Goal: Transaction & Acquisition: Book appointment/travel/reservation

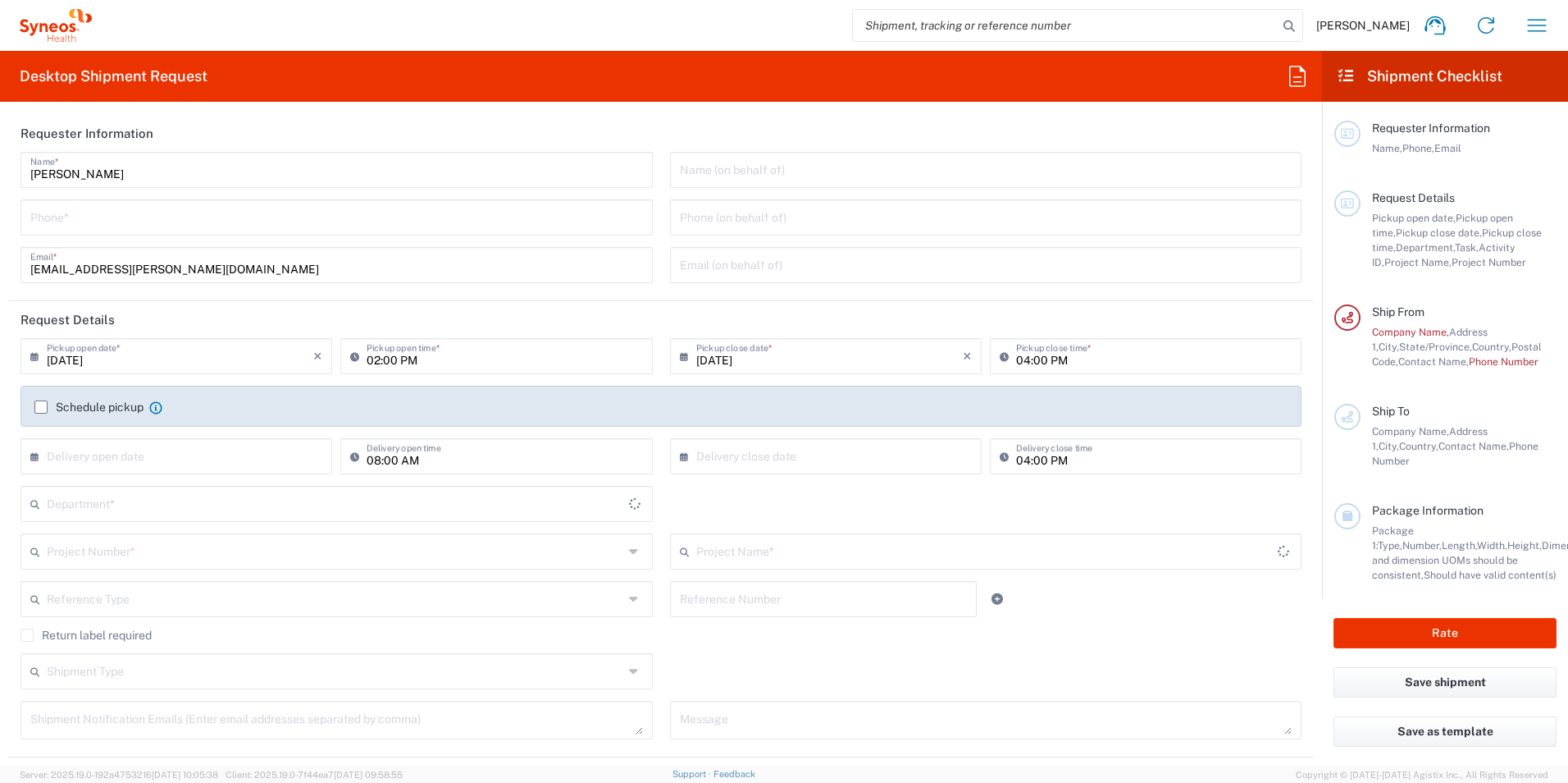
type input "[US_STATE]"
type input "3232"
type input "[GEOGRAPHIC_DATA]"
click at [143, 220] on input "tel" at bounding box center [336, 216] width 613 height 28
type input "Syneos Health, LLC-[GEOGRAPHIC_DATA] [GEOGRAPHIC_DATA] [GEOGRAPHIC_DATA]"
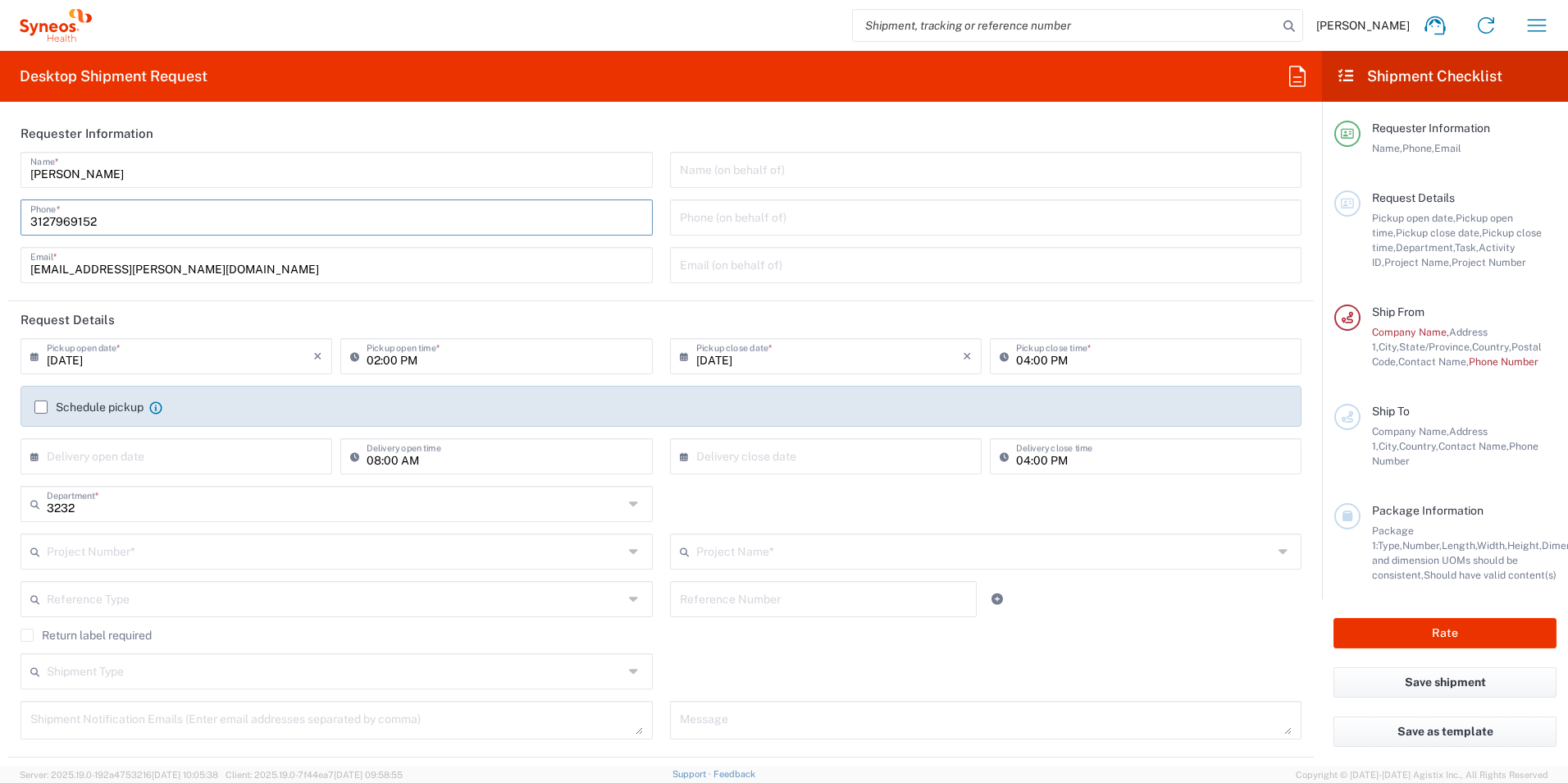
type input "3127969152"
click at [108, 459] on input "text" at bounding box center [180, 455] width 267 height 28
click at [40, 409] on label "Schedule pickup" at bounding box center [89, 407] width 109 height 13
click at [41, 407] on input "Schedule pickup" at bounding box center [41, 407] width 0 height 0
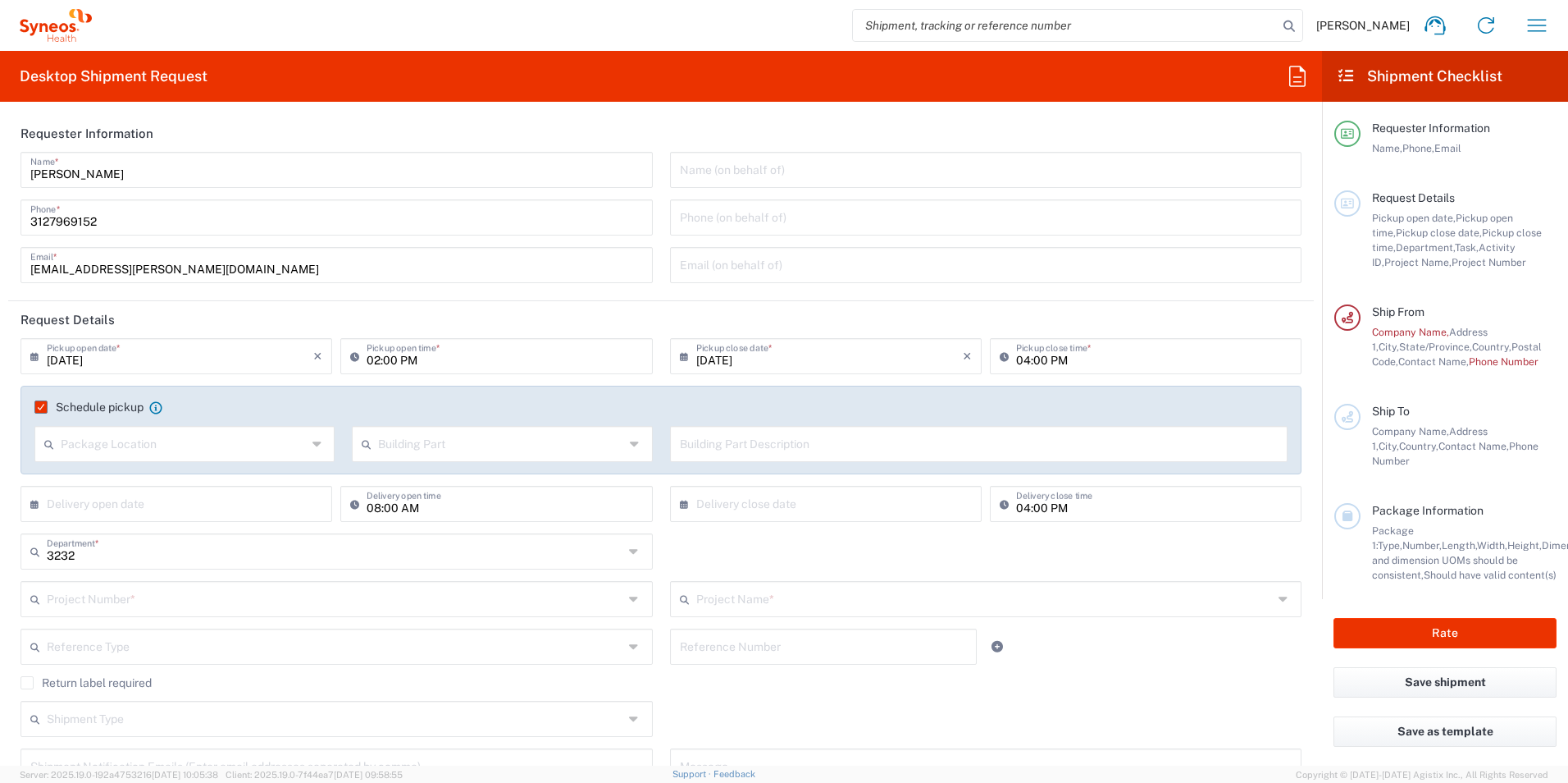
click at [140, 444] on input "text" at bounding box center [183, 442] width 246 height 28
click at [40, 406] on label "Schedule pickup" at bounding box center [89, 407] width 109 height 13
click at [36, 407] on input "Schedule pickup" at bounding box center [36, 407] width 0 height 0
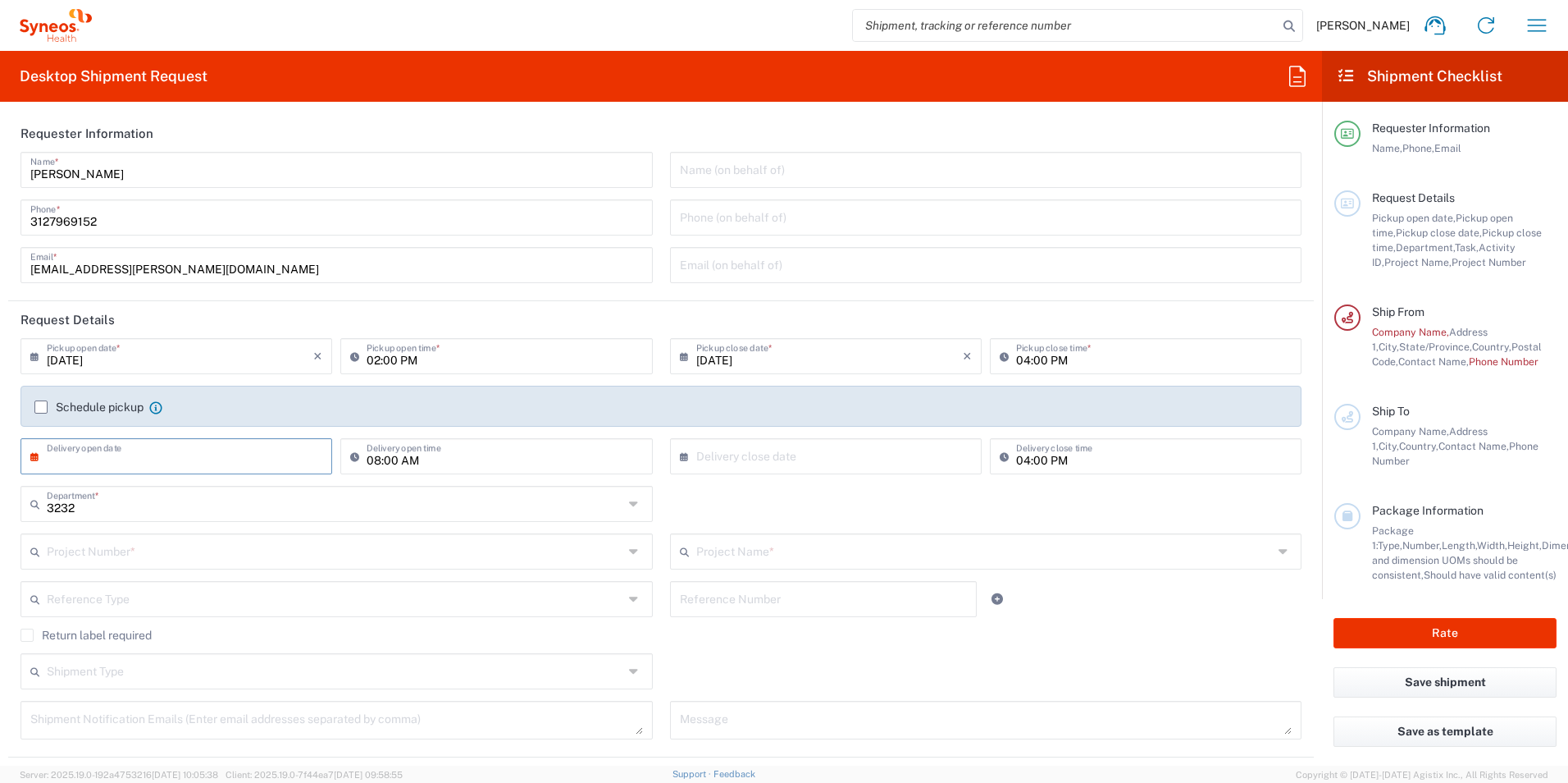
click at [128, 455] on input "text" at bounding box center [180, 455] width 267 height 28
click at [151, 581] on span "16" at bounding box center [155, 582] width 25 height 23
type input "09/16/2025"
click at [702, 460] on input "text" at bounding box center [830, 455] width 267 height 28
click at [874, 581] on span "19" at bounding box center [869, 582] width 23 height 23
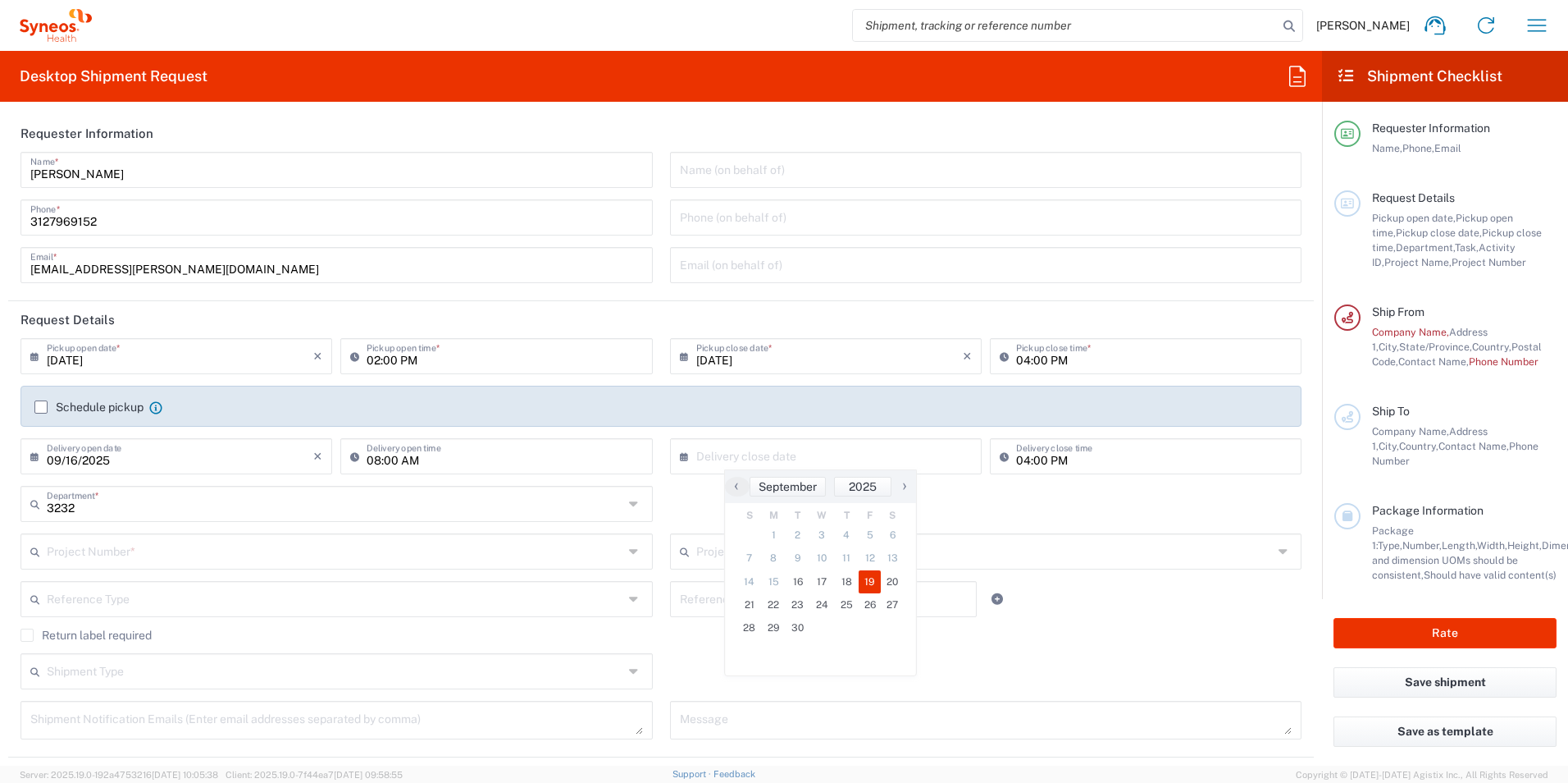
type input "[DATE]"
click at [139, 547] on input "text" at bounding box center [335, 550] width 577 height 28
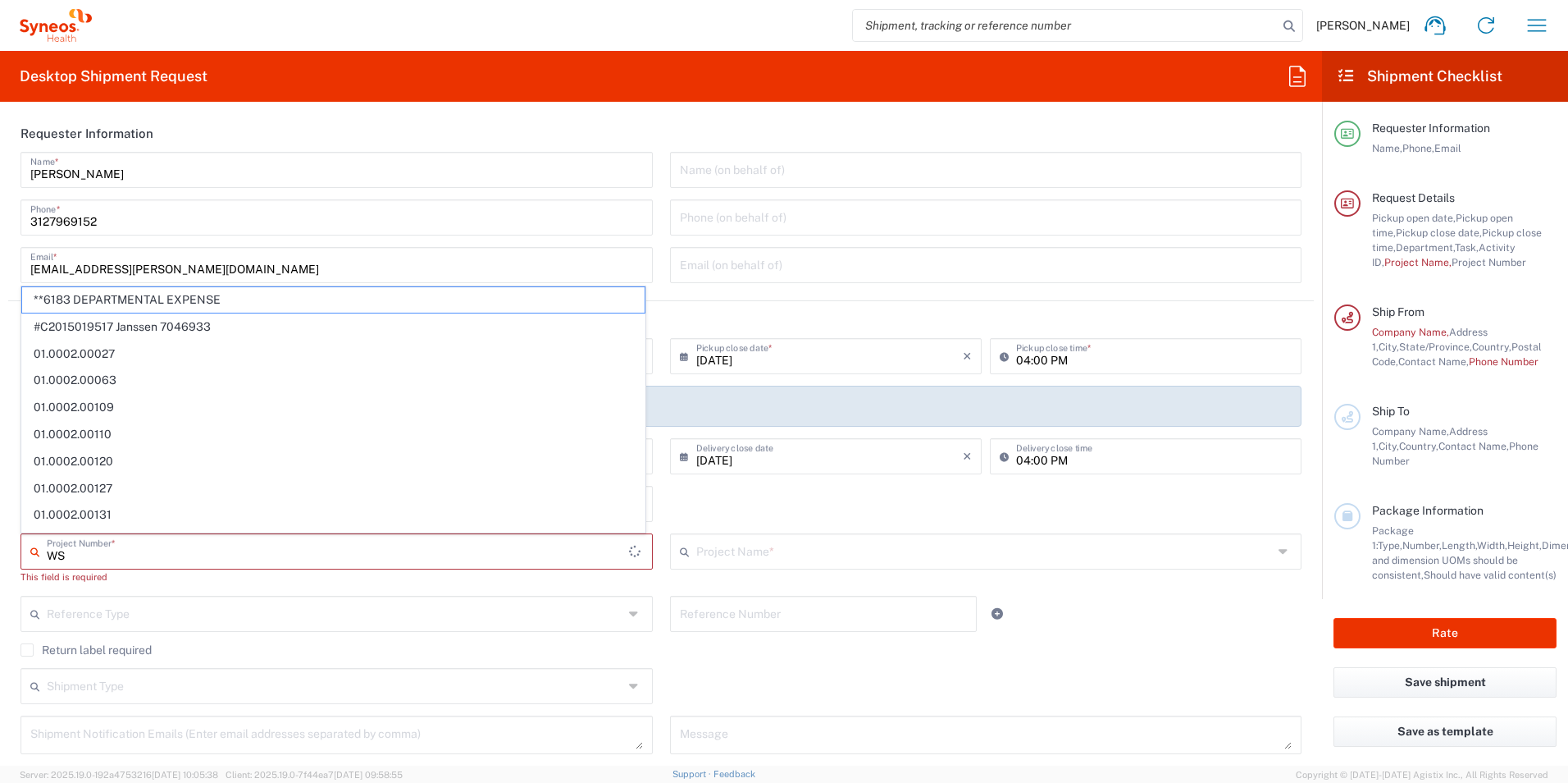
type input "W"
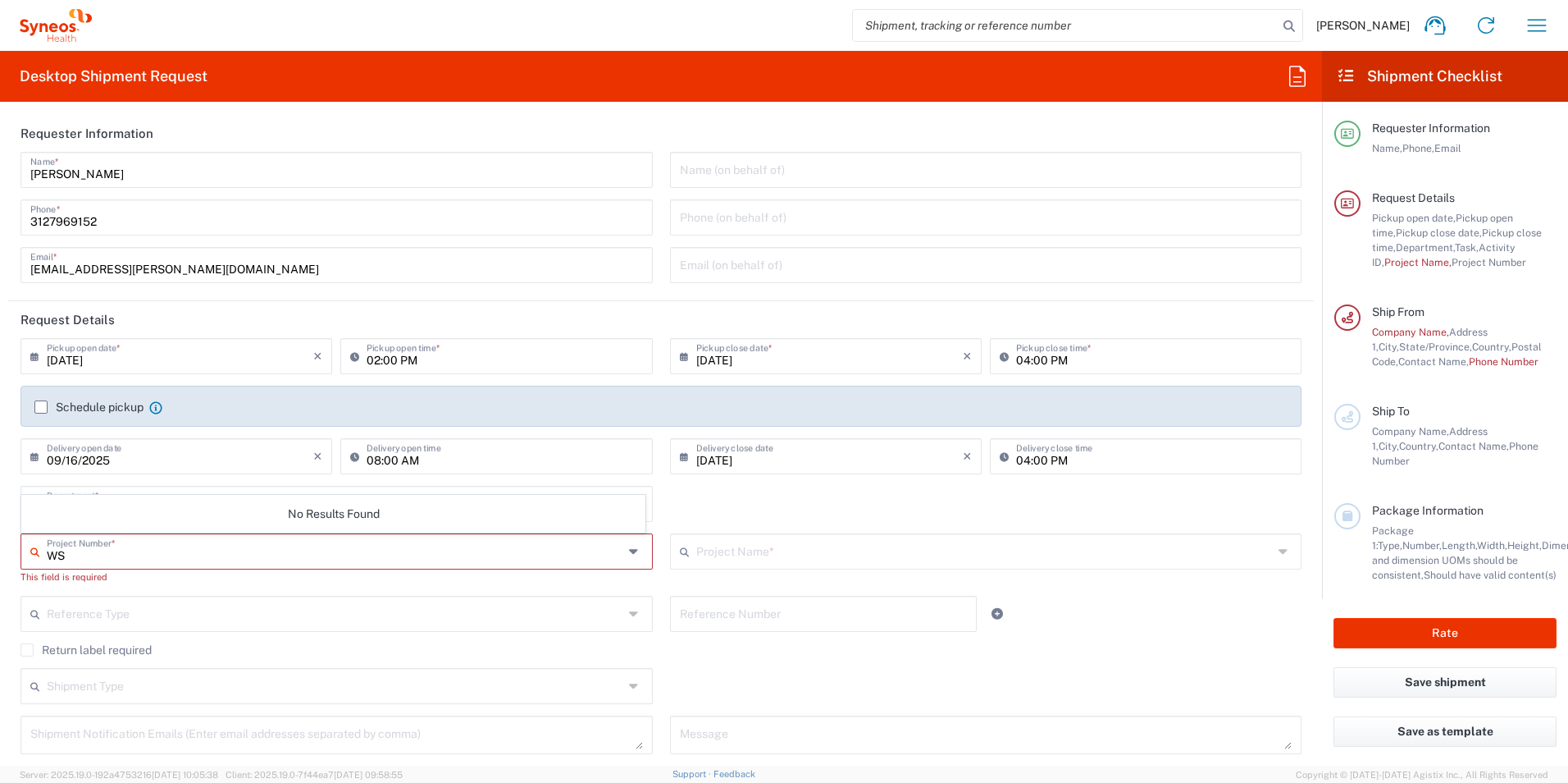
type input "W"
type input "7052792"
click at [86, 518] on span "7052792" at bounding box center [333, 520] width 623 height 26
type input "WS2202"
click at [135, 600] on input "text" at bounding box center [335, 597] width 577 height 28
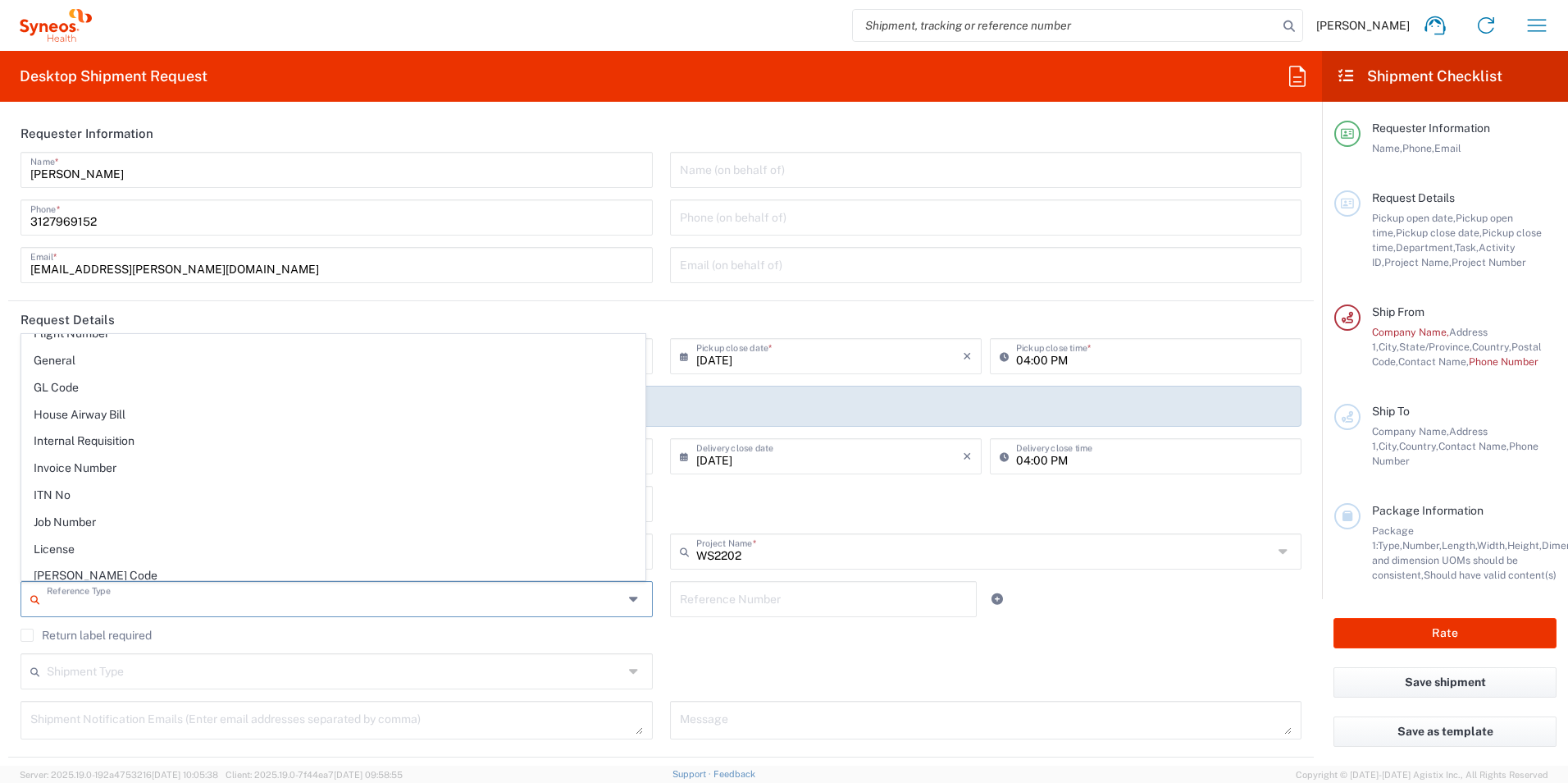
scroll to position [574, 0]
click at [807, 163] on input "text" at bounding box center [987, 168] width 613 height 28
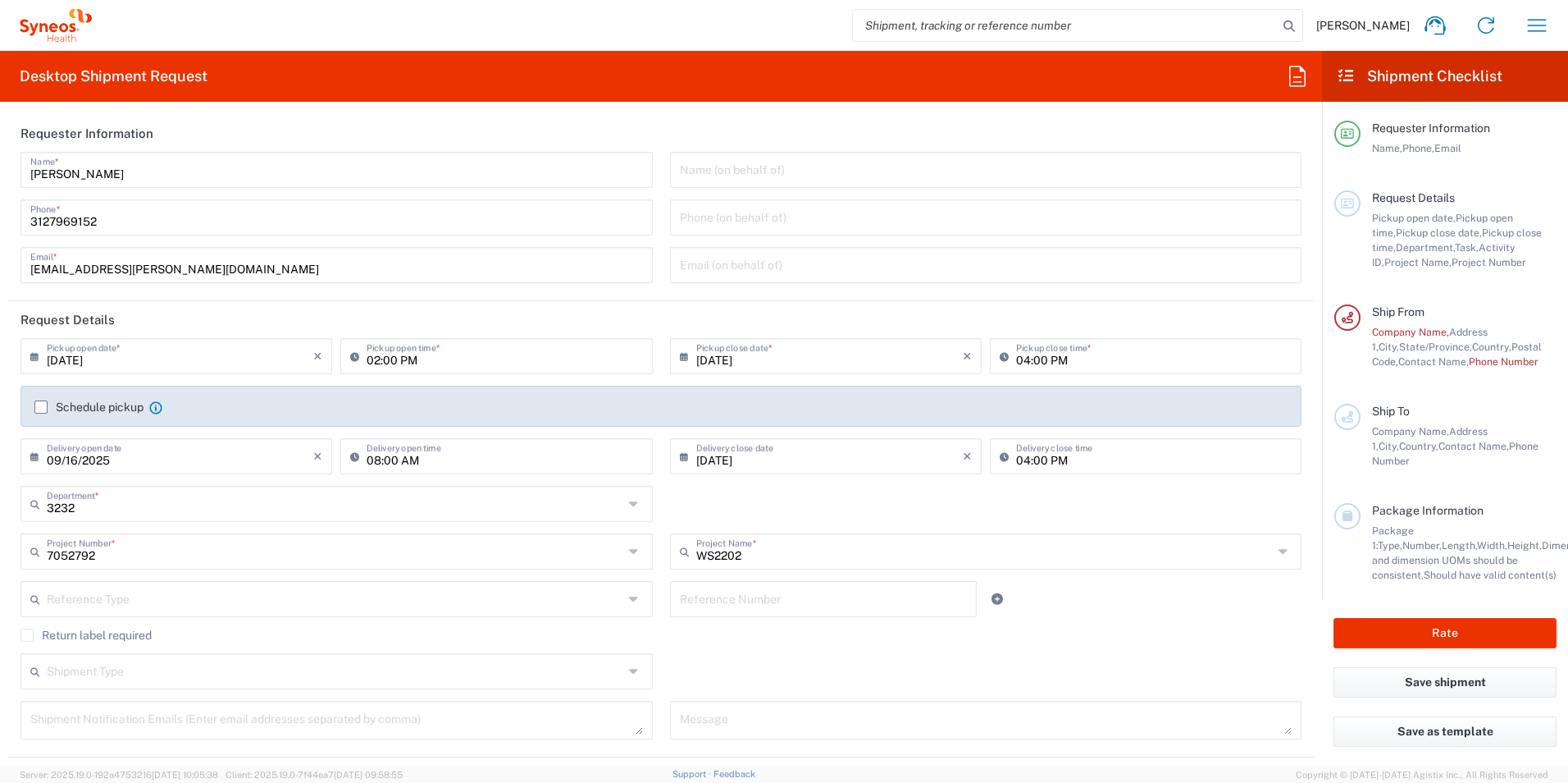
click at [629, 502] on icon at bounding box center [635, 504] width 13 height 27
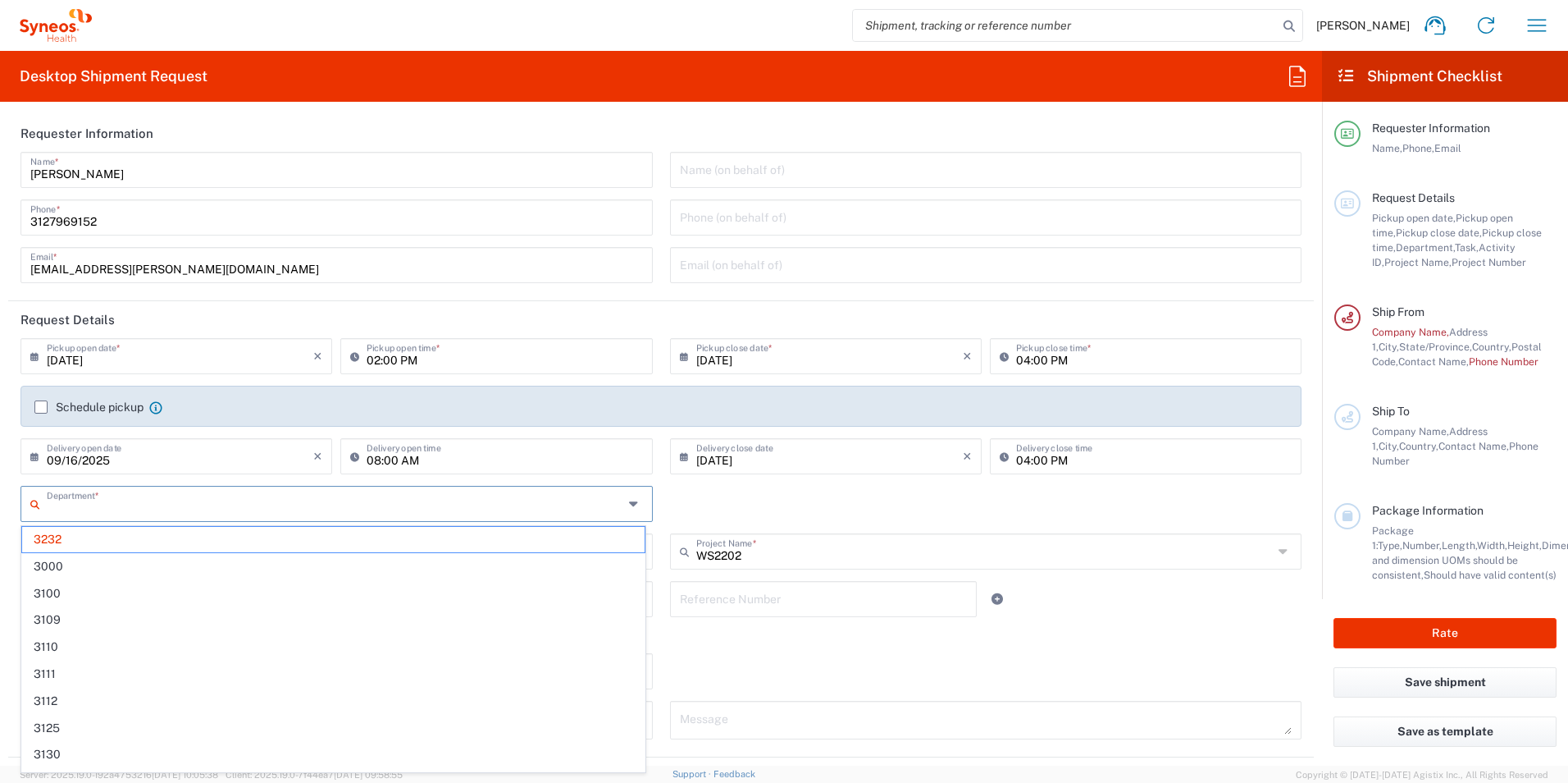
click at [629, 502] on icon at bounding box center [635, 504] width 13 height 27
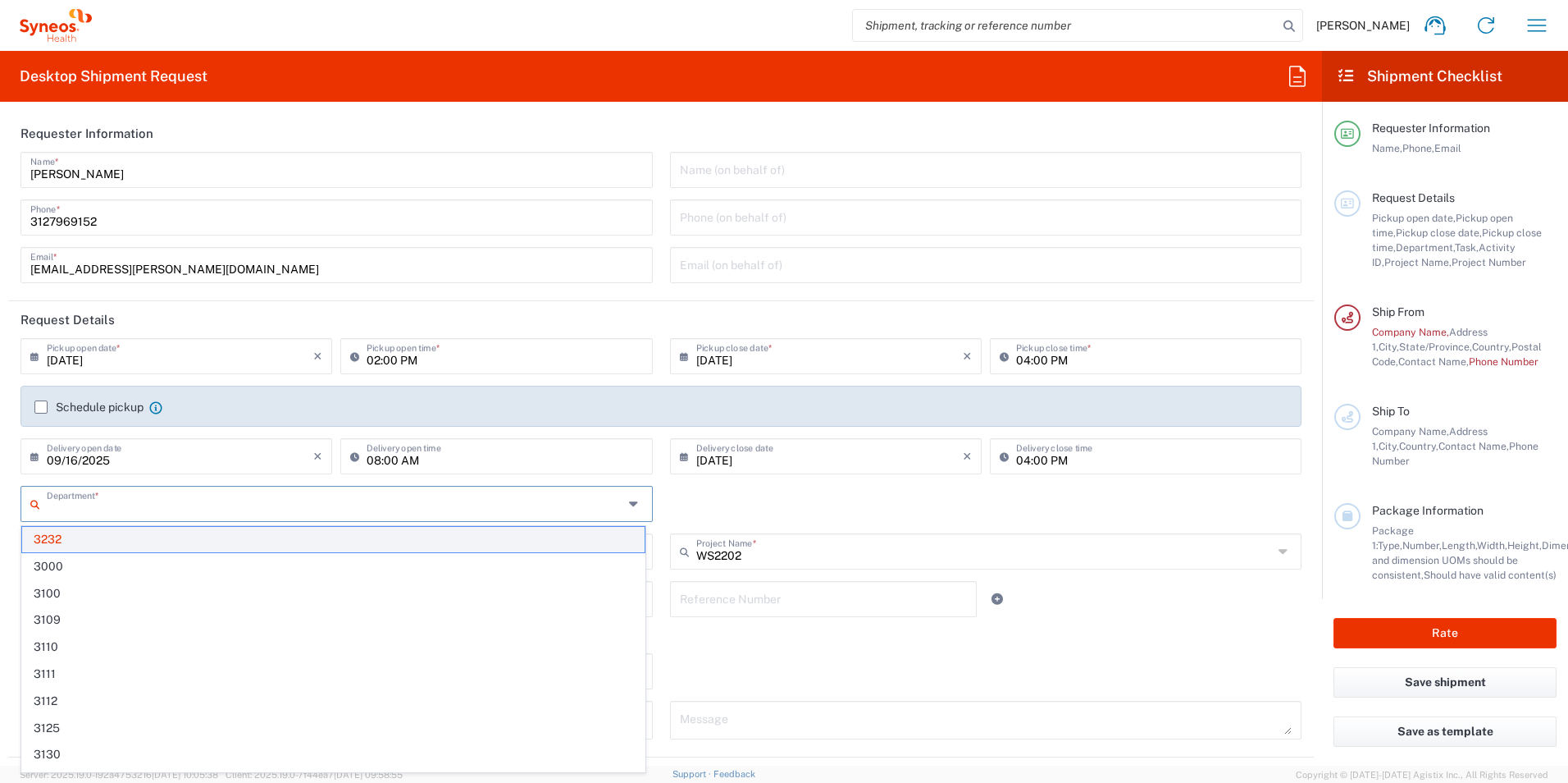
click at [283, 536] on span "3232" at bounding box center [333, 540] width 623 height 26
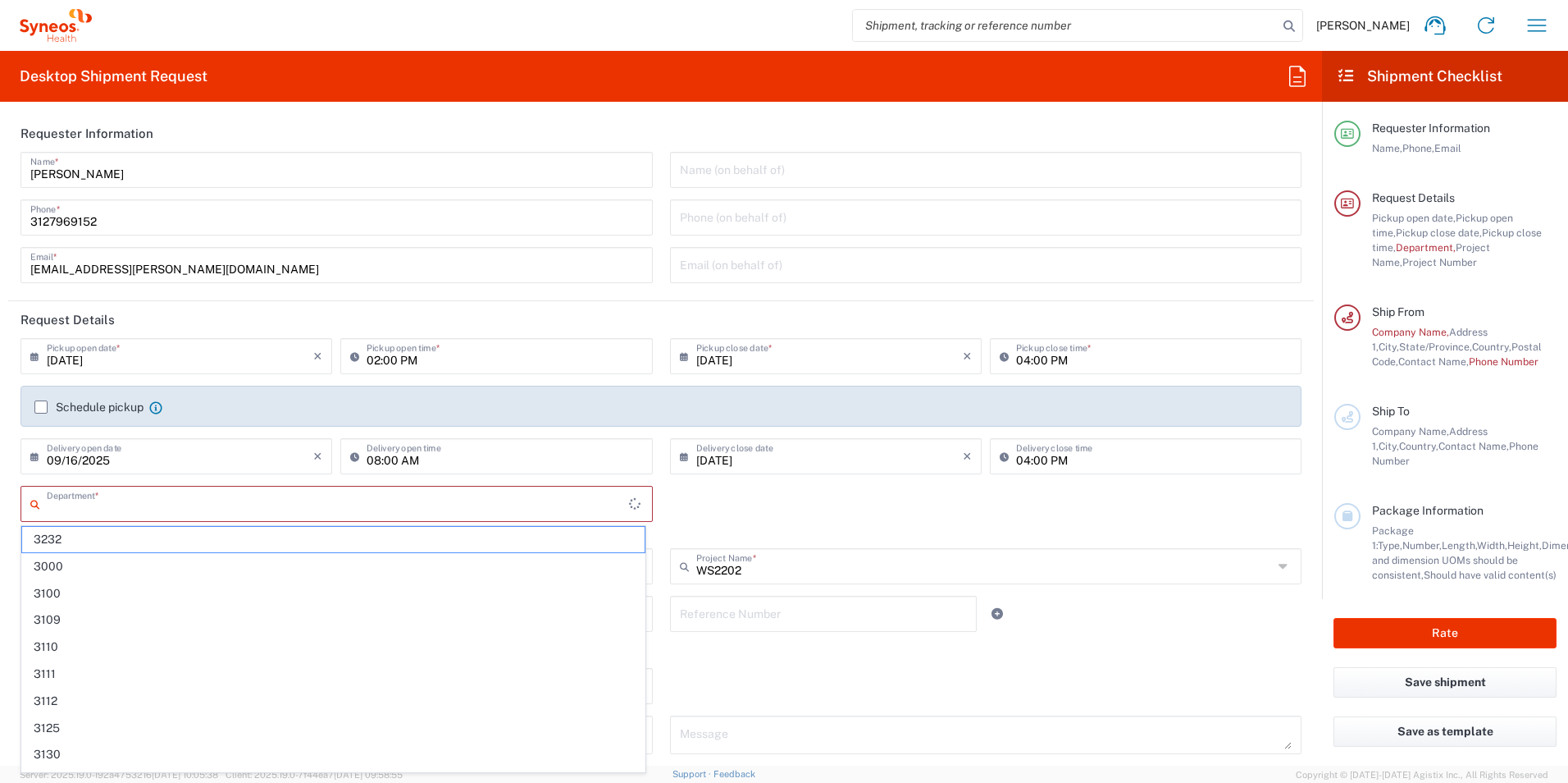
click at [303, 509] on input "text" at bounding box center [337, 502] width 582 height 28
type input "3232"
click at [814, 520] on div "3232 Department * 3232 This field is required" at bounding box center [661, 517] width 1298 height 62
click at [529, 509] on input "text" at bounding box center [337, 502] width 582 height 28
click at [436, 541] on span "3000" at bounding box center [333, 540] width 623 height 26
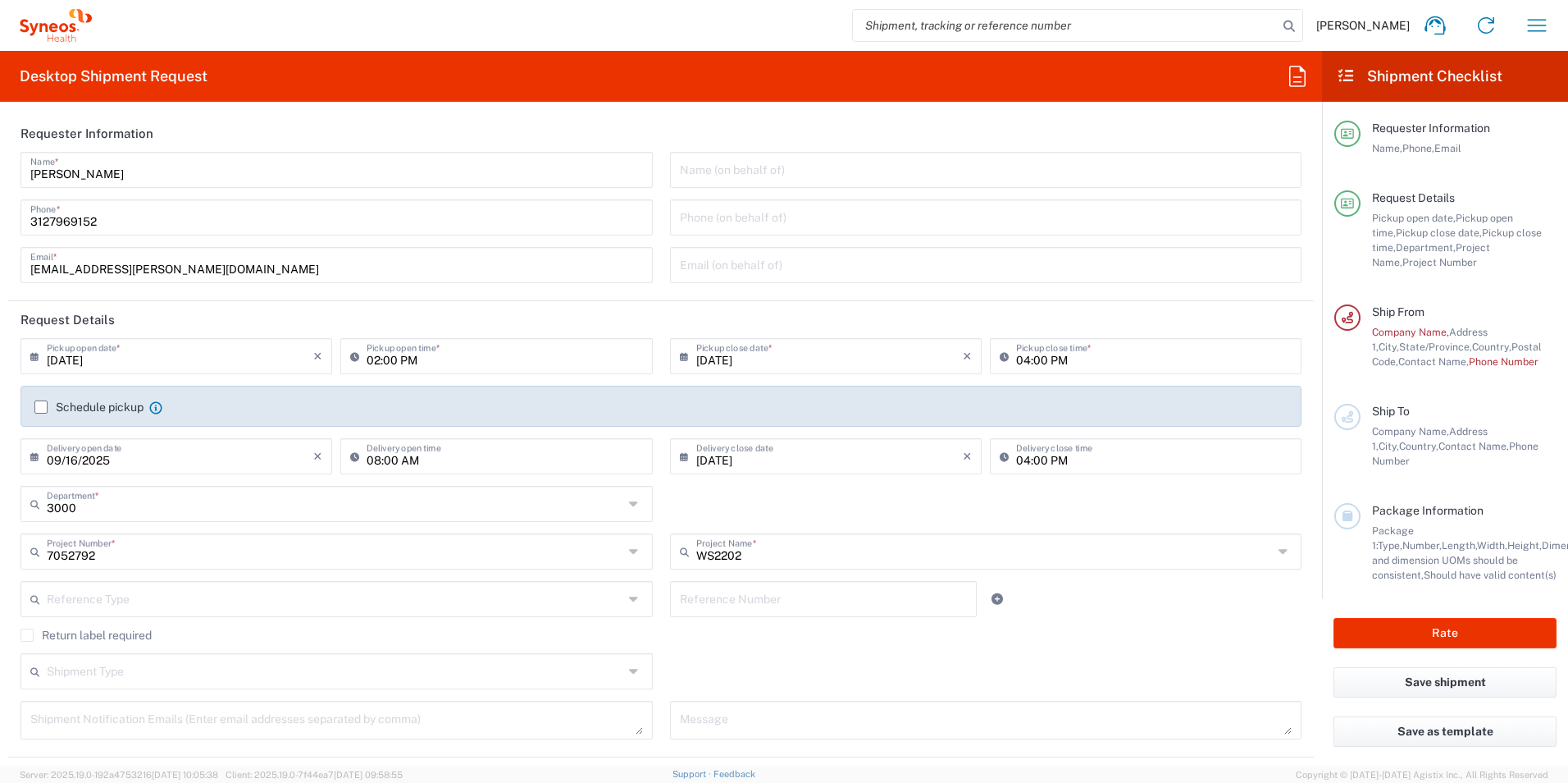
click at [457, 515] on input "3000" at bounding box center [335, 502] width 577 height 28
click at [243, 757] on span "3232" at bounding box center [333, 767] width 623 height 26
type input "3232"
click at [345, 595] on input "text" at bounding box center [335, 597] width 577 height 28
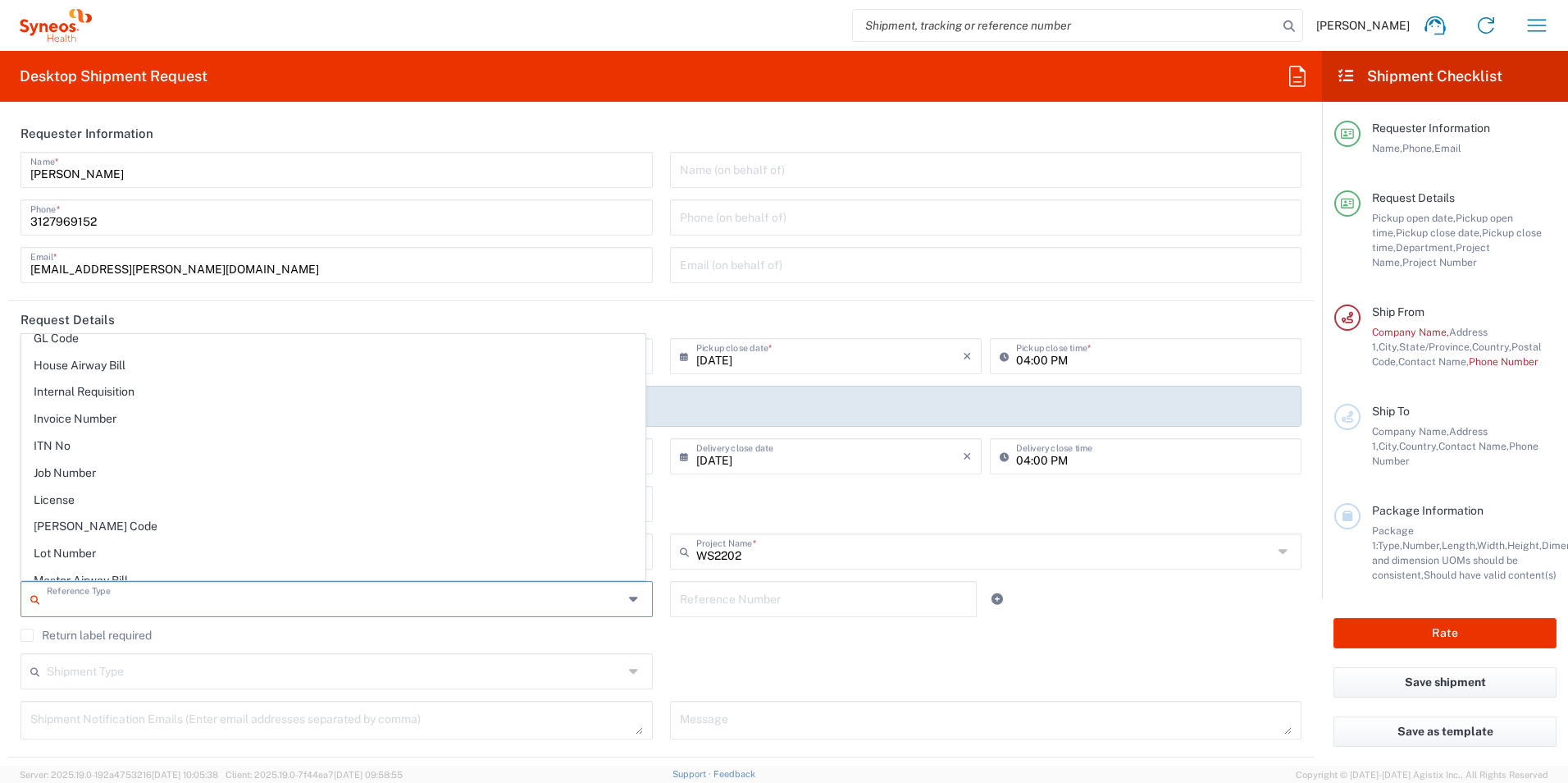
scroll to position [0, 0]
click at [371, 306] on header "Request Details" at bounding box center [661, 319] width 1306 height 37
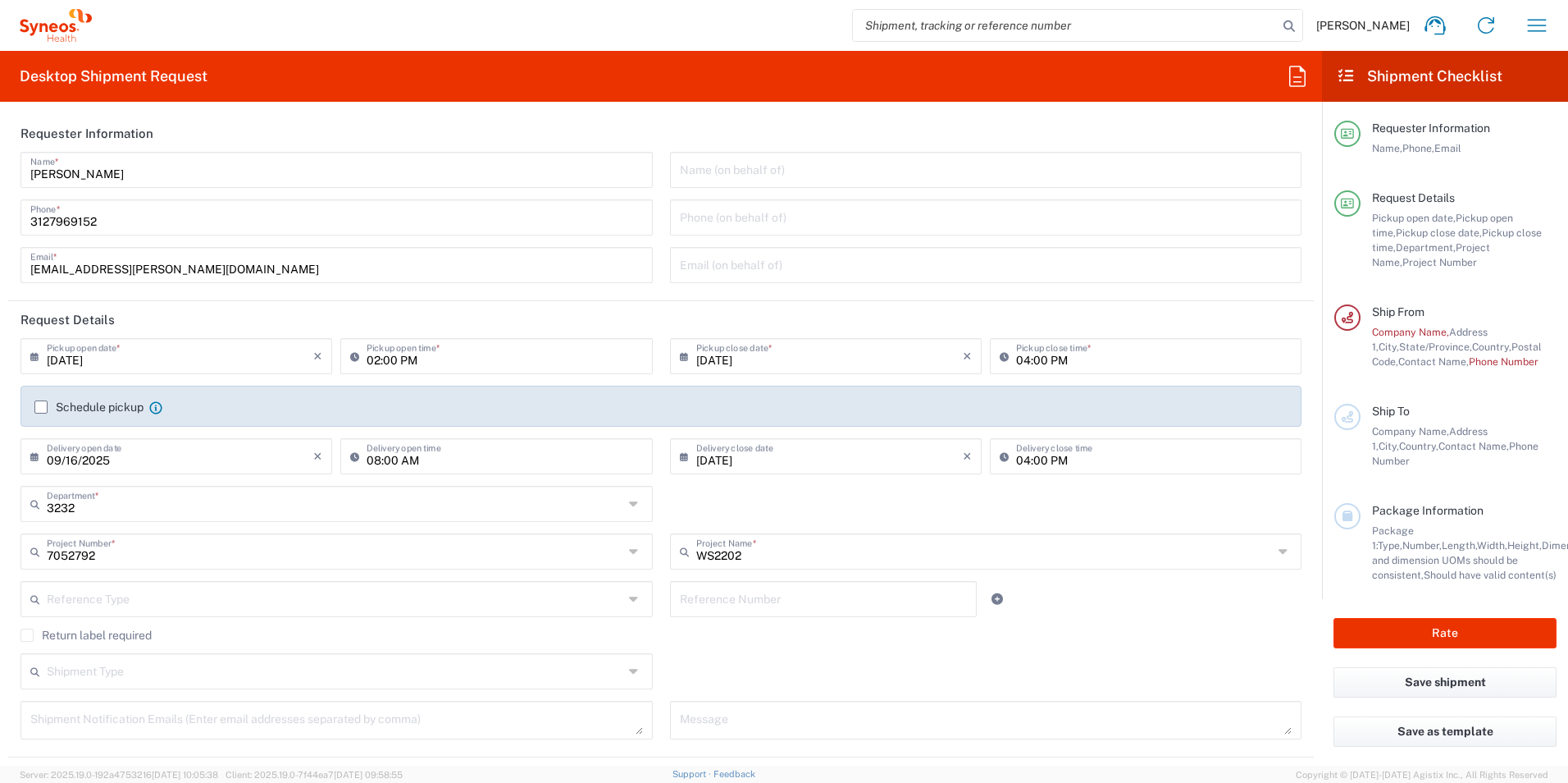
click at [337, 600] on input "text" at bounding box center [335, 597] width 577 height 28
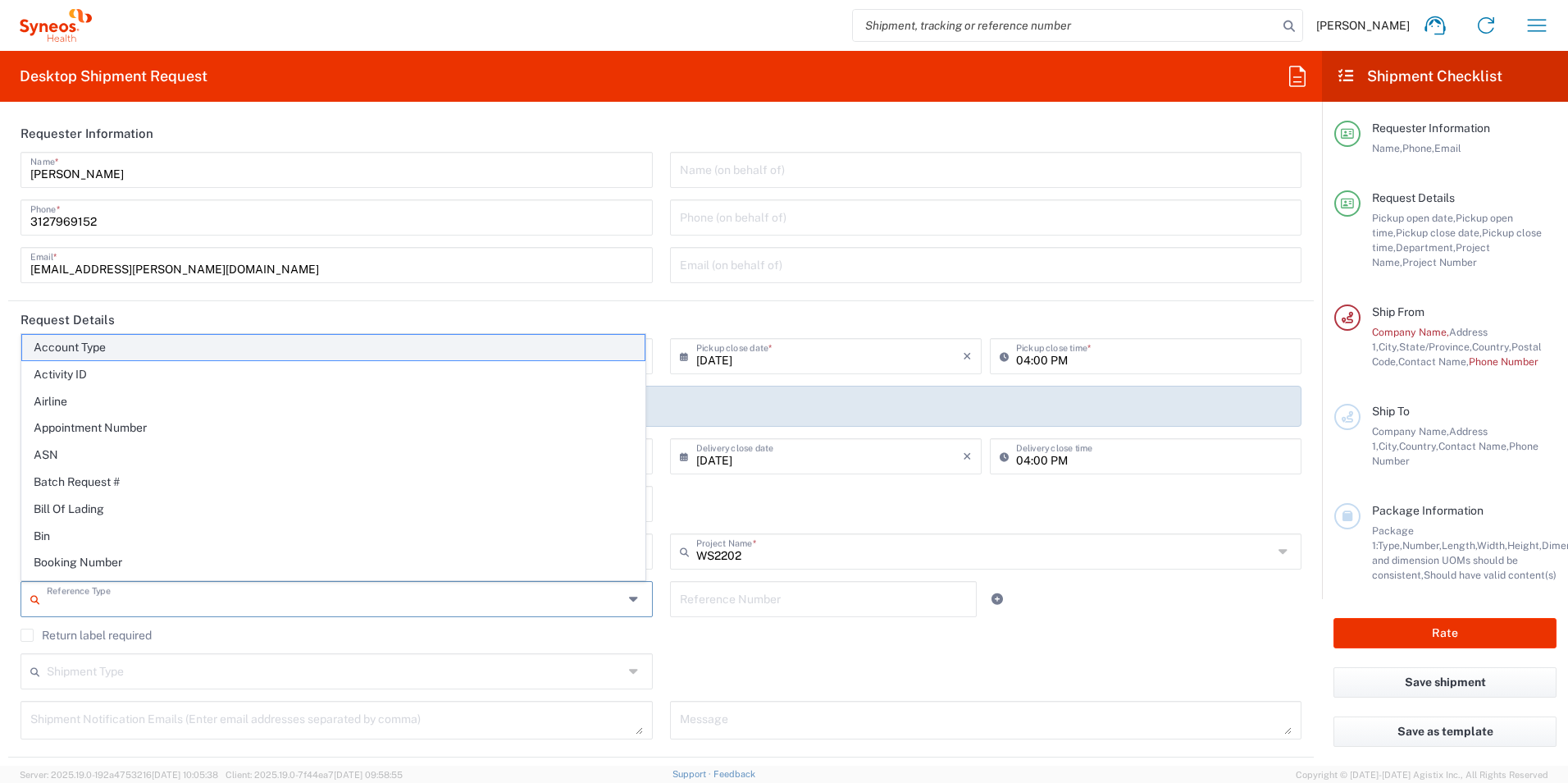
click at [367, 335] on span "Account Type" at bounding box center [333, 348] width 623 height 26
click at [328, 608] on input "Account Type" at bounding box center [335, 597] width 577 height 28
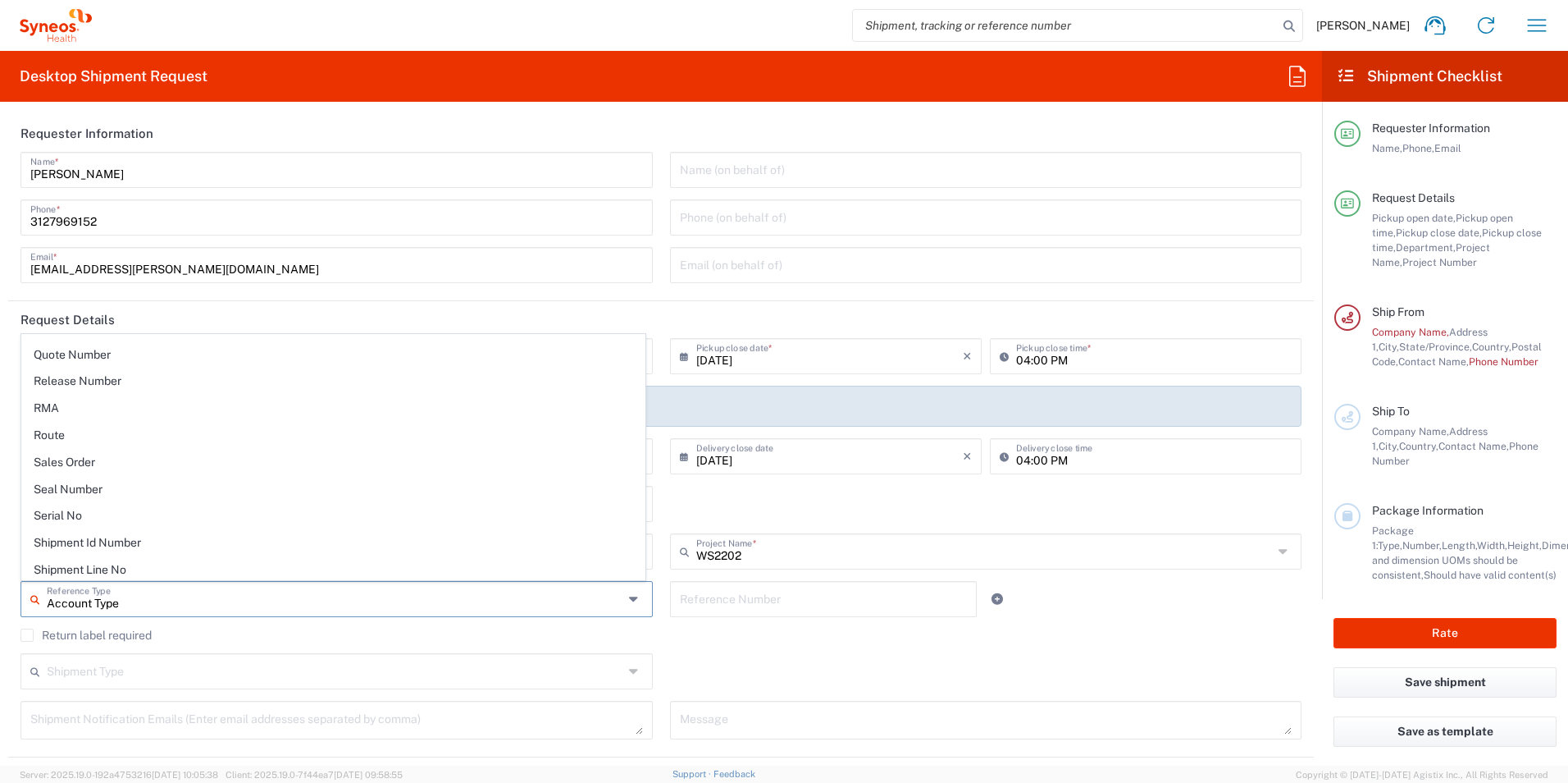
scroll to position [1314, 0]
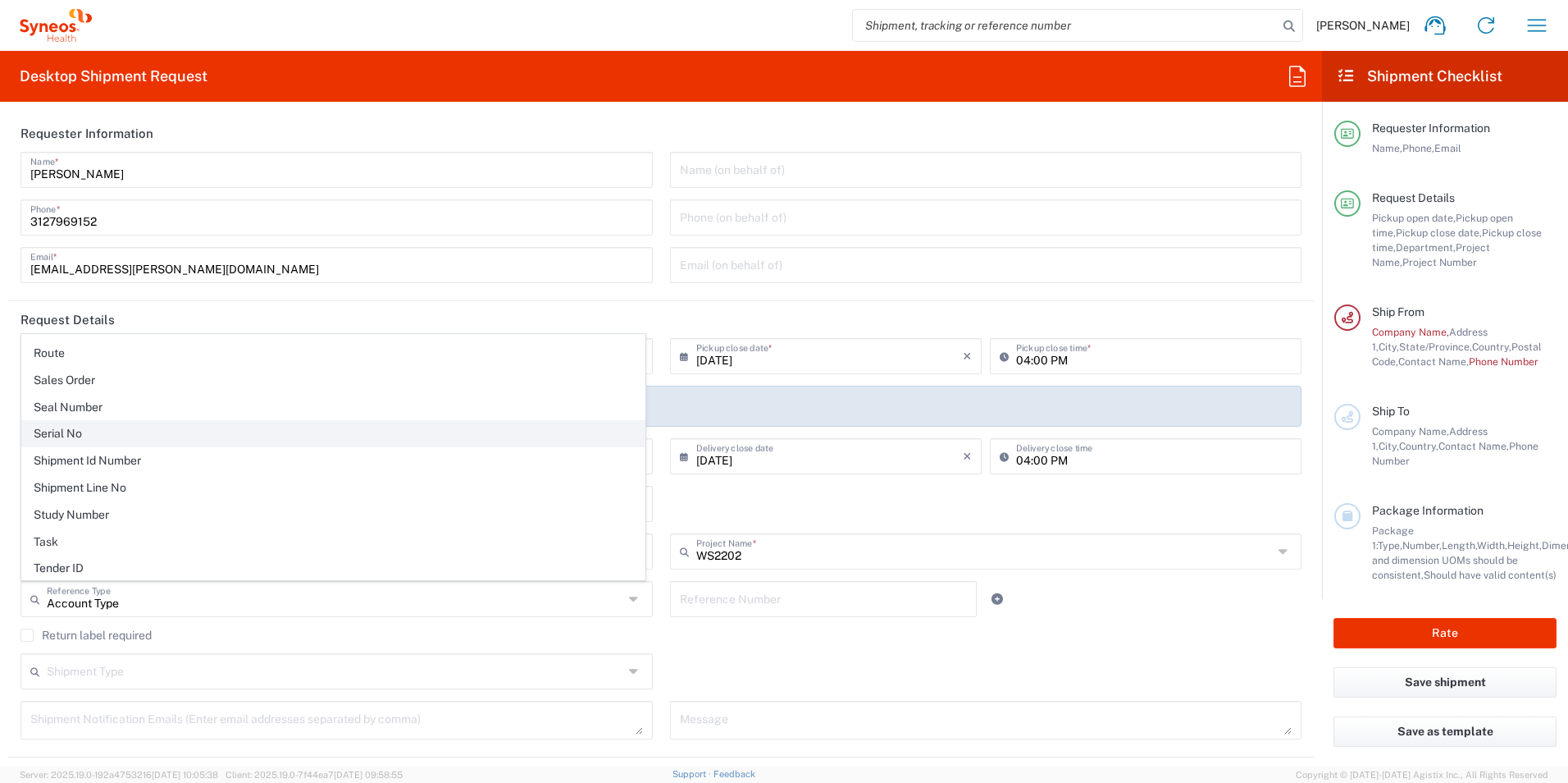
click at [55, 441] on span "Serial No" at bounding box center [333, 434] width 623 height 26
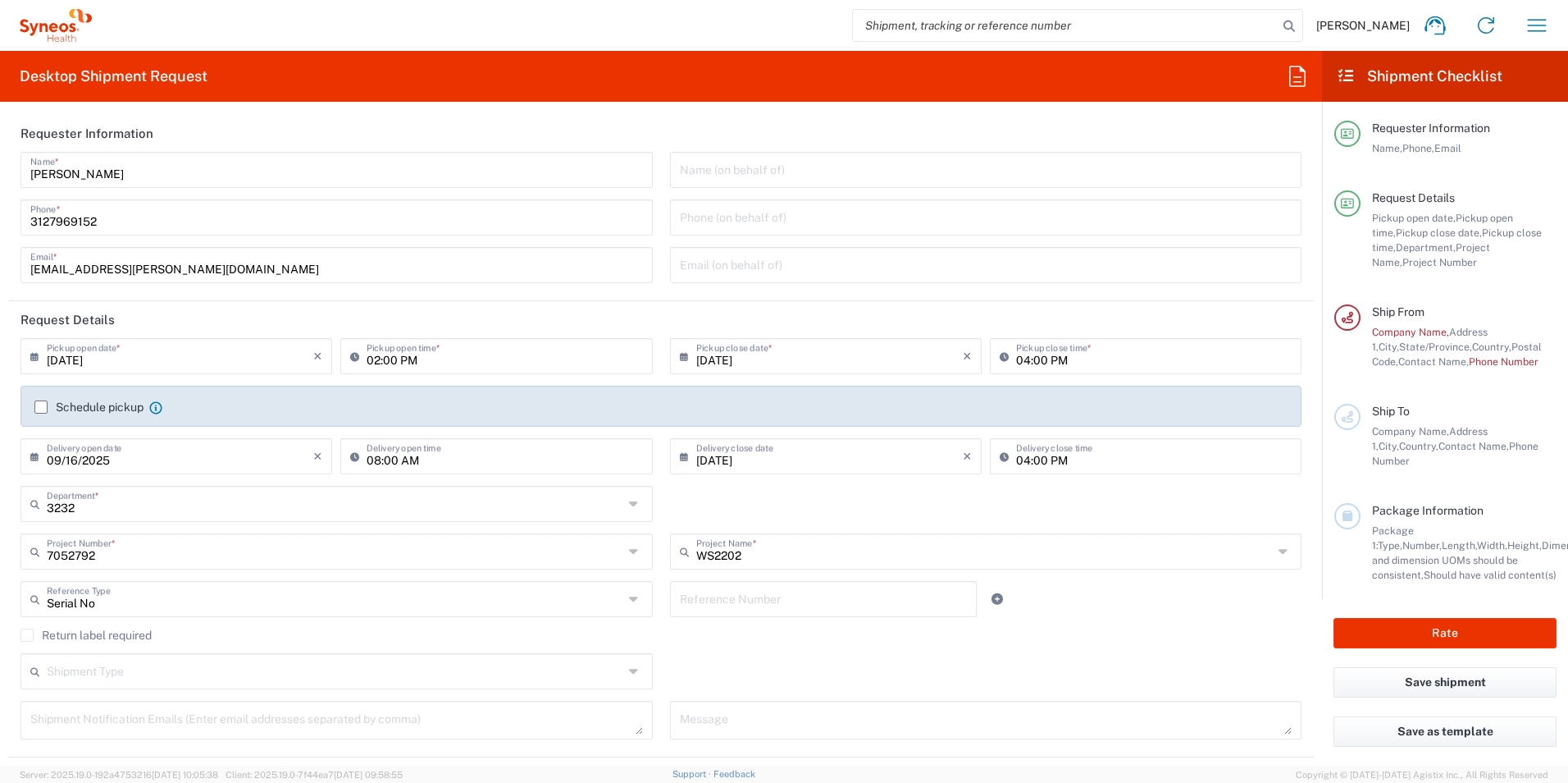
click at [629, 596] on icon at bounding box center [635, 599] width 13 height 27
type input "Serial No"
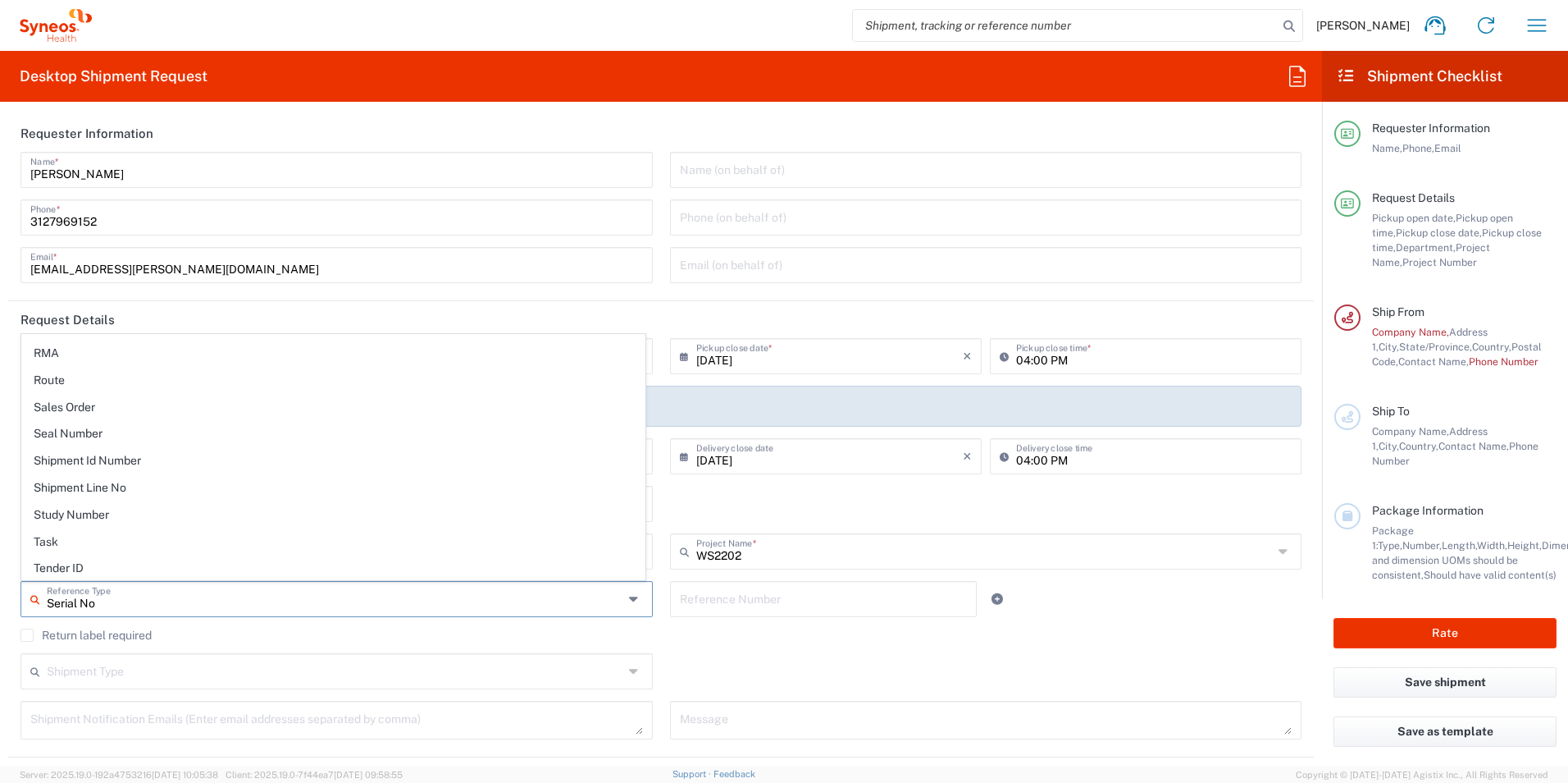
scroll to position [0, 0]
click at [635, 596] on icon at bounding box center [635, 599] width 13 height 27
click at [731, 598] on input "text" at bounding box center [824, 597] width 288 height 28
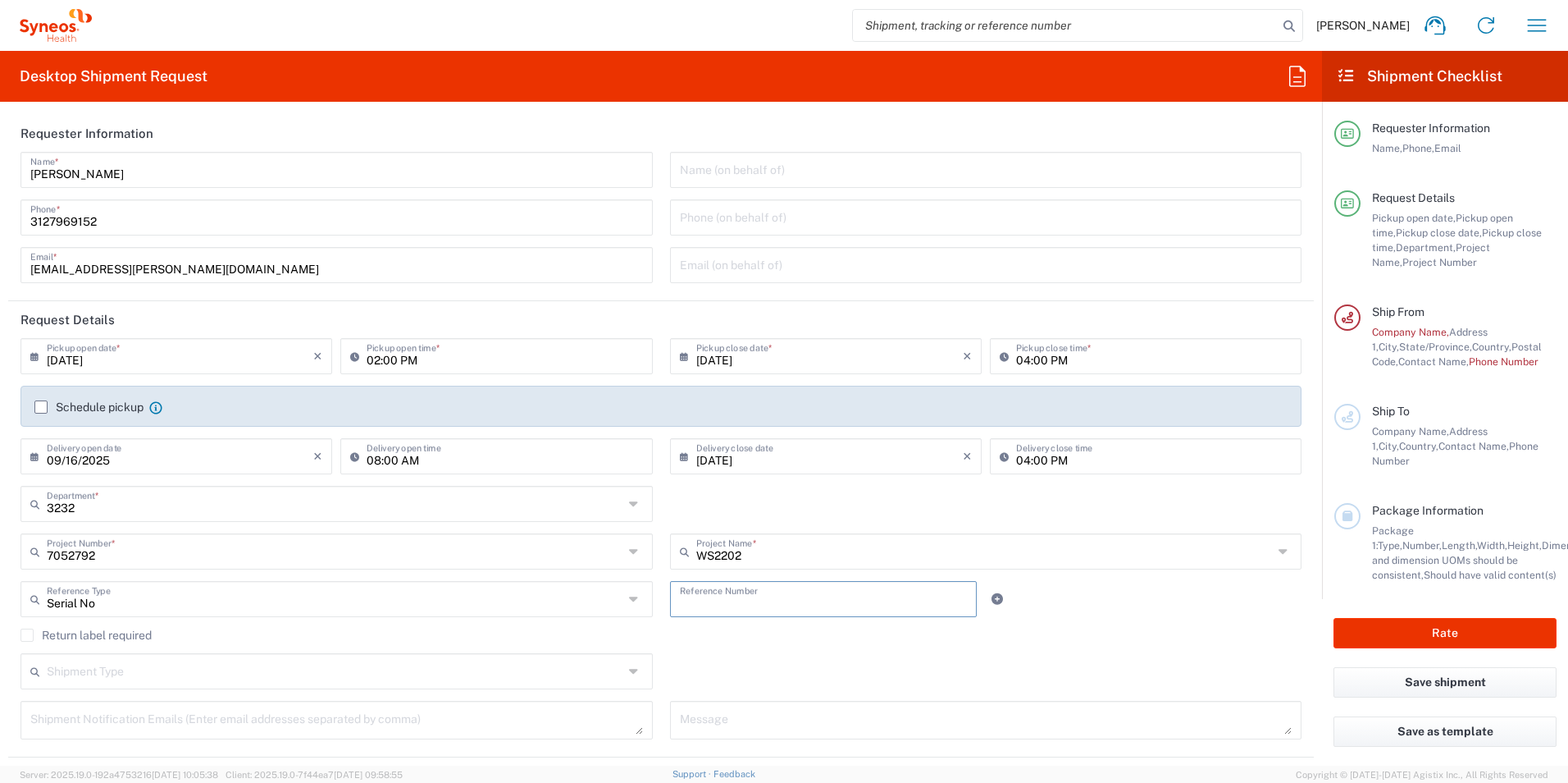
click at [322, 677] on input "text" at bounding box center [335, 670] width 577 height 28
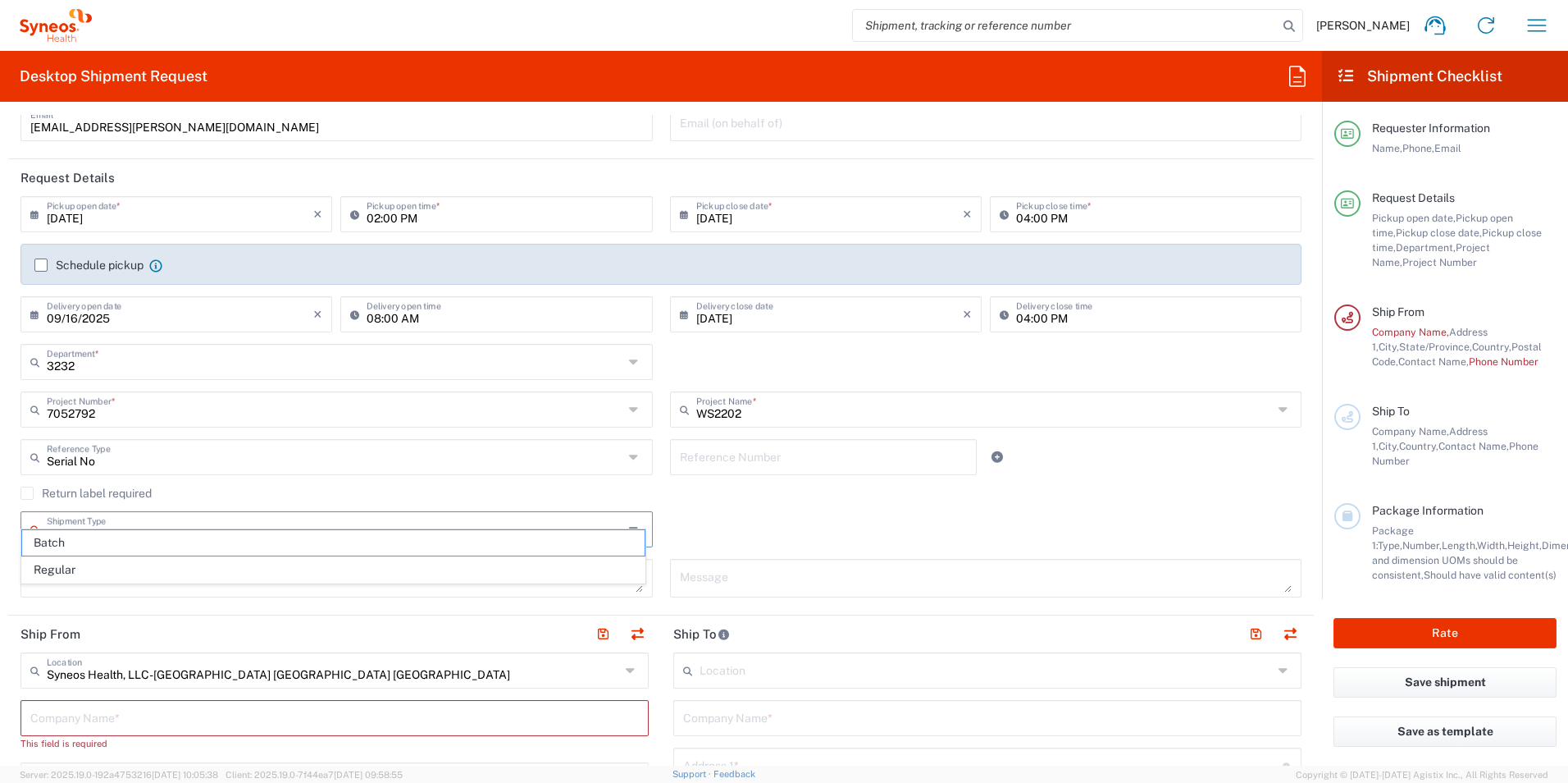
scroll to position [164, 0]
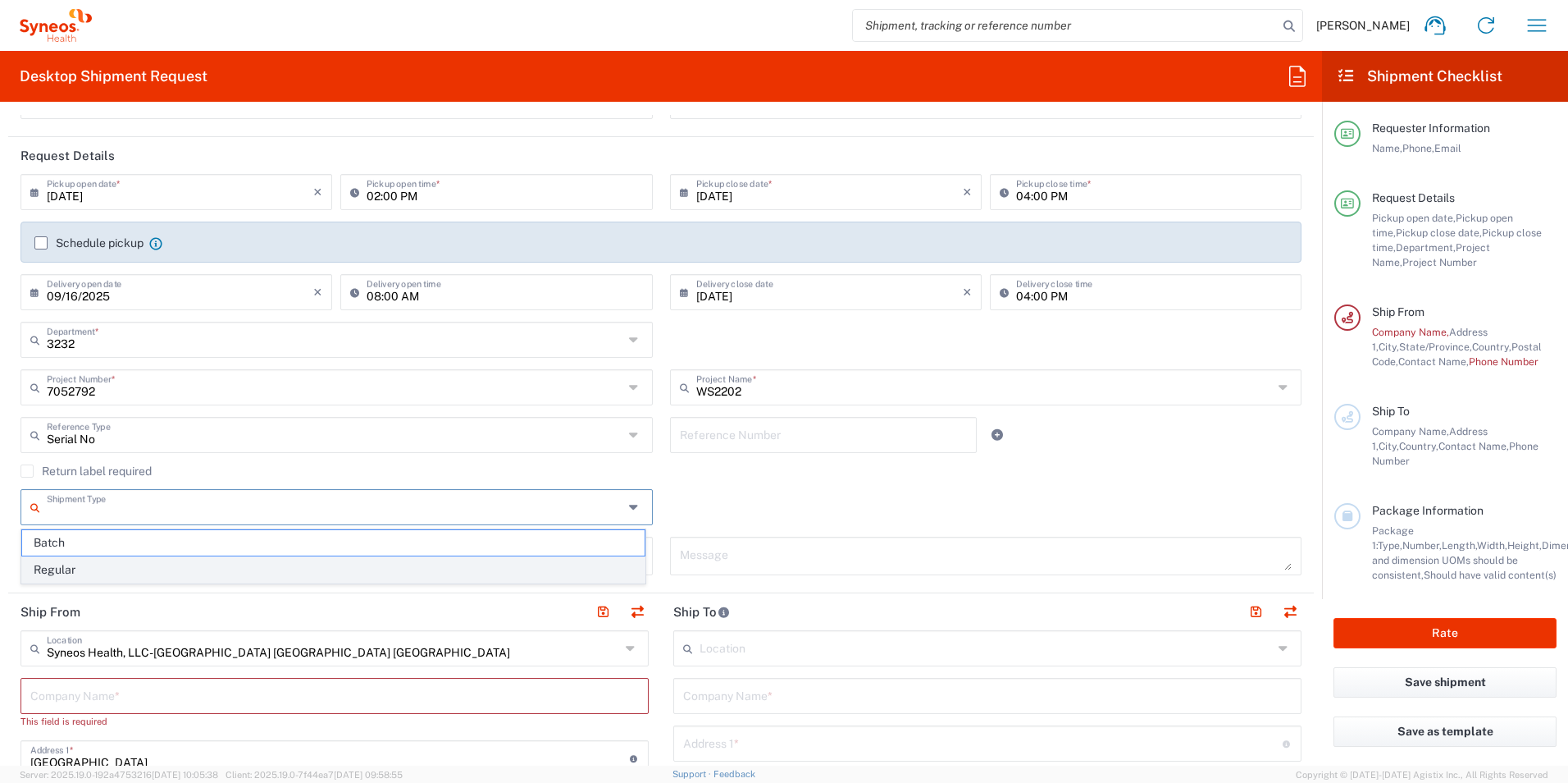
click at [165, 569] on span "Regular" at bounding box center [333, 570] width 623 height 26
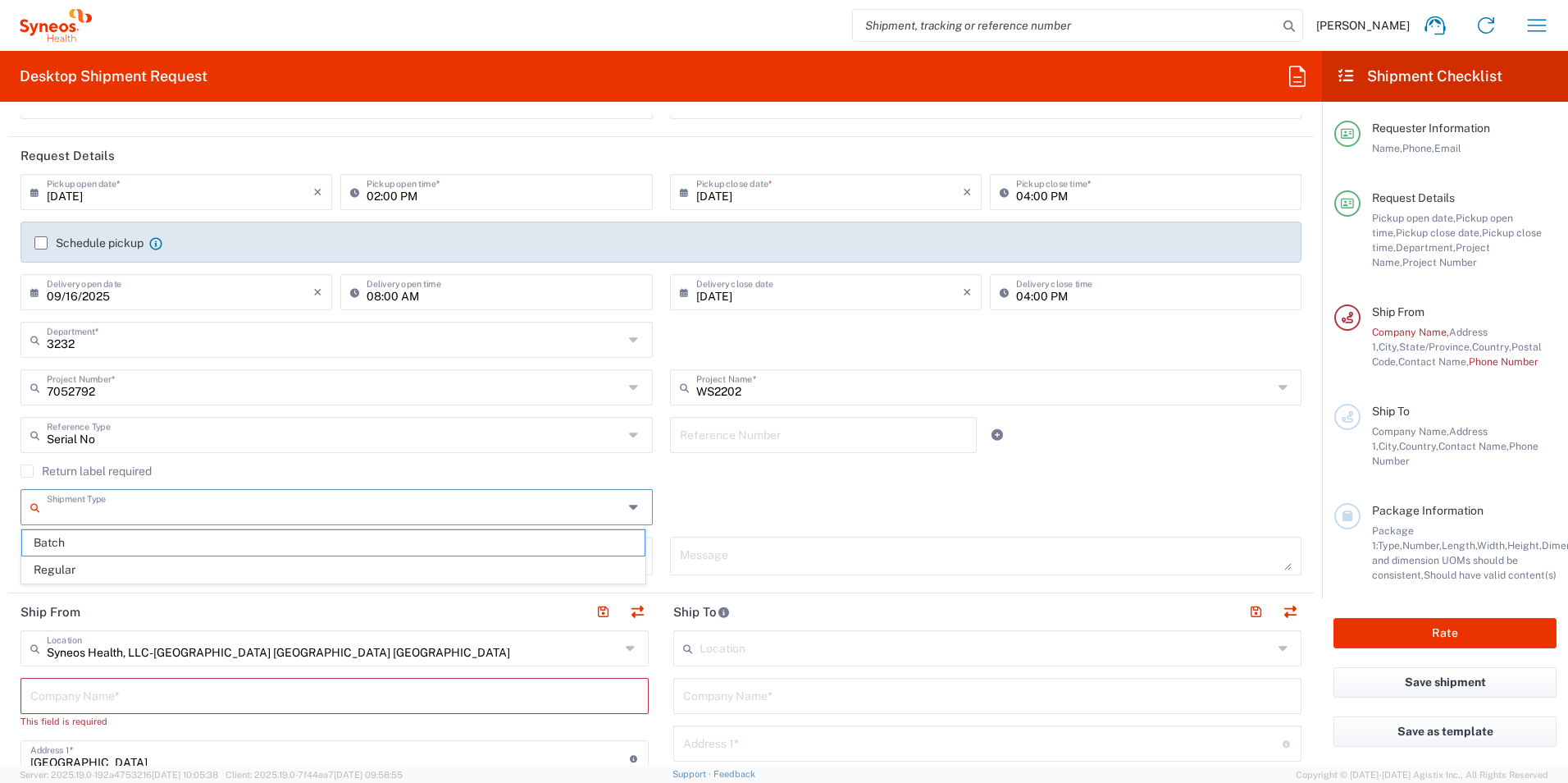
type input "Regular"
click at [293, 553] on textarea at bounding box center [336, 555] width 613 height 28
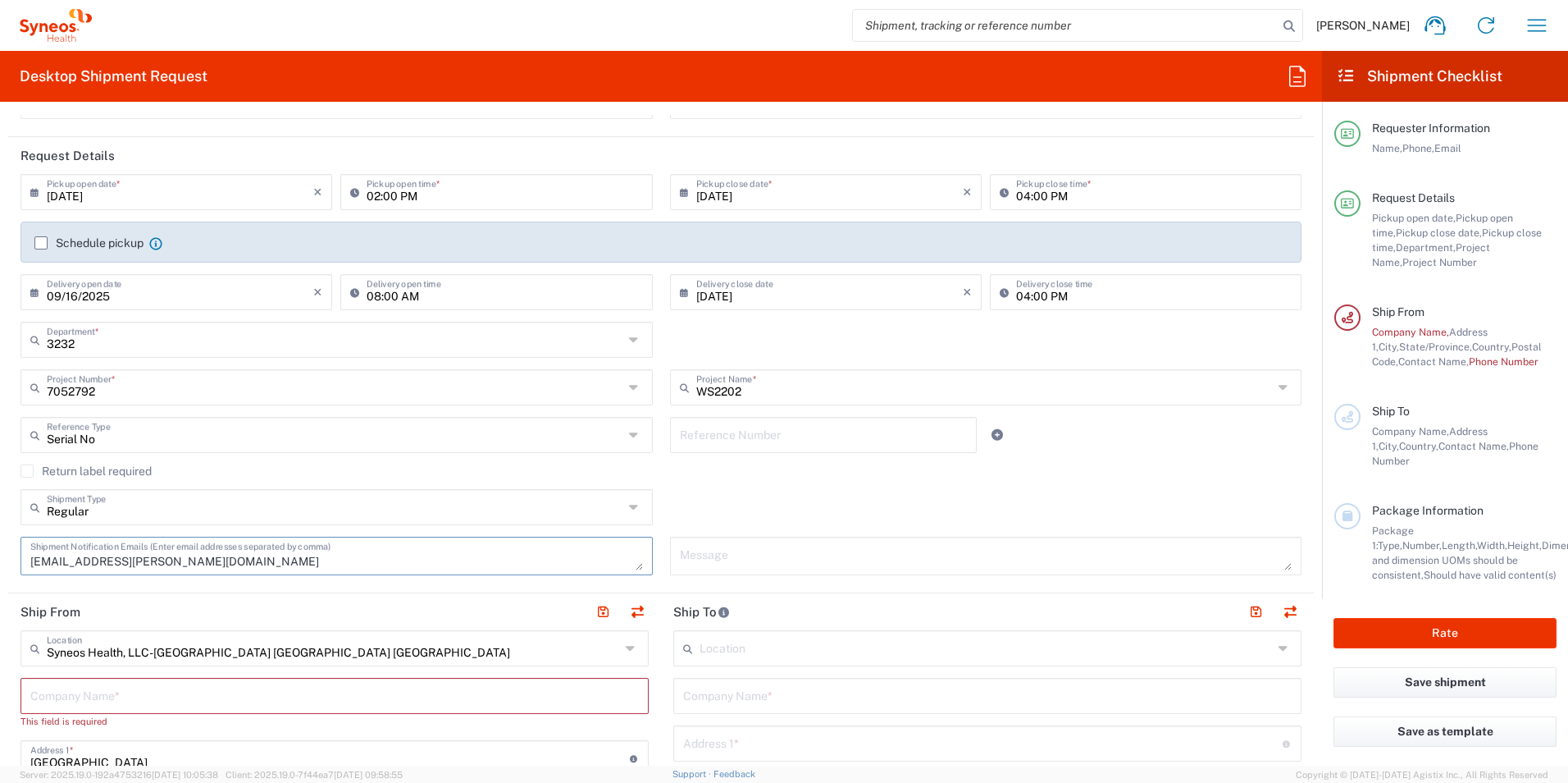
type textarea "[EMAIL_ADDRESS][PERSON_NAME][DOMAIN_NAME]"
click at [150, 694] on input "text" at bounding box center [335, 694] width 609 height 28
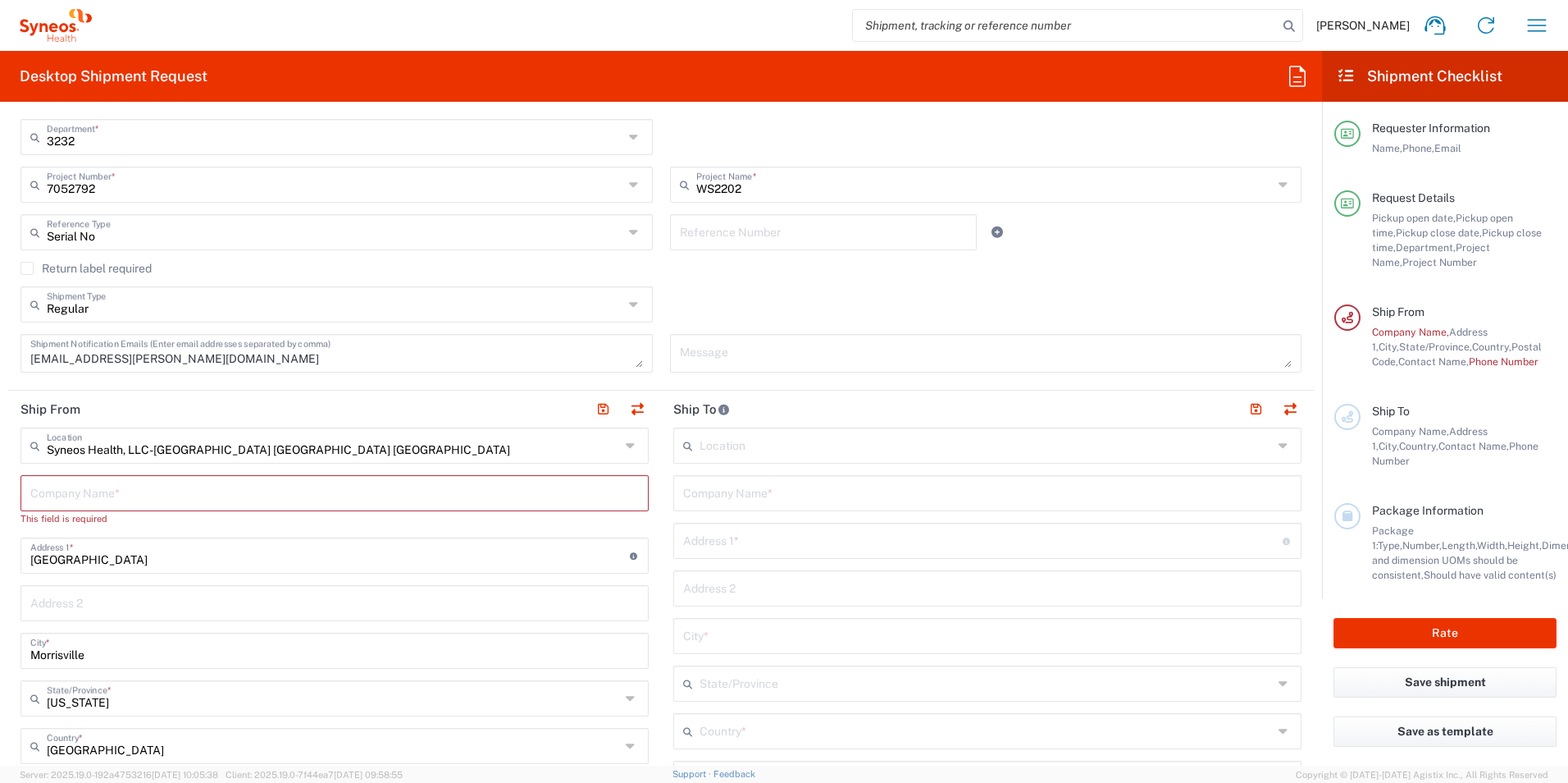
scroll to position [411, 0]
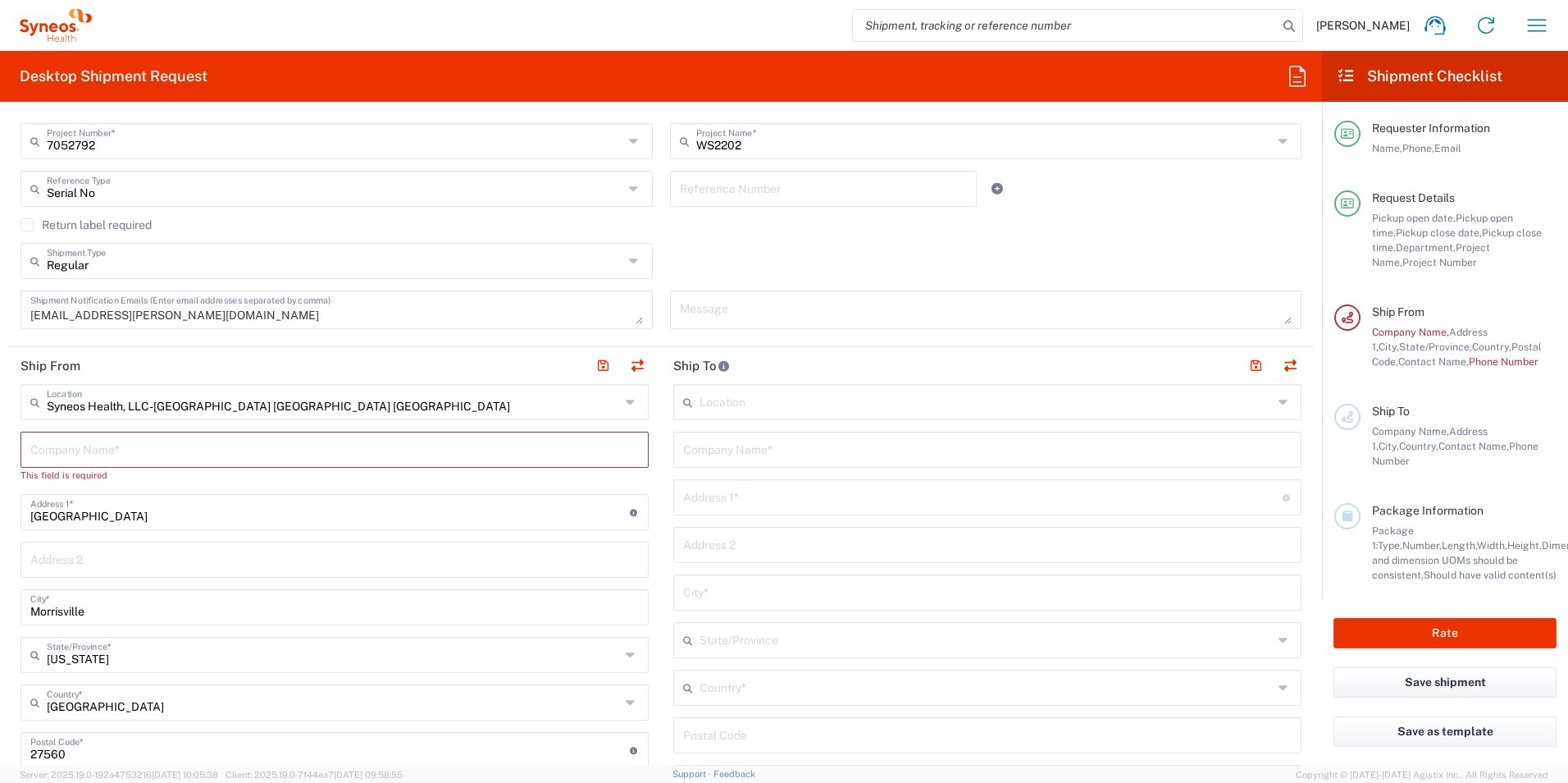
drag, startPoint x: 107, startPoint y: 454, endPoint x: 97, endPoint y: 454, distance: 10.0
click at [107, 454] on input "text" at bounding box center [335, 448] width 609 height 28
click at [81, 453] on input "text" at bounding box center [335, 448] width 609 height 28
paste input "Recherche Pneumologie-niv0-CCP"
type input "Recherche Pneumologie-niv0-CCP"
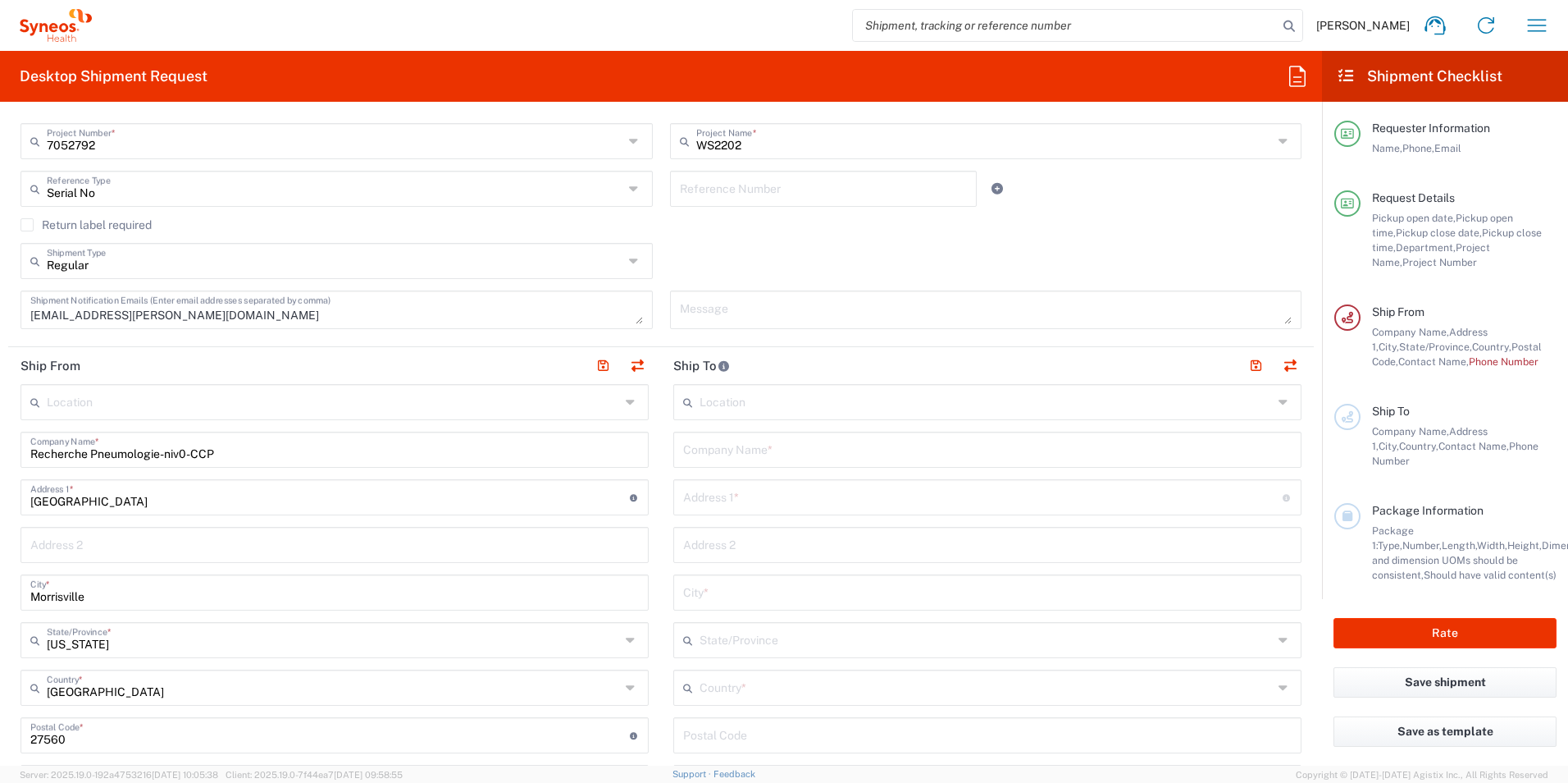
click at [200, 467] on div "Location [PERSON_NAME] LLC-[GEOGRAPHIC_DATA] [GEOGRAPHIC_DATA] [GEOGRAPHIC_DATA…" at bounding box center [334, 736] width 628 height 704
drag, startPoint x: 244, startPoint y: 446, endPoint x: -316, endPoint y: 456, distance: 560.1
click at [0, 456] on html "[PERSON_NAME] Home Shipment estimator Shipment tracking Desktop shipment reques…" at bounding box center [784, 392] width 1568 height 783
type input "="
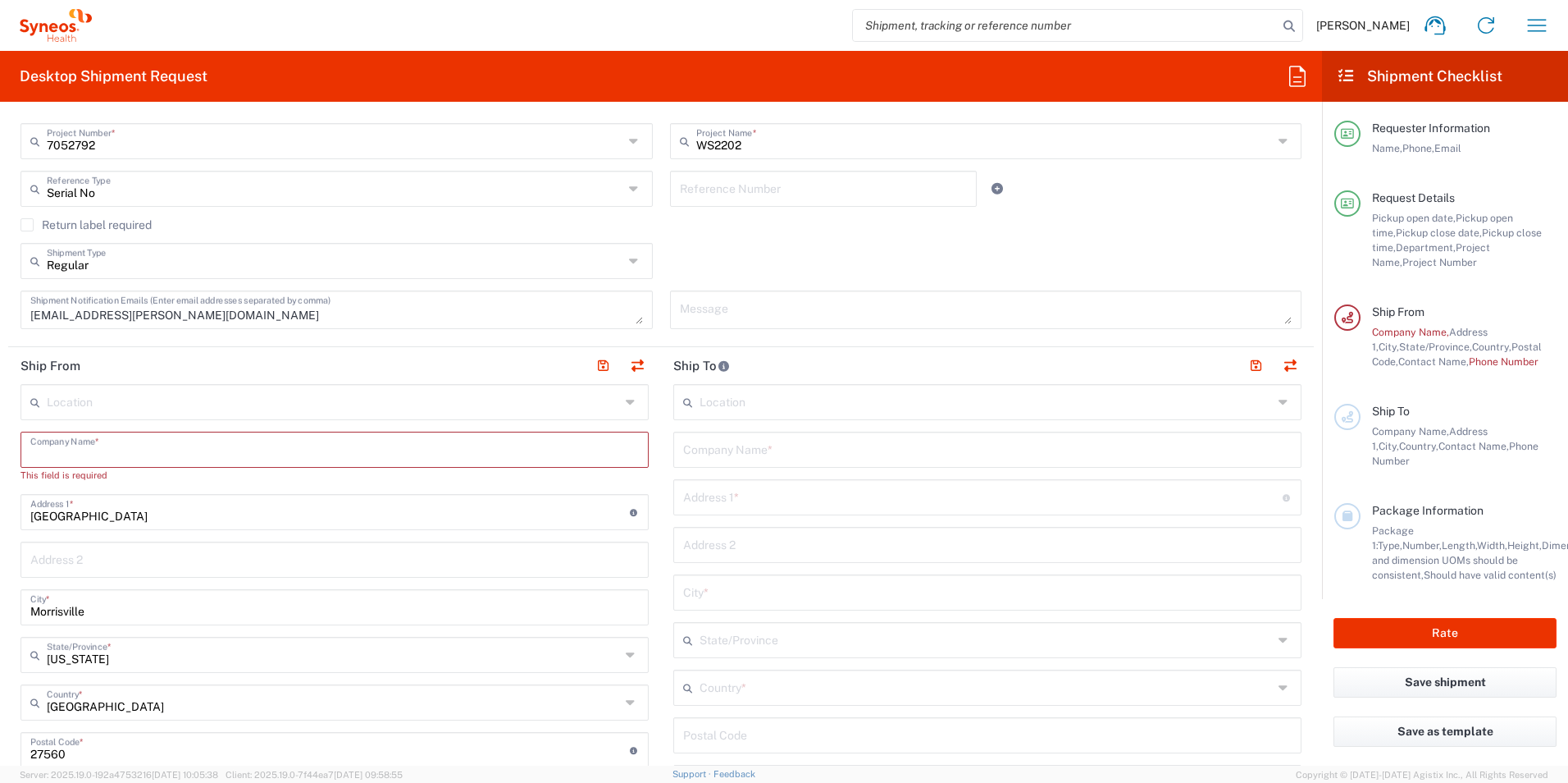
paste input "Pontchaillou - CHU [GEOGRAPHIC_DATA]"
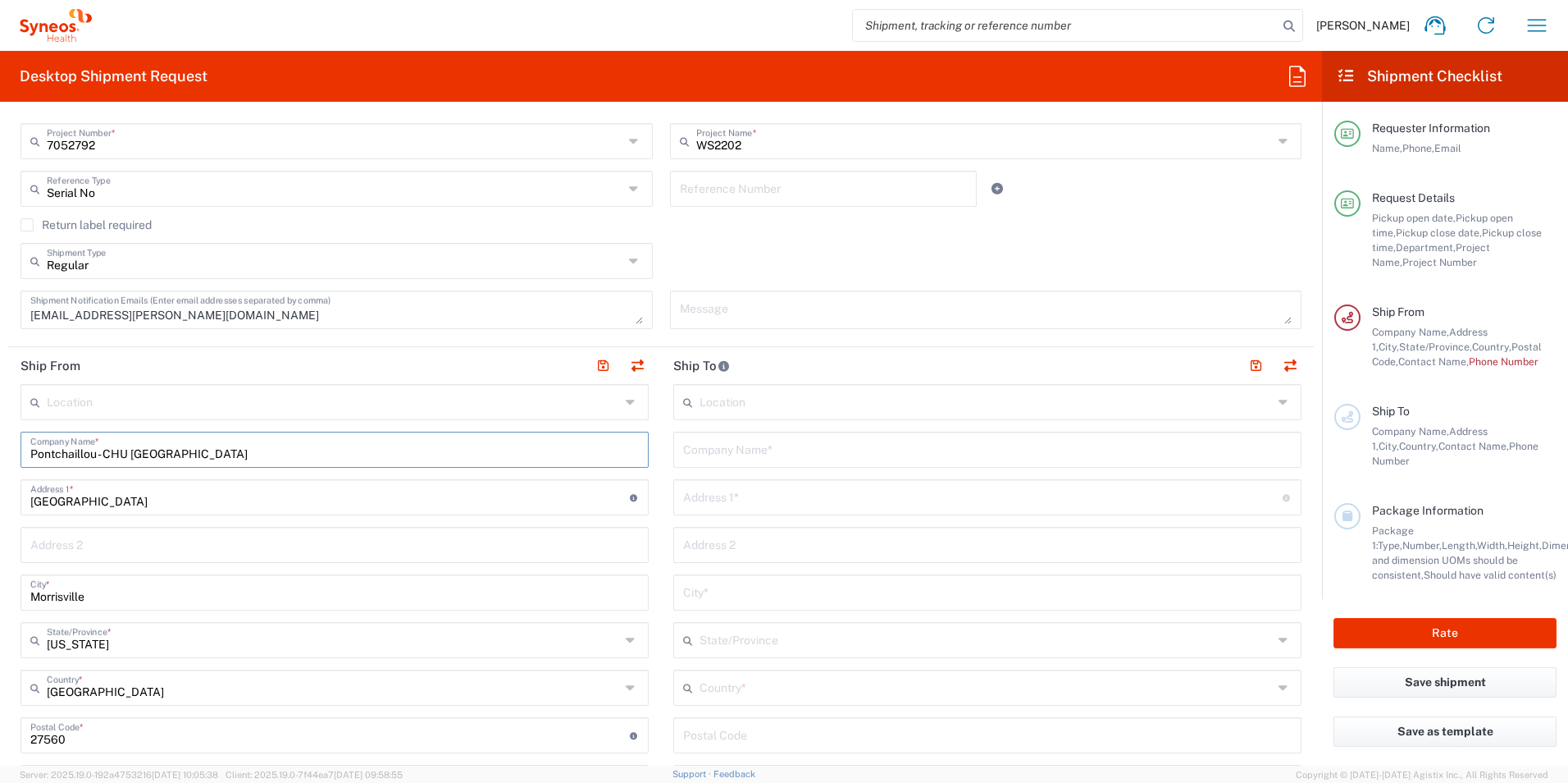
type input "Pontchaillou - CHU [GEOGRAPHIC_DATA]"
click at [76, 545] on input "text" at bounding box center [335, 543] width 609 height 28
paste input "[STREET_ADDRESS][PERSON_NAME]"
click at [155, 546] on input "[STREET_ADDRESS][PERSON_NAME]" at bounding box center [335, 543] width 609 height 28
type input "[STREET_ADDRESS][PERSON_NAME]"
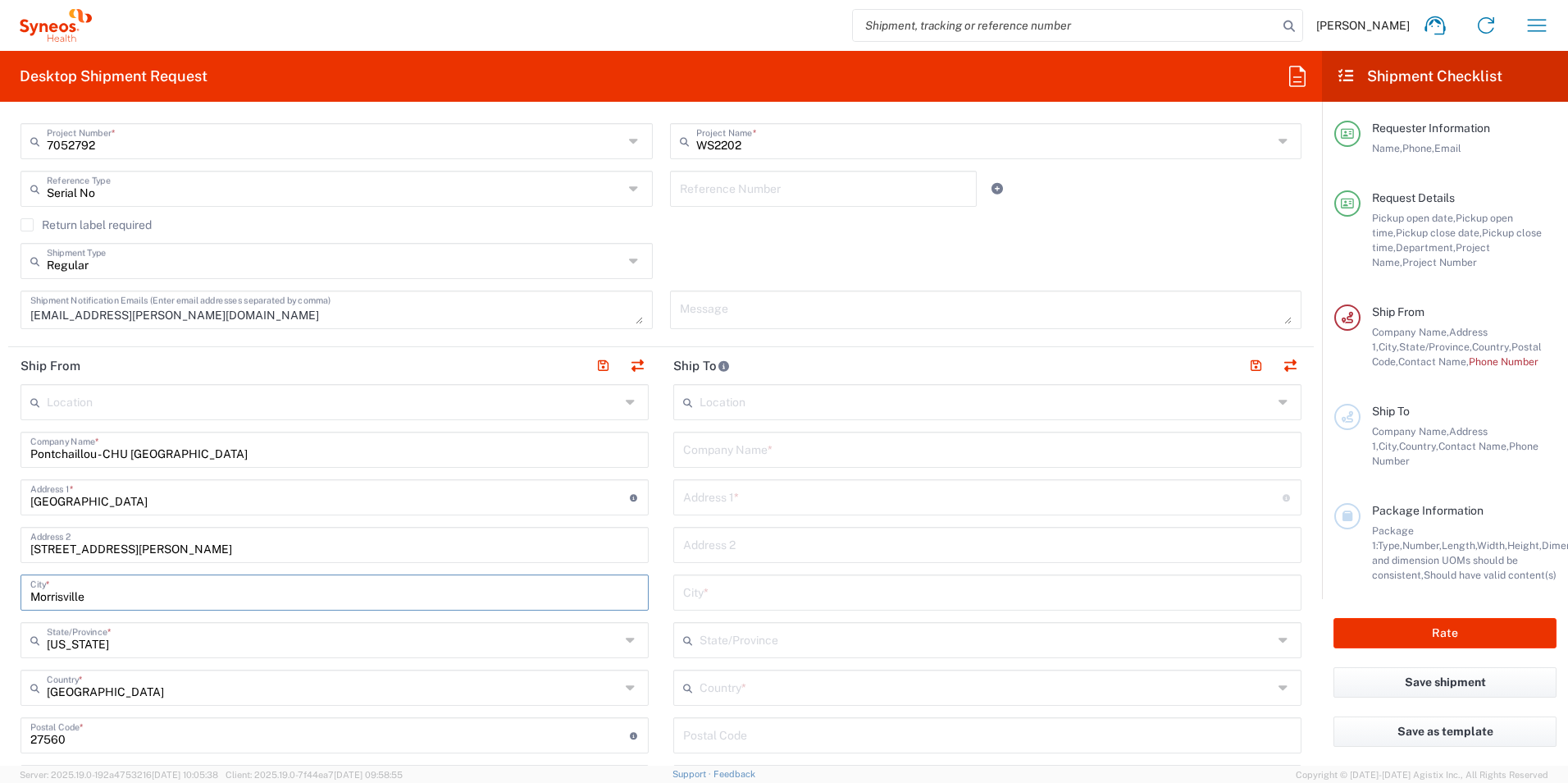
click at [91, 589] on input "Morrisville" at bounding box center [335, 591] width 609 height 28
drag, startPoint x: 101, startPoint y: 595, endPoint x: -149, endPoint y: 590, distance: 250.0
click at [0, 590] on html "[PERSON_NAME] Home Shipment estimator Shipment tracking Desktop shipment reques…" at bounding box center [784, 392] width 1568 height 783
paste input "[GEOGRAPHIC_DATA]"
type input "[GEOGRAPHIC_DATA]"
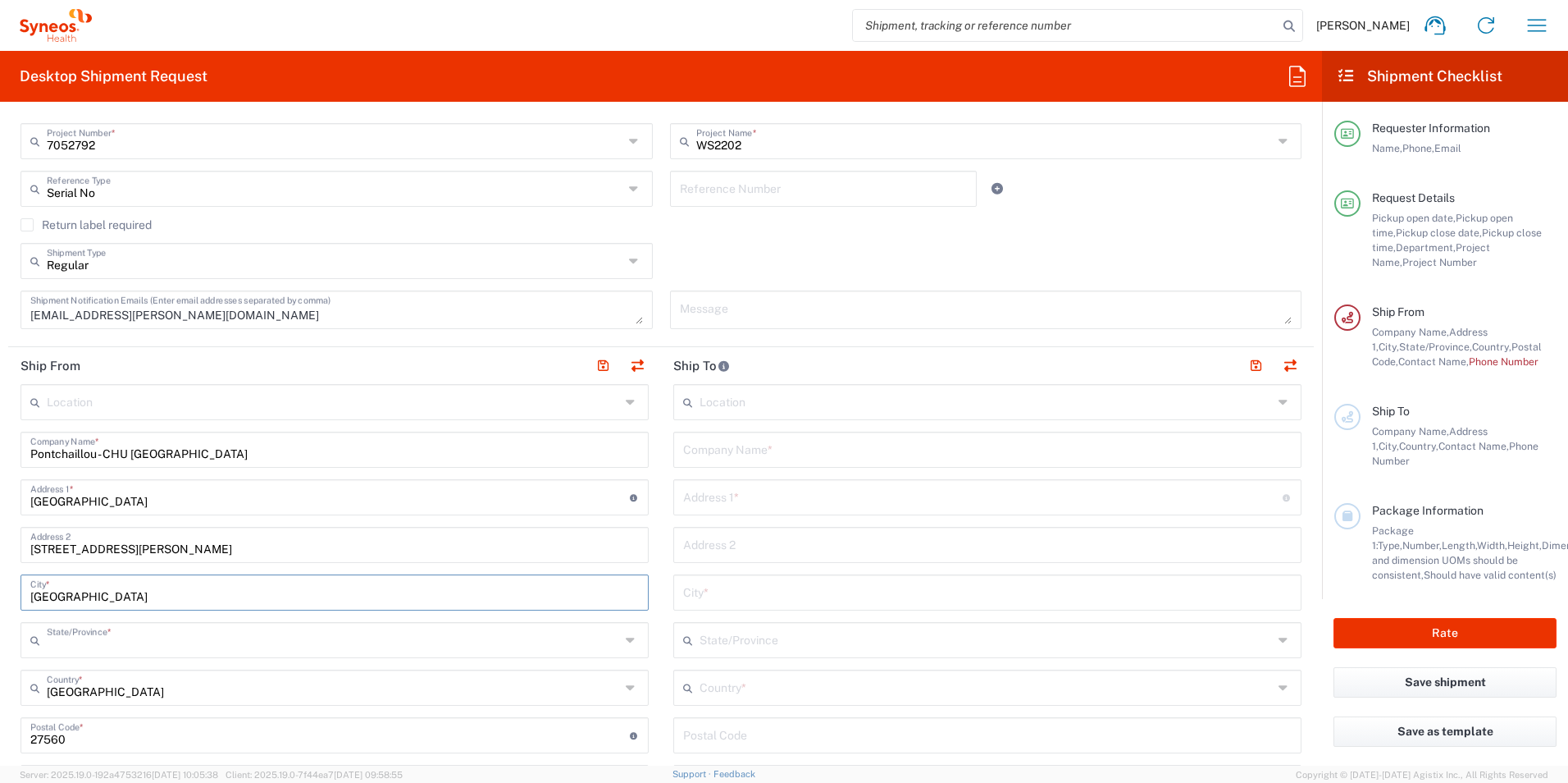
click at [295, 644] on input "text" at bounding box center [333, 638] width 573 height 28
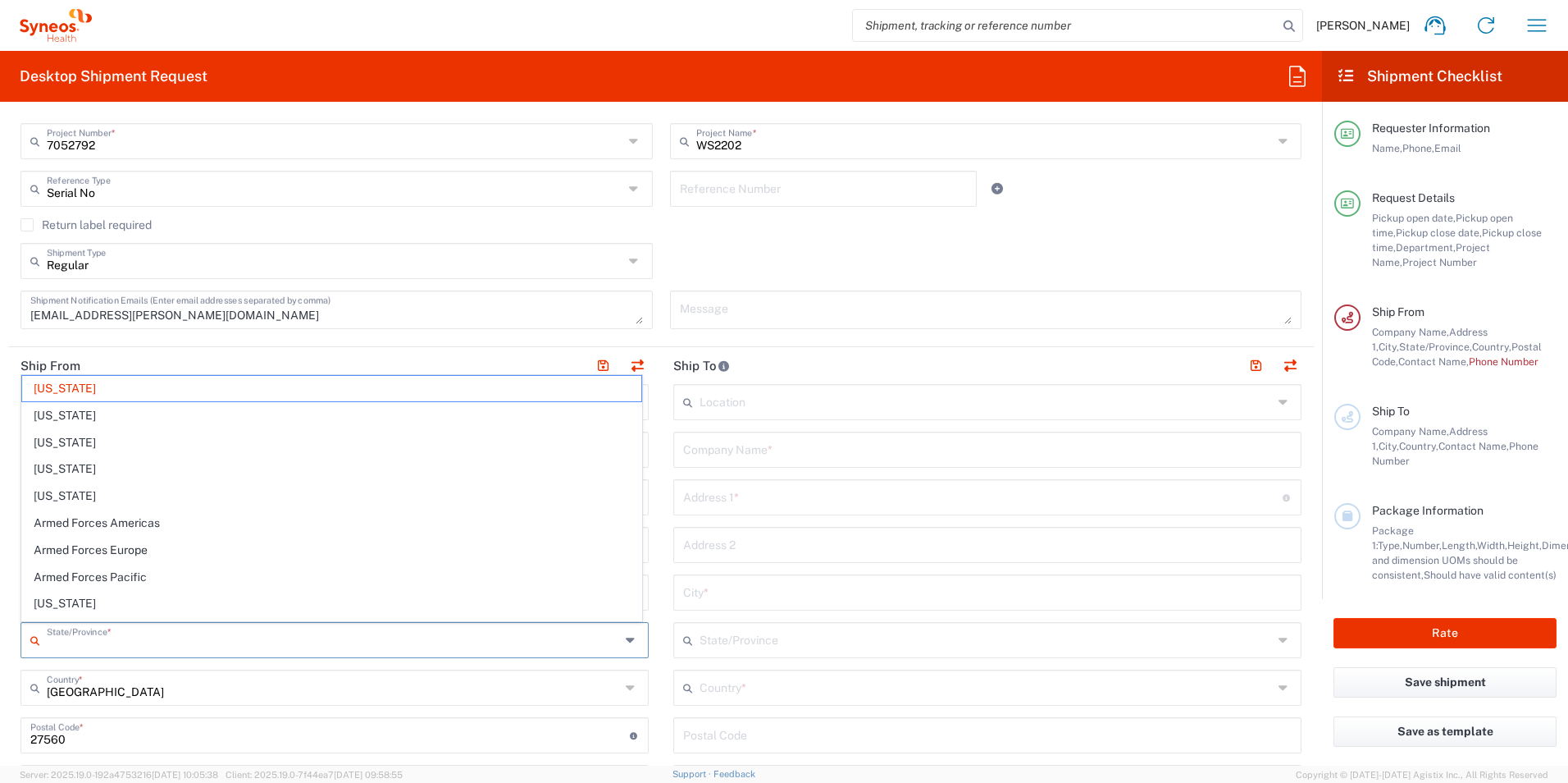
click at [295, 644] on input "text" at bounding box center [333, 638] width 573 height 28
click at [661, 642] on main "Location [PERSON_NAME] LLC-[GEOGRAPHIC_DATA] [GEOGRAPHIC_DATA] [GEOGRAPHIC_DATA…" at bounding box center [987, 729] width 653 height 690
type input "[US_STATE]"
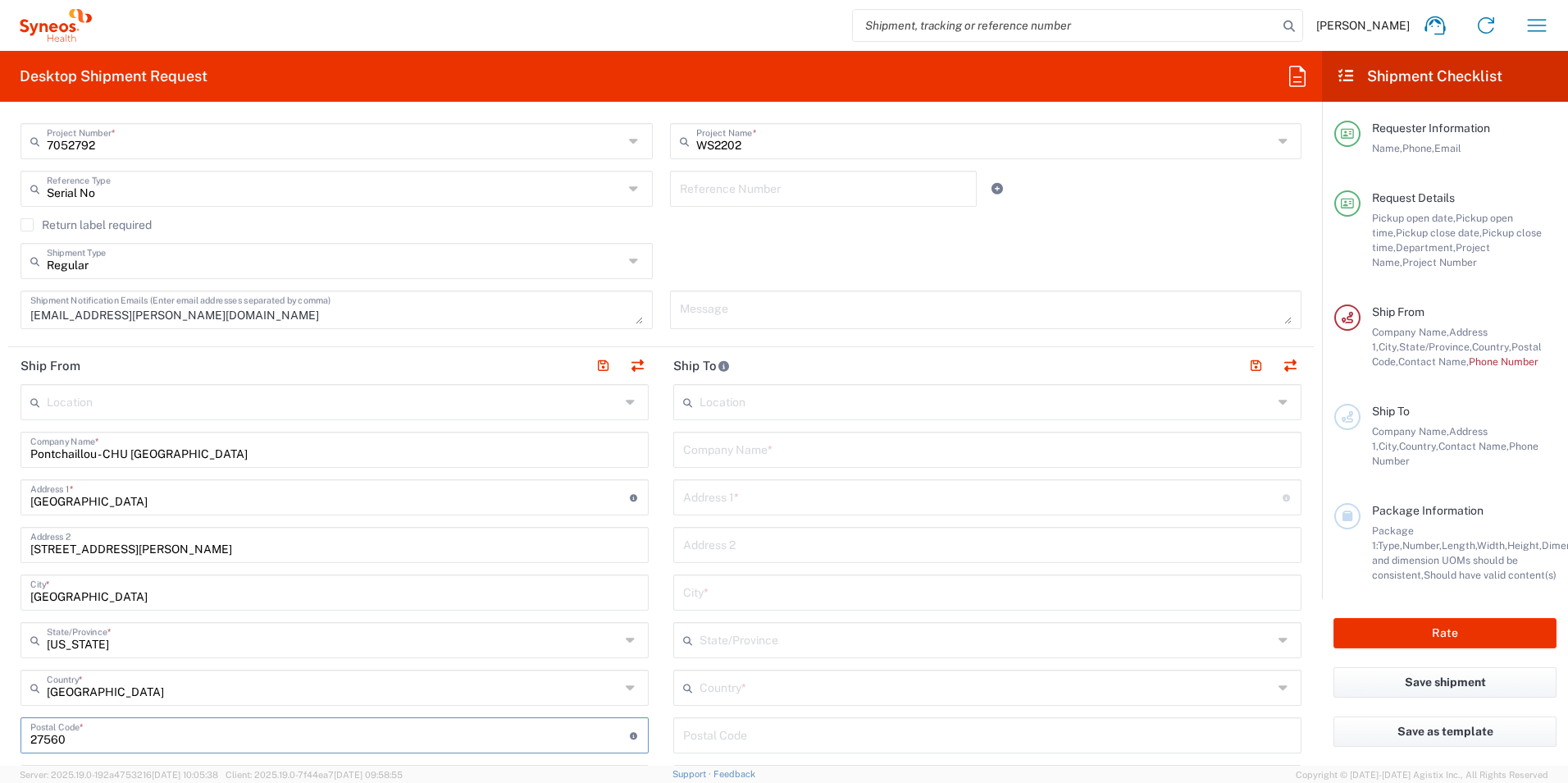
drag, startPoint x: 120, startPoint y: 739, endPoint x: -70, endPoint y: 737, distance: 190.0
click at [0, 737] on html "[PERSON_NAME] Home Shipment estimator Shipment tracking Desktop shipment reques…" at bounding box center [784, 392] width 1568 height 783
type input "35000"
click at [348, 685] on input "text" at bounding box center [333, 686] width 573 height 28
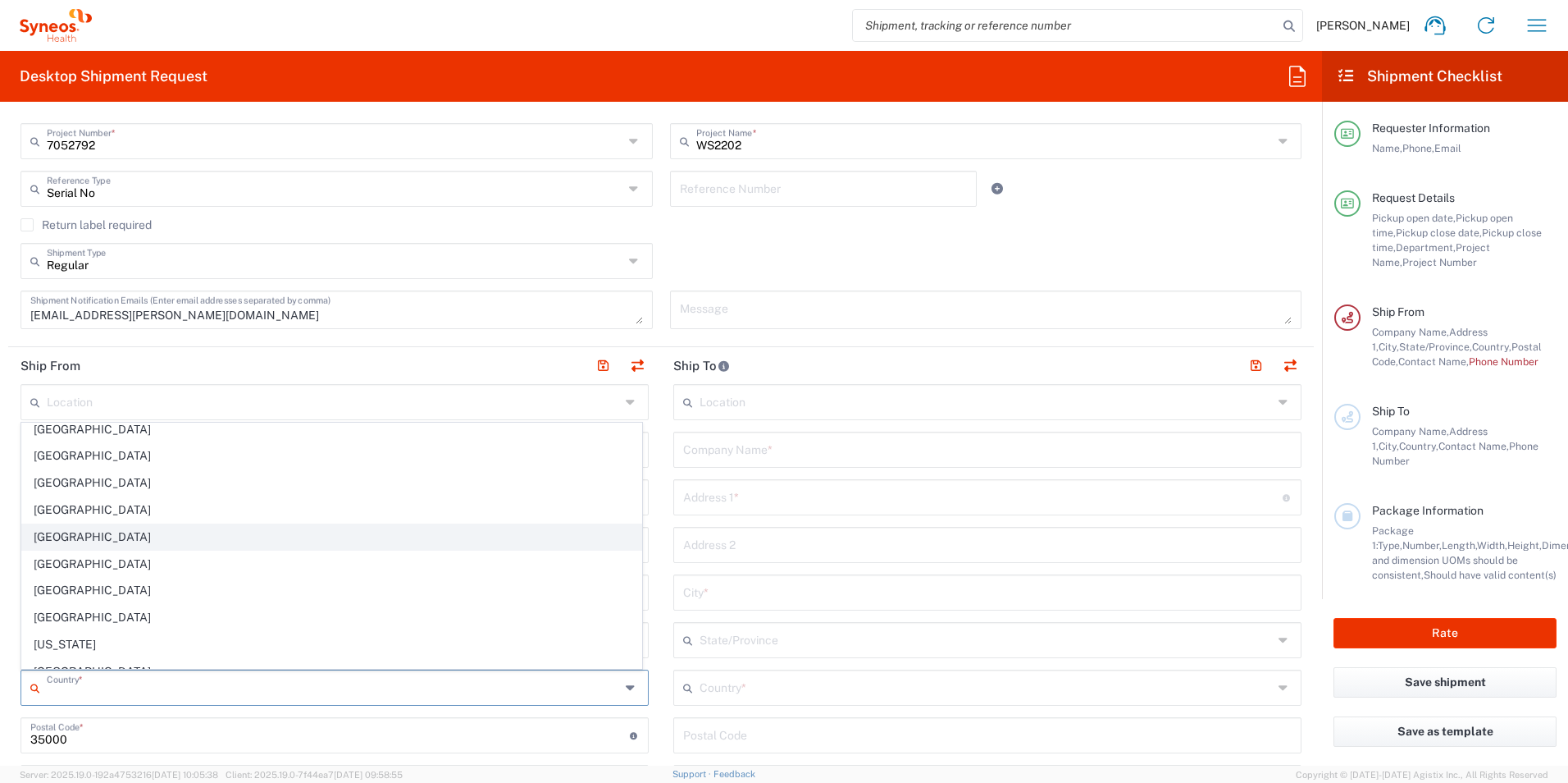
scroll to position [2052, 0]
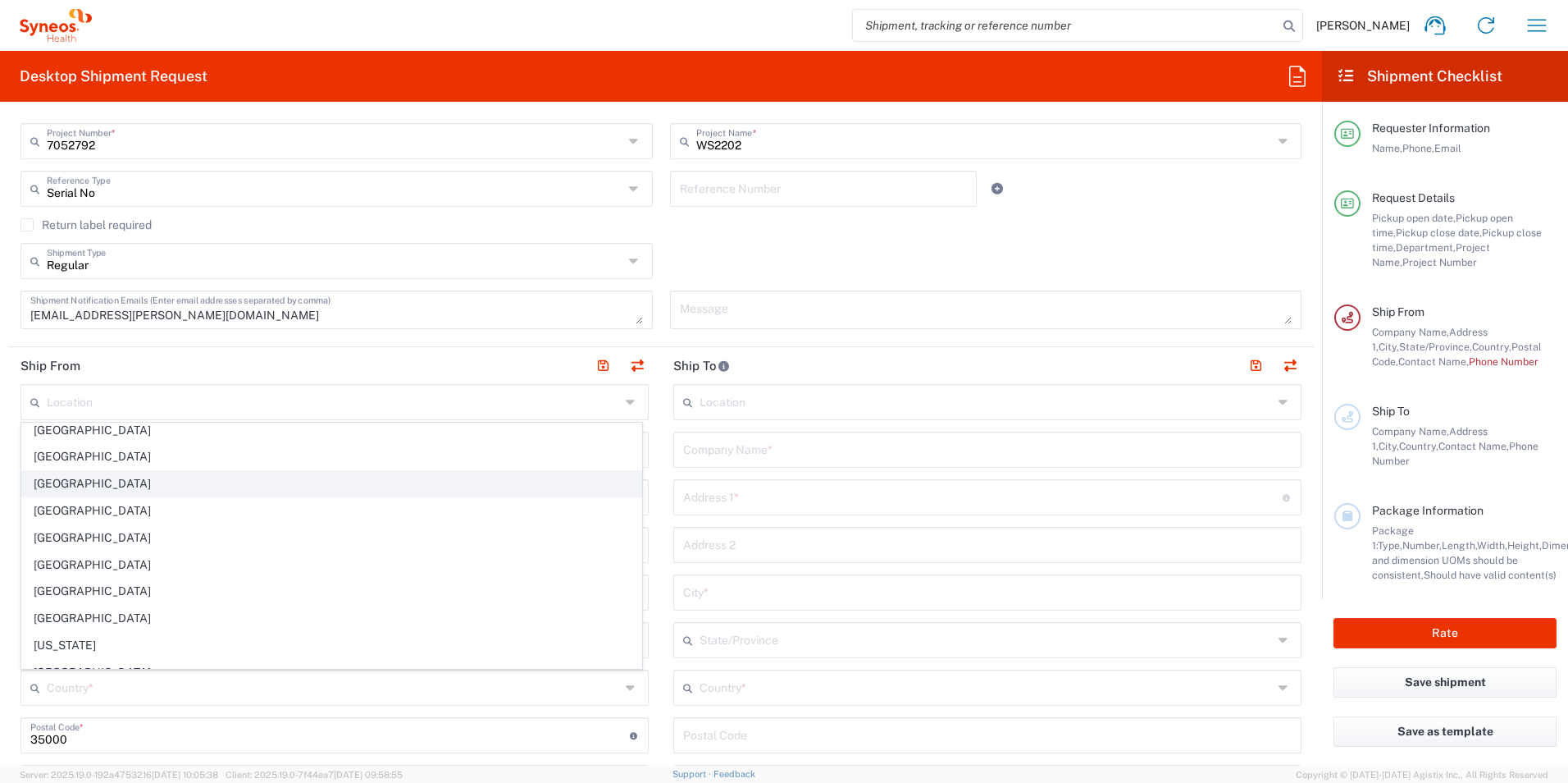
click at [56, 488] on span "[GEOGRAPHIC_DATA]" at bounding box center [331, 484] width 619 height 26
type input "[GEOGRAPHIC_DATA]"
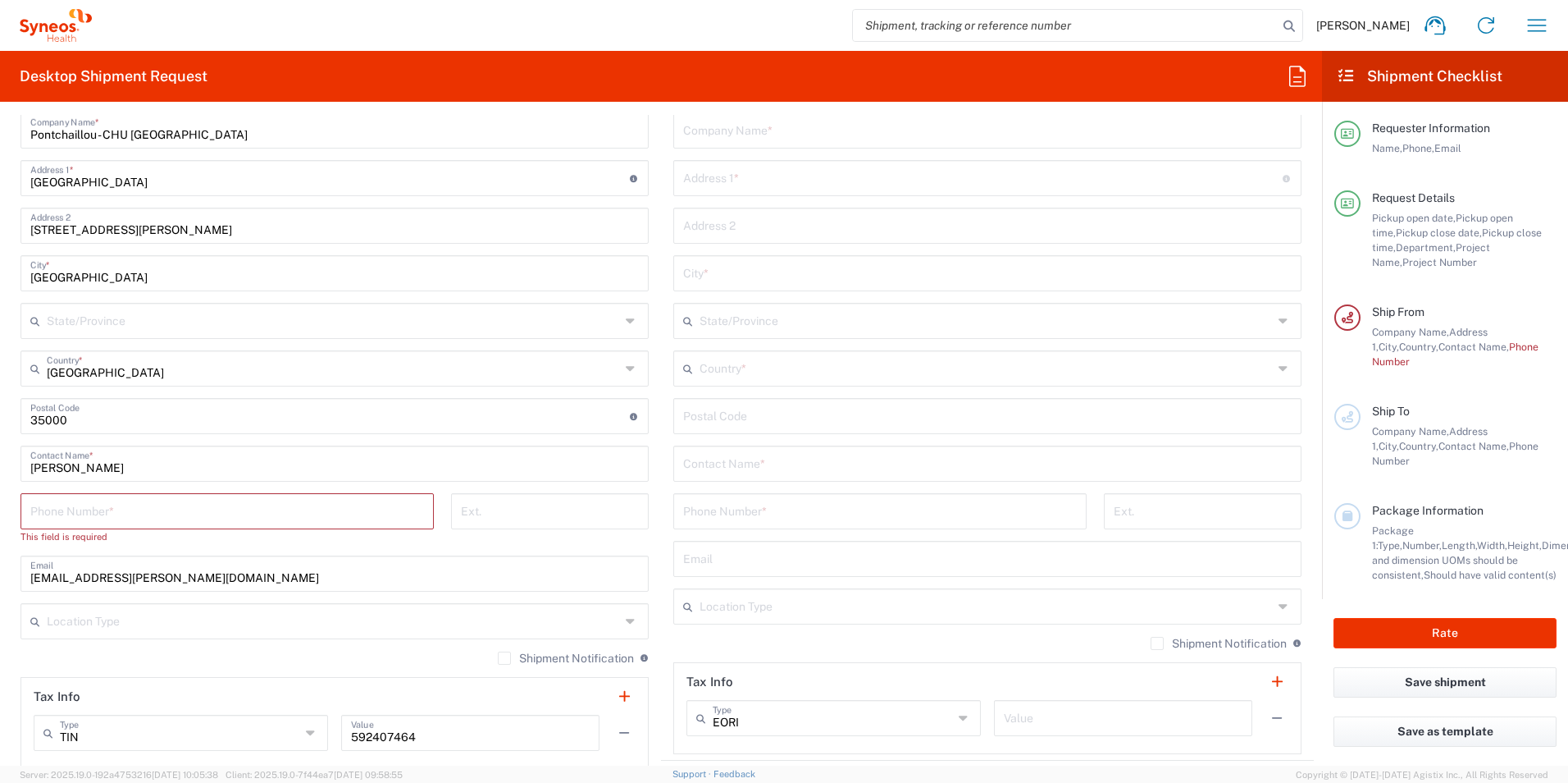
scroll to position [738, 0]
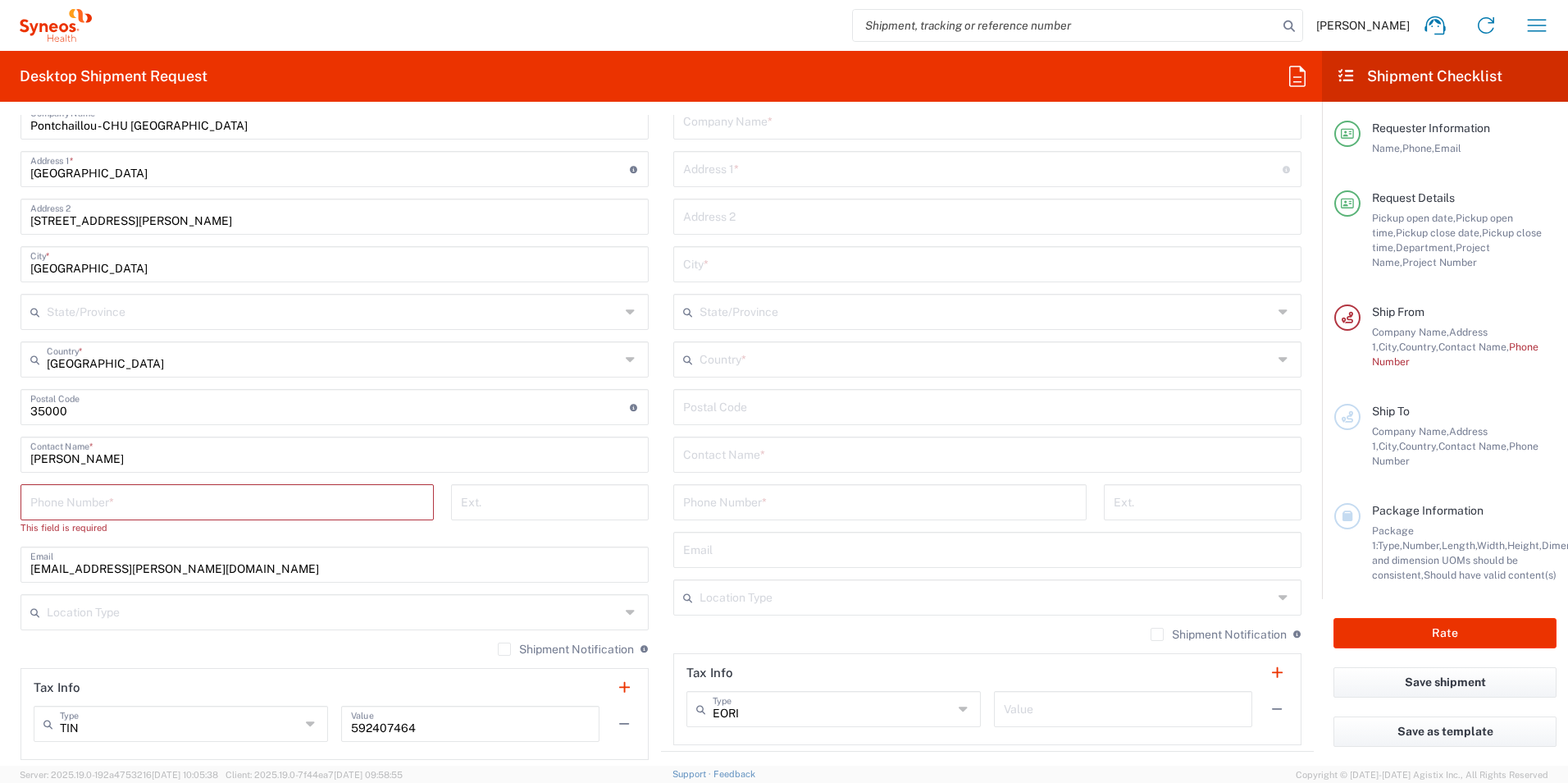
click at [336, 503] on input "tel" at bounding box center [227, 500] width 394 height 28
click at [116, 508] on input "tel" at bounding box center [227, 500] width 394 height 28
click at [120, 499] on input "tel" at bounding box center [227, 500] width 394 height 28
click at [132, 456] on input "[PERSON_NAME]" at bounding box center [335, 453] width 609 height 28
click at [120, 503] on input "tel" at bounding box center [227, 500] width 394 height 28
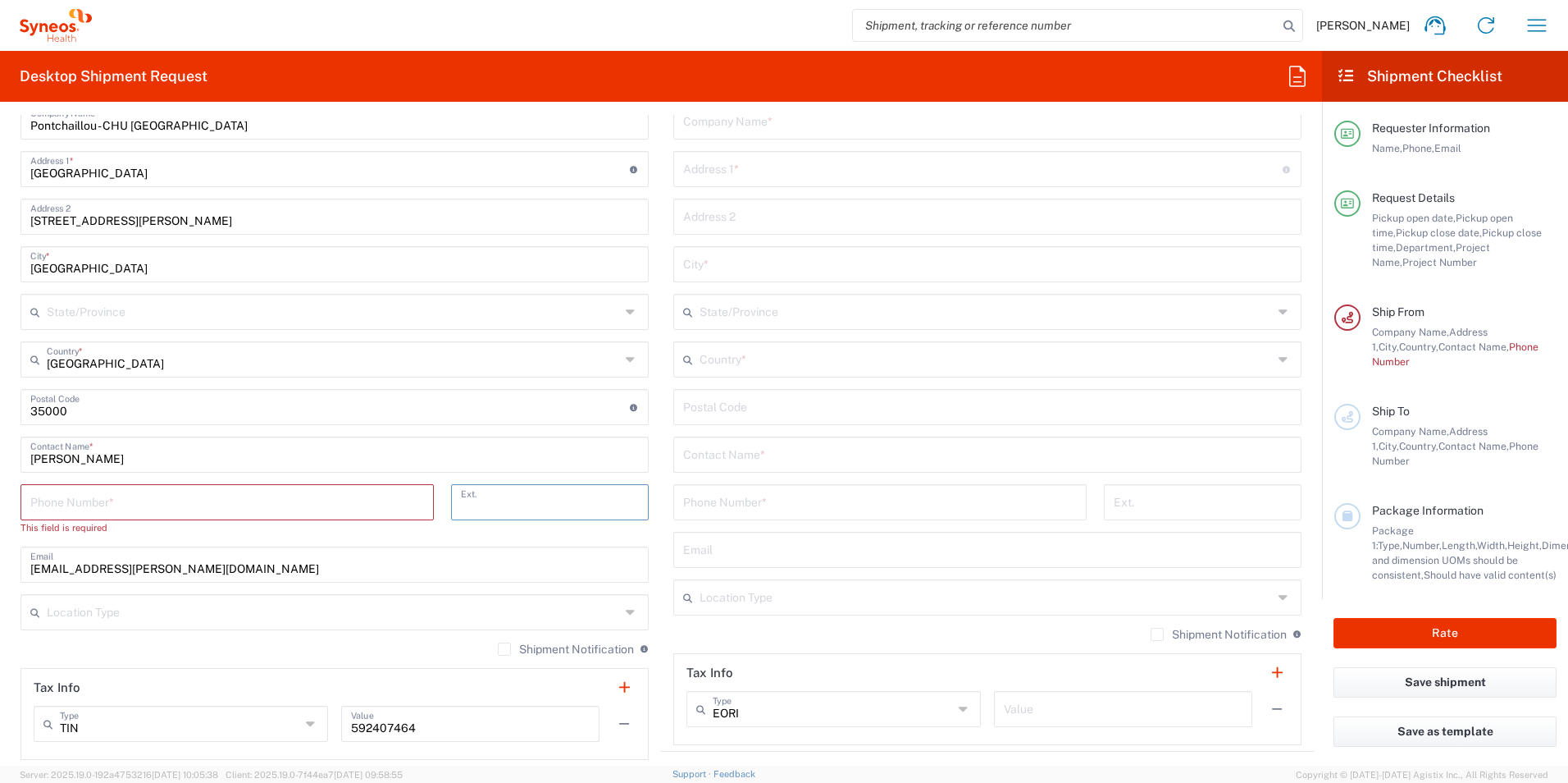
click at [591, 508] on input "tel" at bounding box center [549, 500] width 178 height 28
click at [312, 505] on input "tel" at bounding box center [227, 500] width 394 height 28
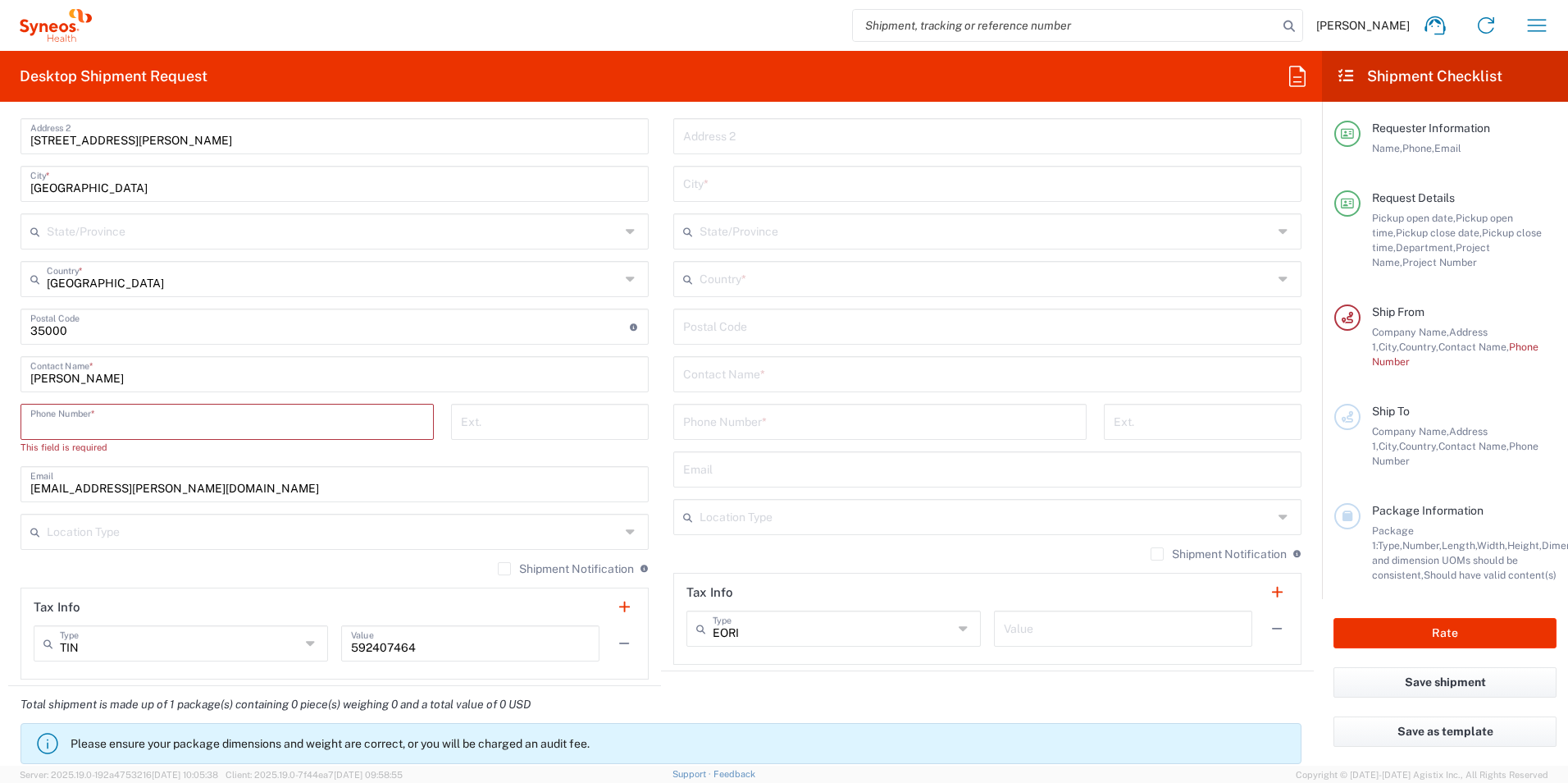
scroll to position [821, 0]
click at [355, 417] on input "tel" at bounding box center [227, 418] width 394 height 28
click at [301, 418] on input "tel" at bounding box center [227, 418] width 394 height 28
click at [107, 386] on div "[PERSON_NAME] Contact Name *" at bounding box center [334, 372] width 628 height 36
drag, startPoint x: 108, startPoint y: 378, endPoint x: 118, endPoint y: 375, distance: 10.4
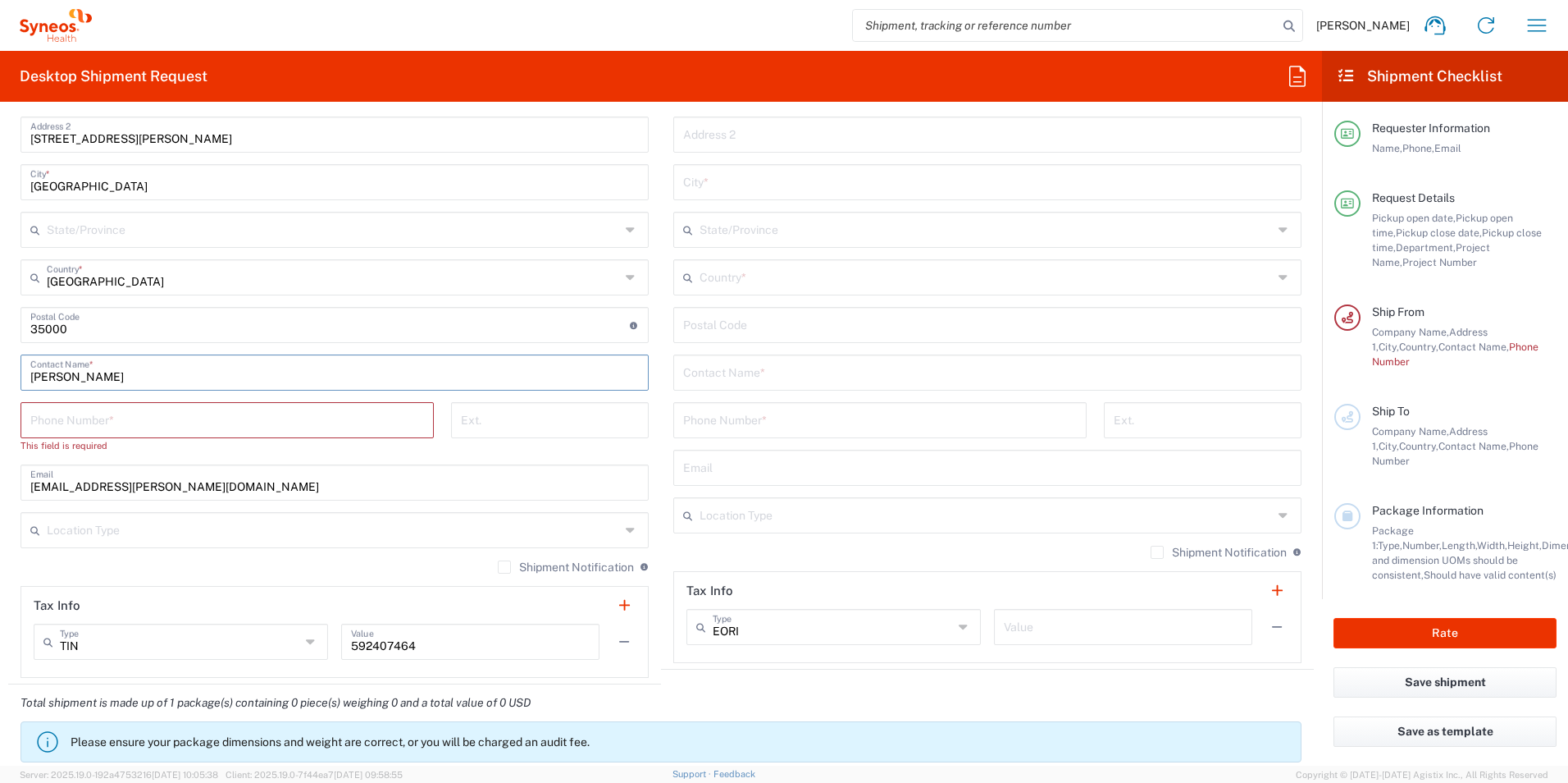
click at [108, 377] on input "[PERSON_NAME]" at bounding box center [335, 370] width 609 height 28
drag, startPoint x: 118, startPoint y: 375, endPoint x: -187, endPoint y: 382, distance: 305.1
click at [0, 382] on html "[PERSON_NAME] Home Shipment estimator Shipment tracking Desktop shipment reques…" at bounding box center [784, 392] width 1568 height 783
paste input "[PERSON_NAME]"
type input "[PERSON_NAME]"
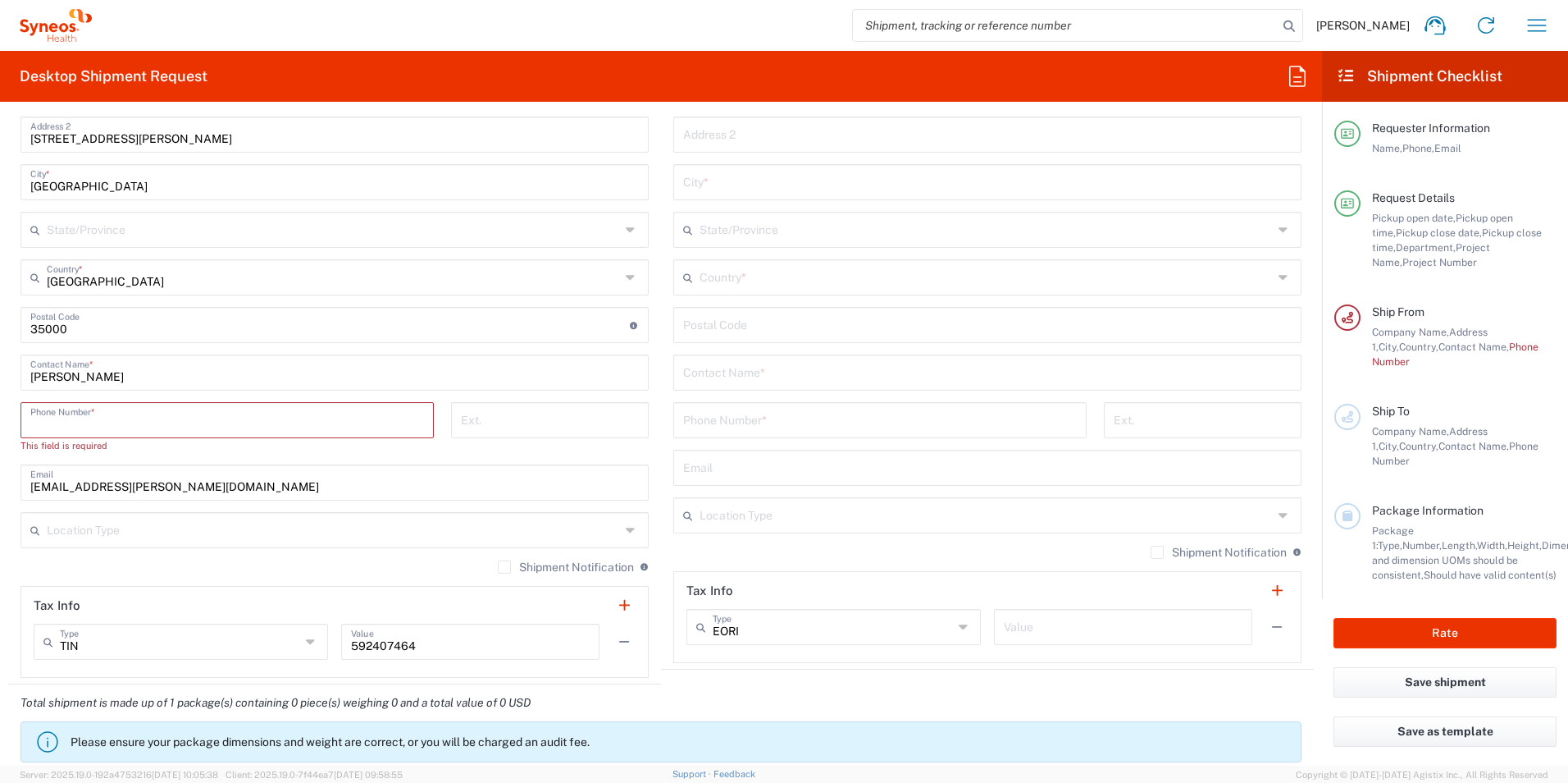
click at [98, 421] on input "tel" at bounding box center [227, 418] width 394 height 28
drag, startPoint x: 254, startPoint y: 424, endPoint x: 270, endPoint y: 419, distance: 16.8
click at [254, 424] on input "tel" at bounding box center [227, 418] width 394 height 28
paste input "[PHONE_NUMBER]"
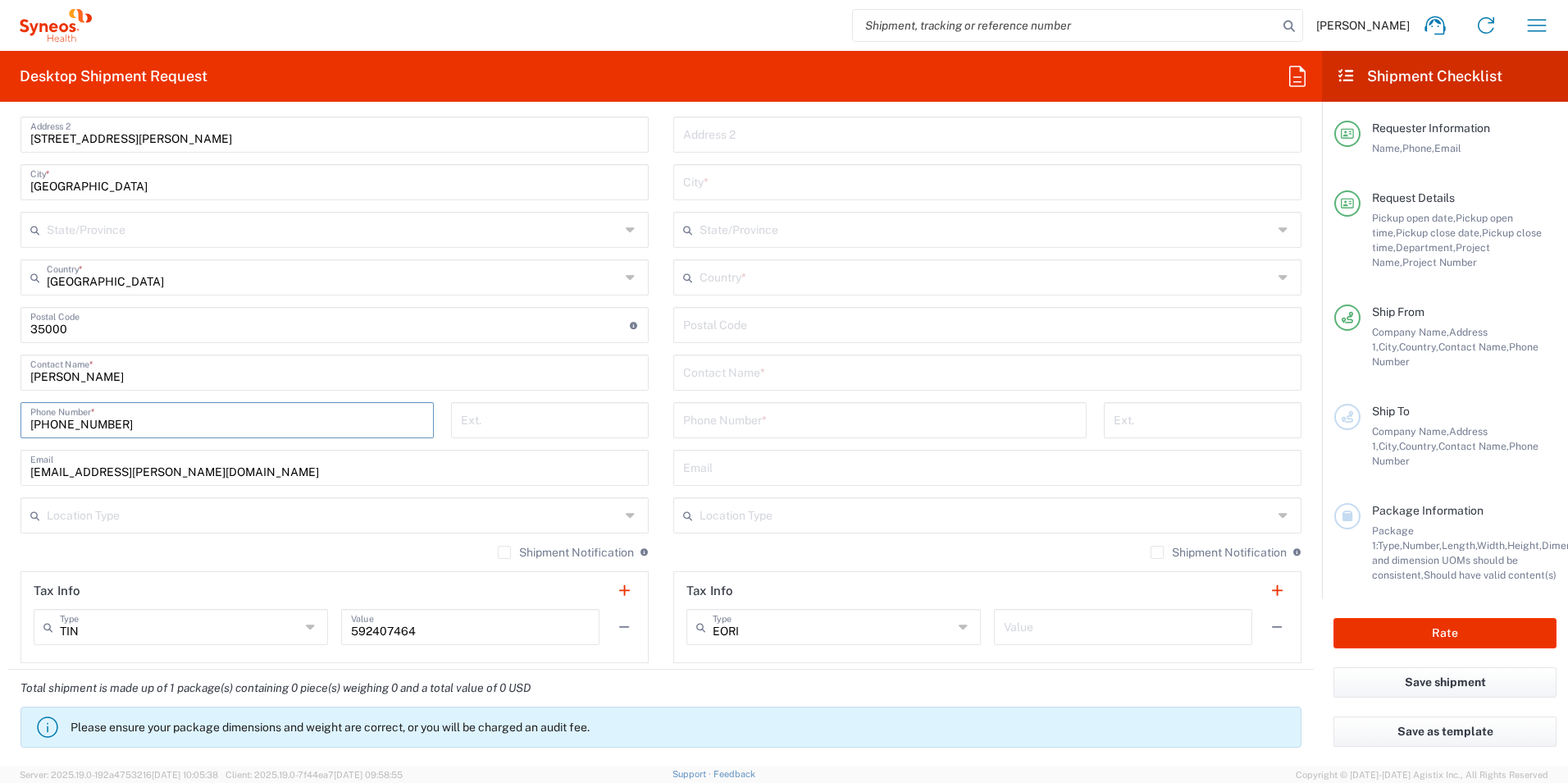
type input "[PHONE_NUMBER]"
click at [221, 472] on input "[EMAIL_ADDRESS][PERSON_NAME][DOMAIN_NAME]" at bounding box center [335, 466] width 609 height 28
drag, startPoint x: 302, startPoint y: 469, endPoint x: -3, endPoint y: 499, distance: 306.5
click at [0, 499] on html "[PERSON_NAME] Home Shipment estimator Shipment tracking Desktop shipment reques…" at bounding box center [784, 392] width 1568 height 783
paste input "[PERSON_NAME][EMAIL_ADDRESS][PERSON_NAME][PERSON_NAME][DOMAIN_NAME]"
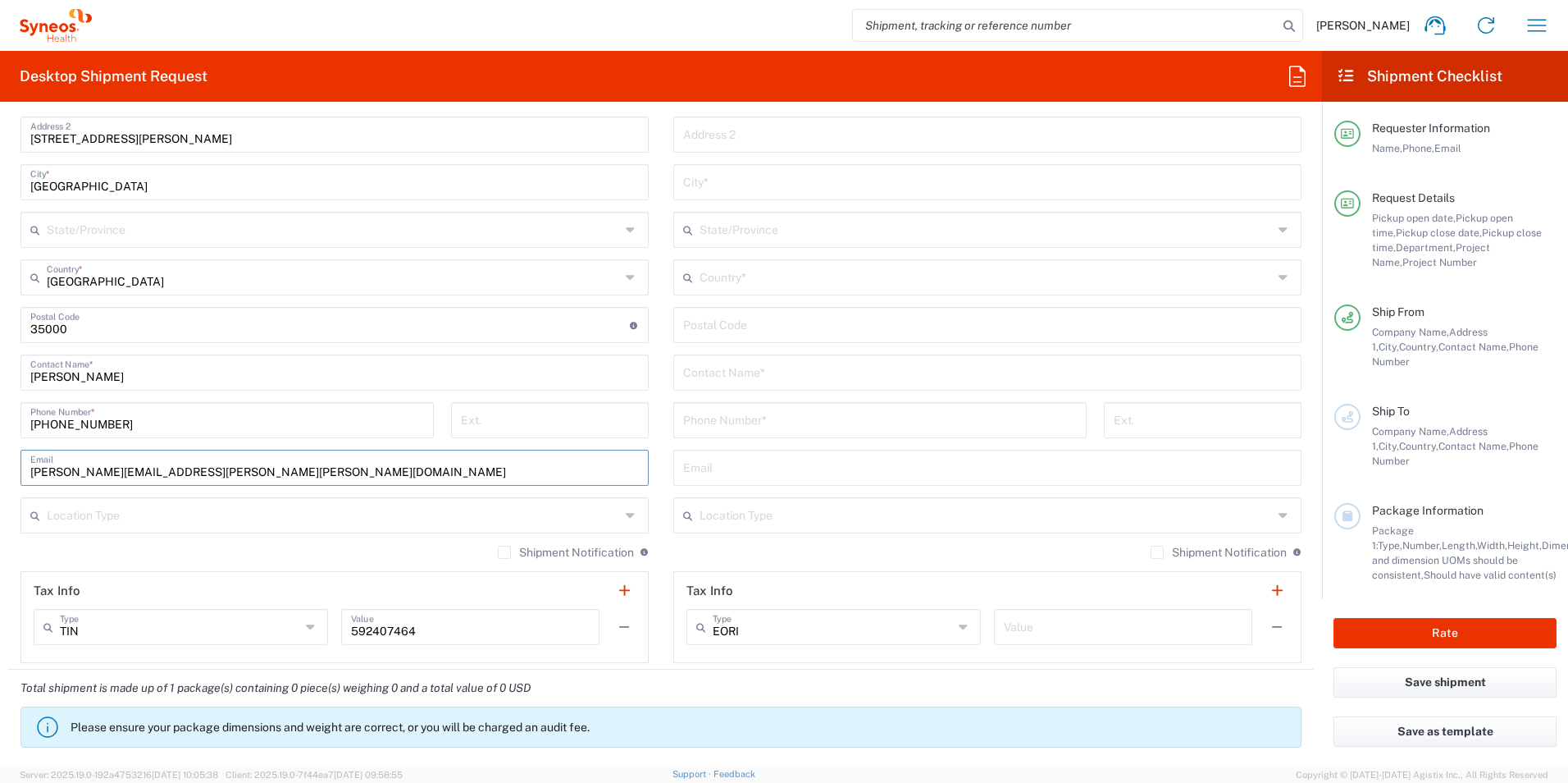
type input "[PERSON_NAME][EMAIL_ADDRESS][PERSON_NAME][PERSON_NAME][DOMAIN_NAME]"
click at [151, 520] on input "text" at bounding box center [333, 513] width 573 height 28
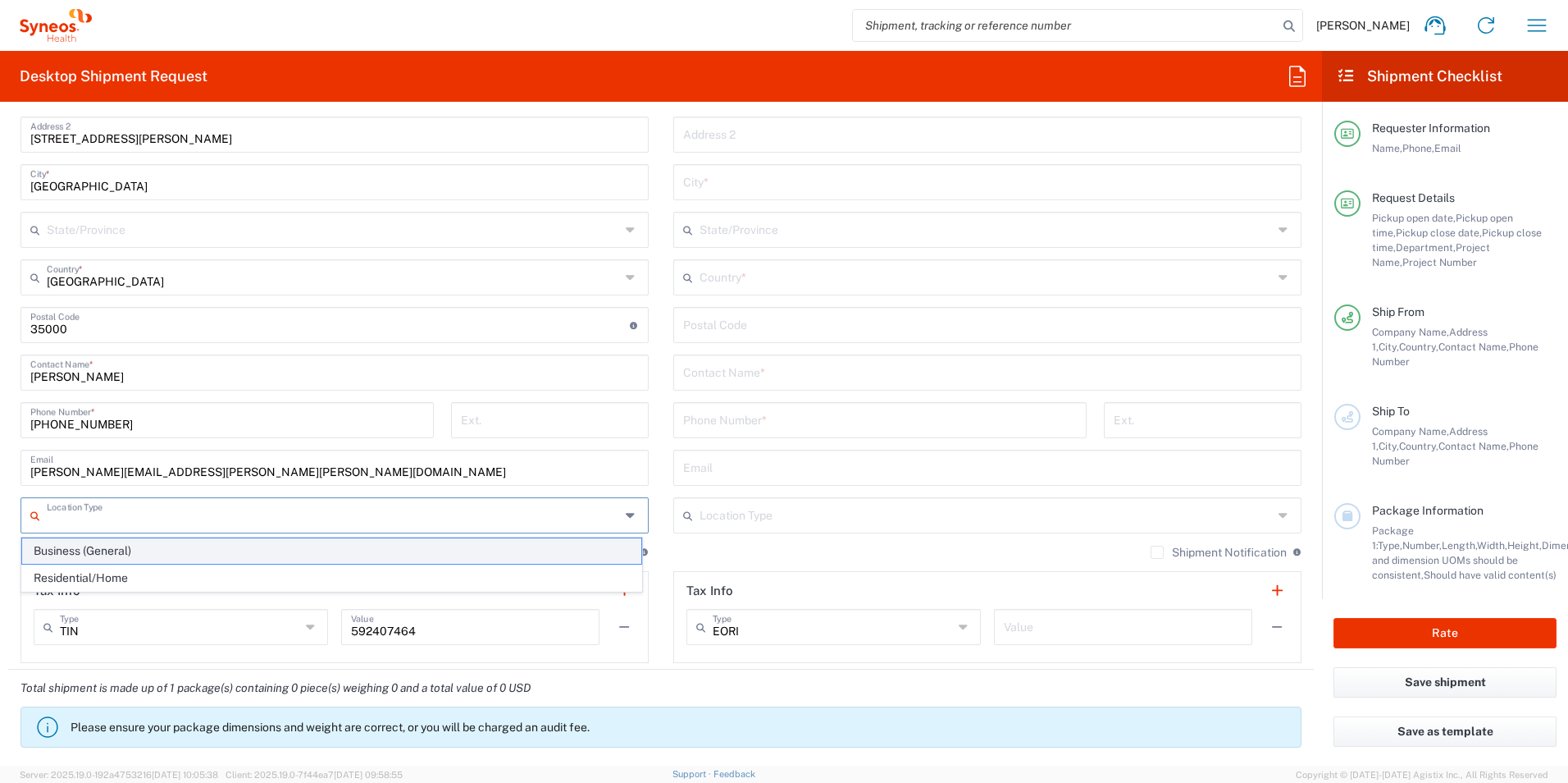
click at [140, 552] on span "Business (General)" at bounding box center [331, 552] width 619 height 26
type input "Business (General)"
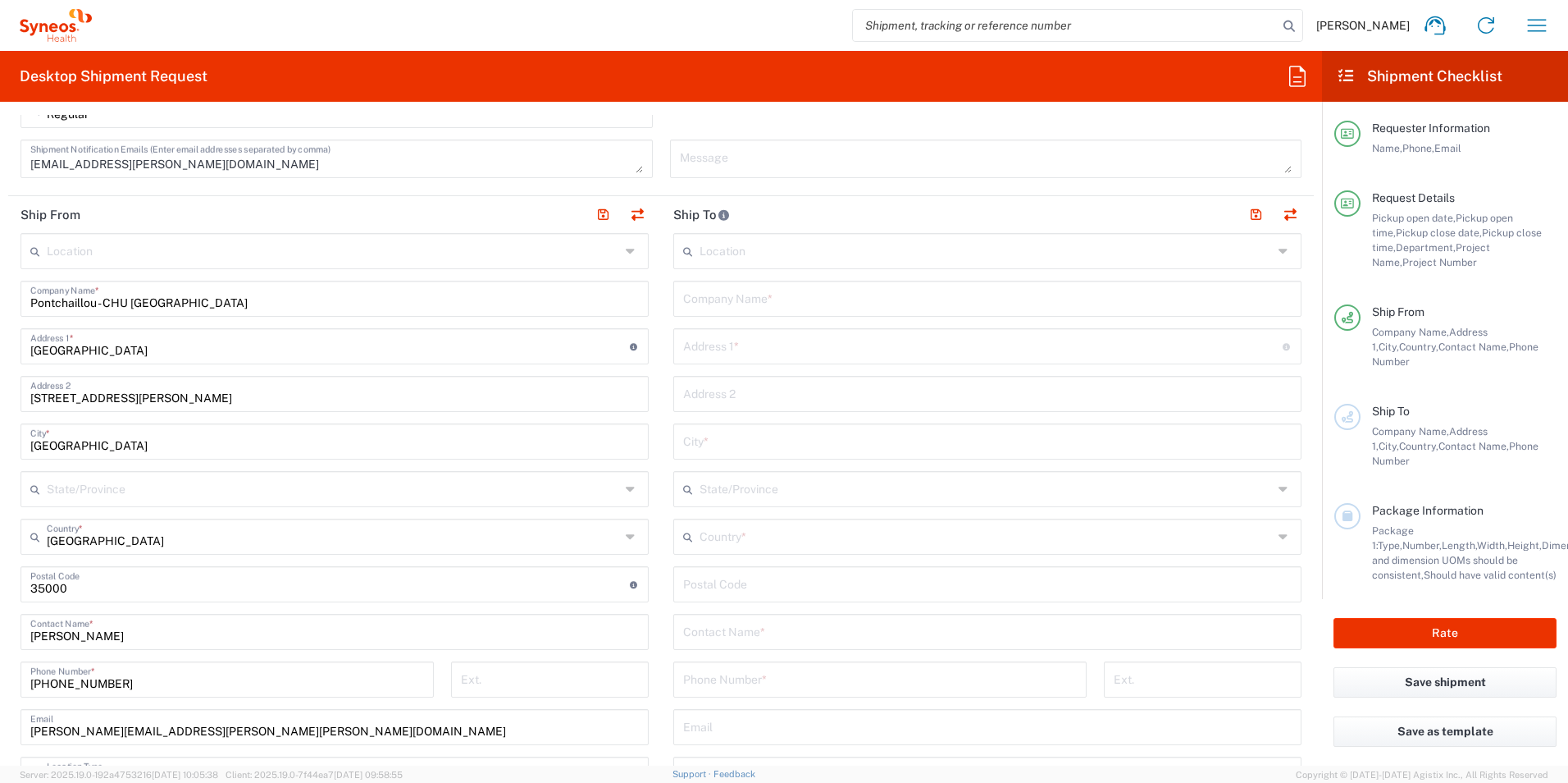
scroll to position [492, 0]
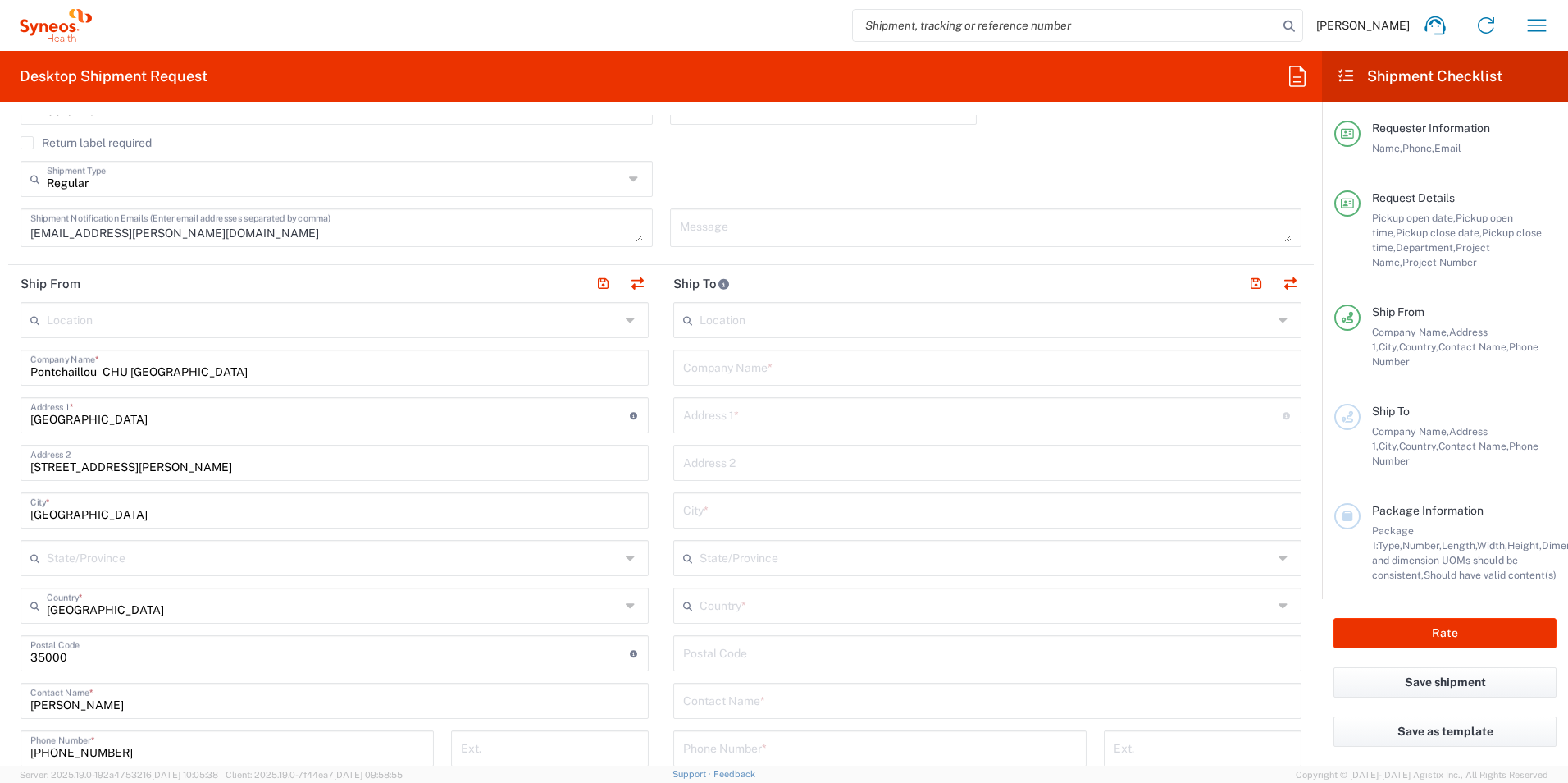
click at [714, 368] on input "text" at bounding box center [987, 366] width 609 height 28
paste input "Centre Hospitalier Intercommunal [GEOGRAPHIC_DATA] - [GEOGRAPHIC_DATA]"
type input "Centre Hospitalier Intercommunal [GEOGRAPHIC_DATA] - [GEOGRAPHIC_DATA]"
click at [724, 419] on input "text" at bounding box center [983, 413] width 600 height 28
paste input "[STREET_ADDRESS][PERSON_NAME]"
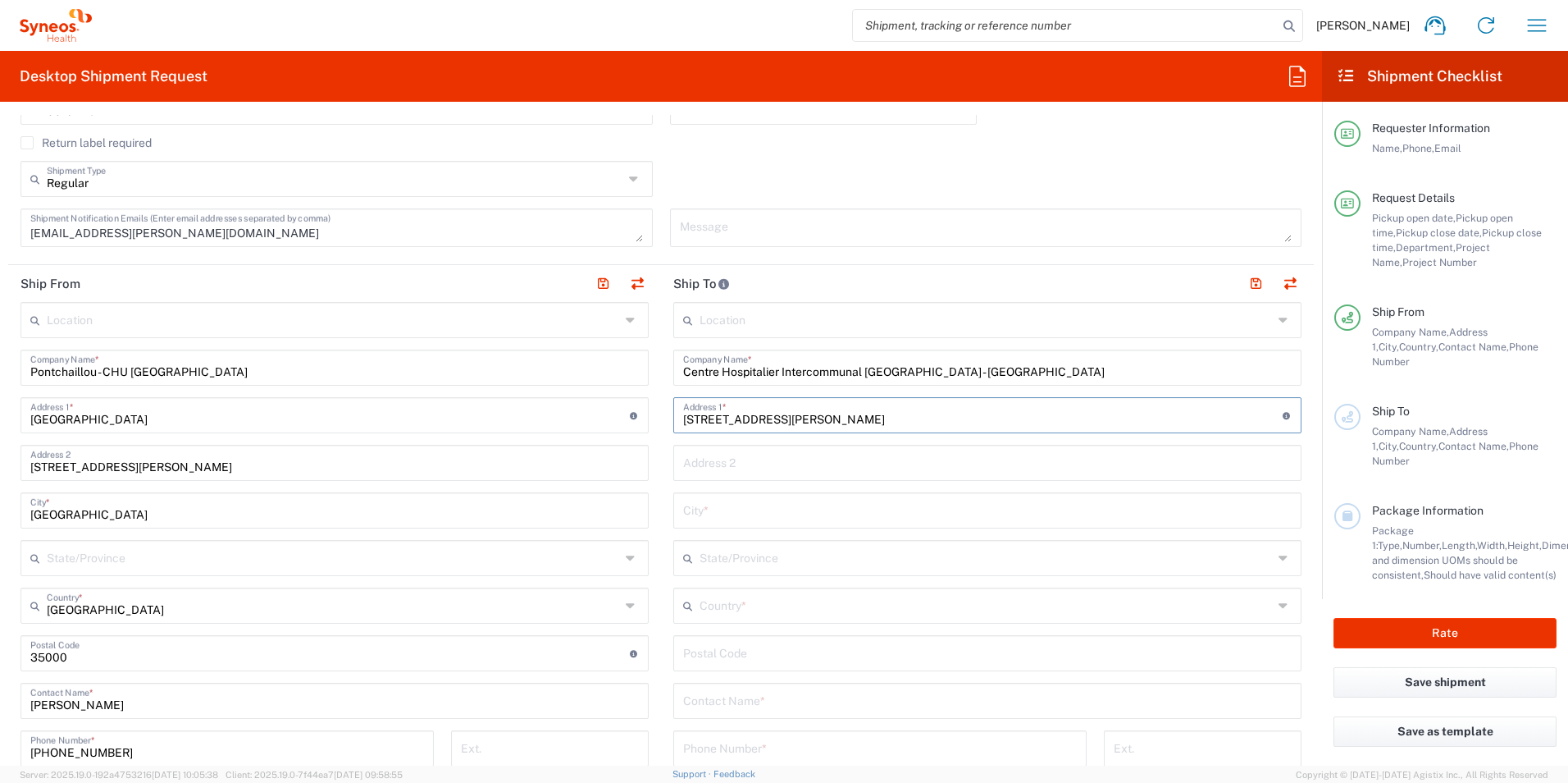
type input "[STREET_ADDRESS][PERSON_NAME]"
click at [693, 464] on input "text" at bounding box center [987, 461] width 609 height 28
paste input "CHITS/ [GEOGRAPHIC_DATA], Recherche Clinique Oncologie, Dépôt LOGISTIQUE"
type input "CHITS/ [GEOGRAPHIC_DATA], Recherche Clinique Oncologie, Dépôt LOGISTIQUE"
click at [720, 515] on input "text" at bounding box center [987, 509] width 609 height 28
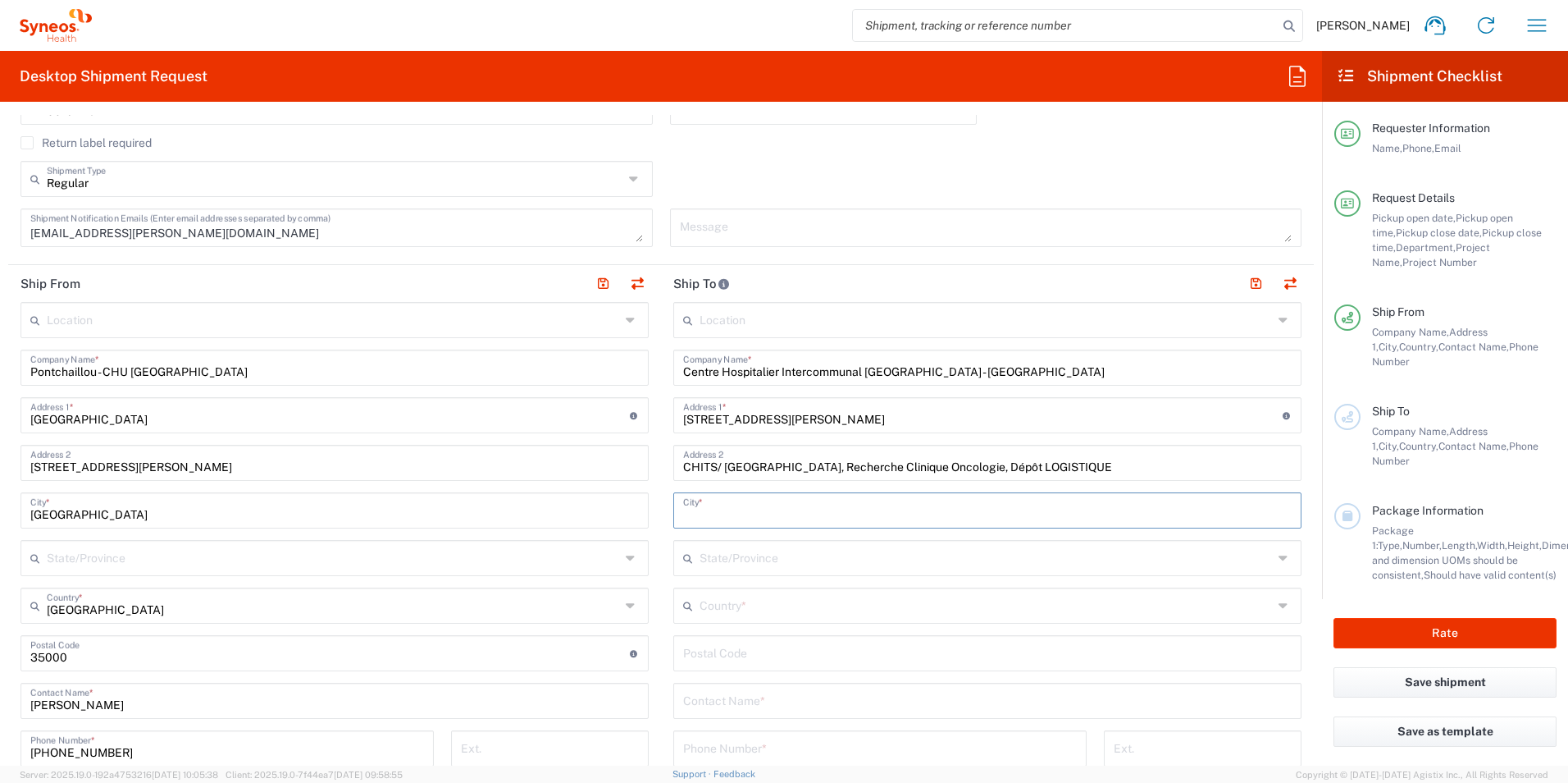
click at [722, 510] on input "text" at bounding box center [987, 509] width 609 height 28
paste input "[GEOGRAPHIC_DATA]"
type input "[GEOGRAPHIC_DATA]"
click at [739, 603] on input "text" at bounding box center [986, 604] width 573 height 28
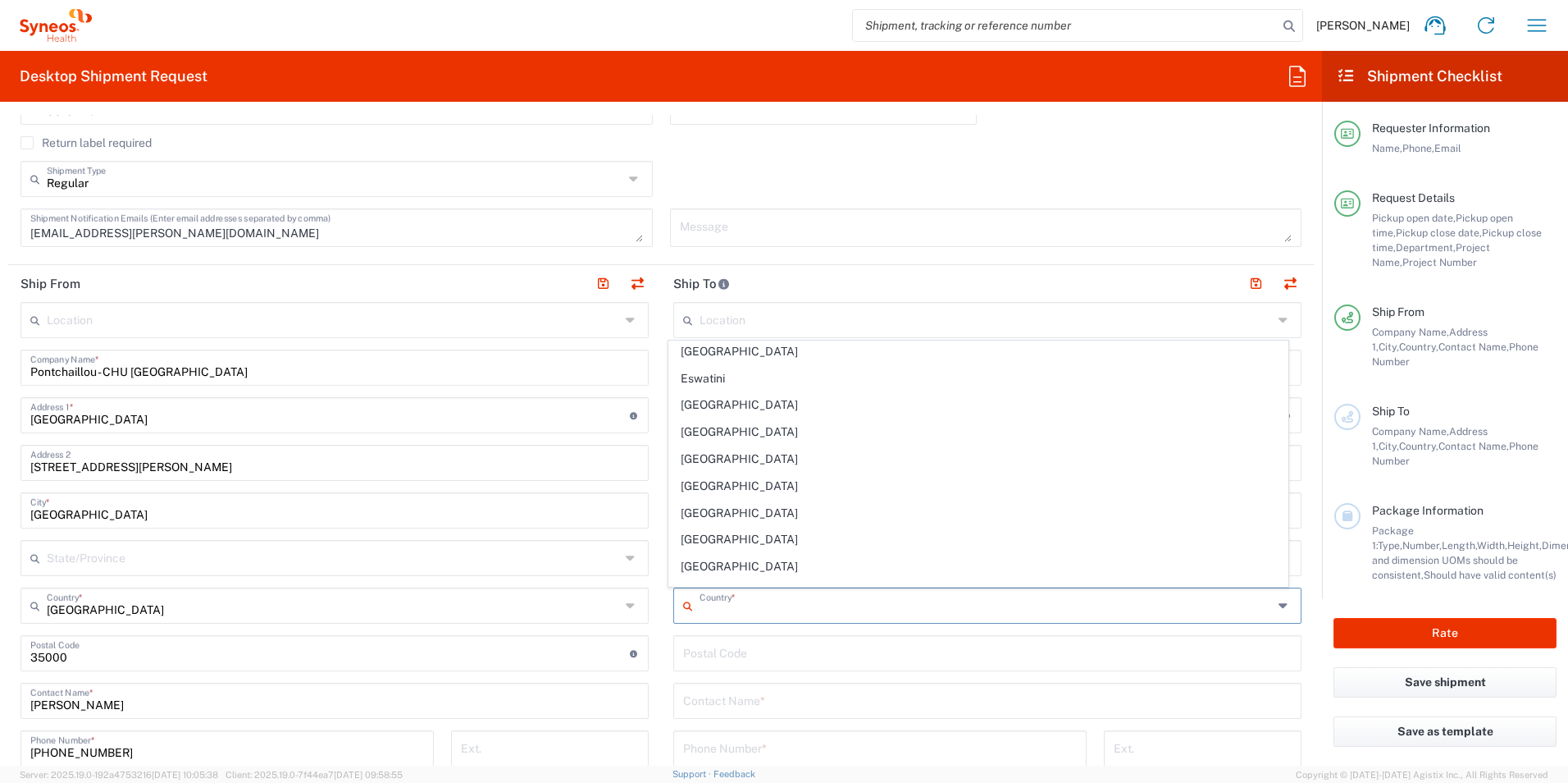
scroll to position [1888, 0]
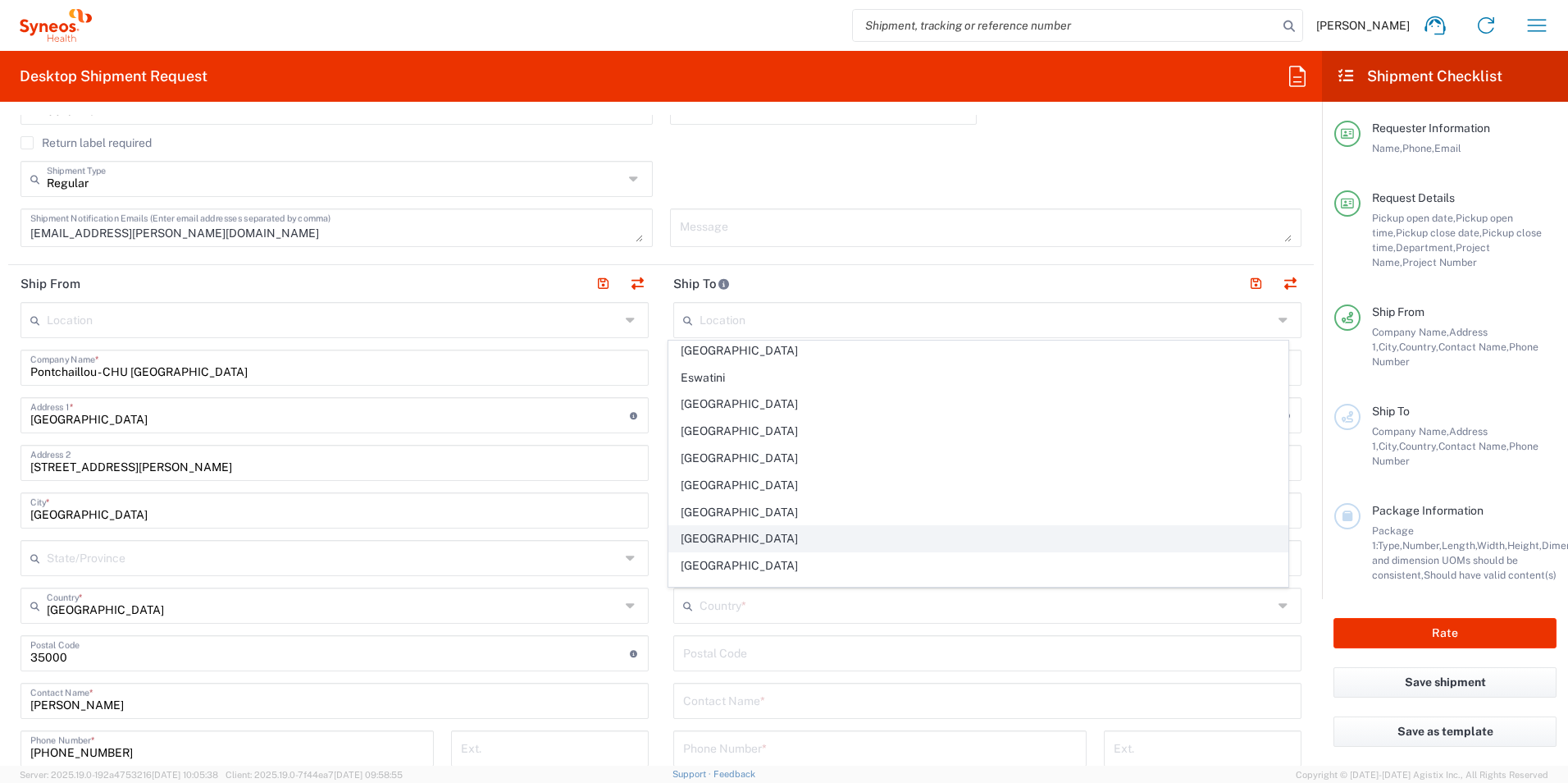
click at [695, 534] on span "[GEOGRAPHIC_DATA]" at bounding box center [978, 539] width 619 height 26
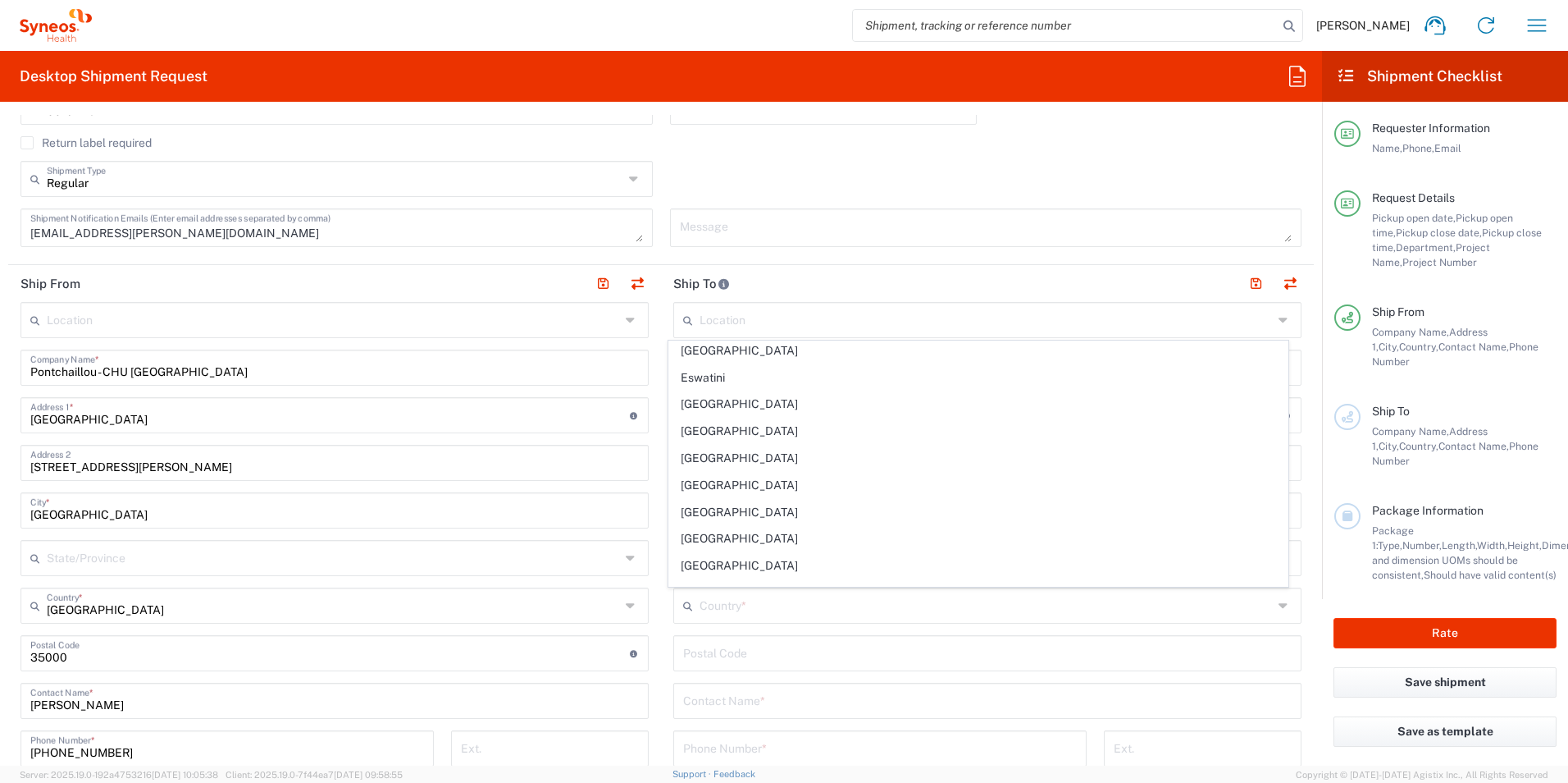
type input "[GEOGRAPHIC_DATA]"
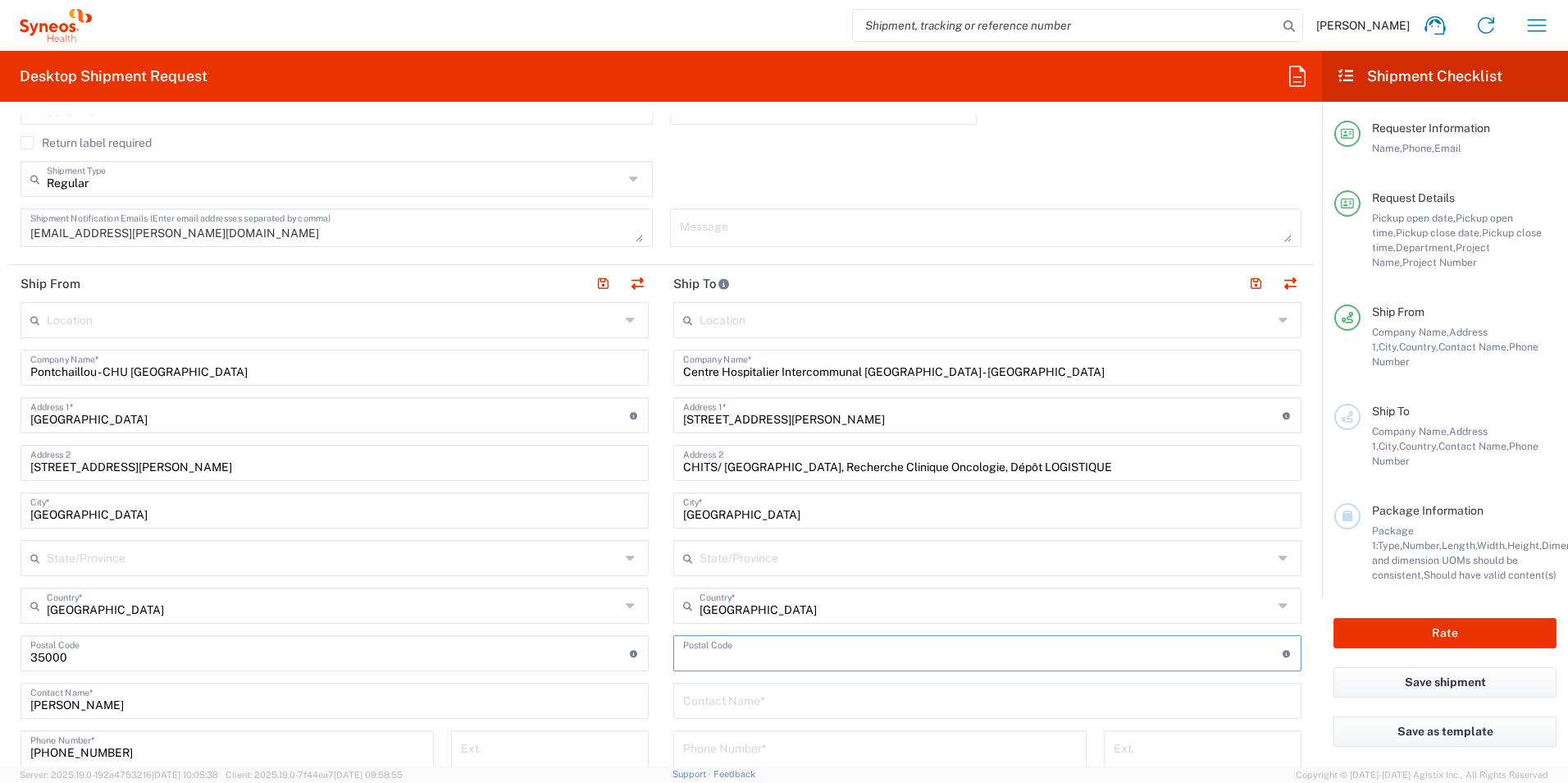
drag, startPoint x: 741, startPoint y: 651, endPoint x: 728, endPoint y: 649, distance: 13.2
click at [741, 651] on input "undefined" at bounding box center [983, 651] width 600 height 28
type input "83100"
click at [727, 700] on input "text" at bounding box center [987, 699] width 609 height 28
click at [810, 695] on input "text" at bounding box center [987, 699] width 609 height 28
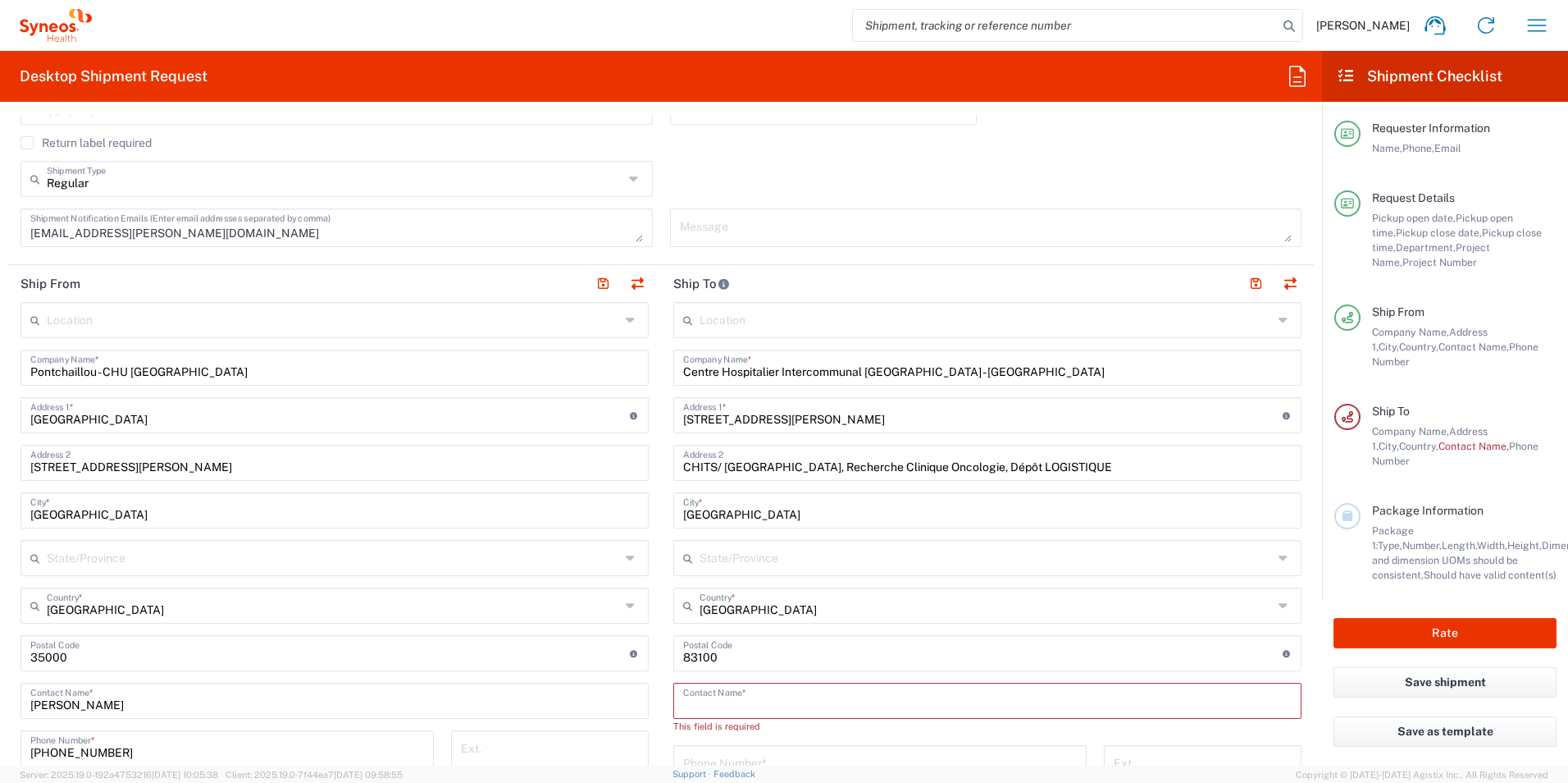
paste input "[PERSON_NAME]"
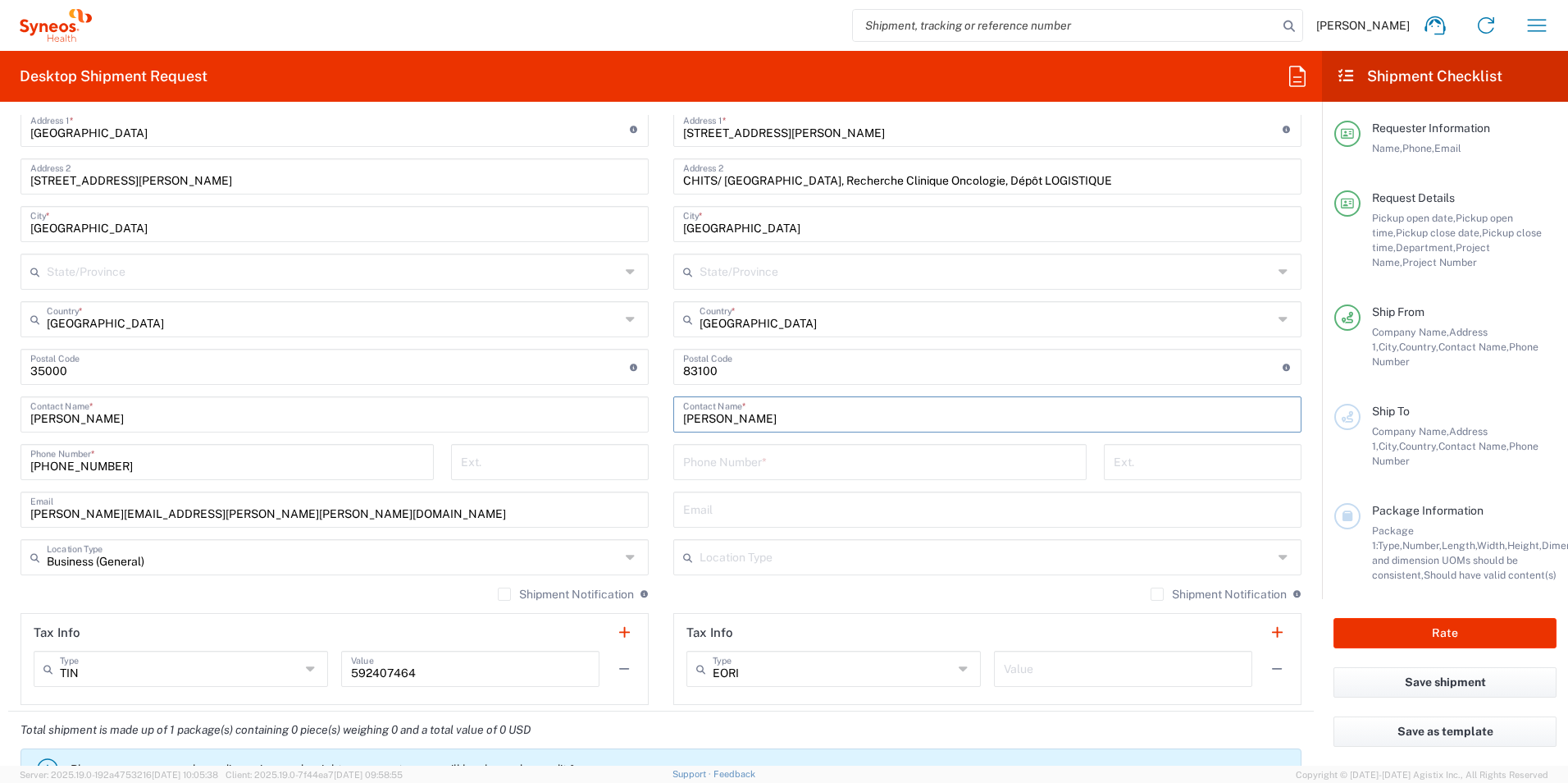
scroll to position [821, 0]
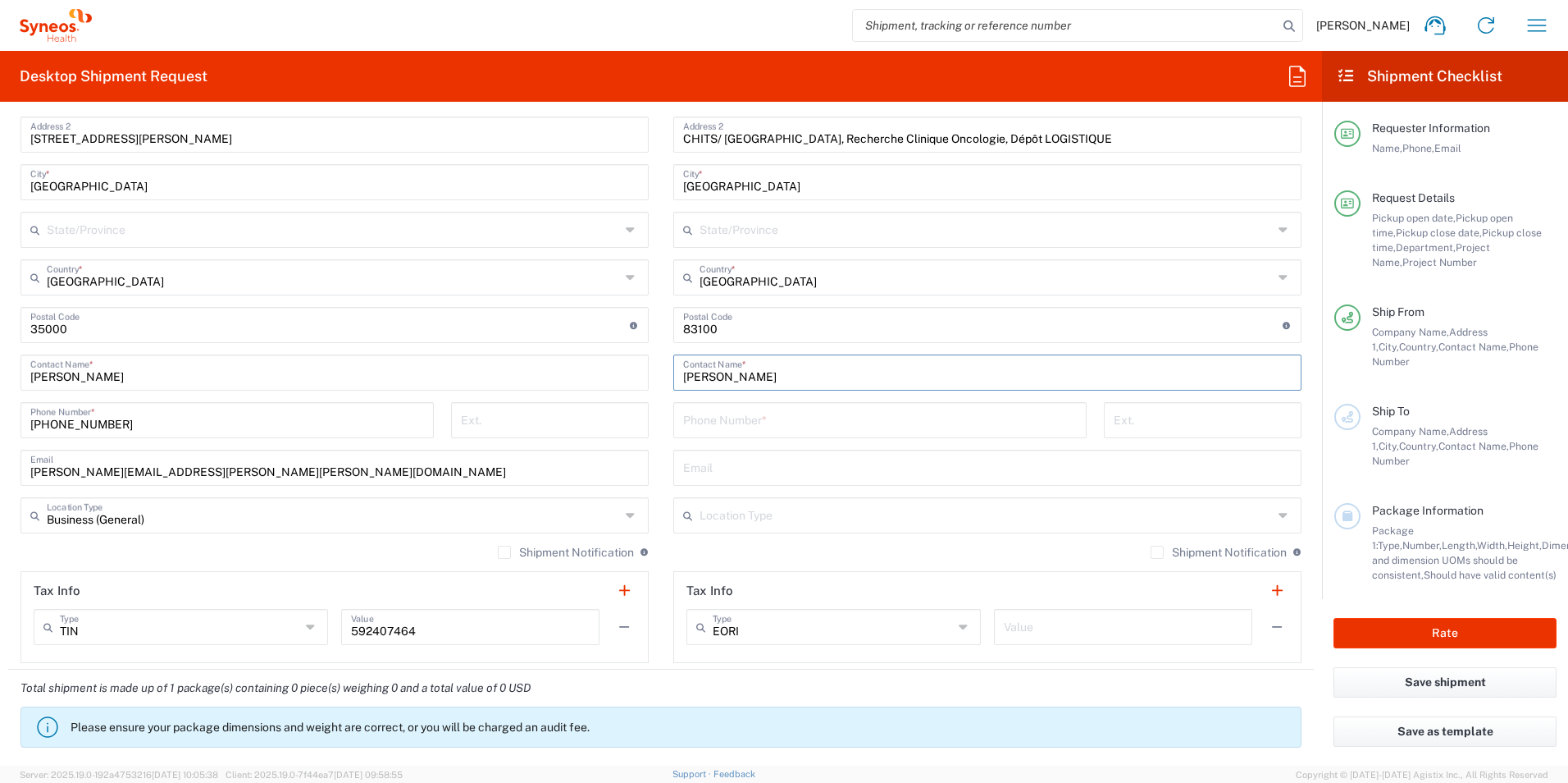
type input "[PERSON_NAME]"
click at [779, 412] on input "tel" at bounding box center [880, 418] width 394 height 28
paste input "[PHONE_NUMBER]"
click at [690, 420] on input "[PHONE_NUMBER]" at bounding box center [880, 418] width 394 height 28
click at [731, 422] on input "+33 04 [TECHNICAL_ID]" at bounding box center [880, 418] width 394 height 28
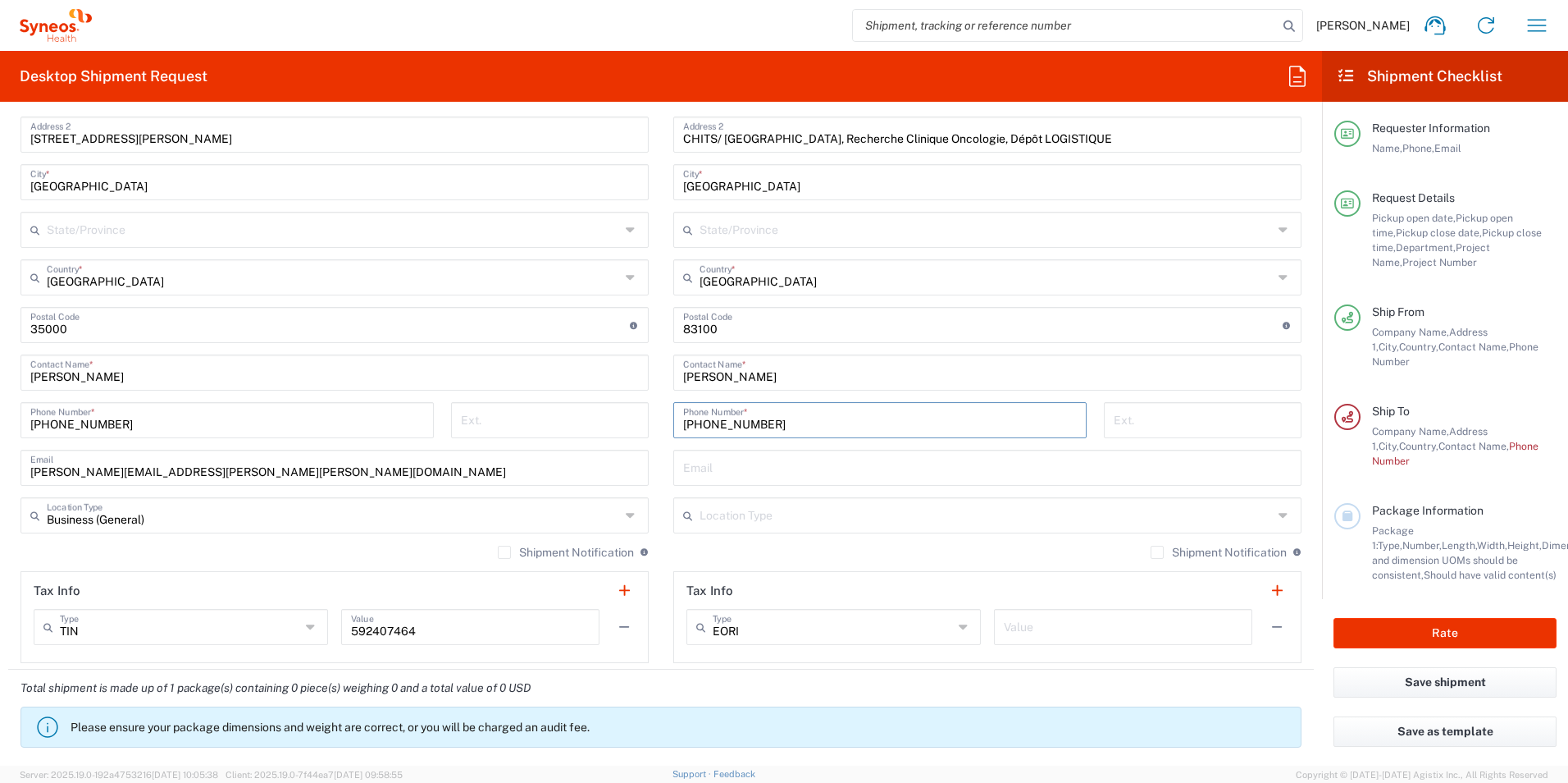
click at [749, 424] on input "[PHONE_NUMBER]" at bounding box center [880, 418] width 394 height 28
click at [764, 426] on input "+33 04 83 77 20.70" at bounding box center [880, 418] width 394 height 28
type input "[PHONE_NUMBER]"
click at [1139, 419] on input "tel" at bounding box center [1202, 418] width 178 height 28
type input "1"
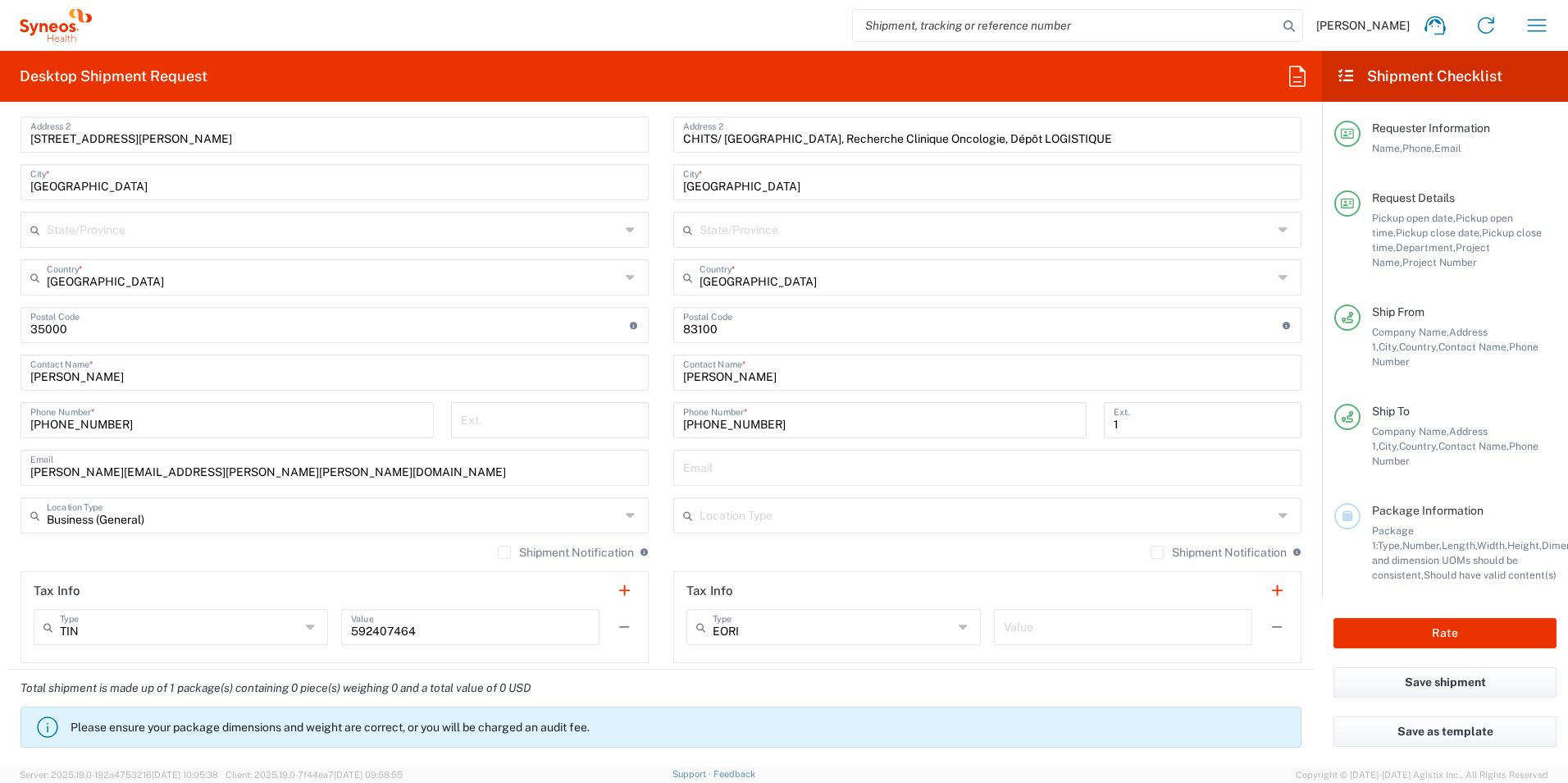
click at [737, 467] on input "text" at bounding box center [987, 466] width 609 height 28
paste input "[PERSON_NAME][EMAIL_ADDRESS][DOMAIN_NAME]"
type input "[PERSON_NAME][EMAIL_ADDRESS][DOMAIN_NAME]"
click at [842, 515] on input "text" at bounding box center [986, 513] width 573 height 28
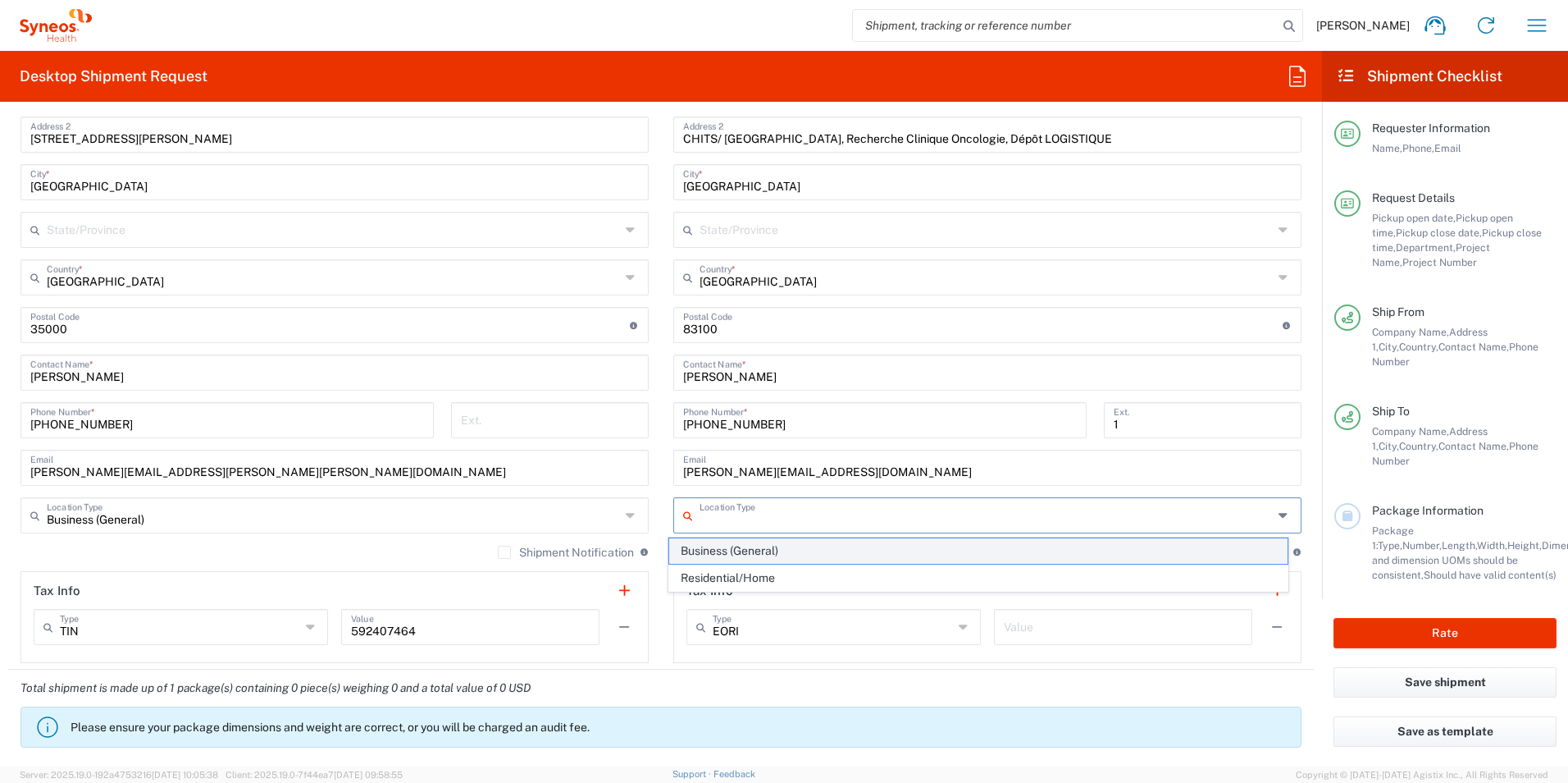
click at [835, 551] on span "Business (General)" at bounding box center [978, 552] width 619 height 26
type input "Business (General)"
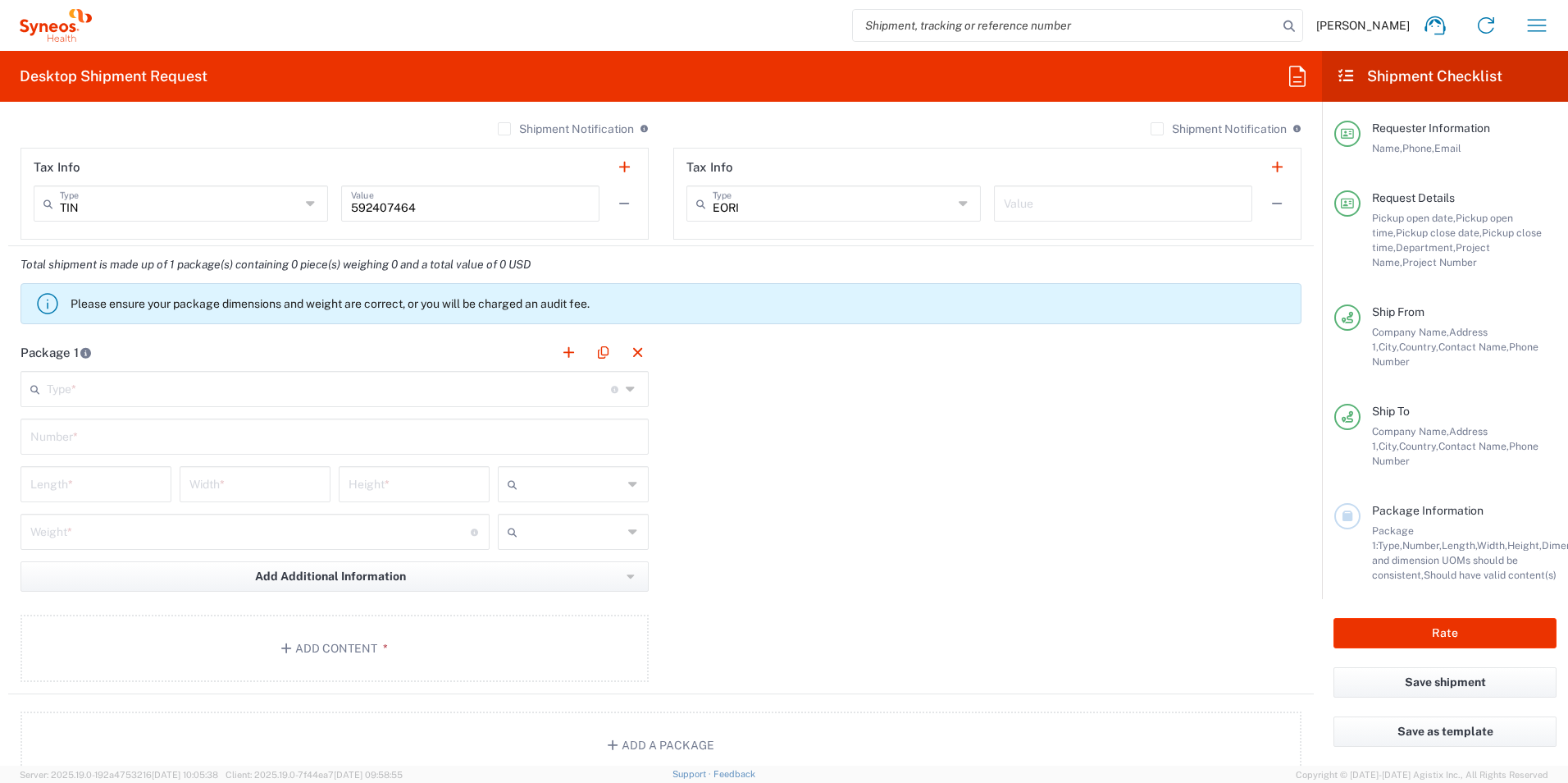
scroll to position [1314, 0]
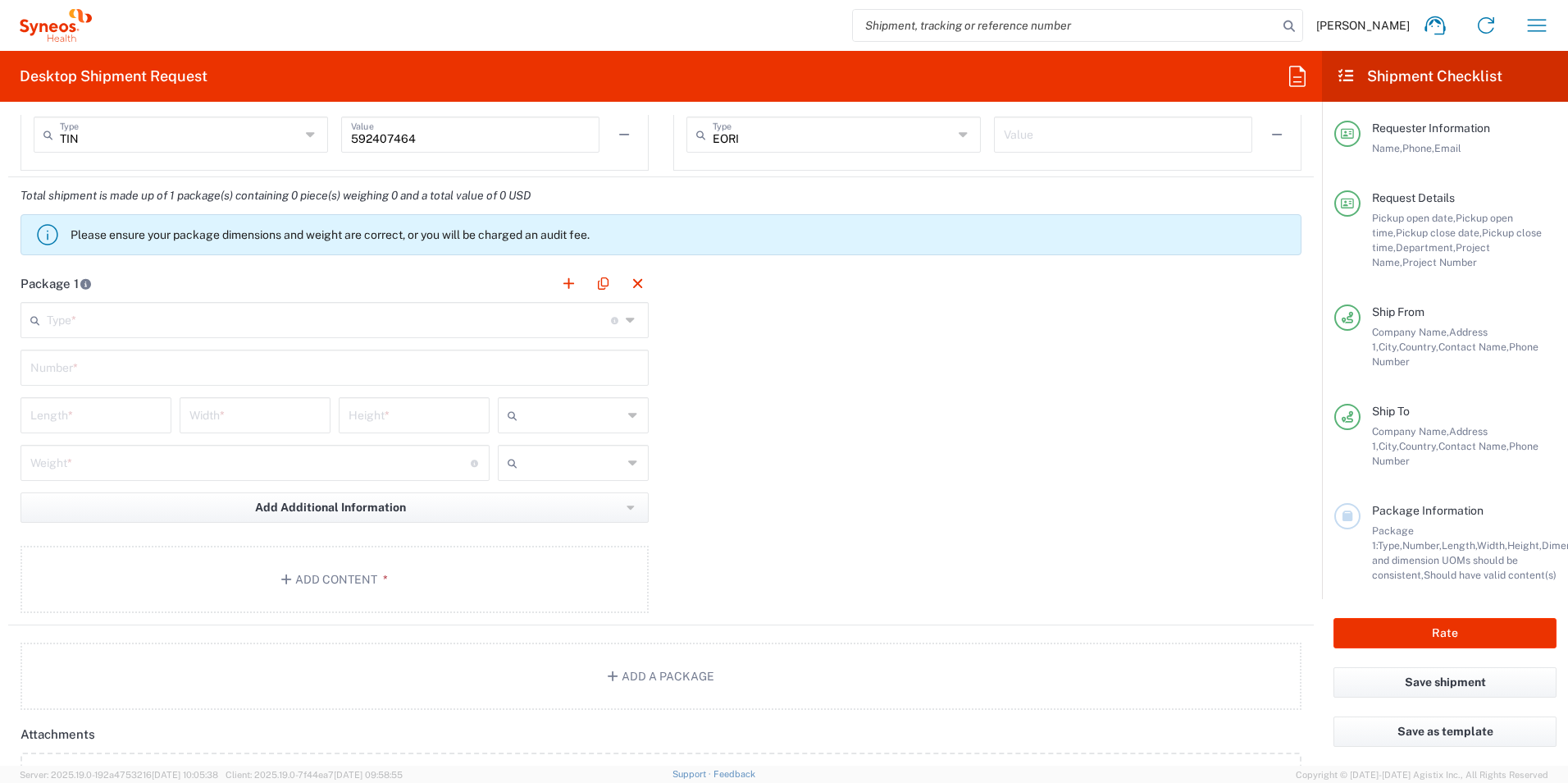
click at [187, 323] on input "text" at bounding box center [328, 318] width 564 height 28
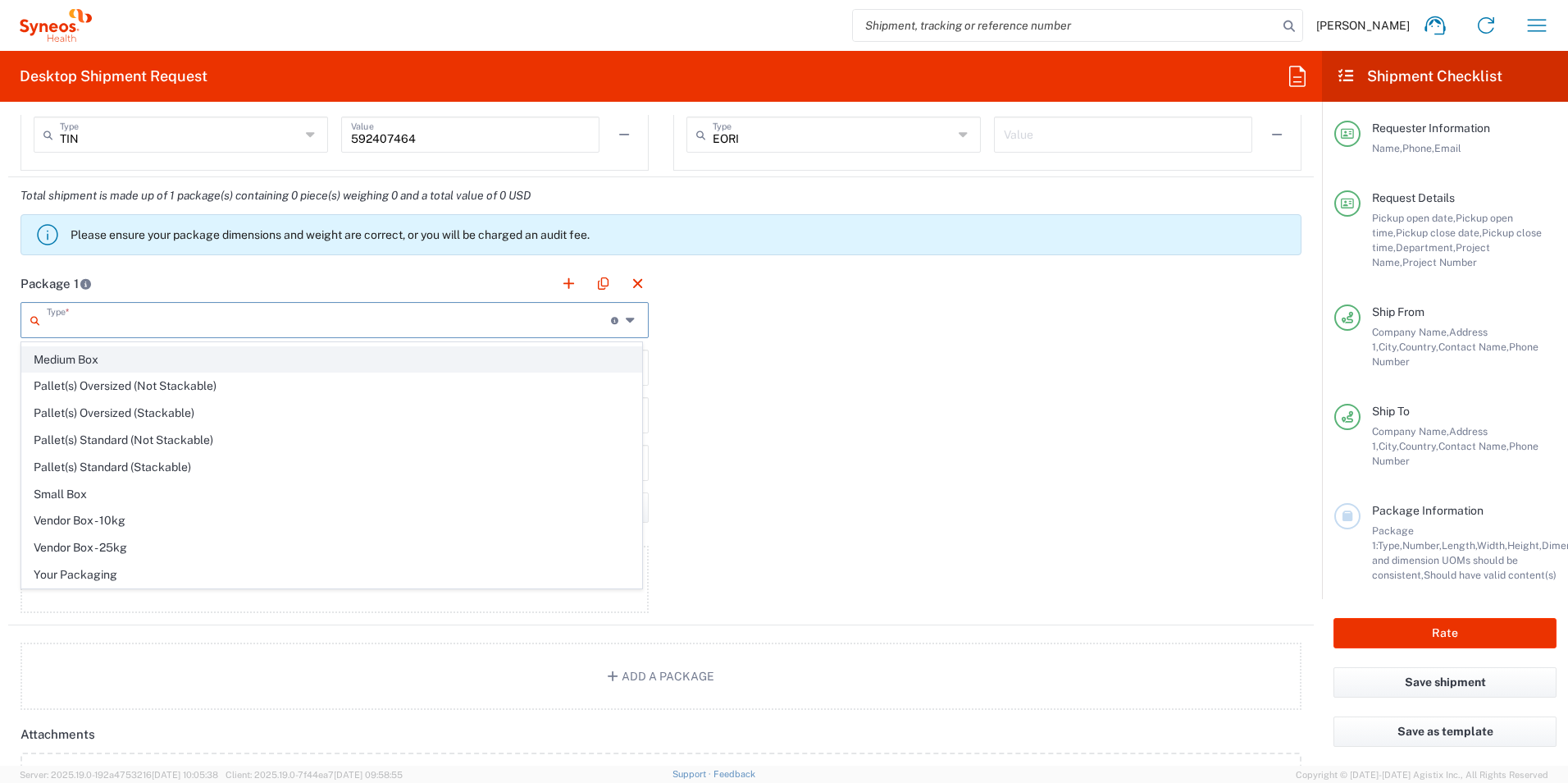
scroll to position [0, 0]
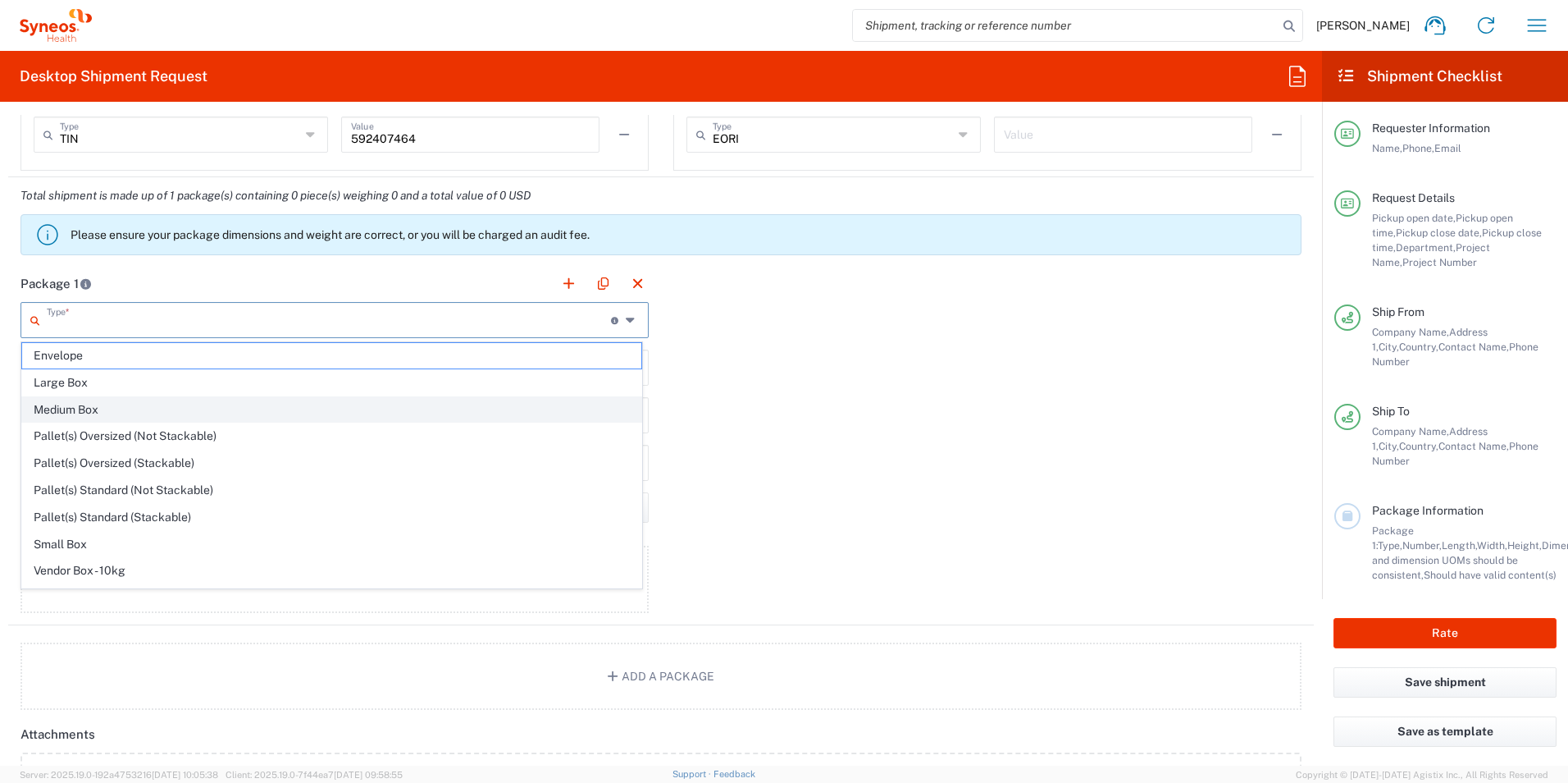
click at [168, 409] on span "Medium Box" at bounding box center [331, 410] width 619 height 26
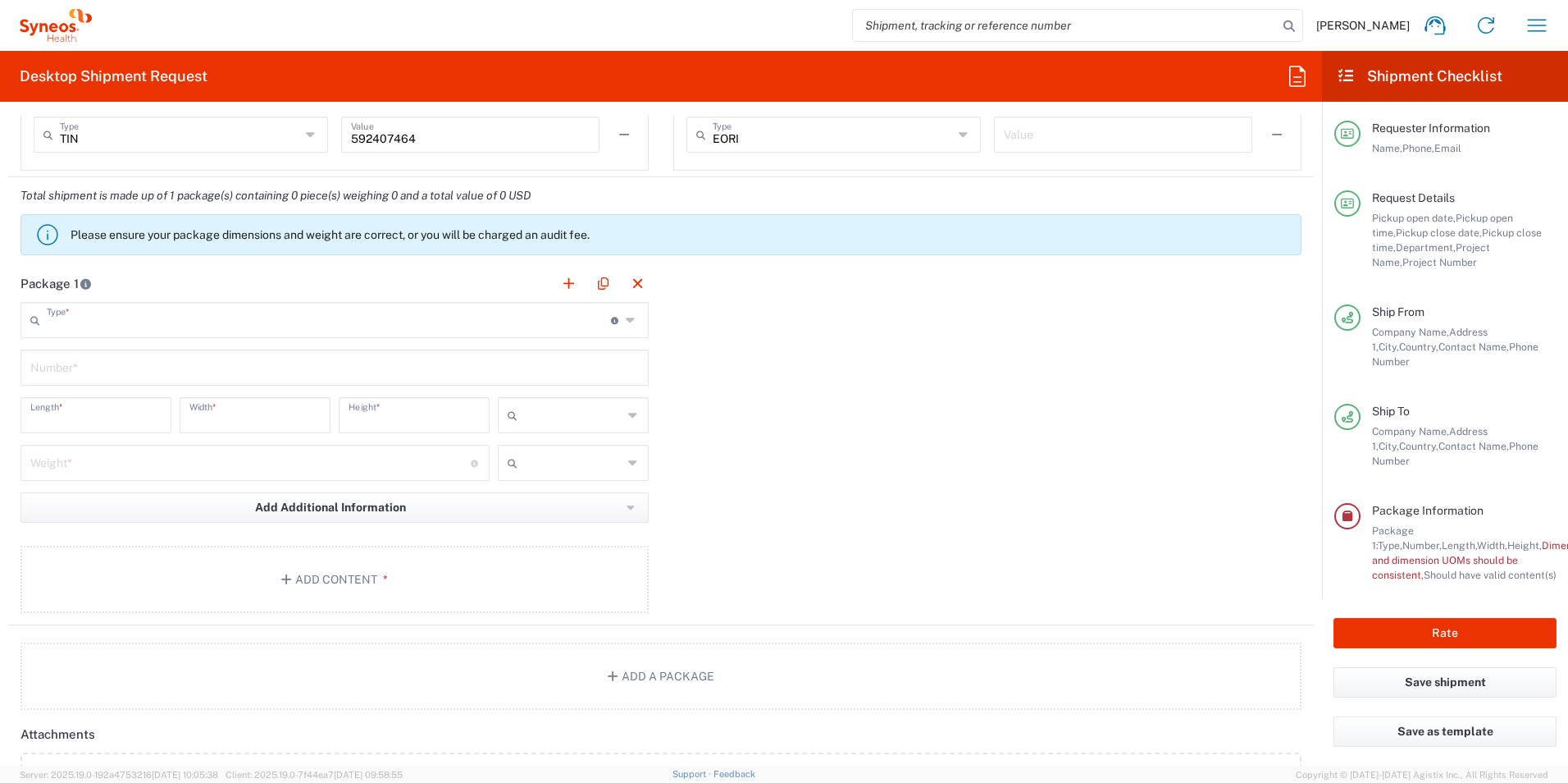
type input "Medium Box"
type input "13"
type input "11.5"
type input "2.5"
type input "in"
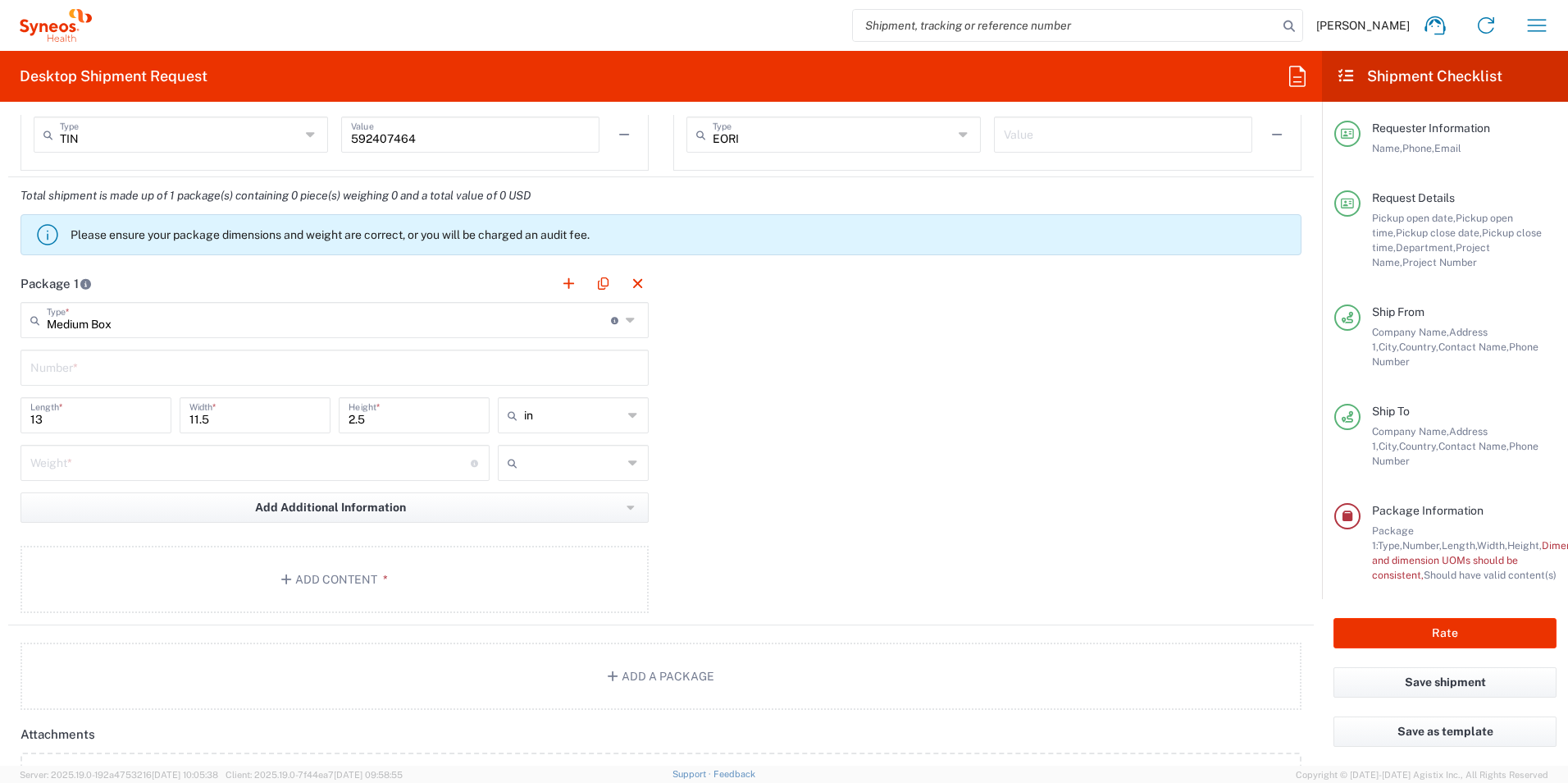
click at [152, 375] on input "text" at bounding box center [335, 366] width 609 height 28
type input "1"
click at [173, 463] on input "number" at bounding box center [251, 461] width 441 height 28
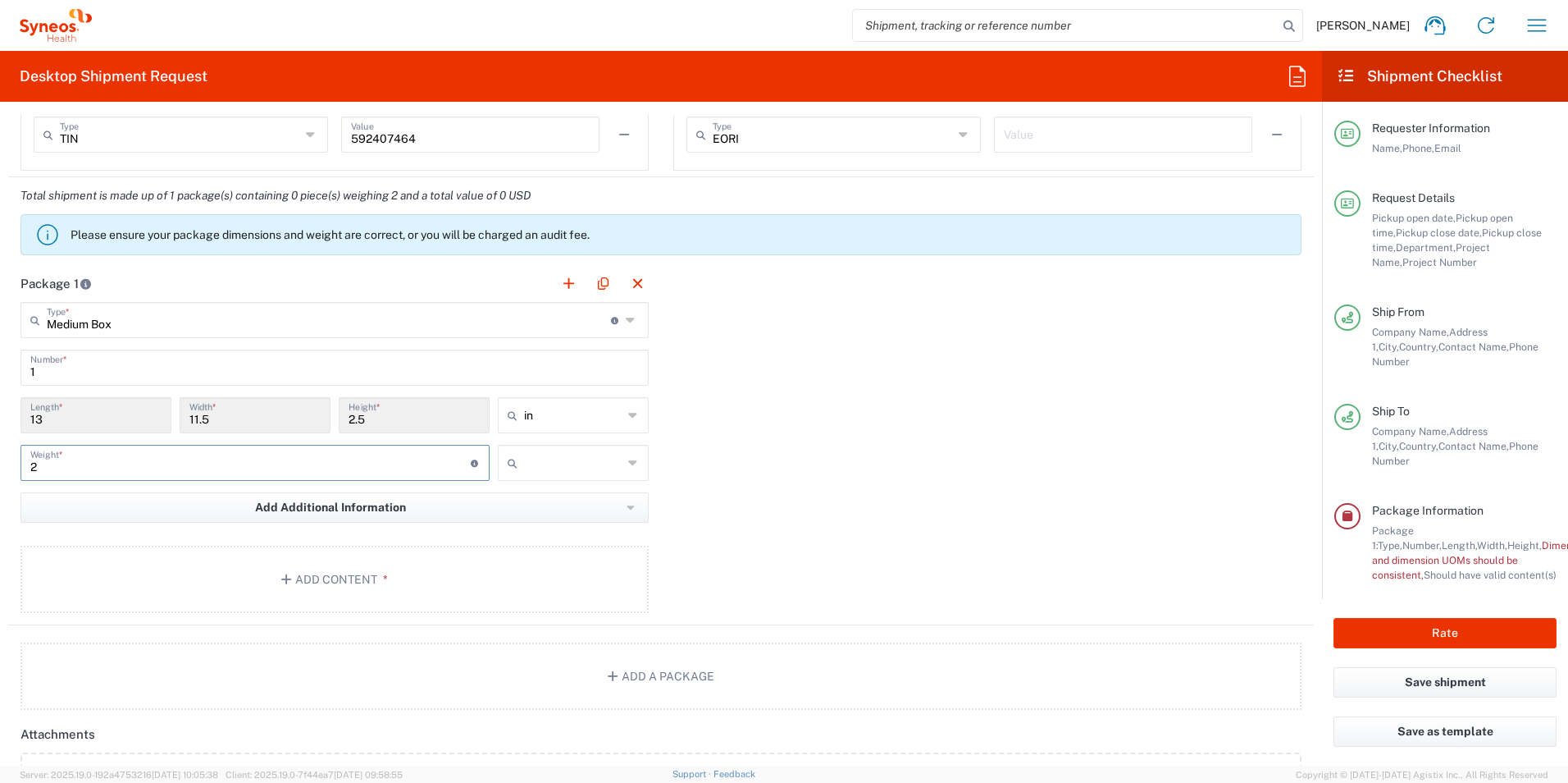
type input "2"
click at [563, 467] on input "text" at bounding box center [573, 463] width 99 height 27
click at [555, 519] on span "lbs" at bounding box center [568, 526] width 146 height 26
type input "lbs"
drag, startPoint x: 92, startPoint y: 470, endPoint x: 0, endPoint y: 480, distance: 92.5
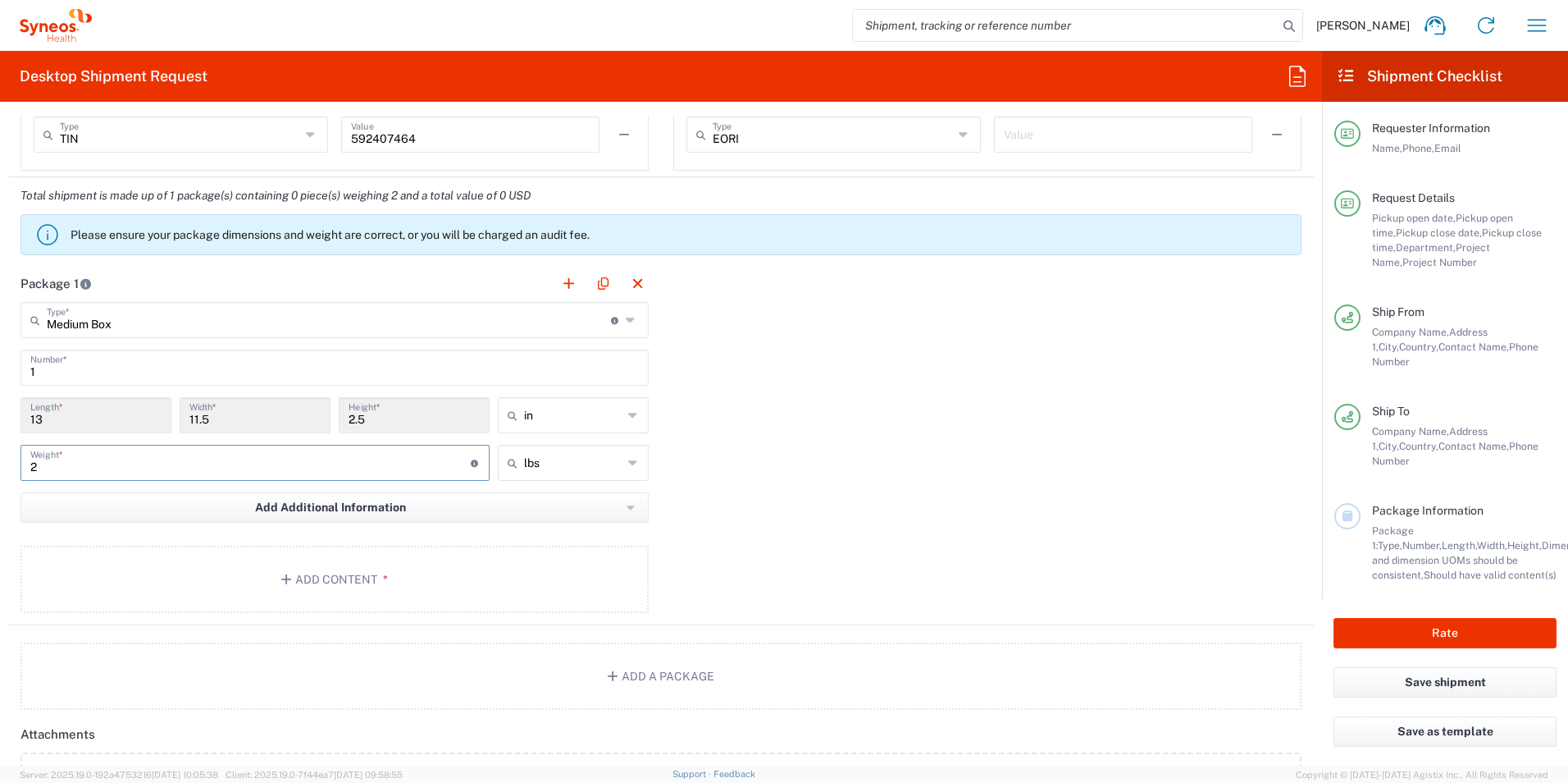
click at [0, 480] on form "Requester Information [PERSON_NAME] Name * [PHONE_NUMBER] Phone * [EMAIL_ADDRES…" at bounding box center [661, 440] width 1322 height 650
type input "5"
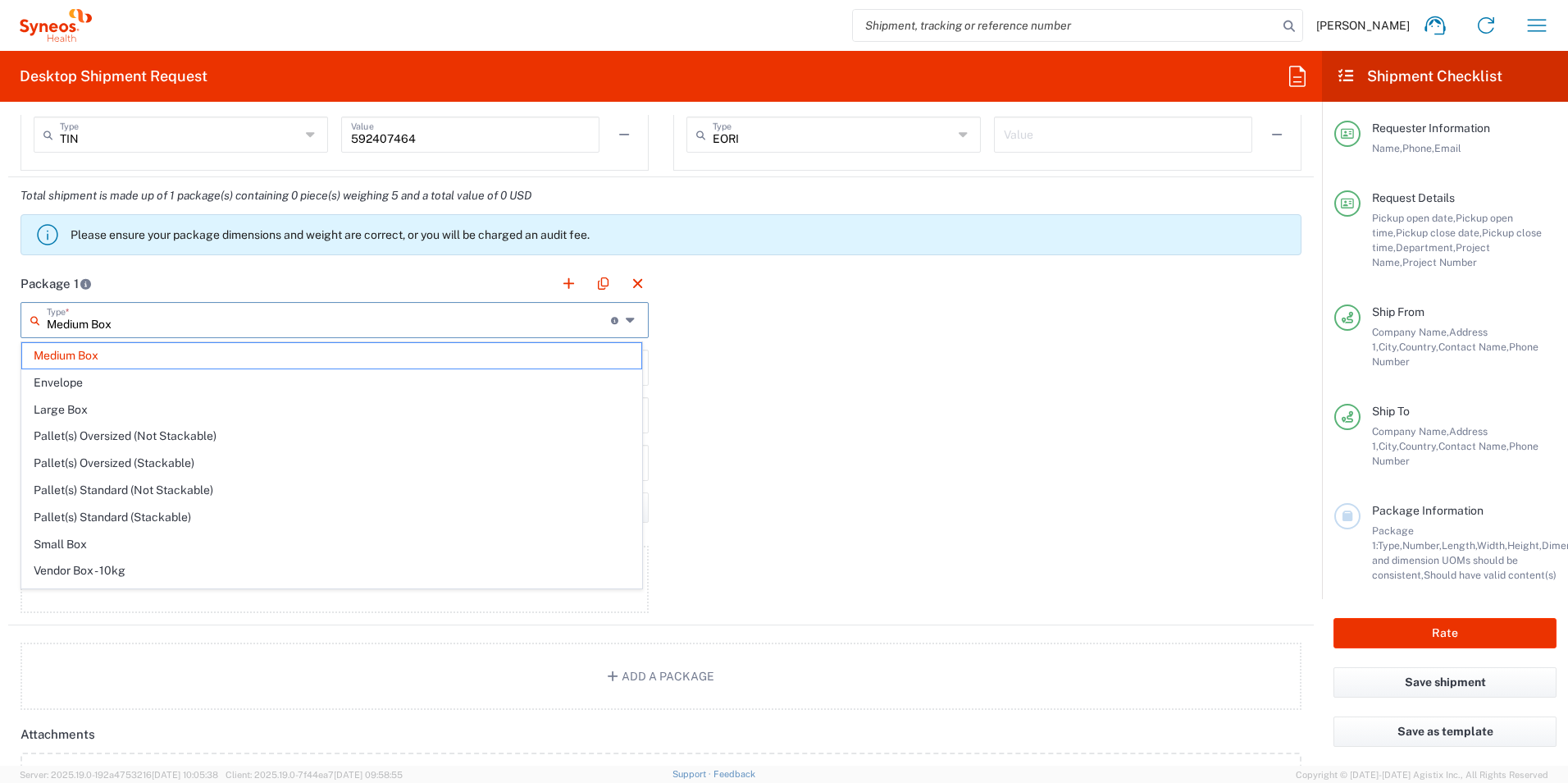
click at [210, 328] on input "Medium Box" at bounding box center [328, 318] width 564 height 28
click at [196, 545] on span "Small Box" at bounding box center [331, 544] width 619 height 26
type input "Small Box"
type input "12.25"
type input "11"
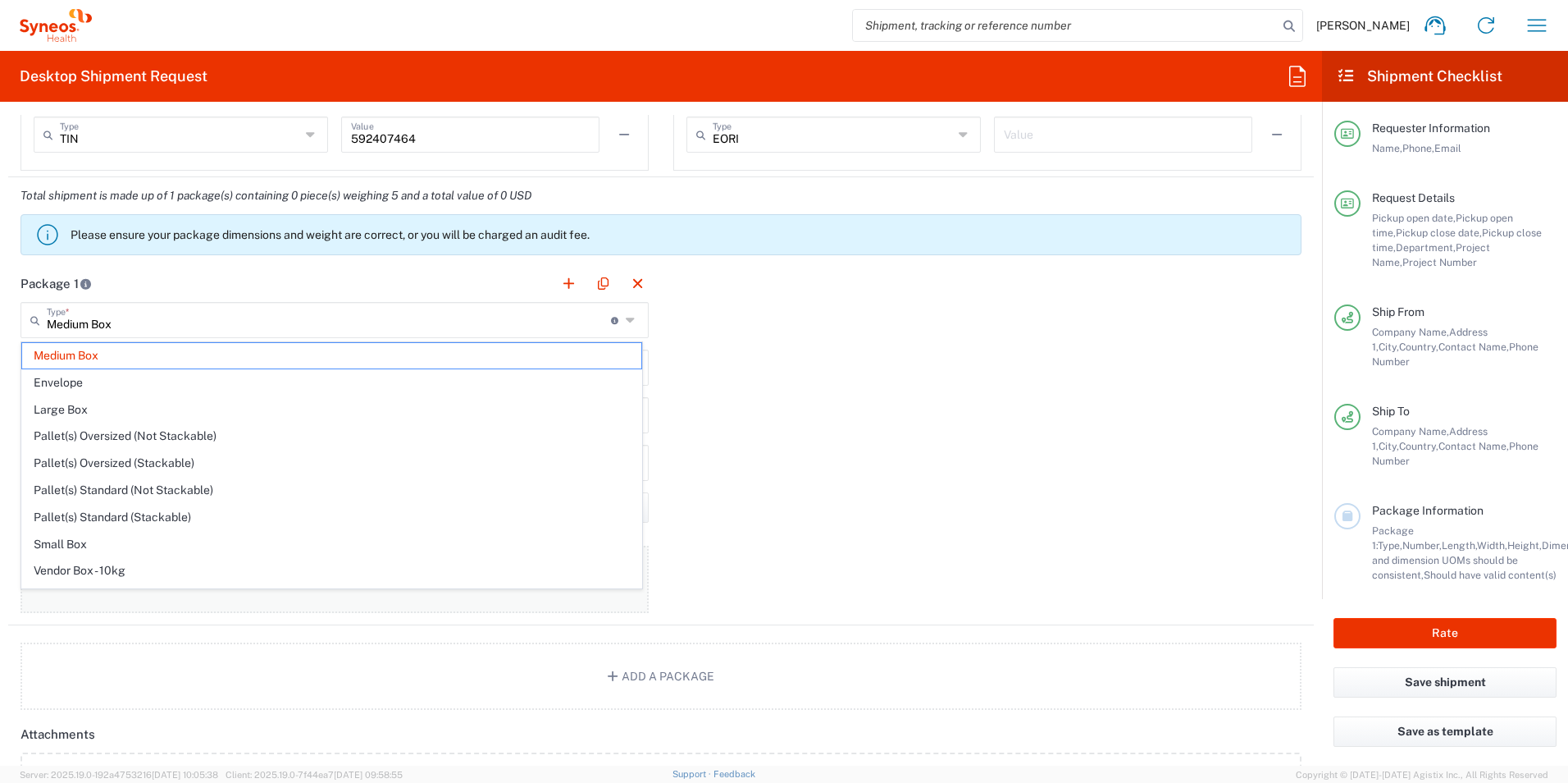
type input "1.5"
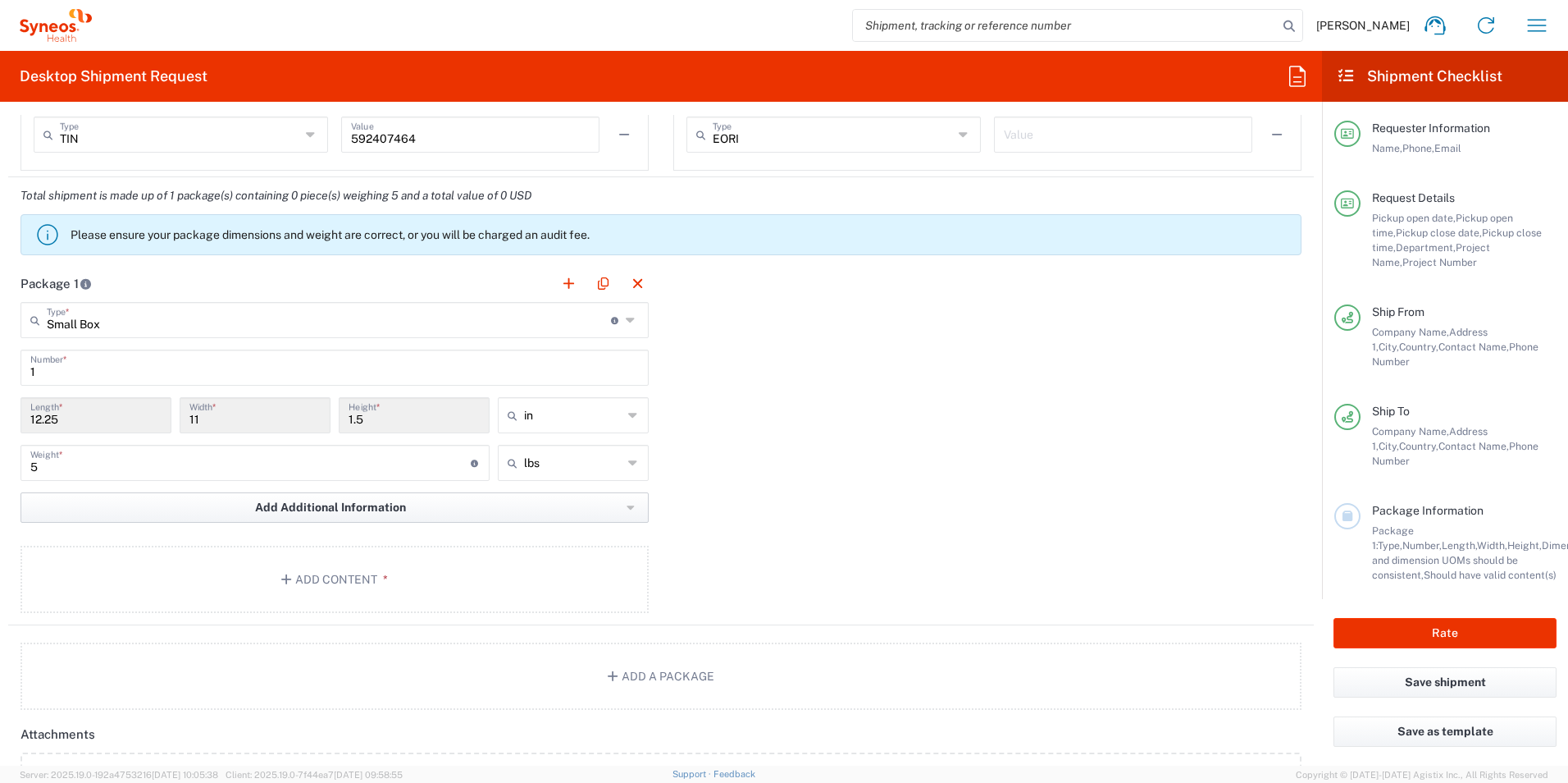
click at [351, 512] on span "Add Additional Information" at bounding box center [330, 507] width 151 height 16
click at [634, 507] on button "Add Additional Information" at bounding box center [334, 507] width 628 height 30
click at [788, 499] on div "Package 1 Small Box Type * Material used to package goods Medium Box Envelope L…" at bounding box center [661, 445] width 1306 height 360
click at [317, 583] on button "Add Content *" at bounding box center [334, 580] width 628 height 68
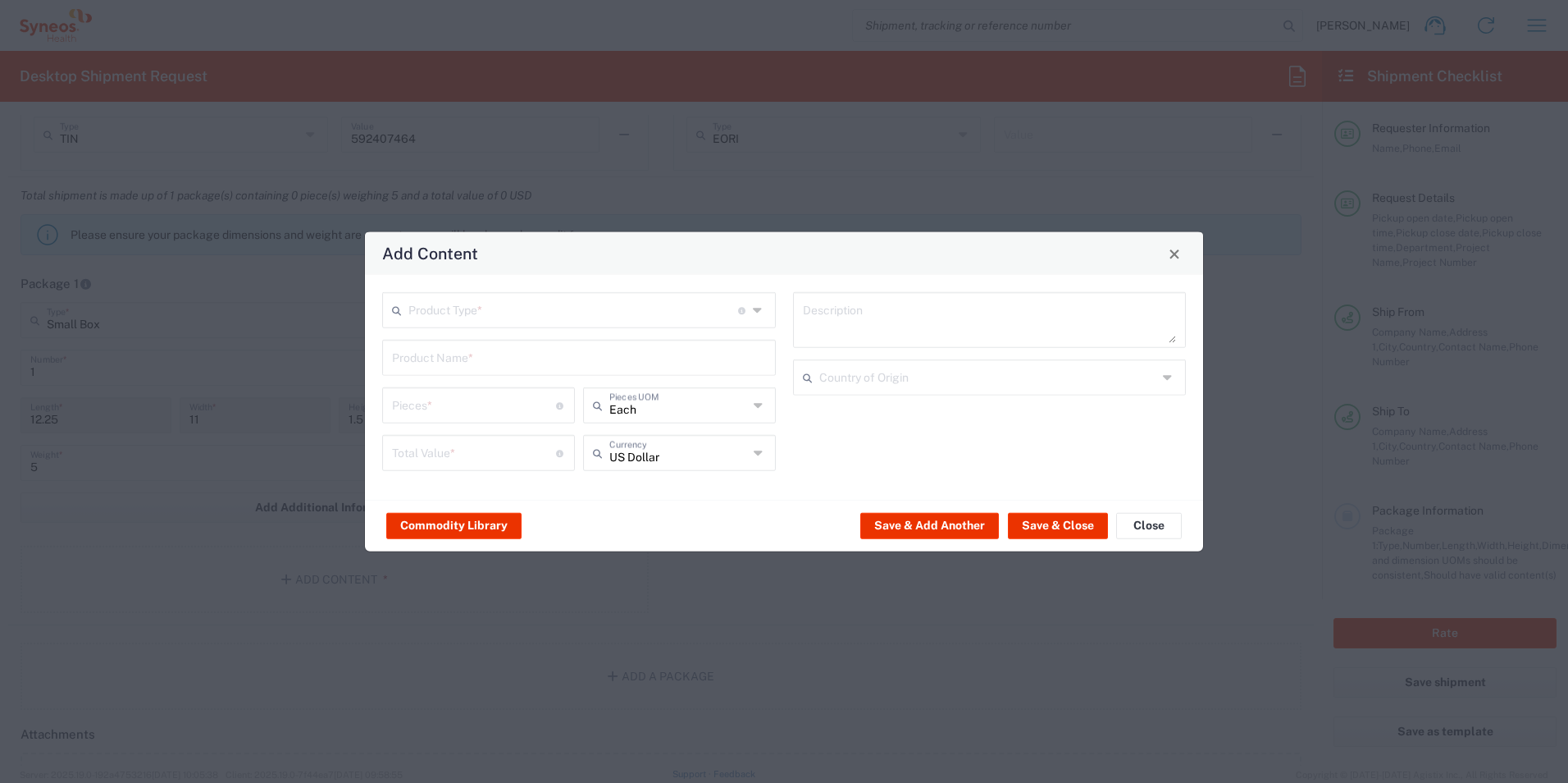
click at [578, 316] on input "text" at bounding box center [573, 308] width 330 height 28
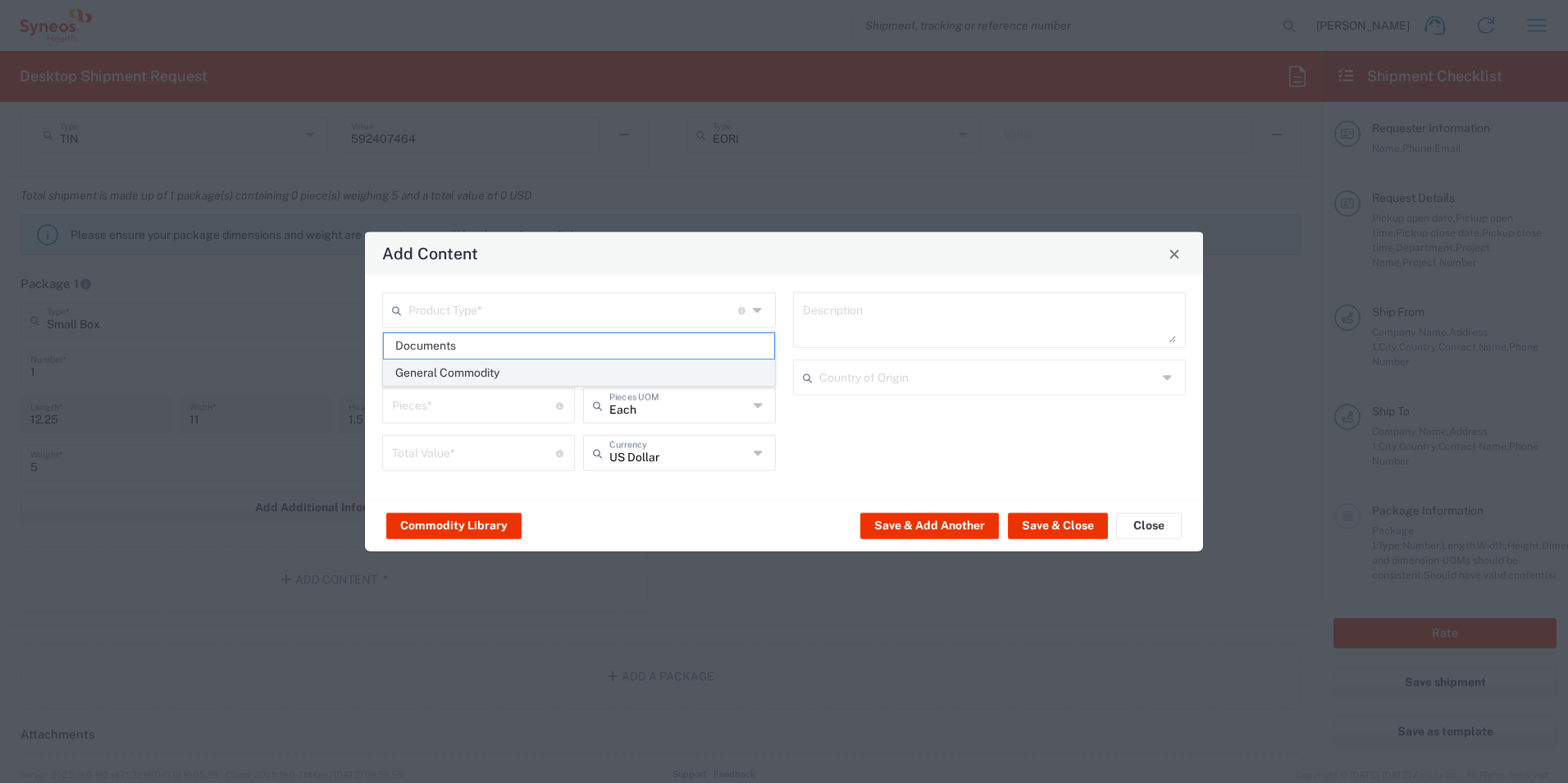
click at [538, 378] on span "General Commodity" at bounding box center [579, 373] width 390 height 26
type input "General Commodity"
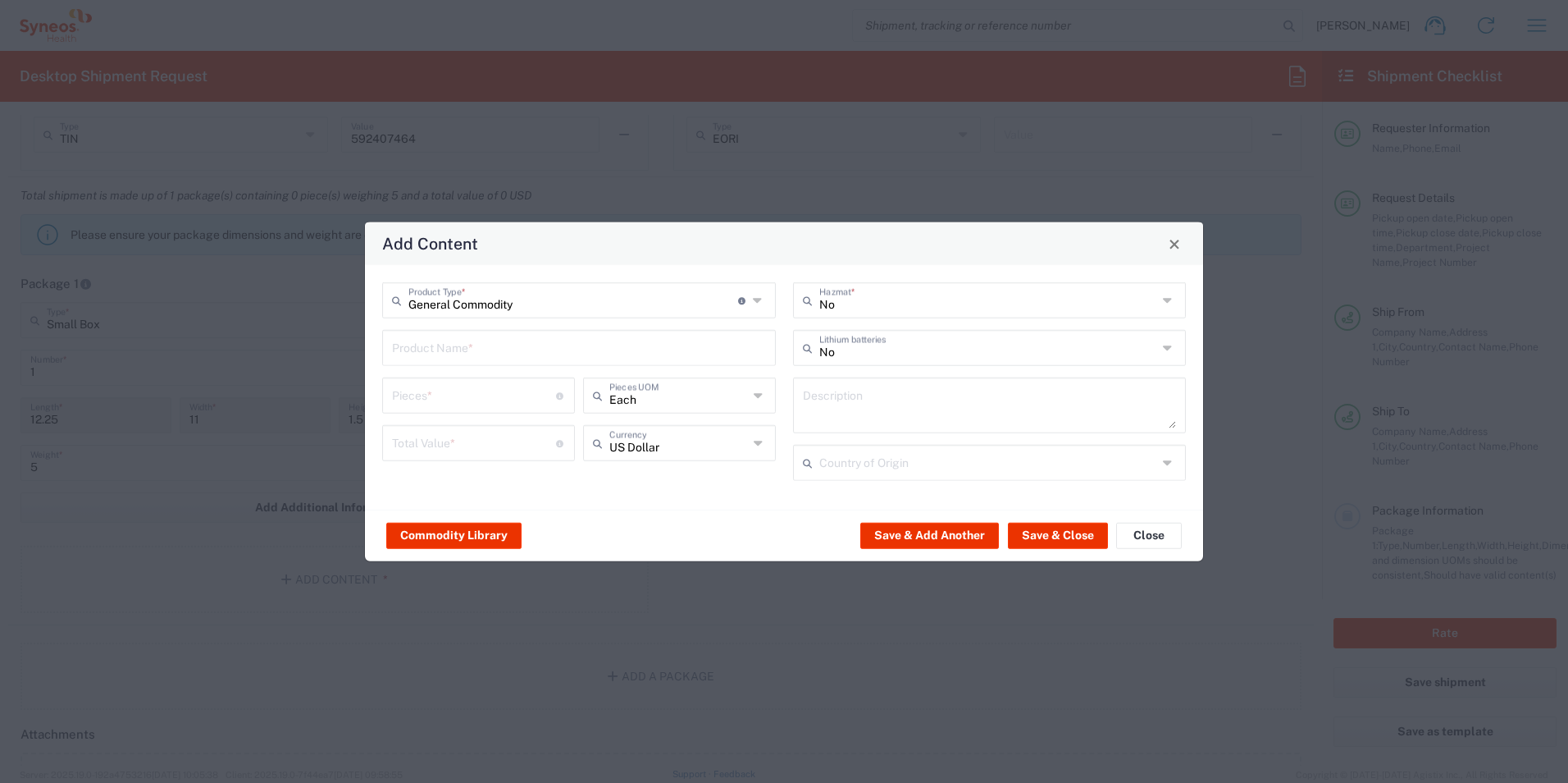
click at [541, 349] on input "text" at bounding box center [579, 346] width 374 height 28
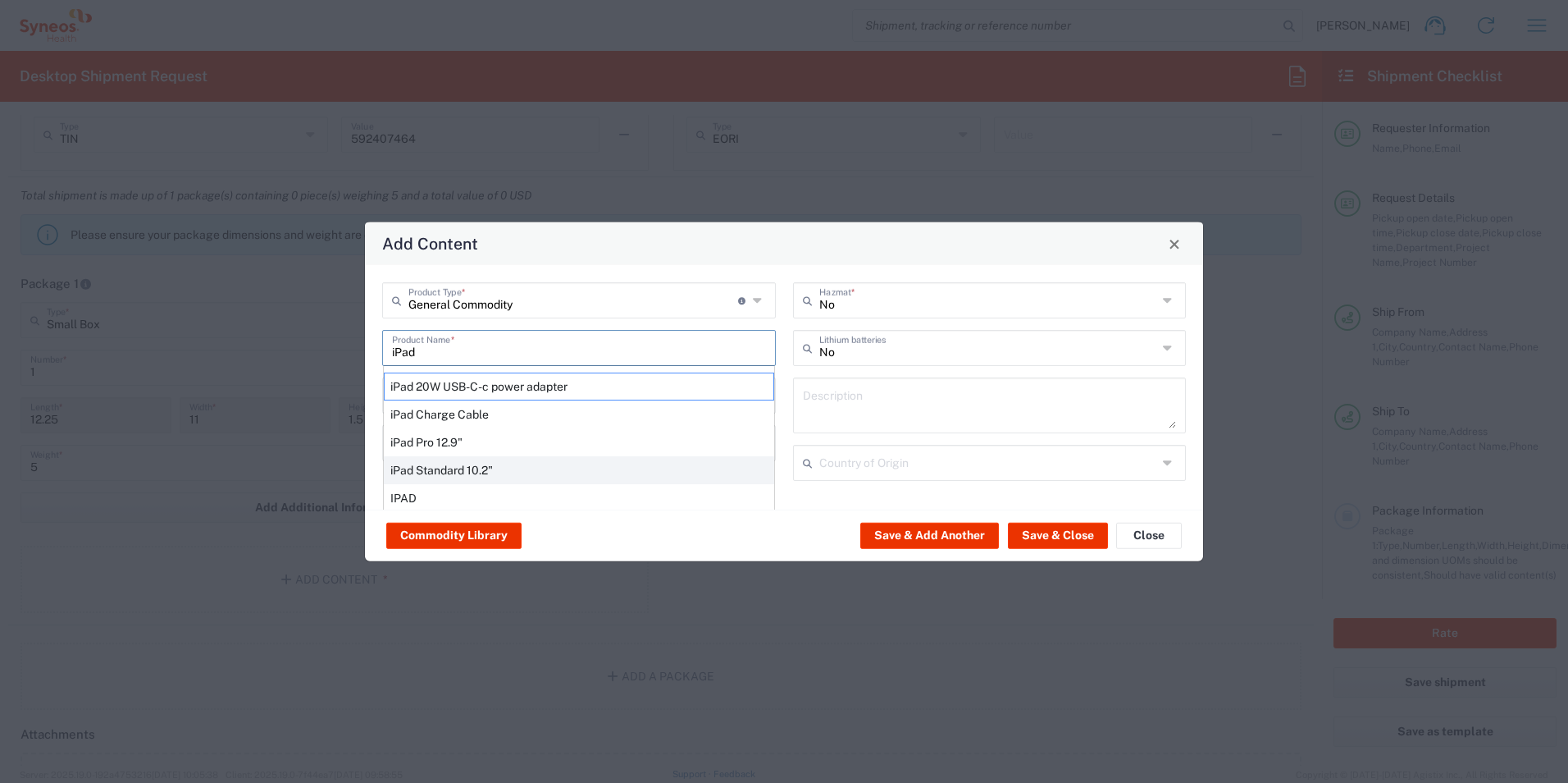
click at [494, 474] on div "iPad Standard 10.2"" at bounding box center [579, 470] width 390 height 28
type input "iPad Standard 10.2""
type input "1"
type textarea "iPad Standard 10.2""
type input "[GEOGRAPHIC_DATA]"
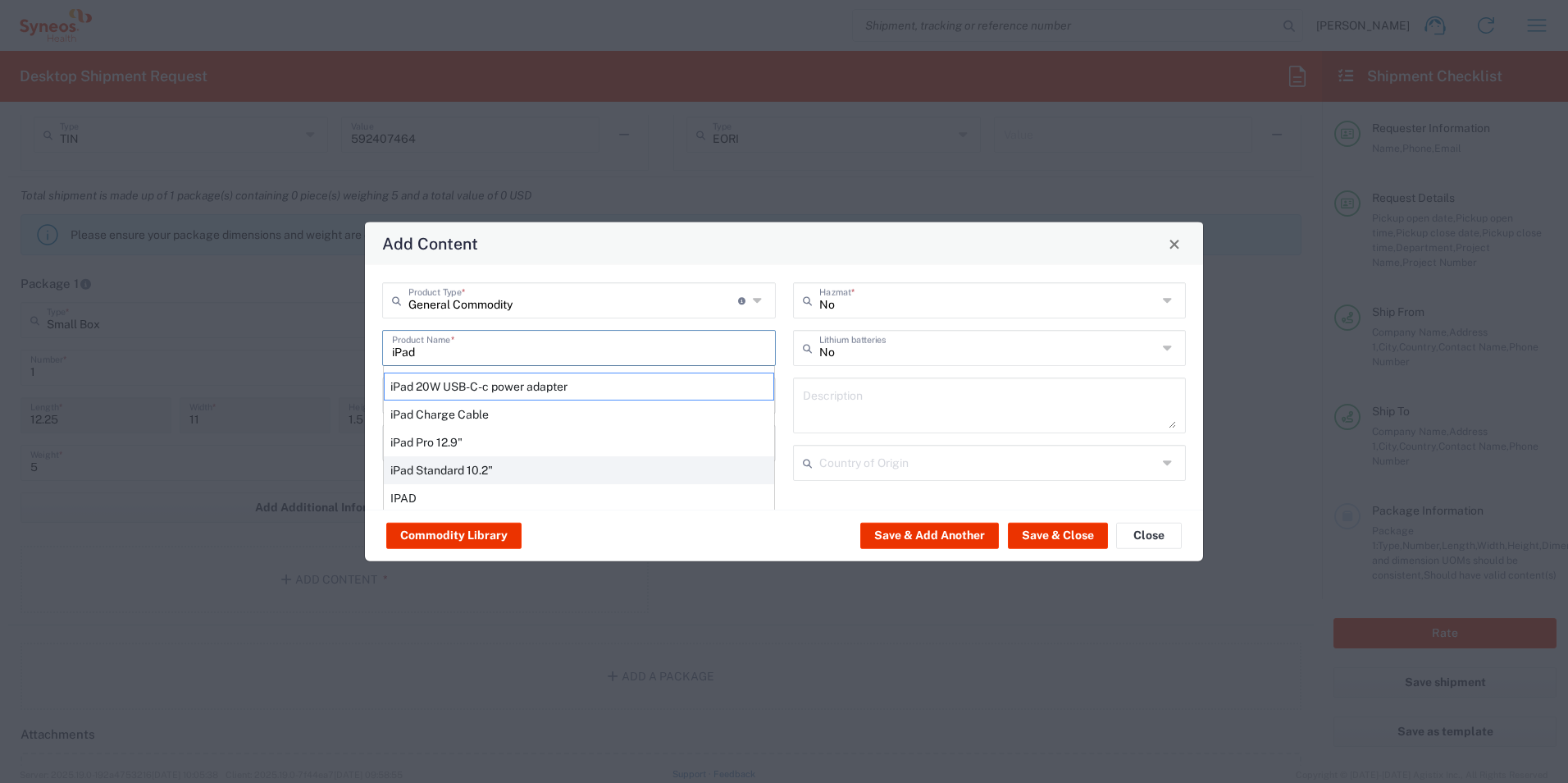
type input "Yes"
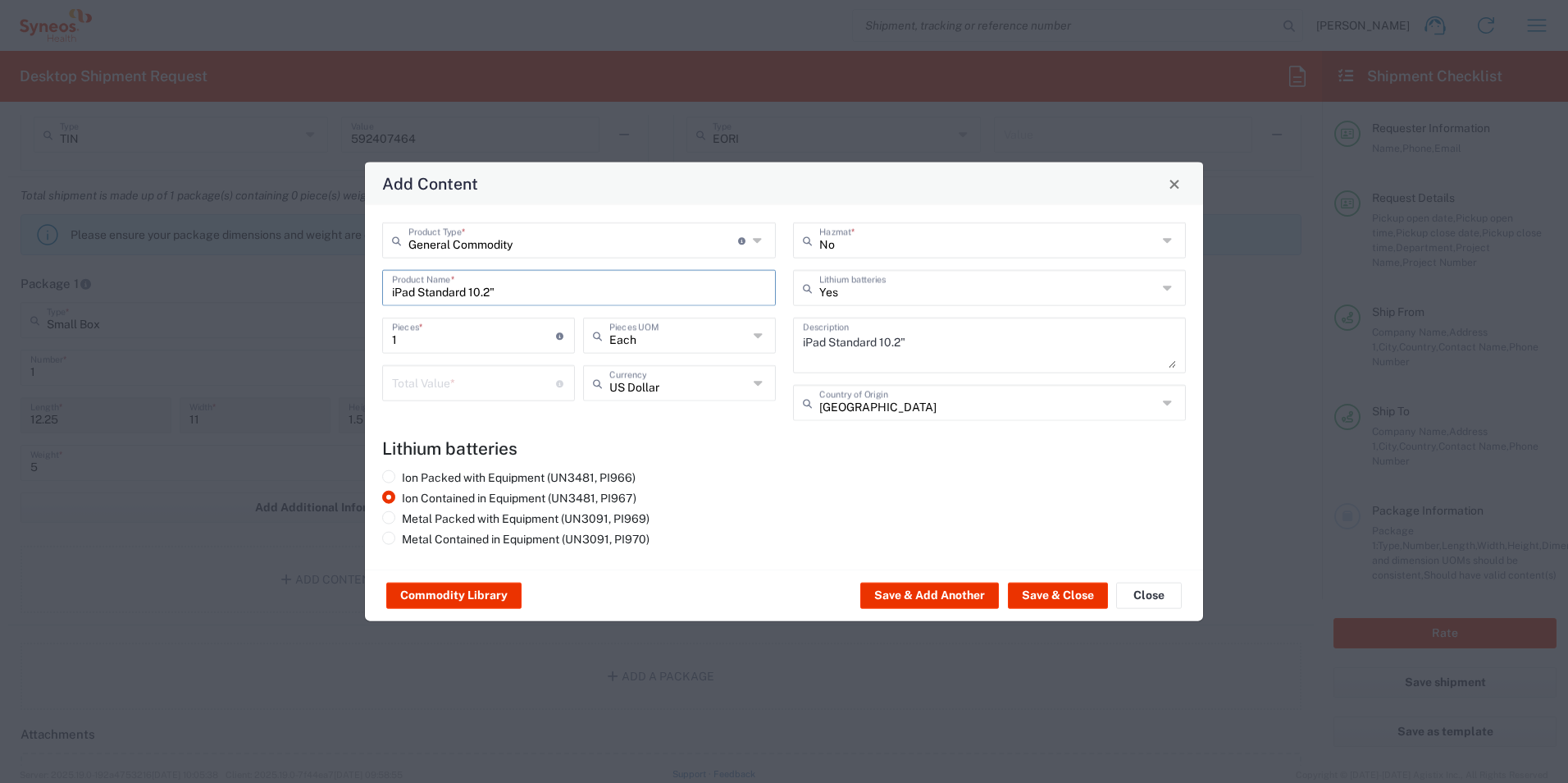
click at [462, 388] on input "number" at bounding box center [474, 381] width 164 height 28
type input "1000.00"
click at [684, 441] on h4 "Lithium batteries" at bounding box center [784, 448] width 804 height 20
click at [1051, 593] on button "Save & Close" at bounding box center [1058, 595] width 100 height 27
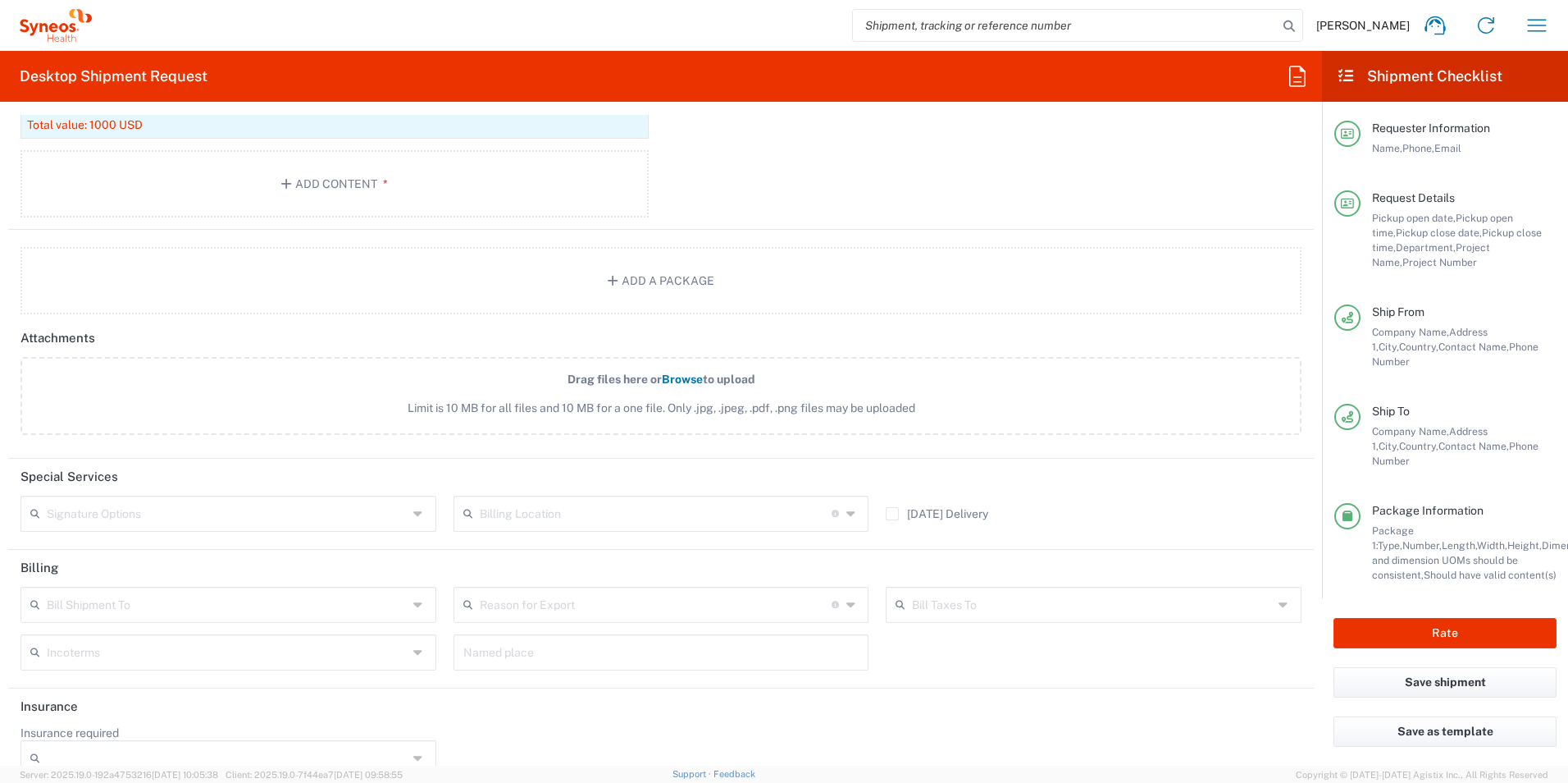
scroll to position [1834, 0]
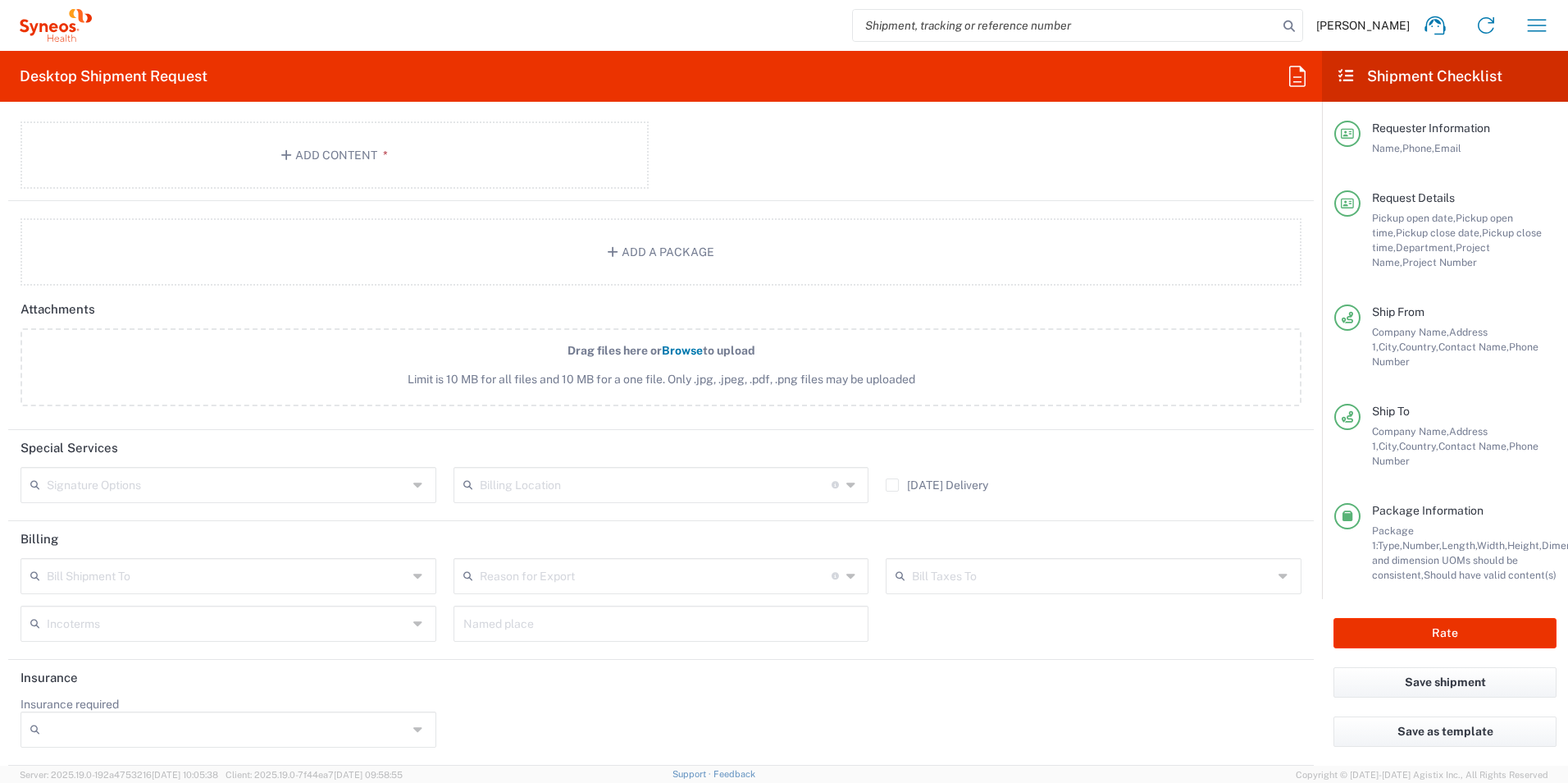
click at [688, 688] on header "Insurance" at bounding box center [661, 678] width 1306 height 37
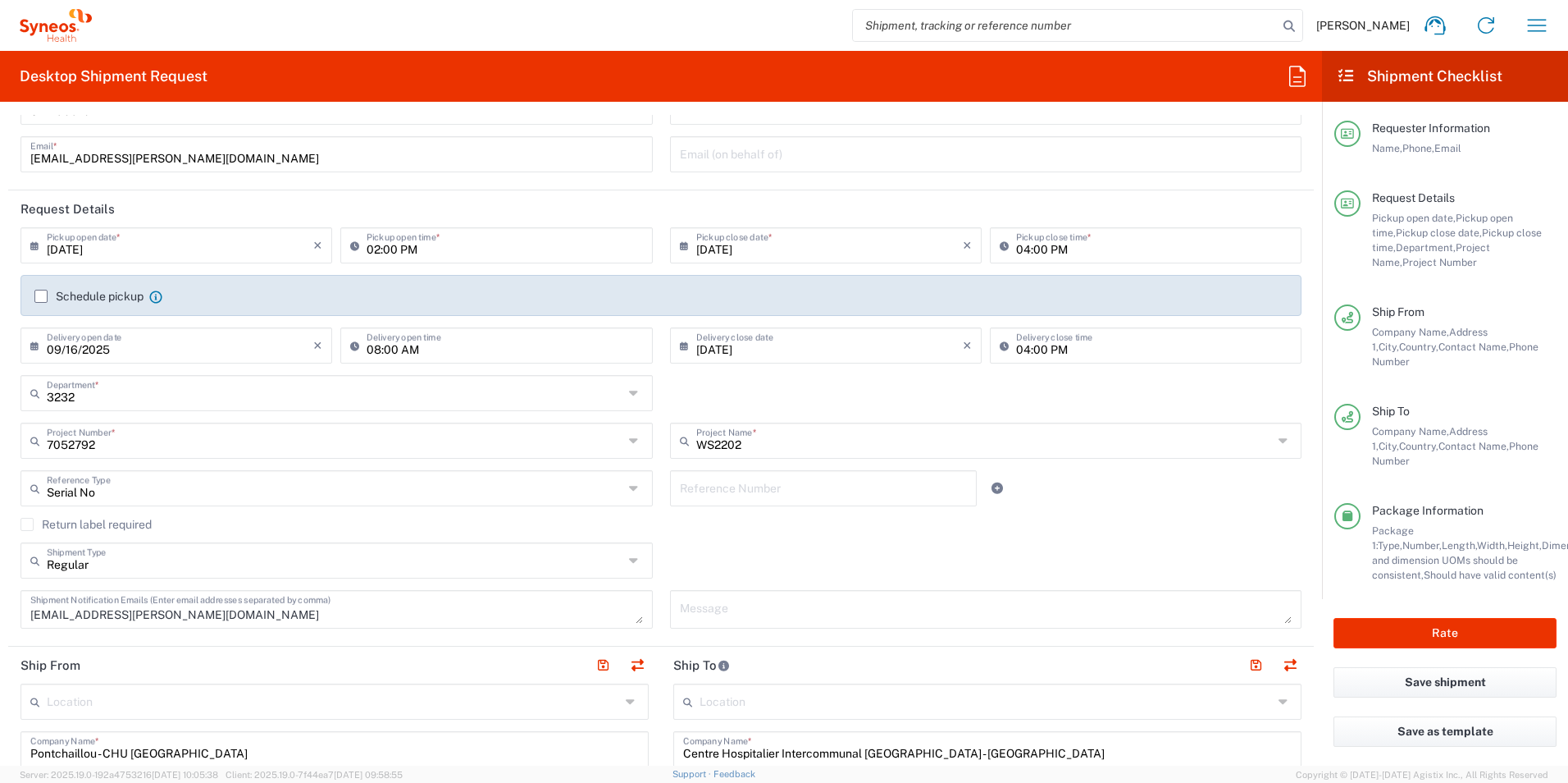
scroll to position [0, 0]
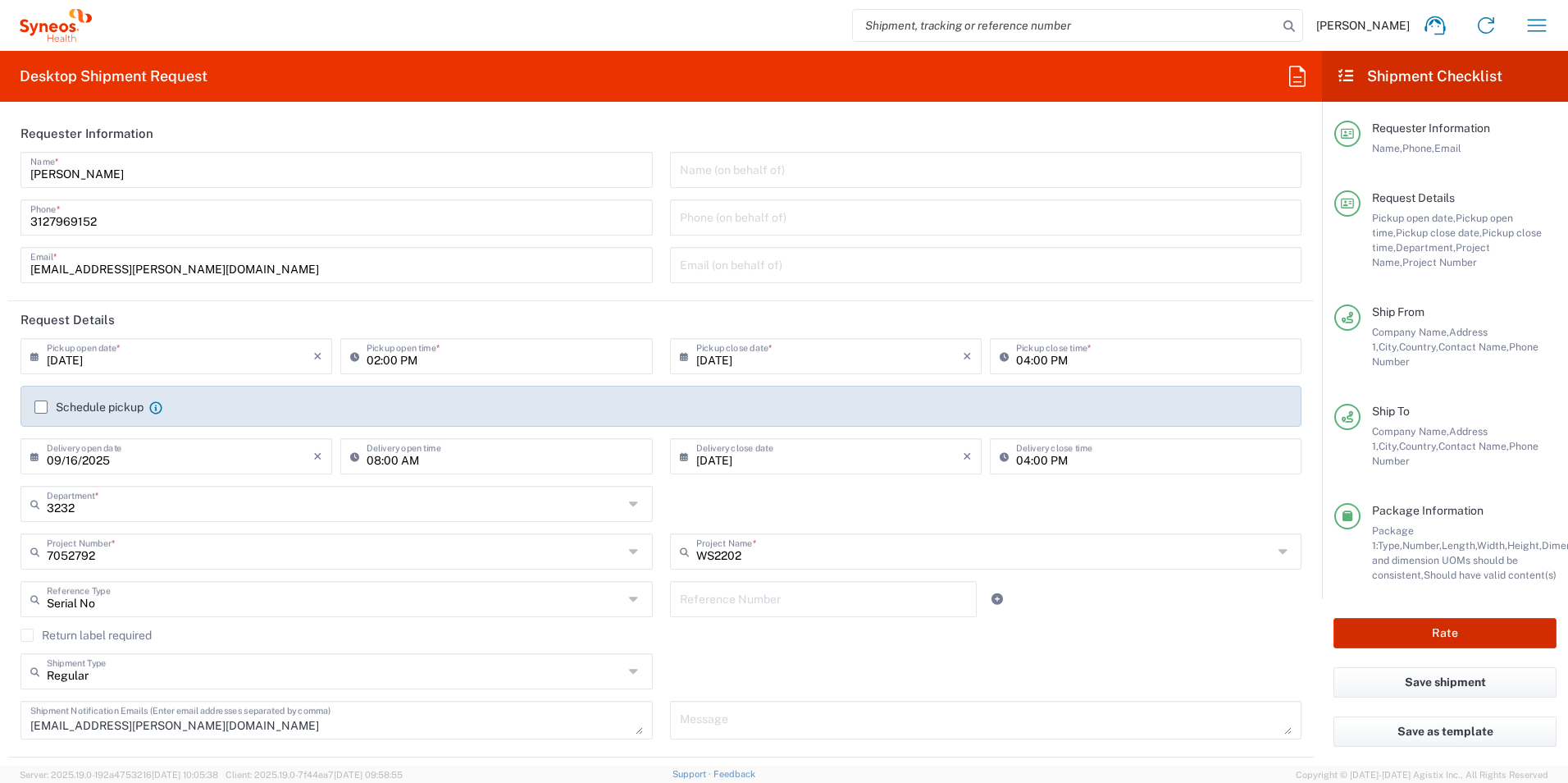
click at [1447, 618] on button "Rate" at bounding box center [1445, 633] width 223 height 30
type input "7052792"
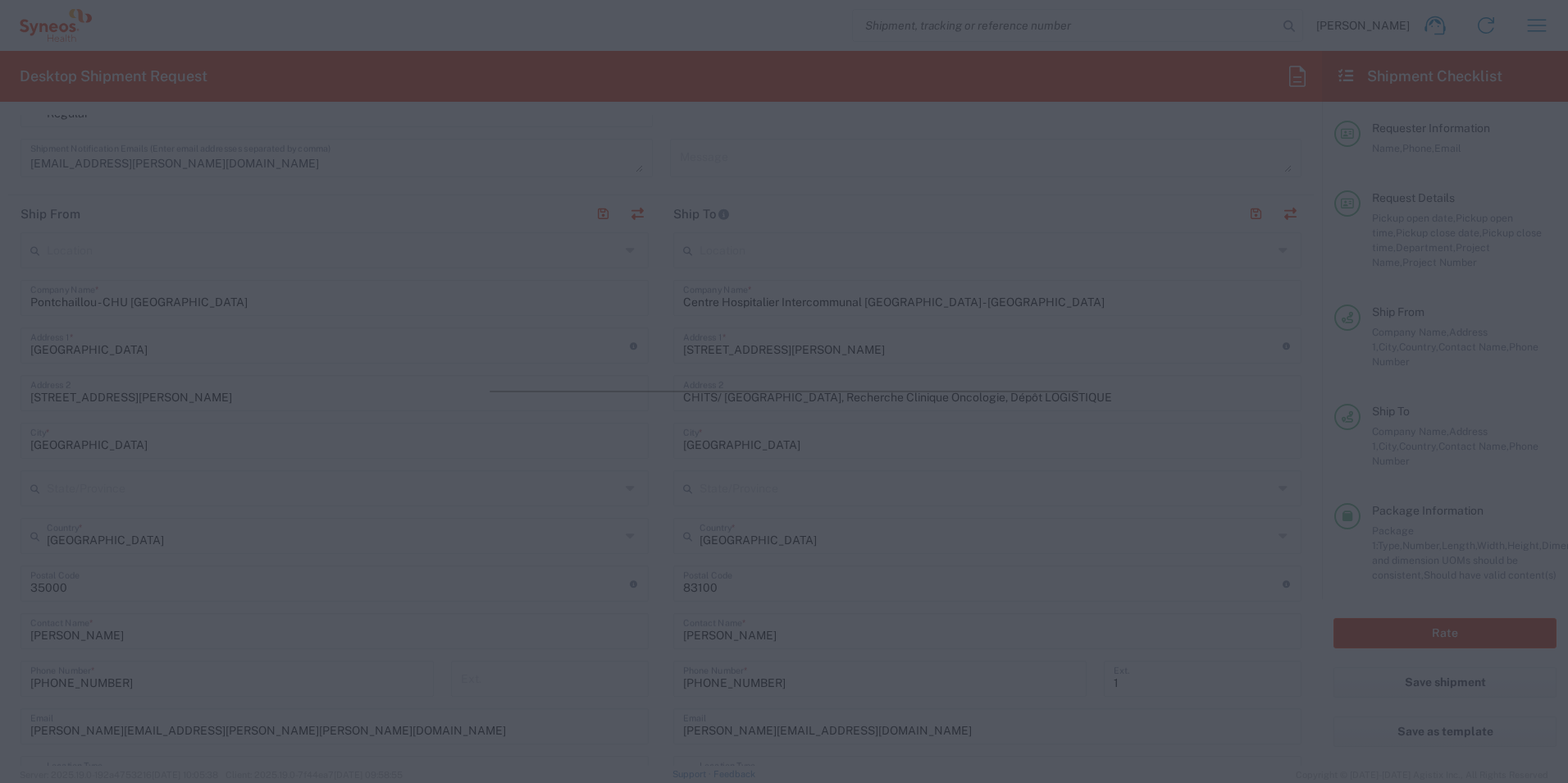
scroll to position [574, 0]
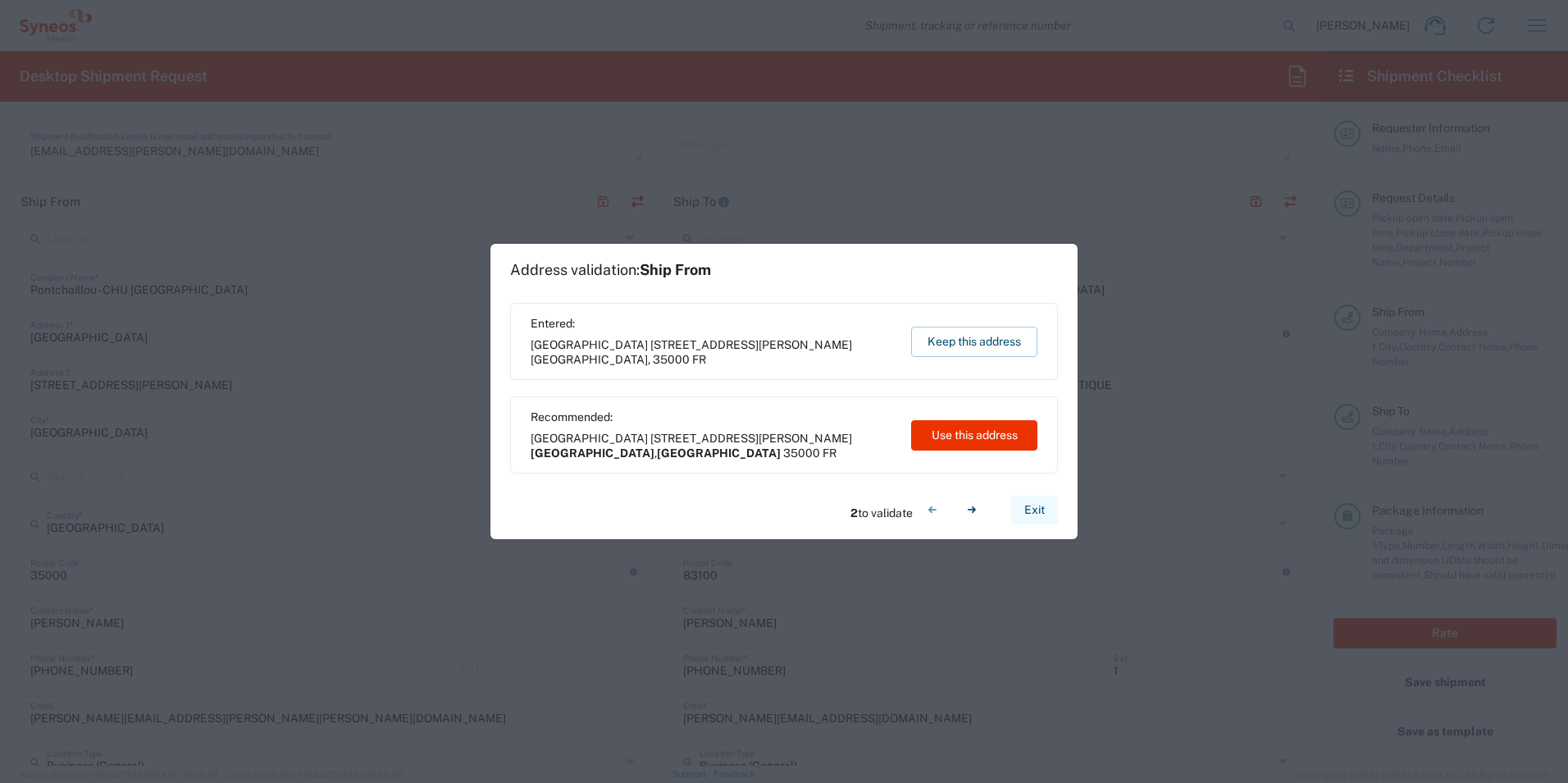
click at [1041, 507] on button "Exit" at bounding box center [1034, 509] width 47 height 28
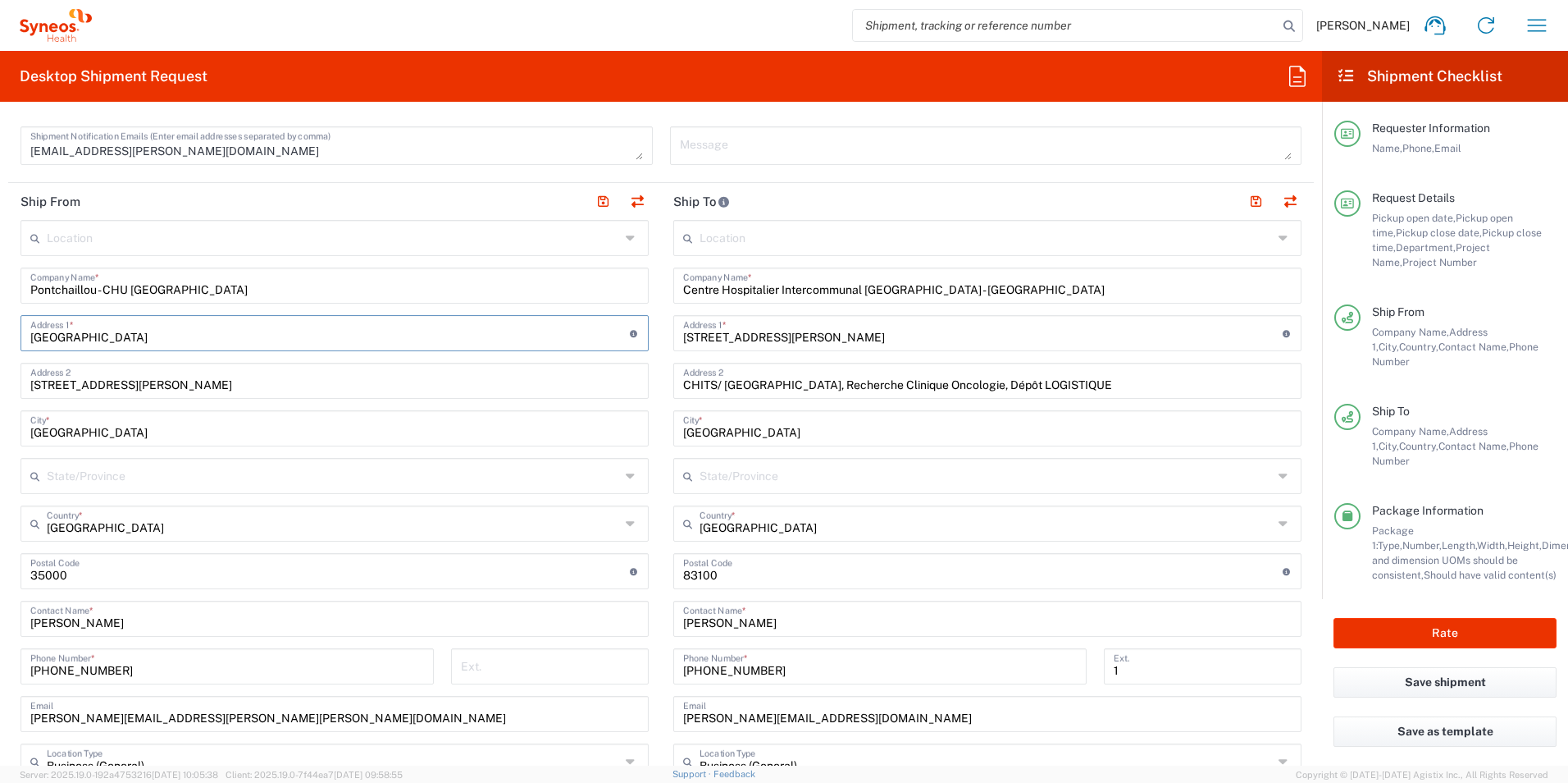
drag, startPoint x: 491, startPoint y: 336, endPoint x: -26, endPoint y: 345, distance: 517.1
click at [0, 345] on html "[PERSON_NAME] Home Shipment estimator Shipment tracking Desktop shipment reques…" at bounding box center [784, 392] width 1568 height 783
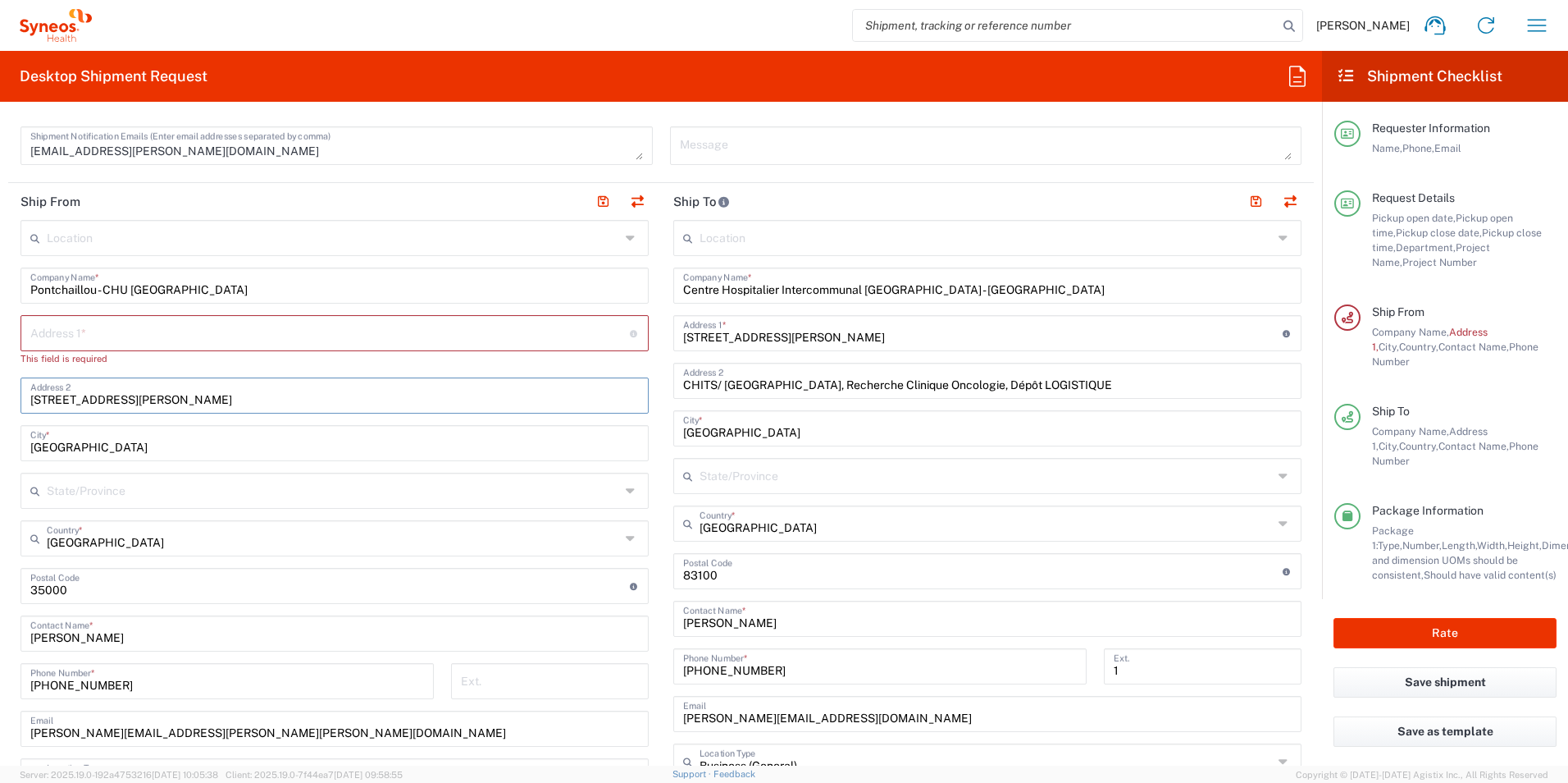
drag, startPoint x: 176, startPoint y: 400, endPoint x: -60, endPoint y: 395, distance: 236.1
click at [0, 395] on html "[PERSON_NAME] Home Shipment estimator Shipment tracking Desktop shipment reques…" at bounding box center [784, 392] width 1568 height 783
click at [100, 333] on input "text" at bounding box center [330, 331] width 600 height 28
paste input "[STREET_ADDRESS][PERSON_NAME]"
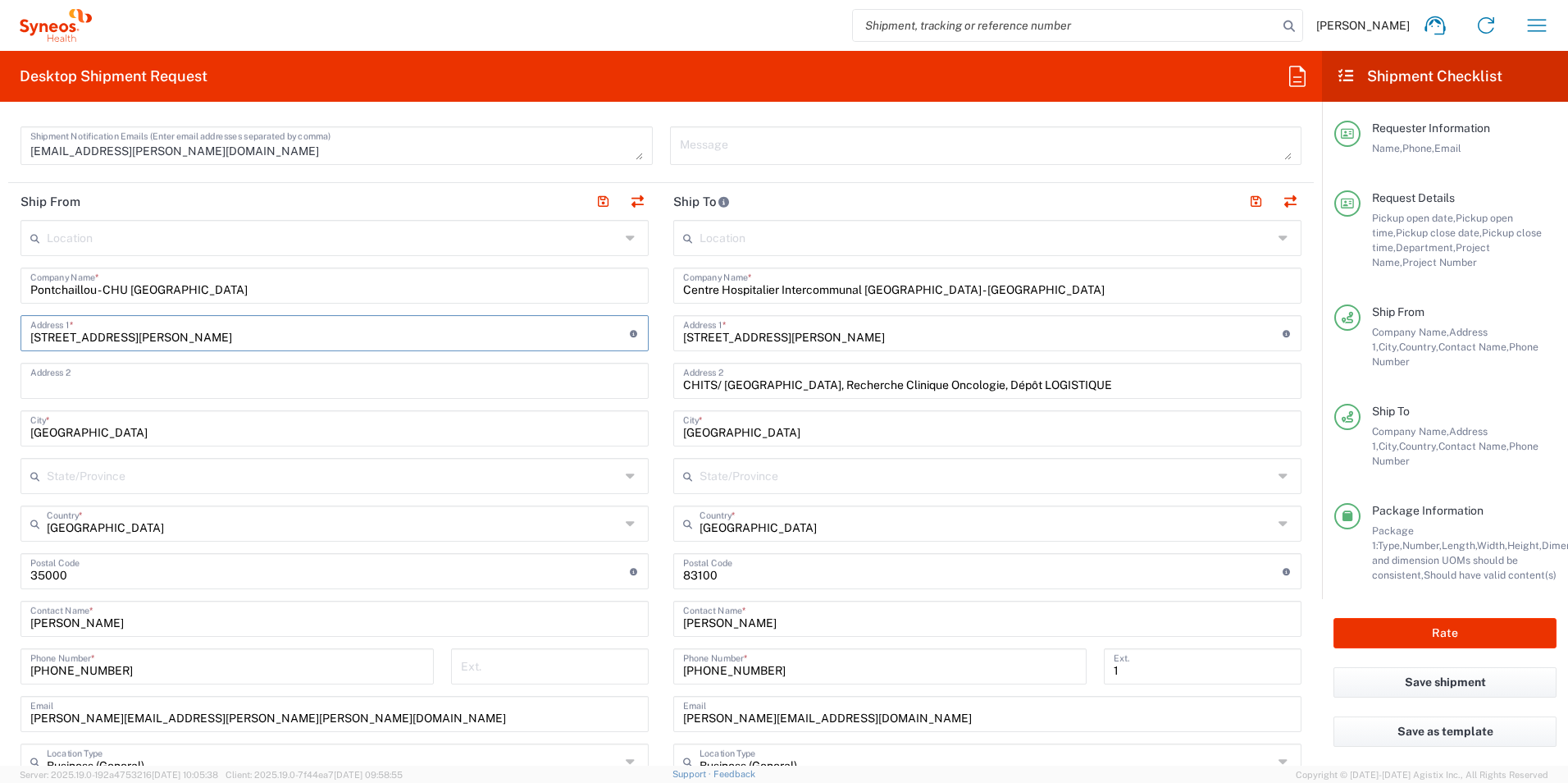
type input "[STREET_ADDRESS][PERSON_NAME]"
drag, startPoint x: 201, startPoint y: 292, endPoint x: -78, endPoint y: 300, distance: 279.1
click at [0, 300] on html "[PERSON_NAME] Home Shipment estimator Shipment tracking Desktop shipment reques…" at bounding box center [784, 392] width 1568 height 783
paste input "Recherche Pneumologie-niv0-CCP"
type input "Recherche Pneumologie-niv0-CCP"
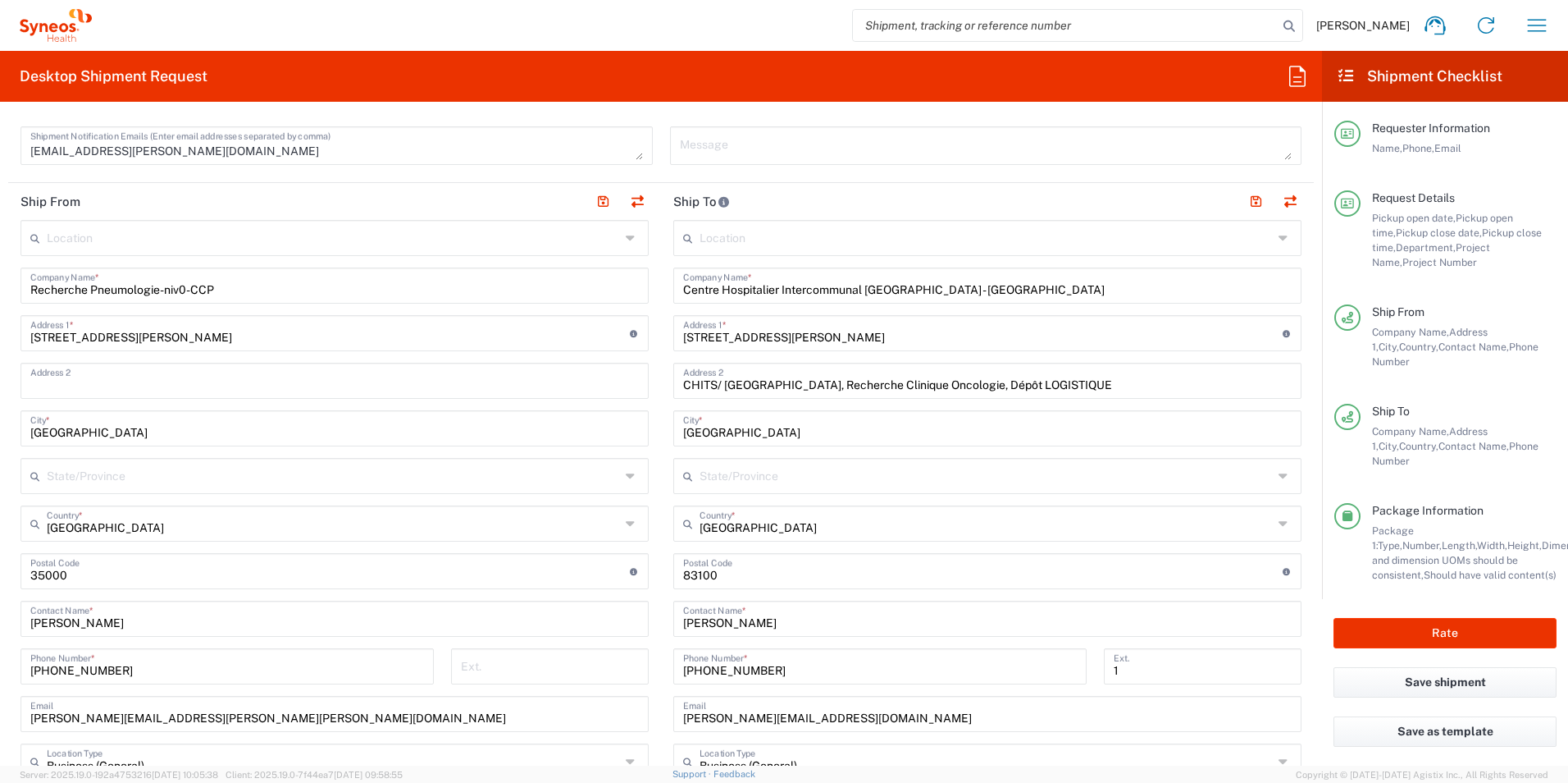
click at [131, 385] on input "text" at bounding box center [335, 379] width 609 height 28
paste input "Pontchaillou - CHU [GEOGRAPHIC_DATA]"
type input "Pontchaillou - CHU [GEOGRAPHIC_DATA]"
click at [26, 385] on div "Pontchaillou - CHU Rennes Address 2" at bounding box center [334, 381] width 628 height 36
click at [192, 385] on input "Pontchaillou - CHU [GEOGRAPHIC_DATA]" at bounding box center [335, 379] width 609 height 28
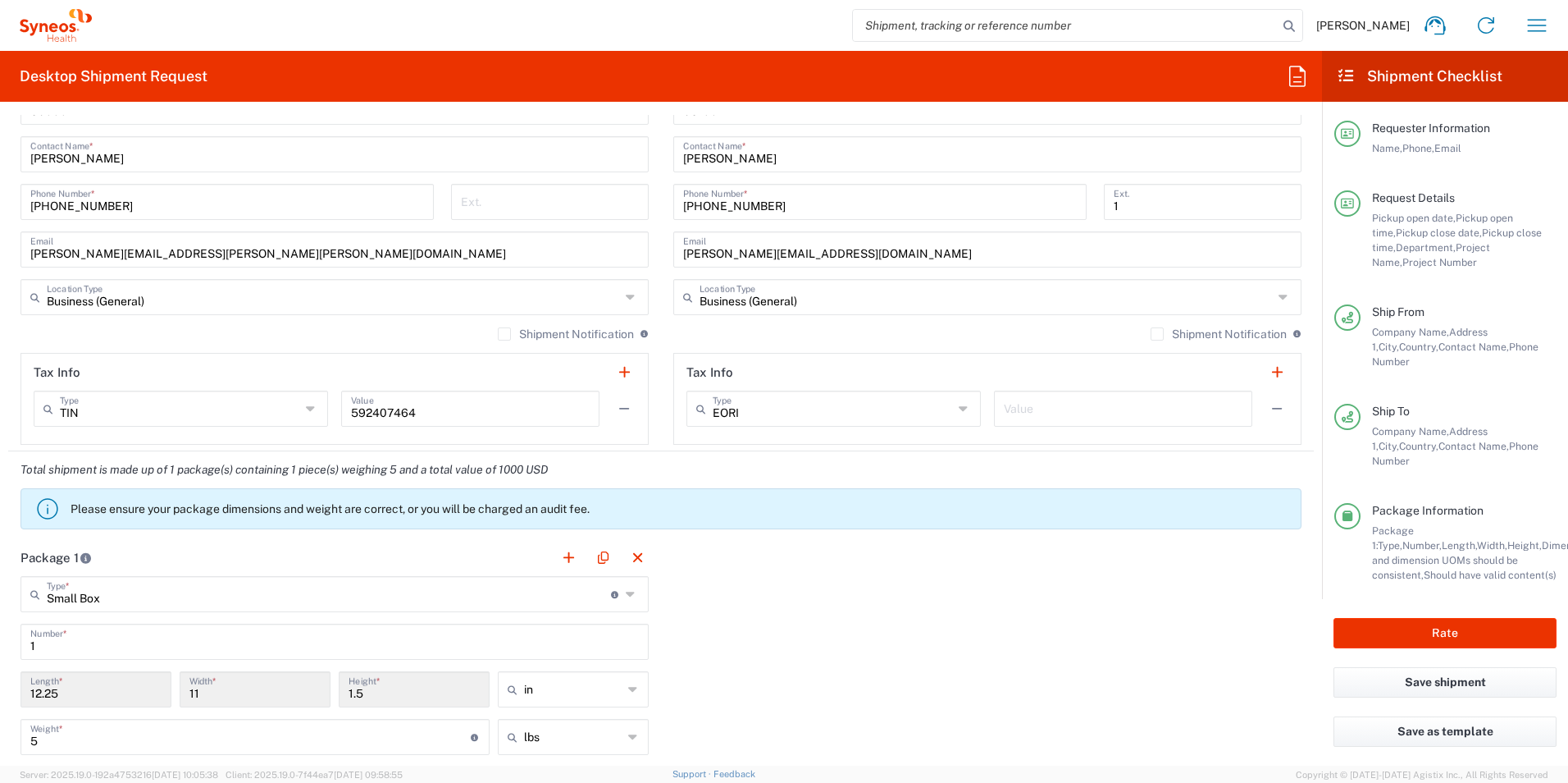
scroll to position [1149, 0]
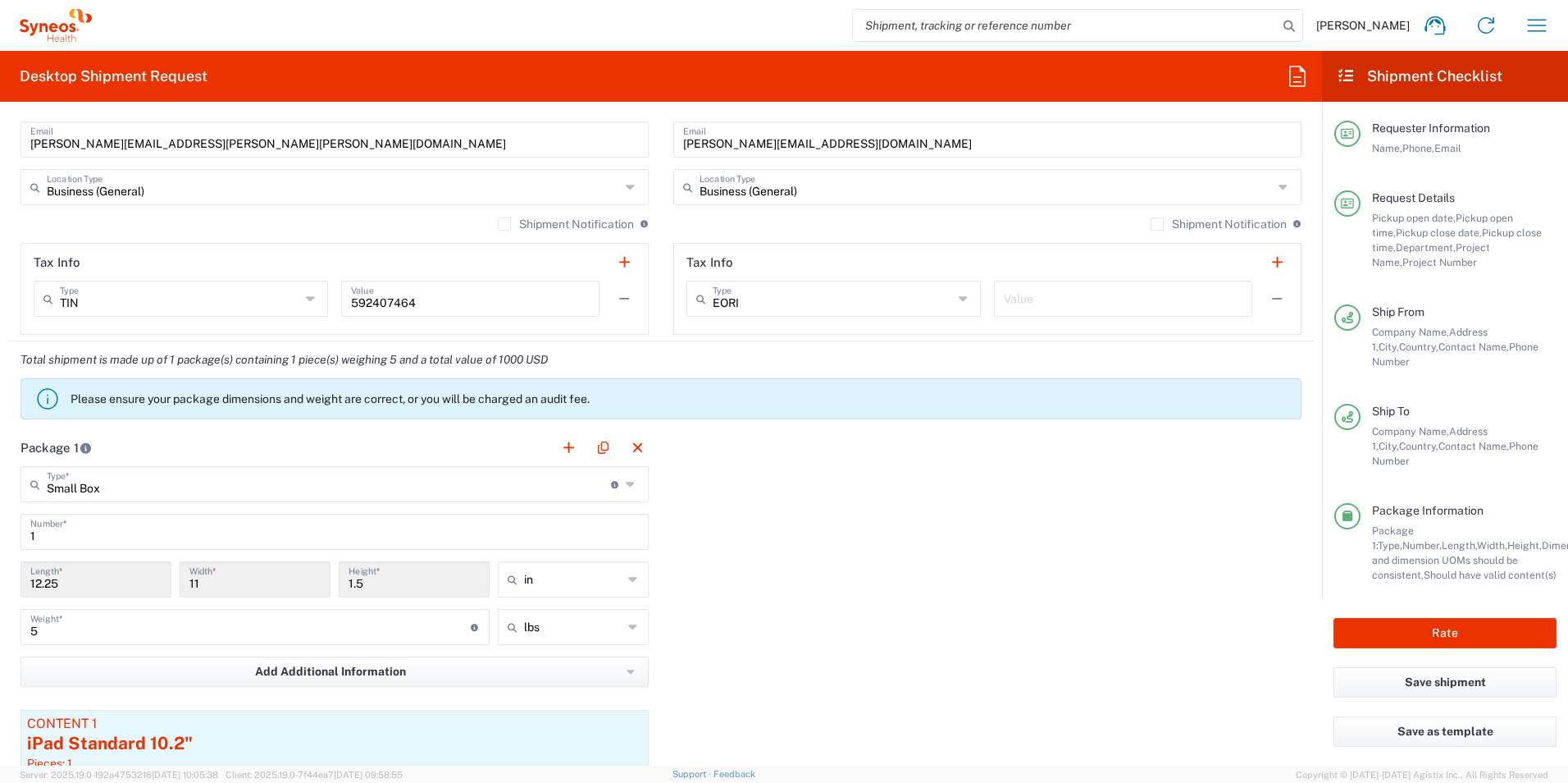
click at [363, 476] on input "Small Box" at bounding box center [328, 482] width 564 height 28
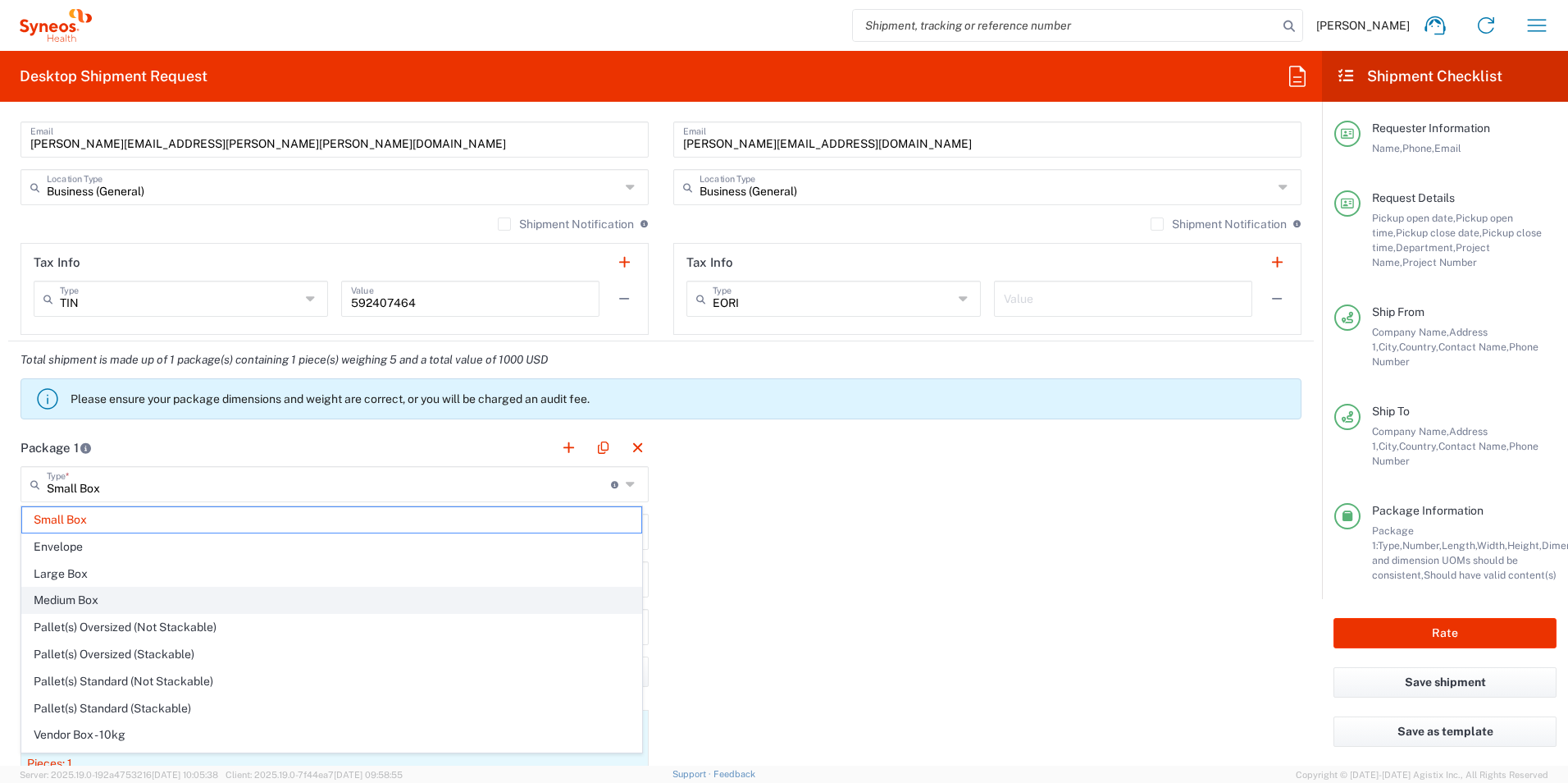
click at [164, 595] on span "Medium Box" at bounding box center [331, 600] width 619 height 26
type input "Medium Box"
type input "13"
type input "11.5"
type input "2.5"
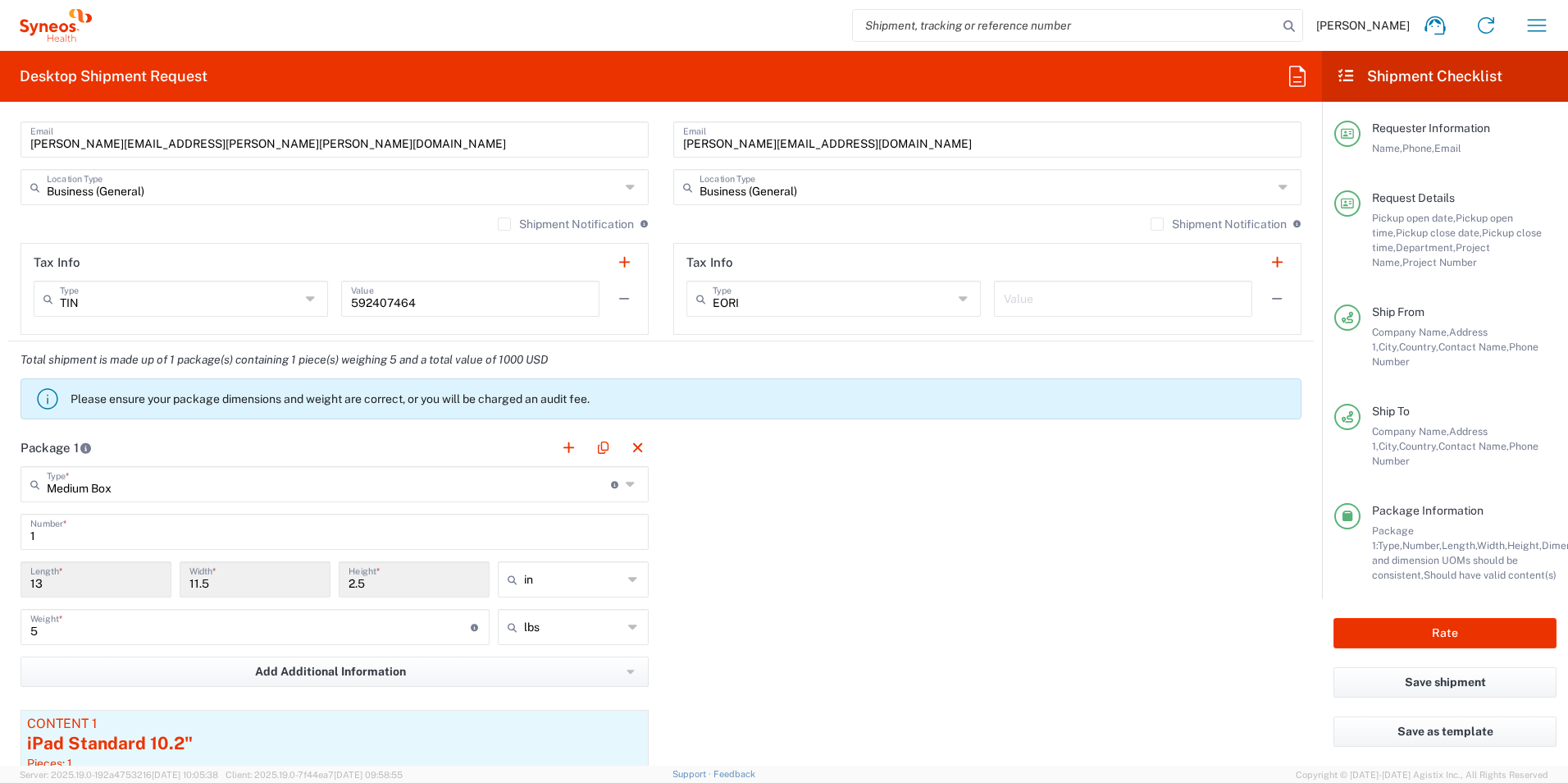
click at [628, 578] on icon at bounding box center [634, 579] width 11 height 27
click at [791, 545] on div "Package 1 Medium Box Type * Material used to package goods Small Box Envelope L…" at bounding box center [661, 658] width 1306 height 457
type input "in"
click at [1475, 623] on button "Rate" at bounding box center [1445, 633] width 223 height 30
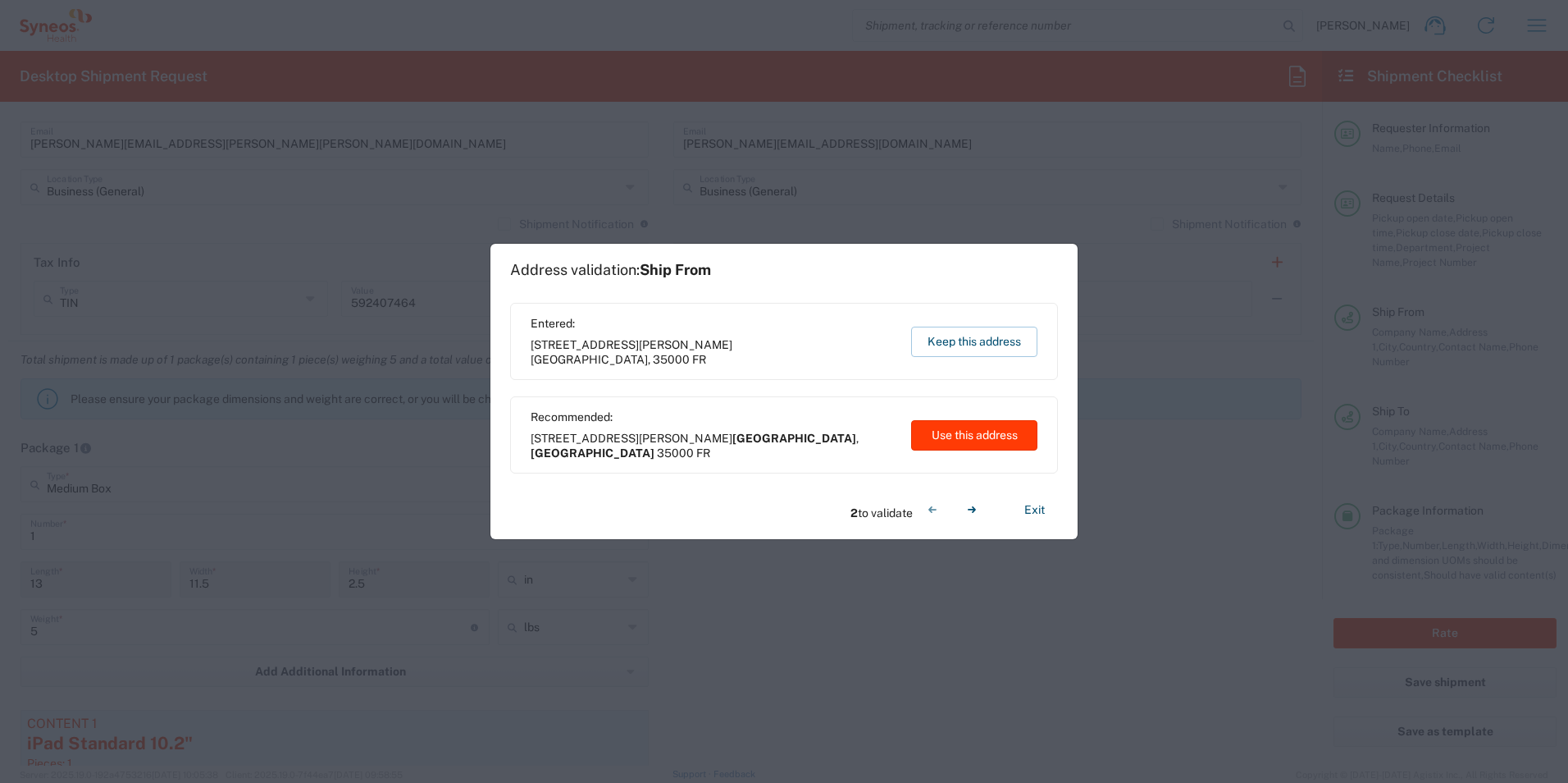
click at [979, 435] on button "Use this address" at bounding box center [975, 434] width 126 height 30
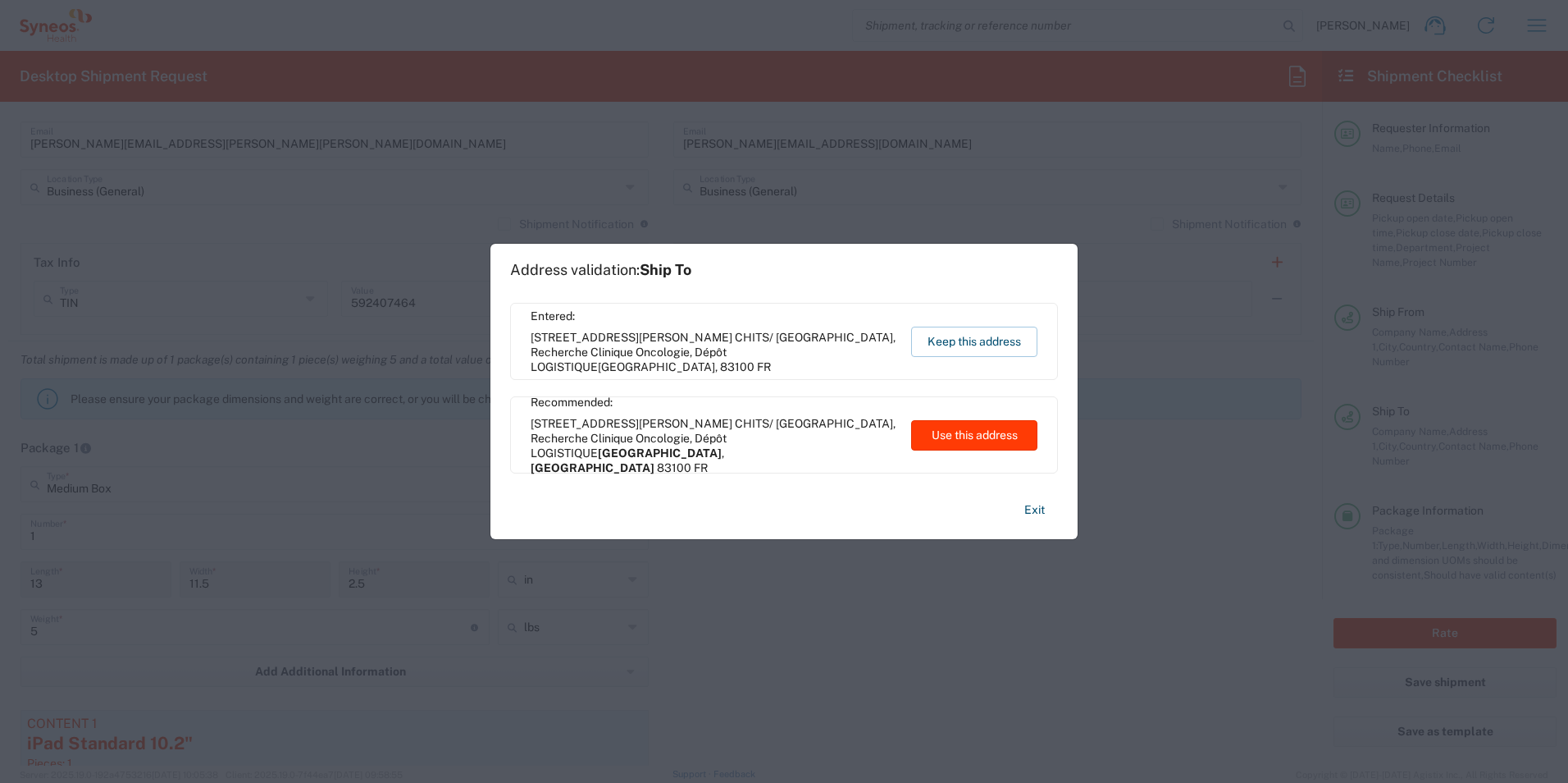
click at [979, 435] on button "Use this address" at bounding box center [975, 434] width 126 height 30
type input "[GEOGRAPHIC_DATA]"
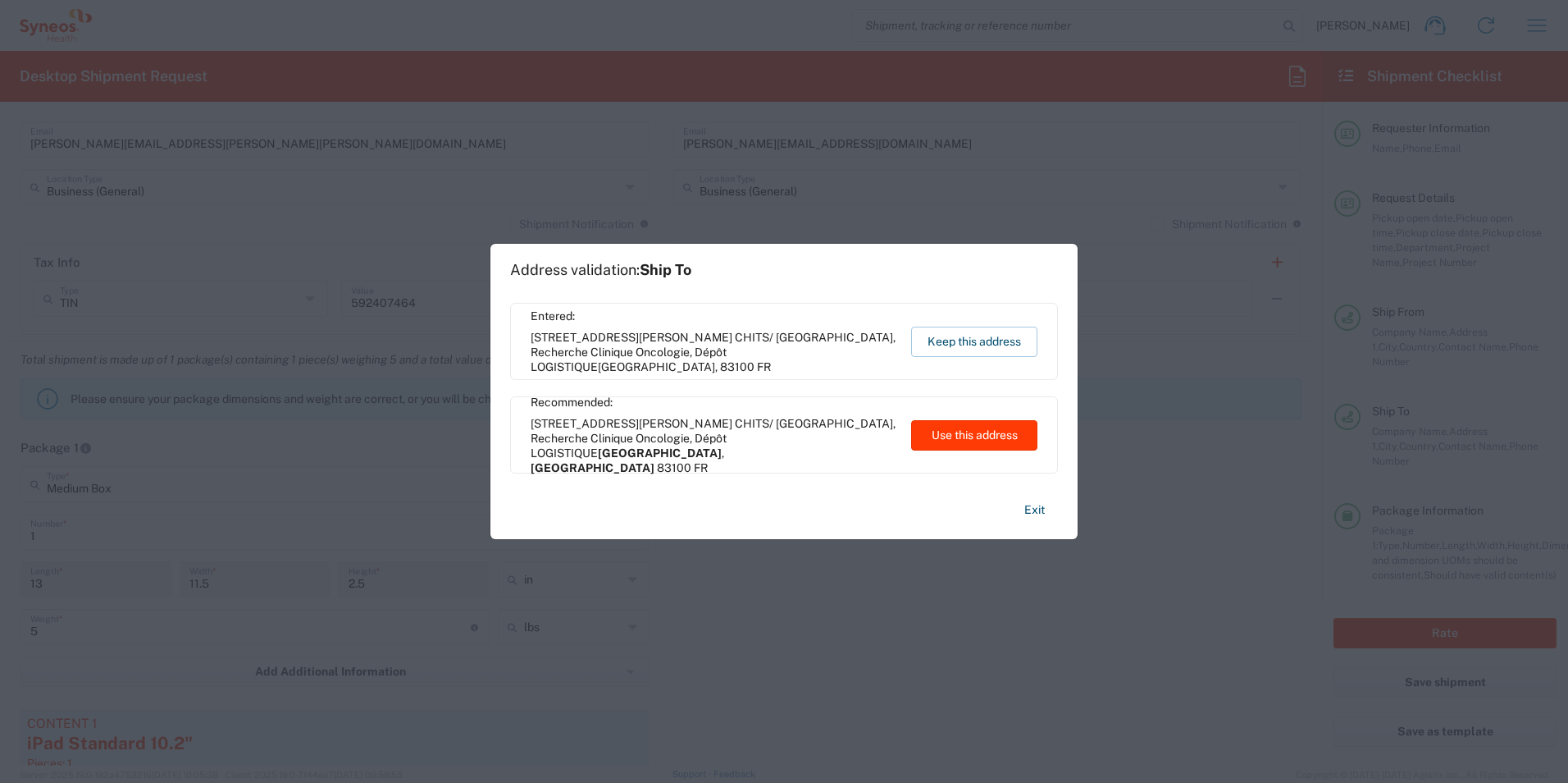
type input "[GEOGRAPHIC_DATA]"
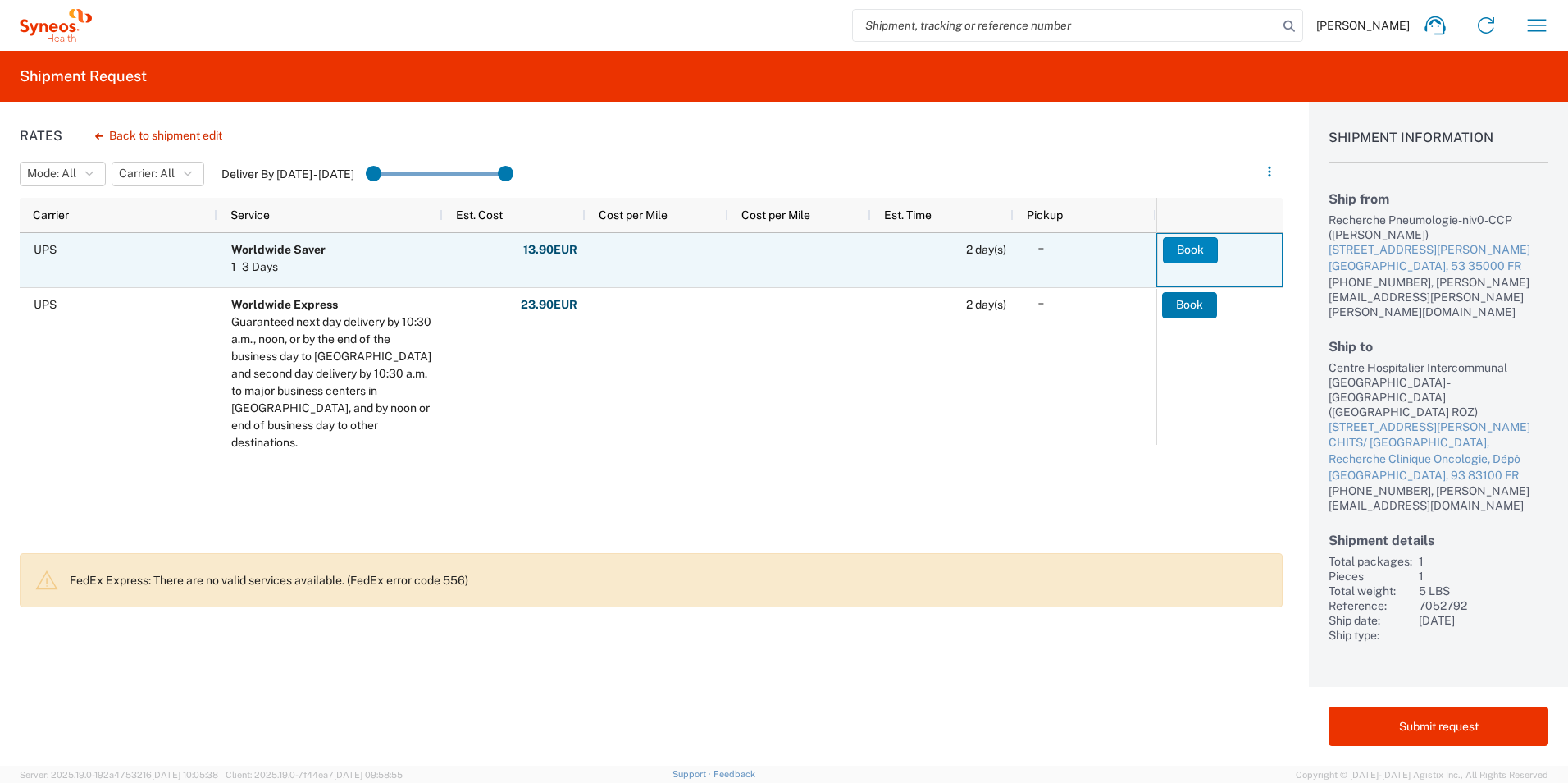
click at [1190, 250] on button "Book" at bounding box center [1190, 250] width 55 height 27
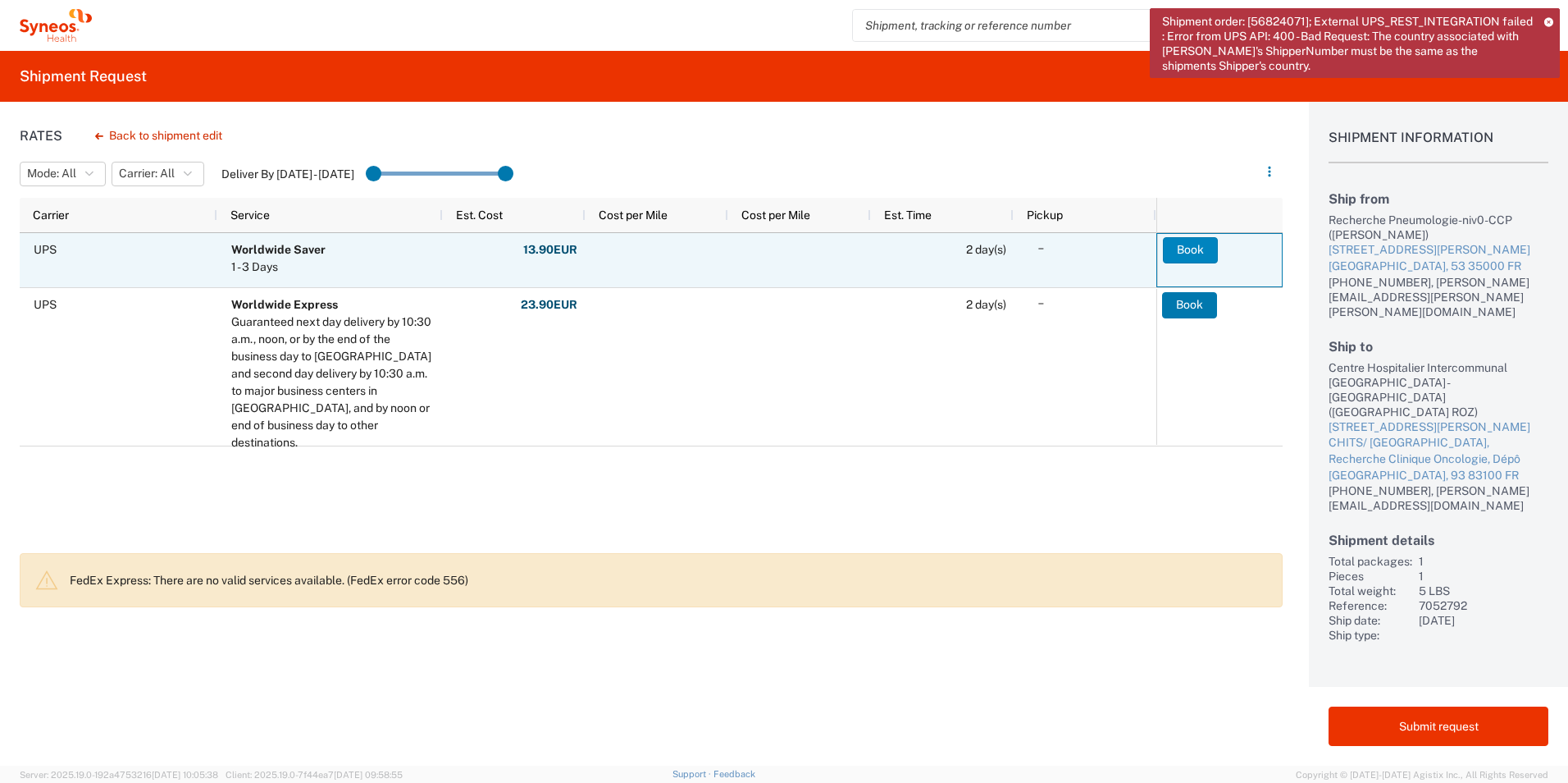
click at [1201, 251] on button "Book" at bounding box center [1190, 250] width 55 height 27
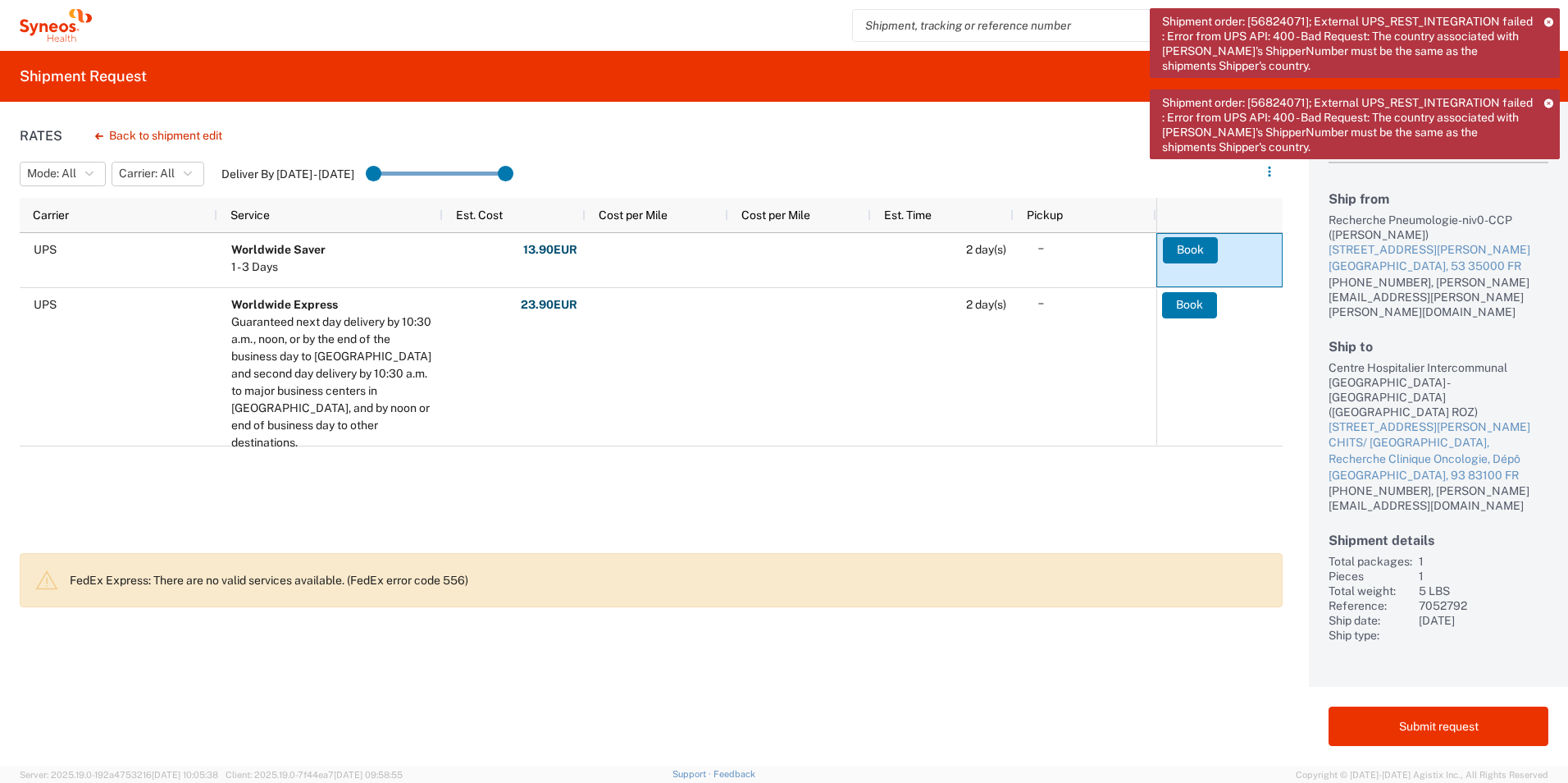
click at [1546, 100] on icon at bounding box center [1549, 103] width 9 height 9
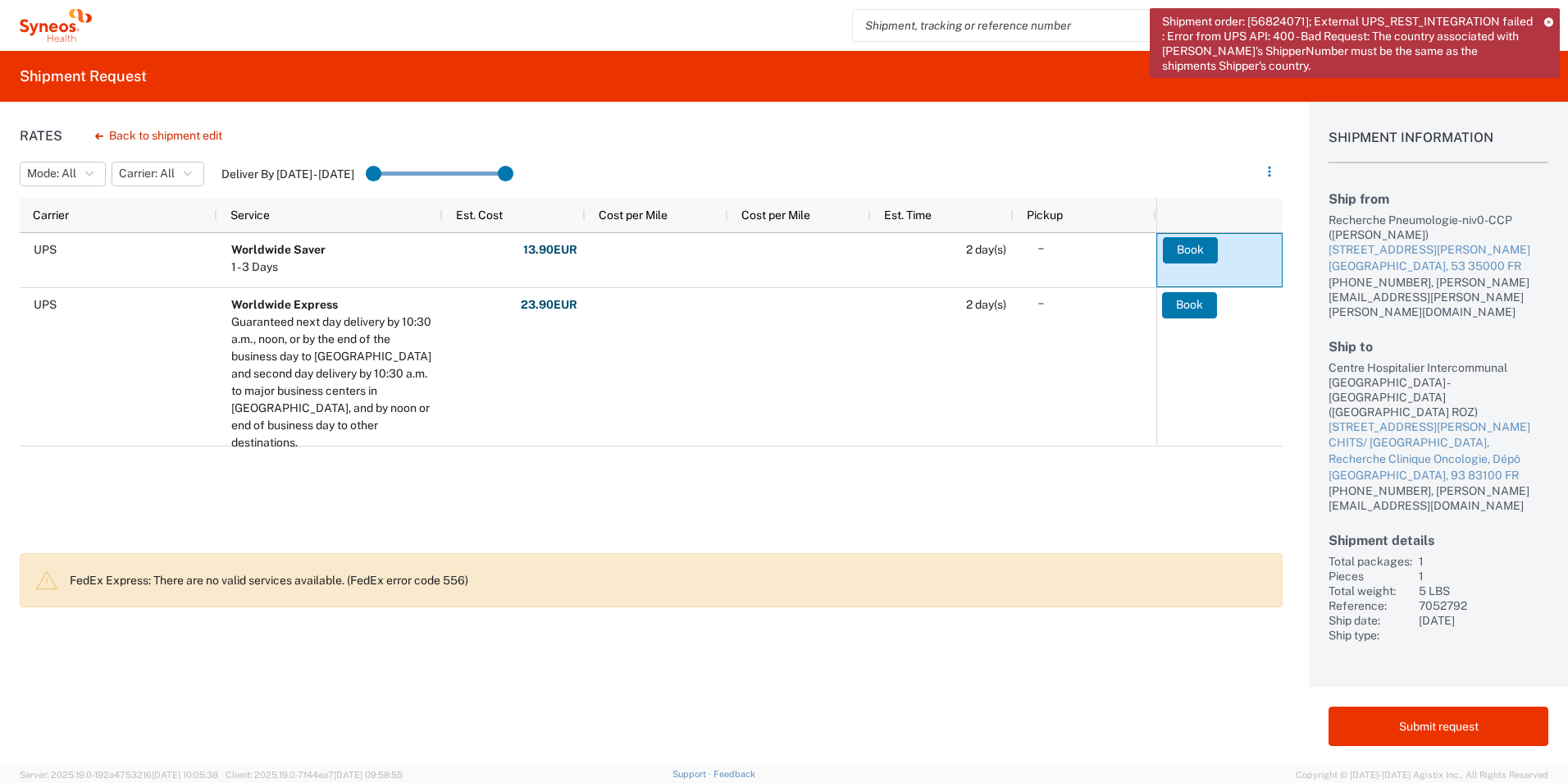
click at [1550, 19] on icon at bounding box center [1549, 22] width 9 height 9
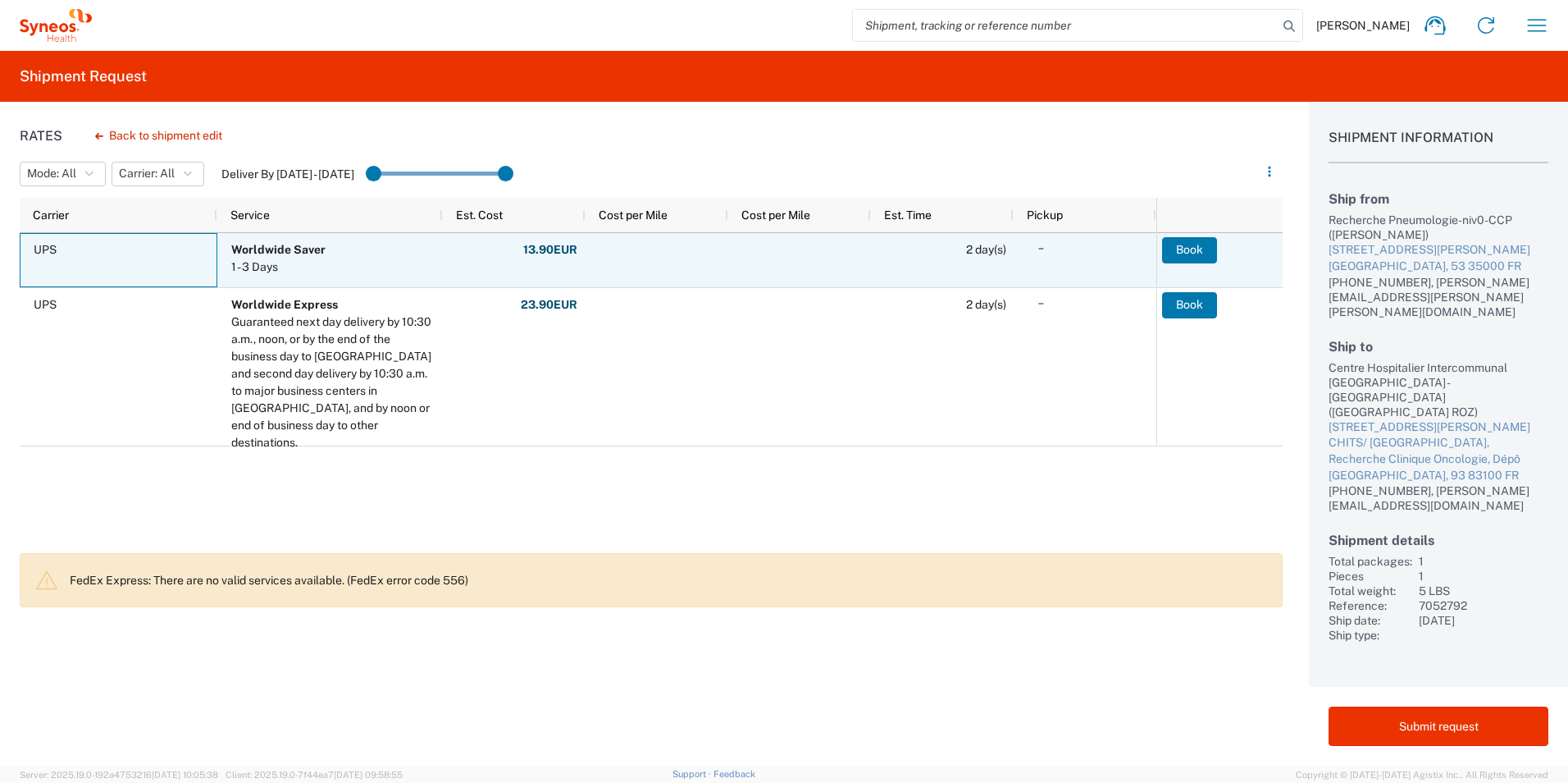
click at [147, 250] on span "UPS" at bounding box center [122, 250] width 176 height 32
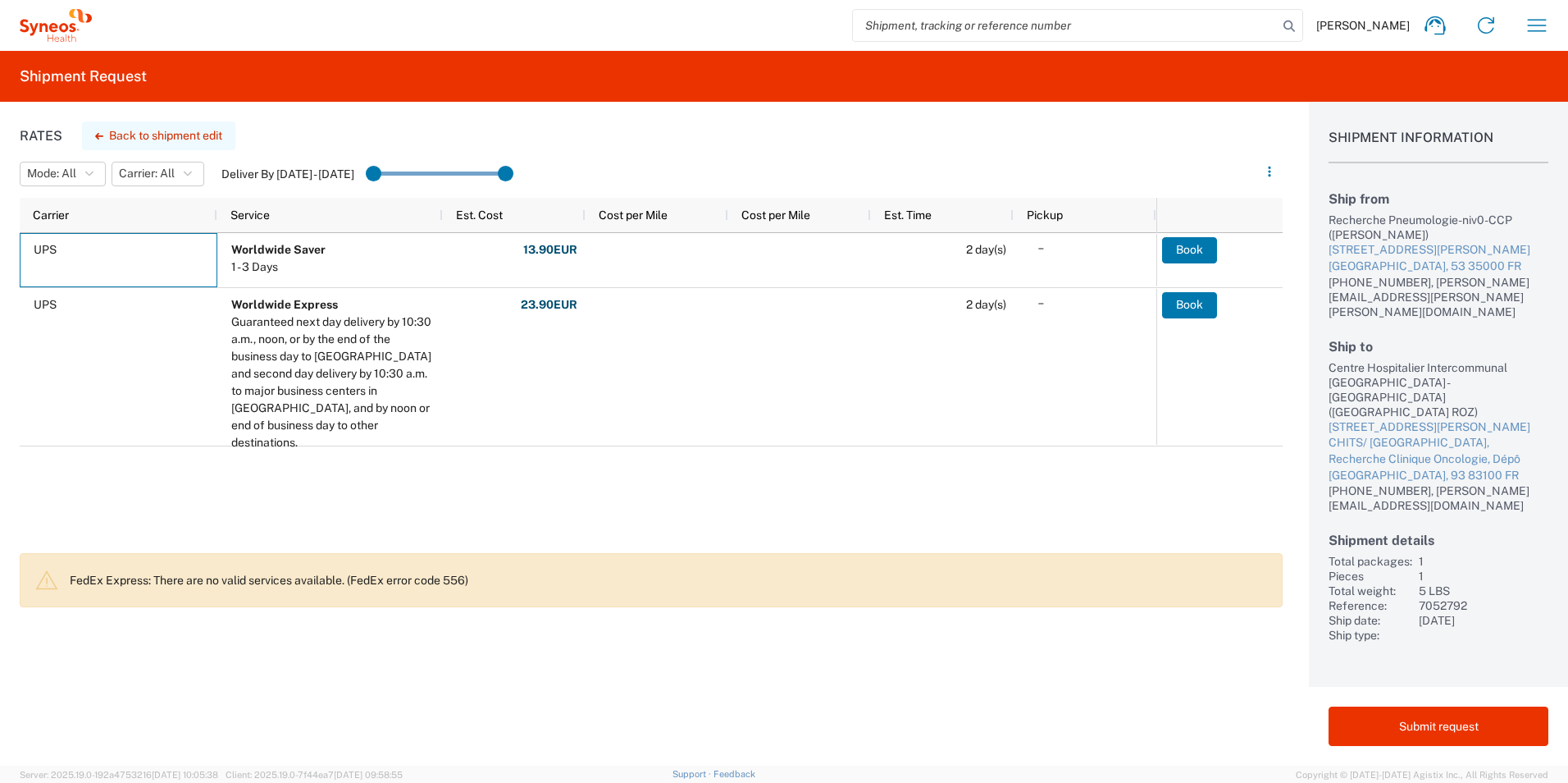
click at [121, 132] on button "Back to shipment edit" at bounding box center [159, 135] width 154 height 28
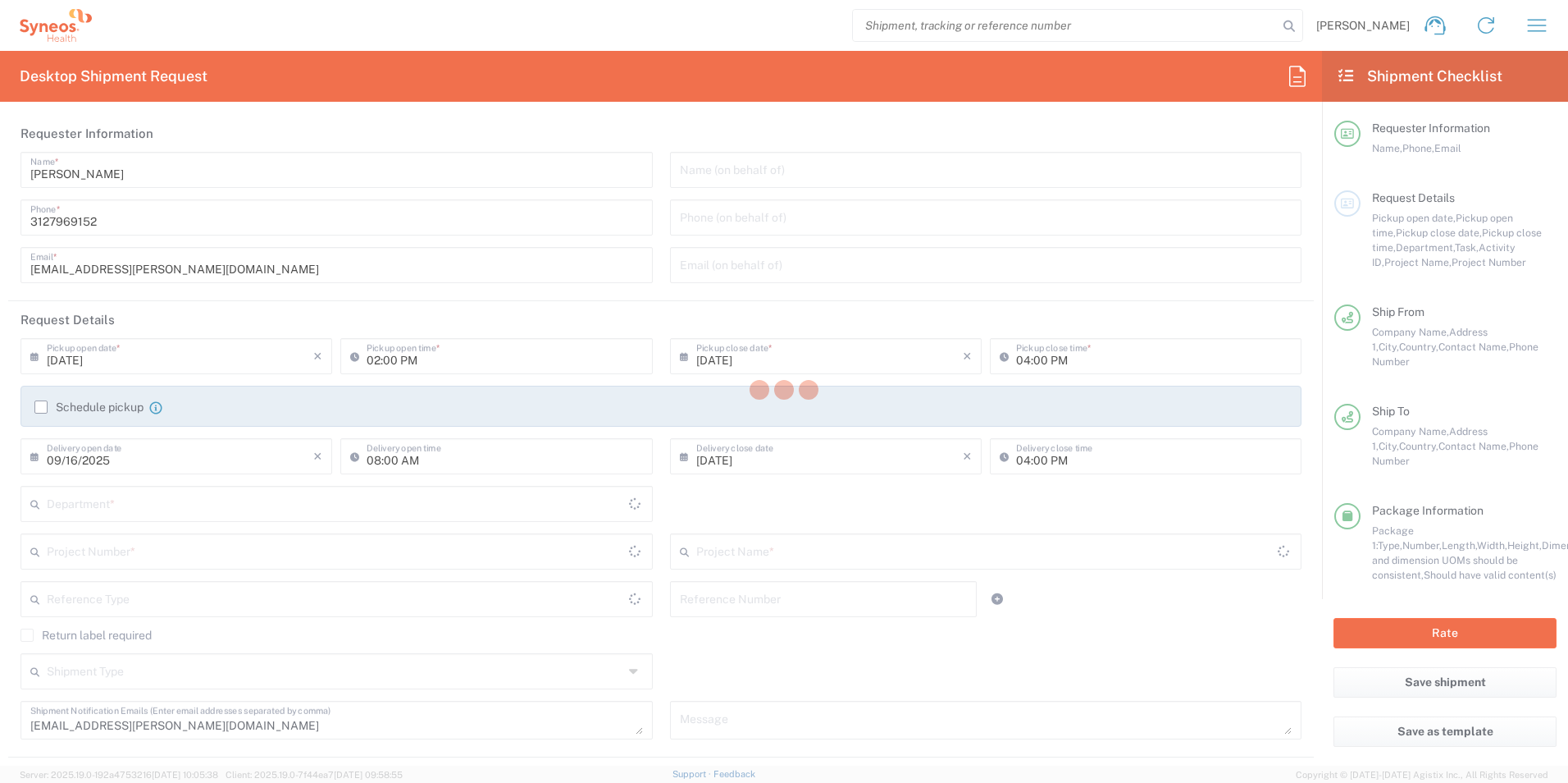
type input "7052792"
type input "[GEOGRAPHIC_DATA]"
type input "Business (General)"
type input "[GEOGRAPHIC_DATA]"
type input "Business (General)"
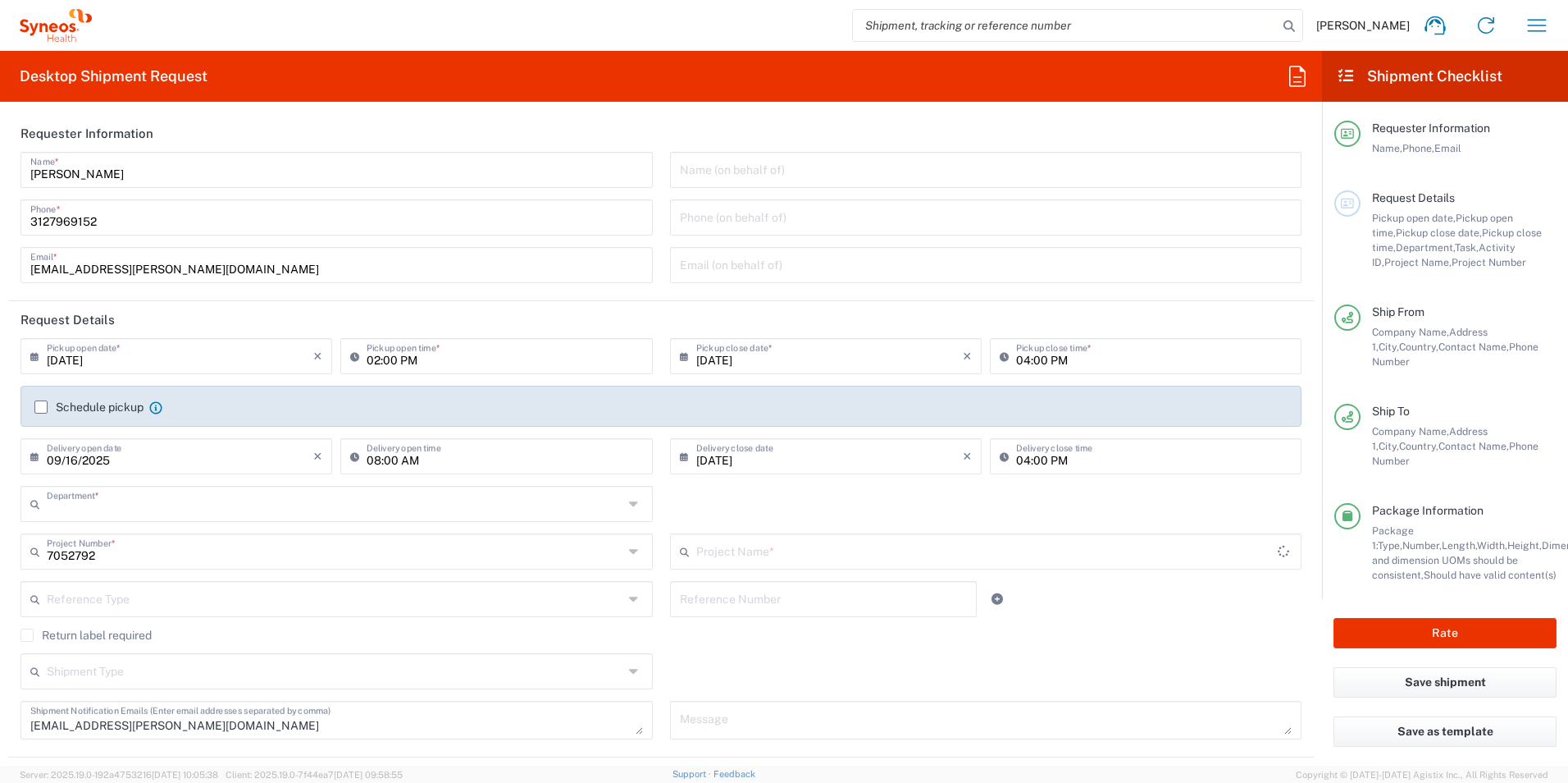
type input "3232"
type input "WS2202"
type input "Medium Box"
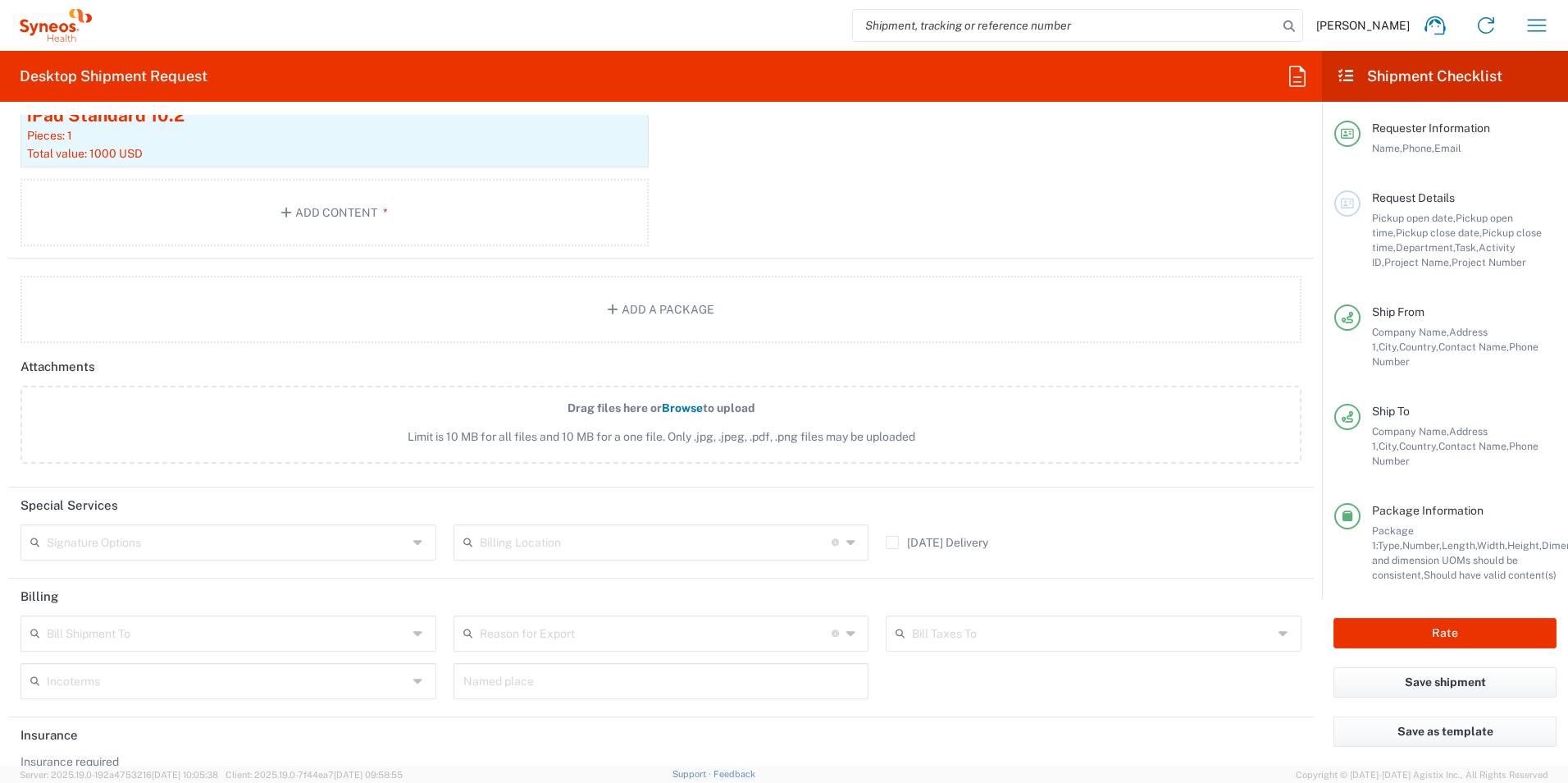
scroll to position [1834, 0]
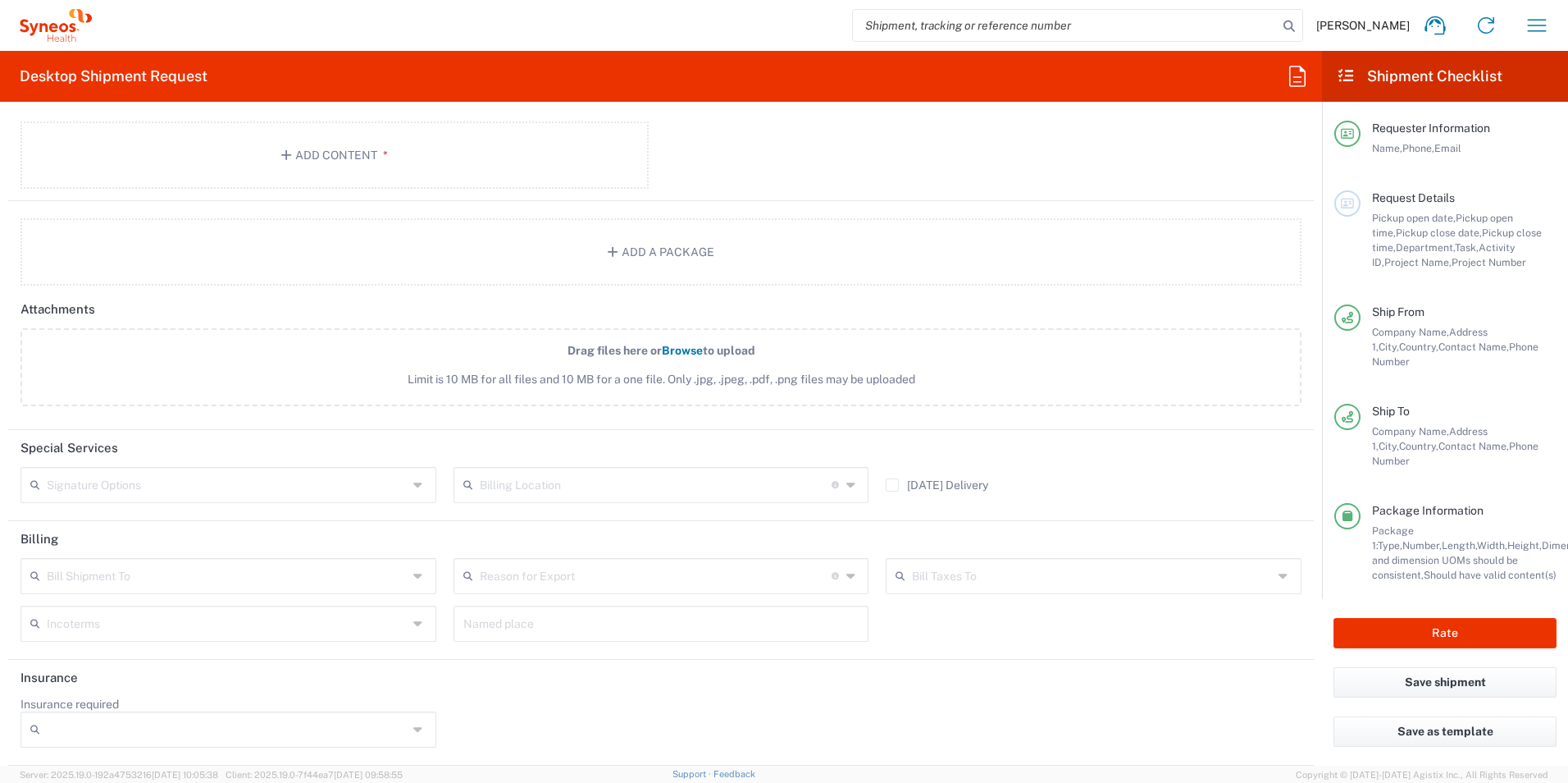
drag, startPoint x: 390, startPoint y: 574, endPoint x: 407, endPoint y: 574, distance: 17.0
click at [390, 574] on input "text" at bounding box center [227, 574] width 361 height 28
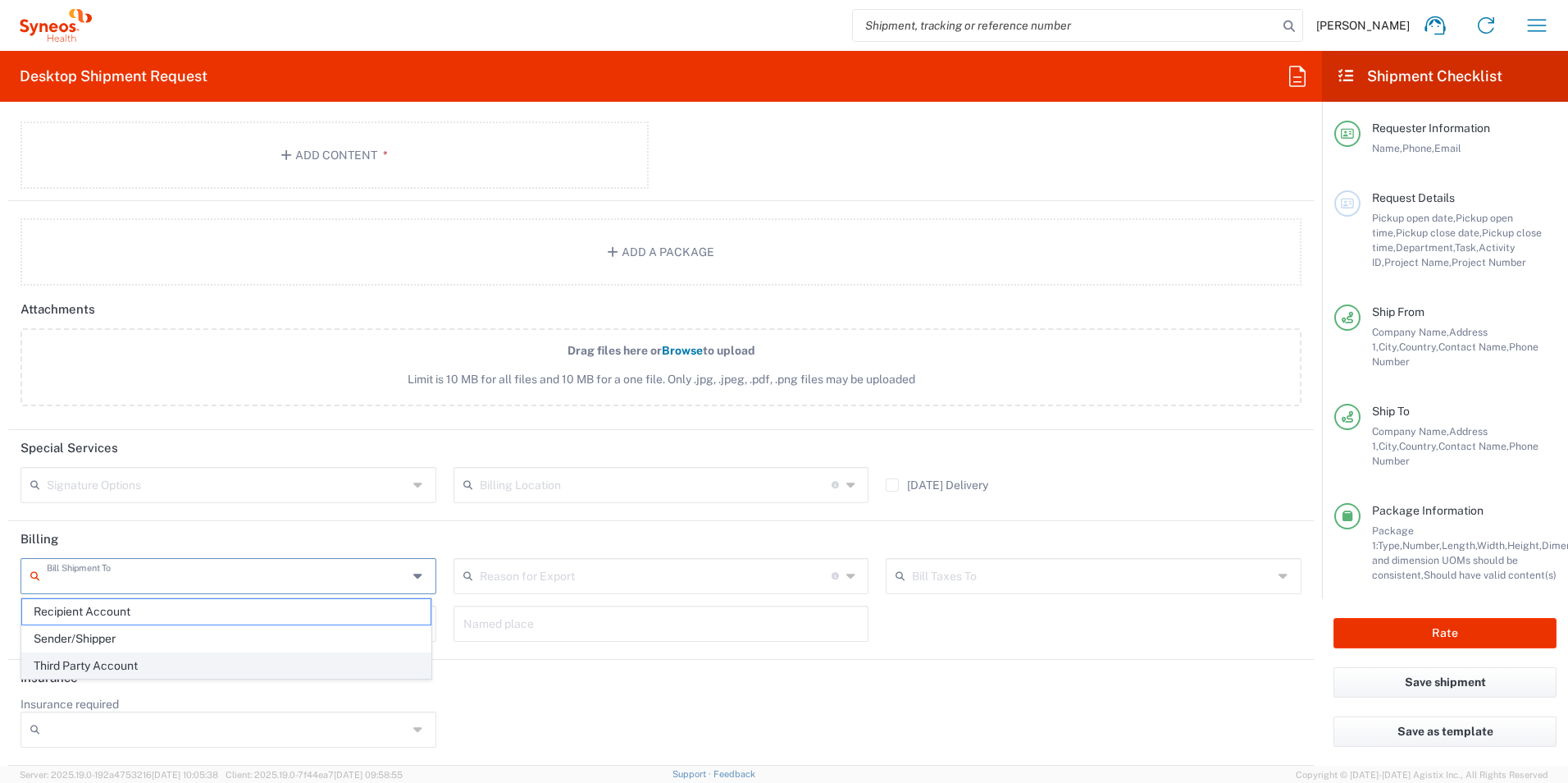
click at [260, 663] on span "Third Party Account" at bounding box center [226, 666] width 409 height 26
type input "Third Party Account"
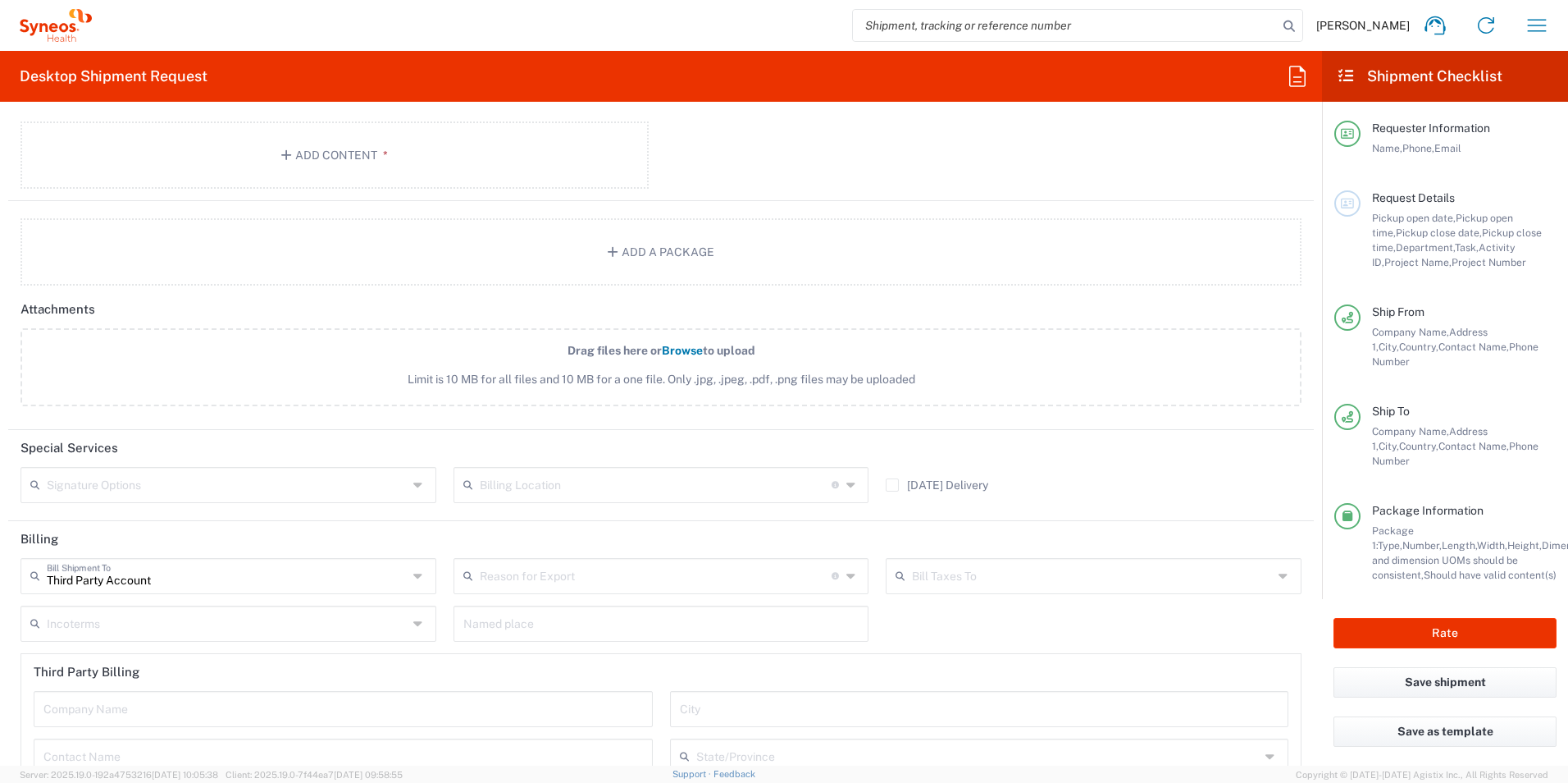
click at [413, 488] on icon at bounding box center [420, 485] width 13 height 27
click at [316, 517] on span "Adult Signature Required" at bounding box center [226, 520] width 409 height 26
type input "Adult Signature Required"
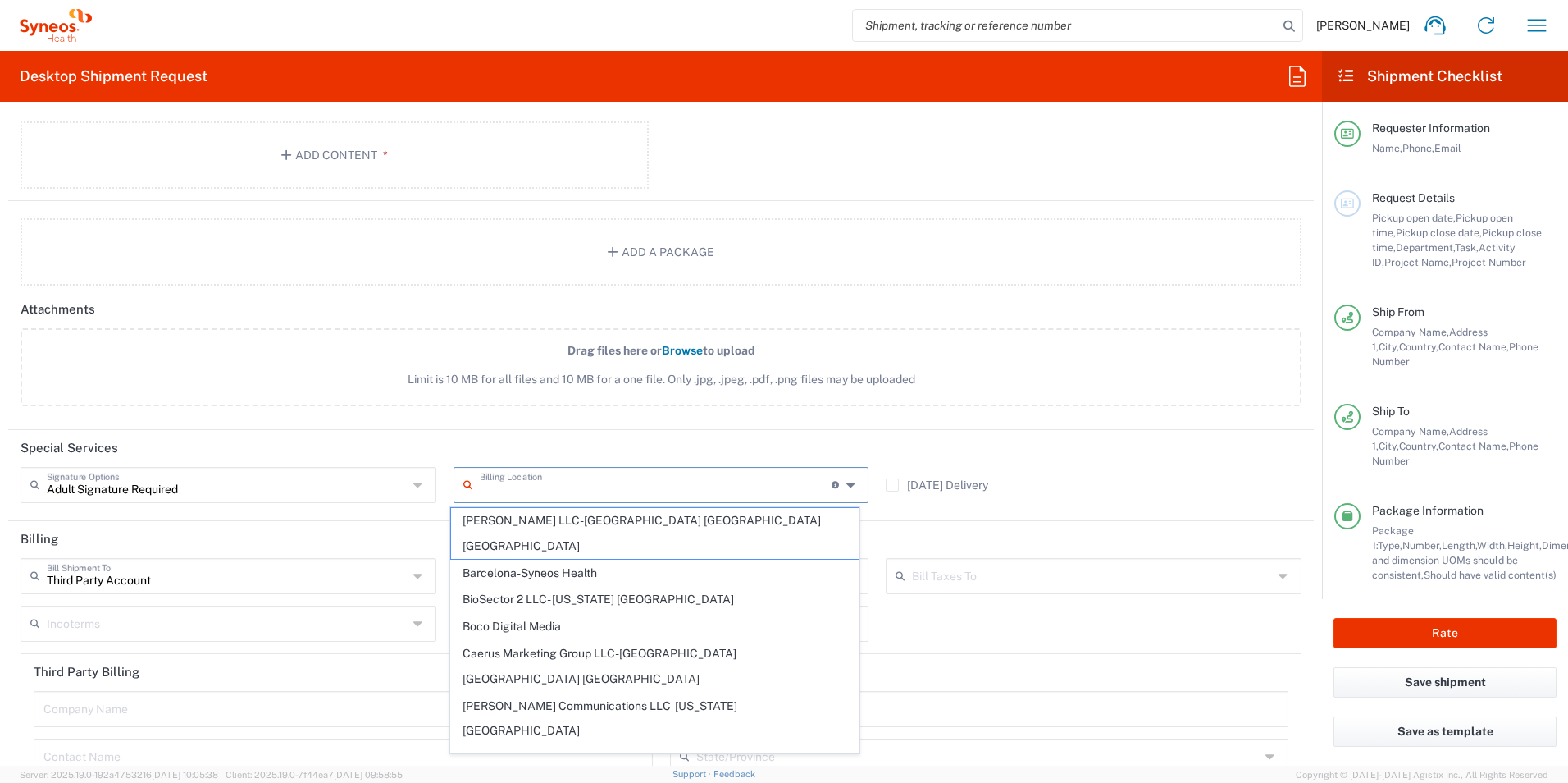
click at [553, 491] on input "text" at bounding box center [656, 483] width 352 height 28
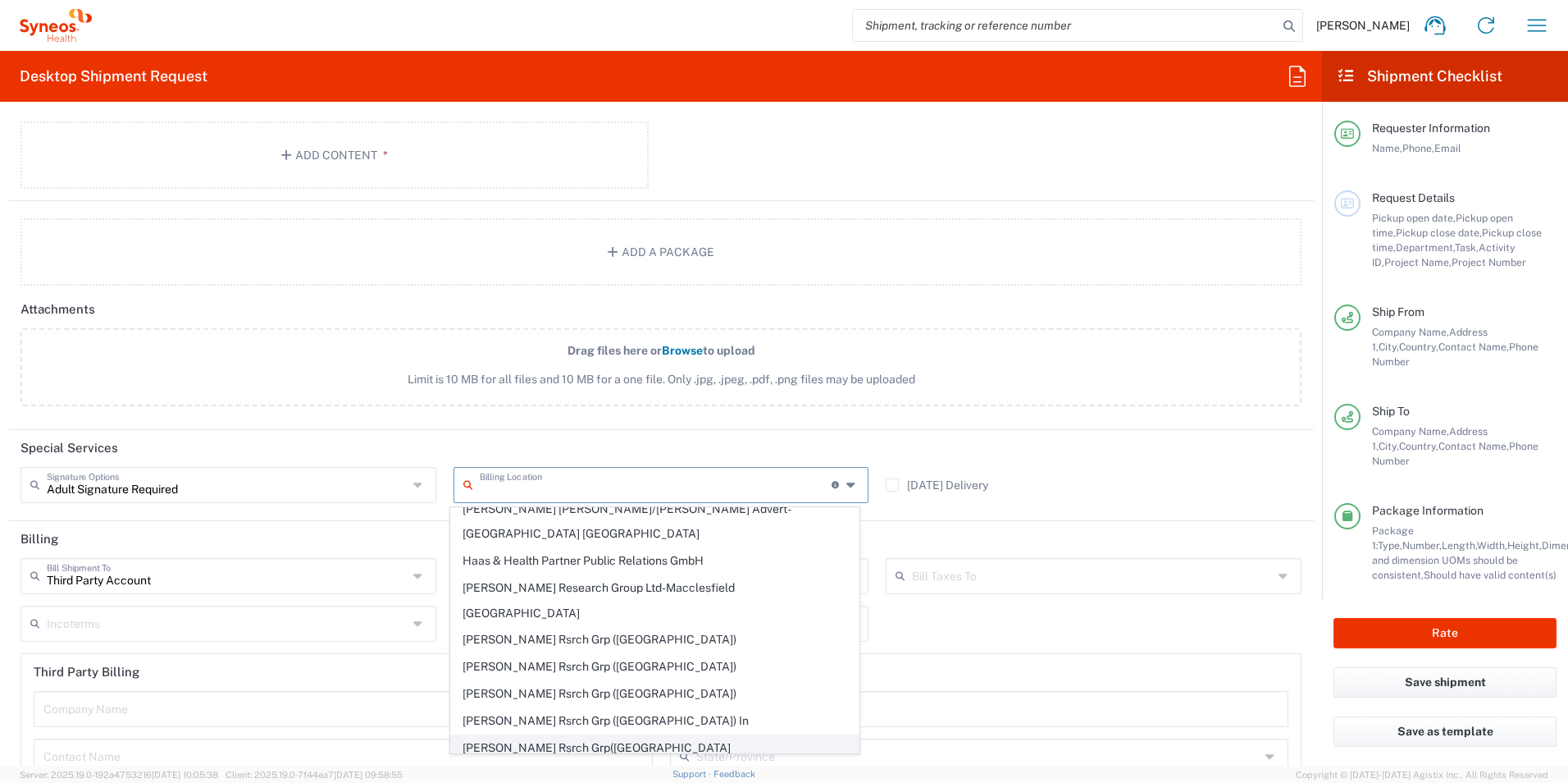
scroll to position [0, 0]
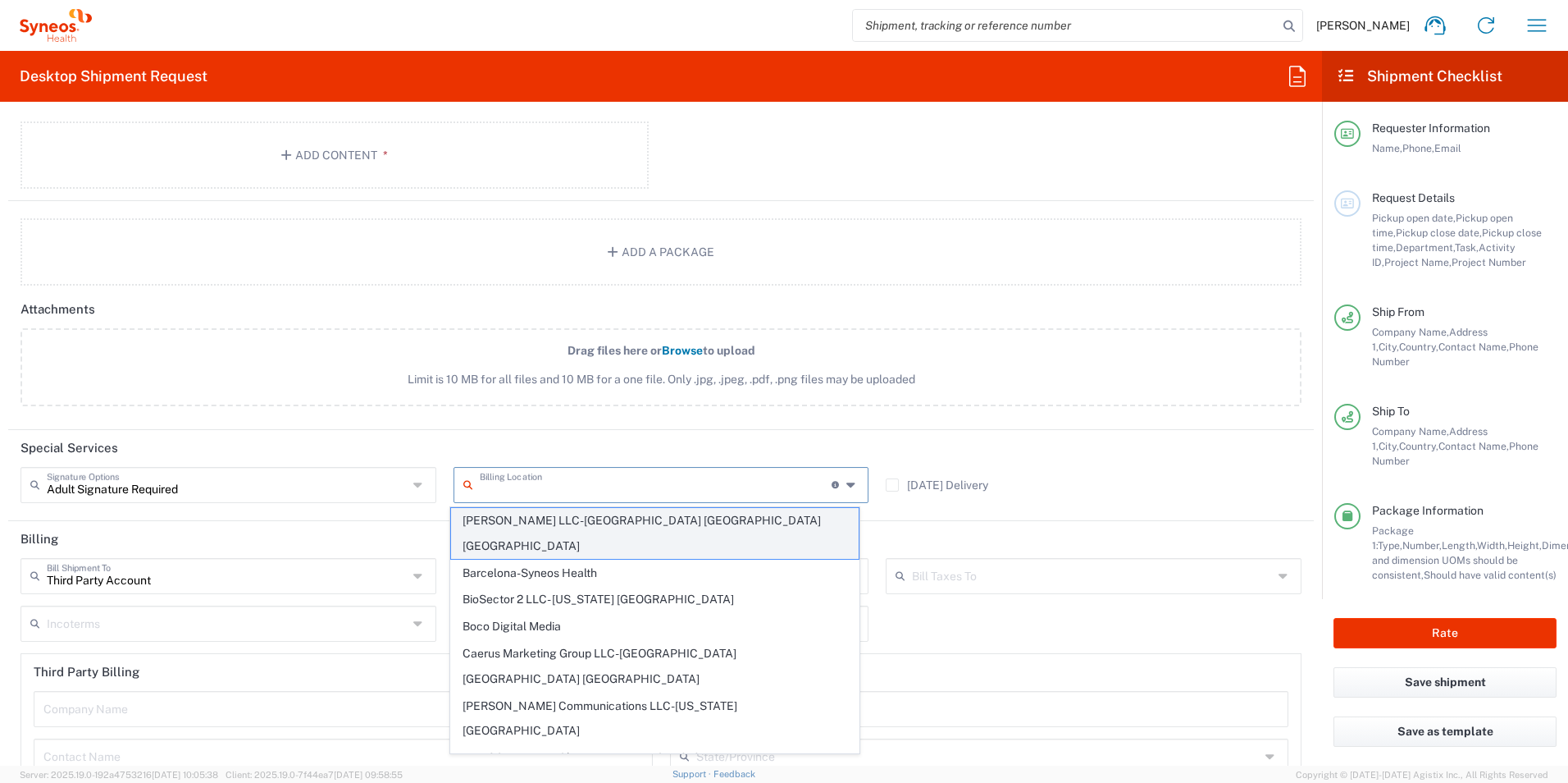
click at [642, 518] on span "[PERSON_NAME] LLC-[GEOGRAPHIC_DATA] [GEOGRAPHIC_DATA] [GEOGRAPHIC_DATA]" at bounding box center [655, 533] width 409 height 51
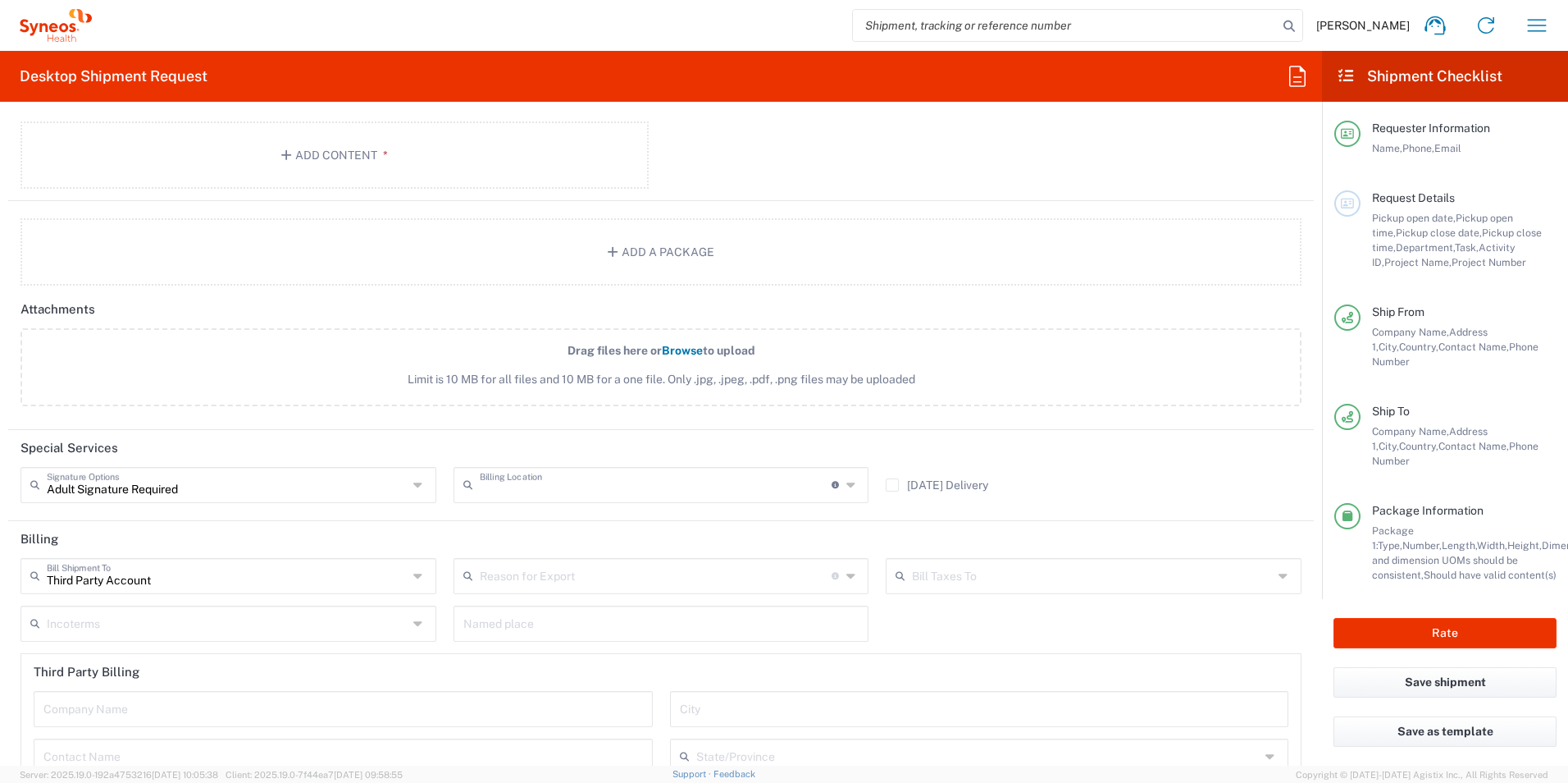
type input "[PERSON_NAME] LLC-[GEOGRAPHIC_DATA] [GEOGRAPHIC_DATA] [GEOGRAPHIC_DATA]"
click at [413, 576] on icon at bounding box center [420, 575] width 13 height 27
type input "Third Party Account"
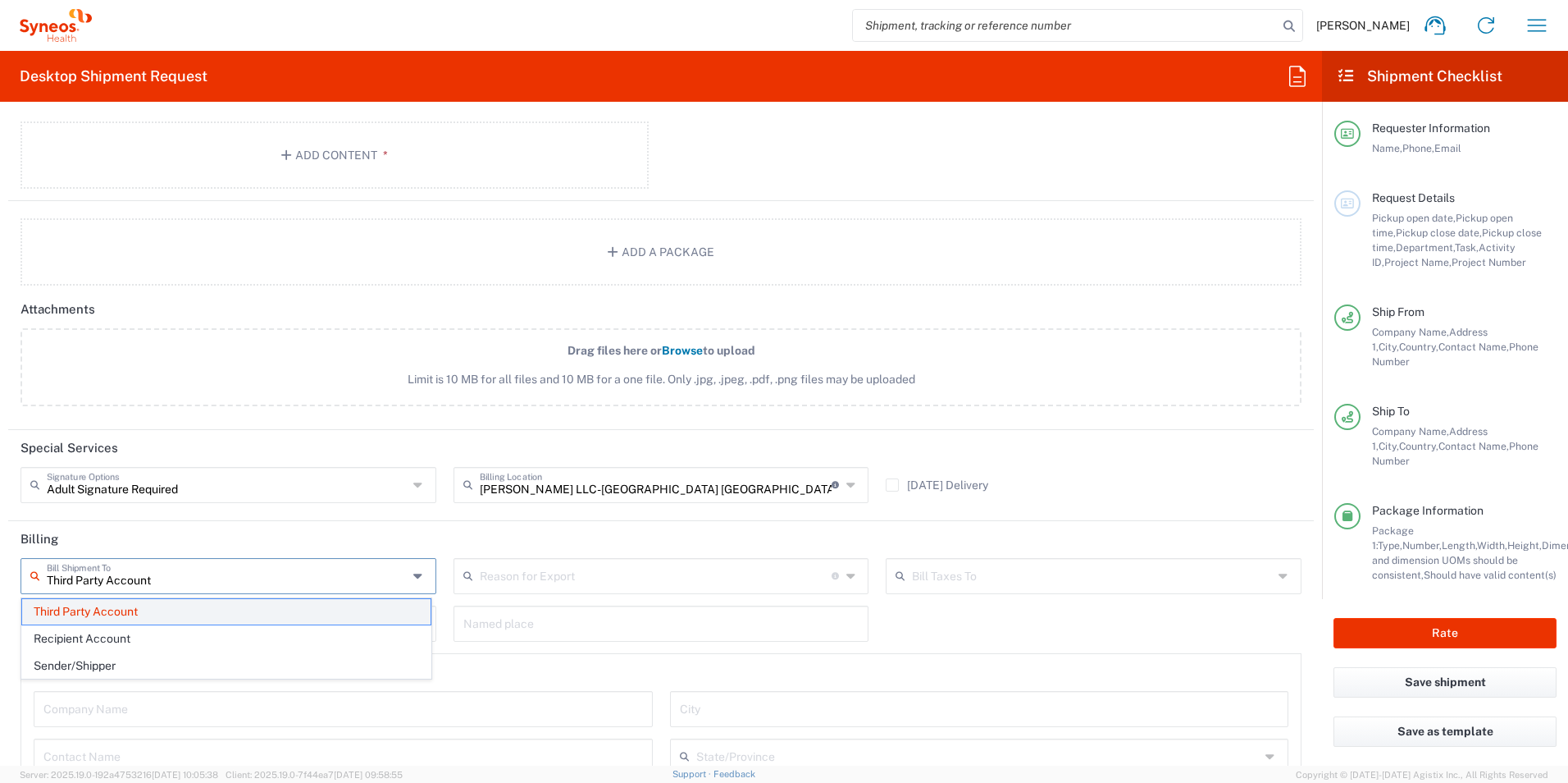
click at [370, 601] on span "Third Party Account" at bounding box center [226, 612] width 409 height 26
click at [377, 572] on input "text" at bounding box center [227, 574] width 361 height 28
click at [339, 657] on span "Third Party Account" at bounding box center [226, 666] width 409 height 26
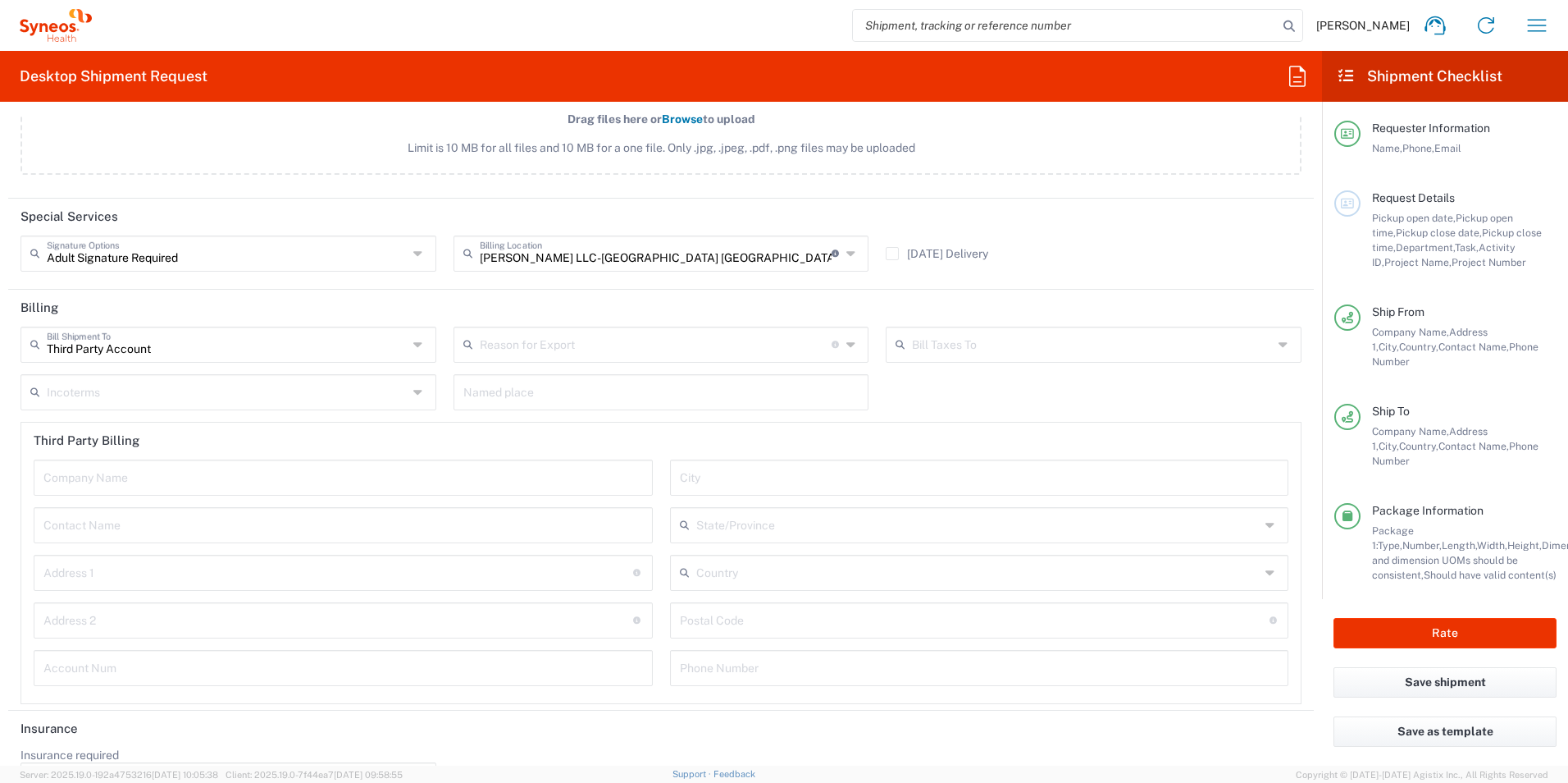
scroll to position [2080, 0]
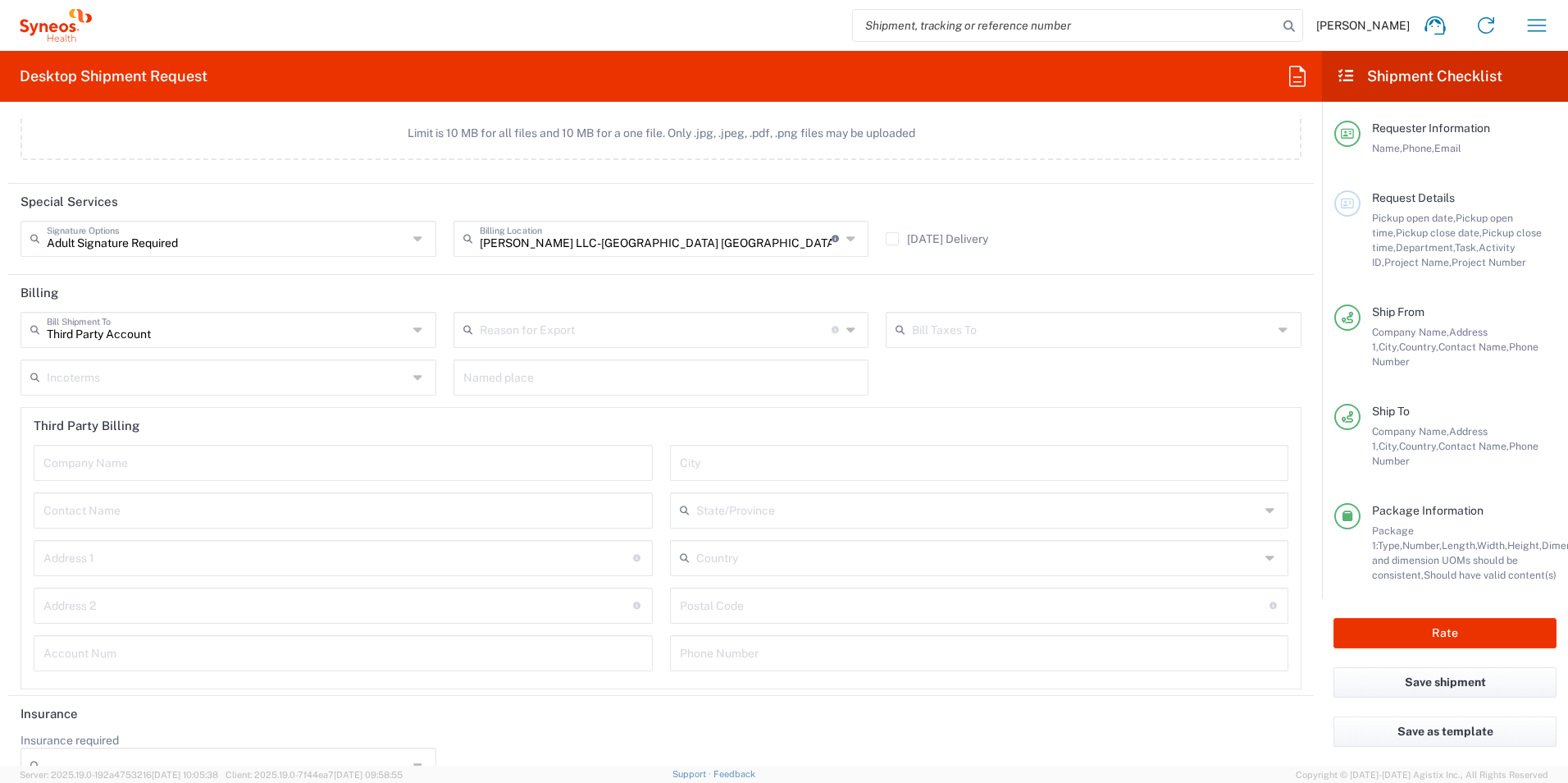
click at [424, 338] on div "Third Party Account Bill Shipment To" at bounding box center [228, 329] width 416 height 36
type input "Third Party Account"
click at [413, 335] on icon at bounding box center [420, 329] width 13 height 27
click at [258, 279] on header "Billing" at bounding box center [661, 294] width 1306 height 37
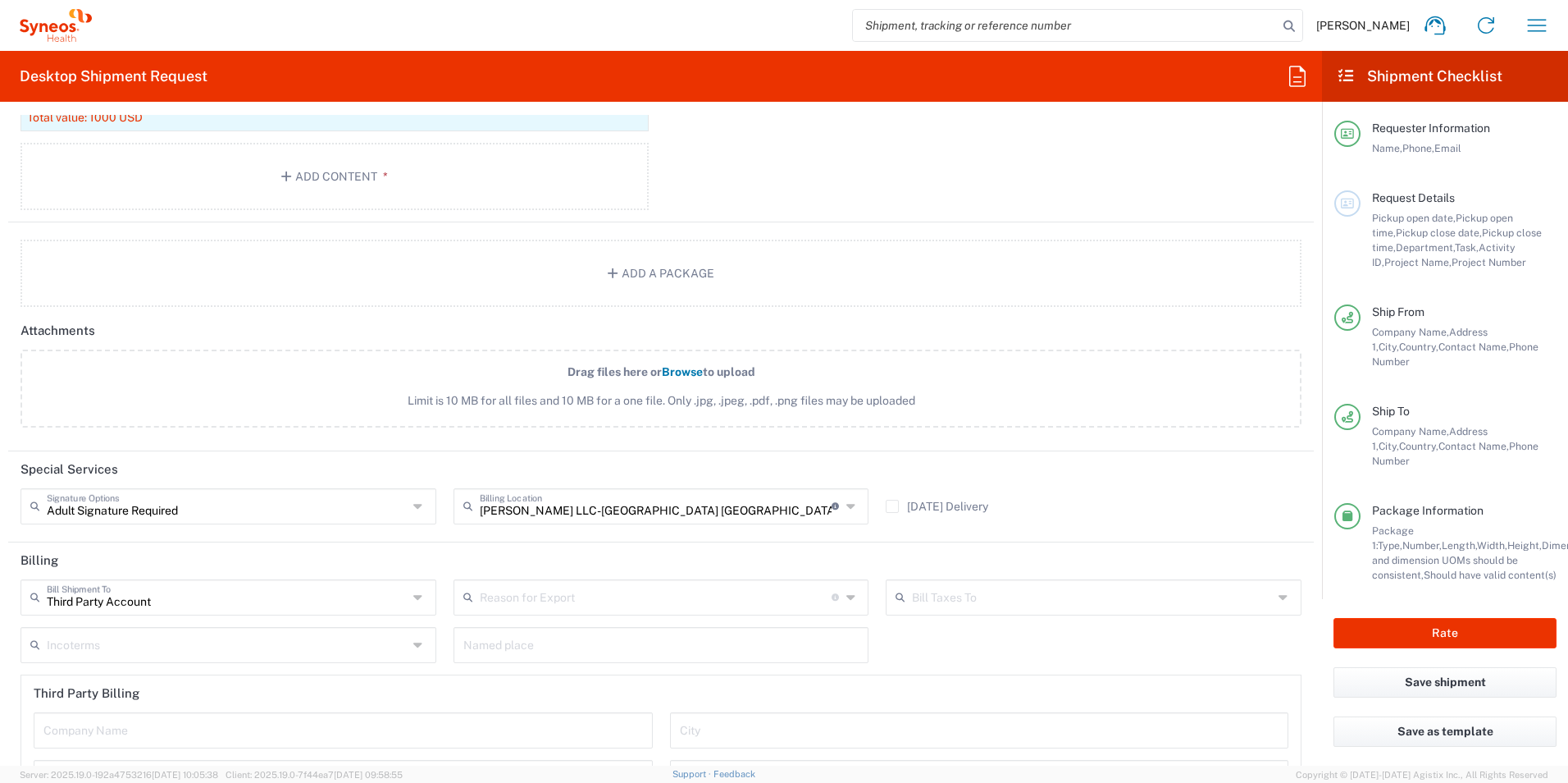
scroll to position [1788, 0]
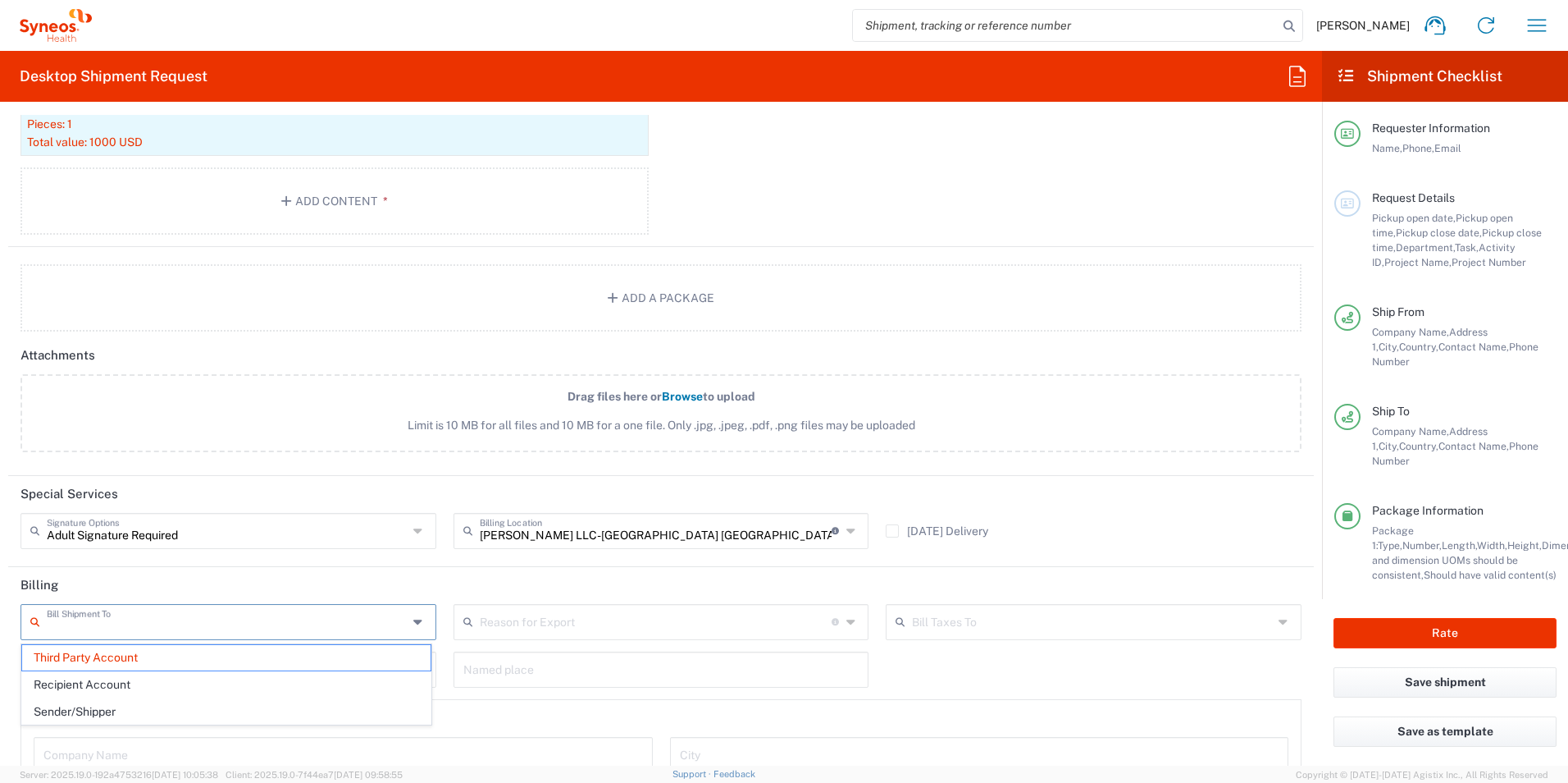
drag, startPoint x: 325, startPoint y: 624, endPoint x: 246, endPoint y: 626, distance: 79.0
click at [246, 626] on input "text" at bounding box center [227, 620] width 361 height 28
click at [347, 581] on header "Billing" at bounding box center [661, 585] width 1306 height 37
type input "Third Party Account"
click at [353, 626] on input "text" at bounding box center [227, 620] width 361 height 28
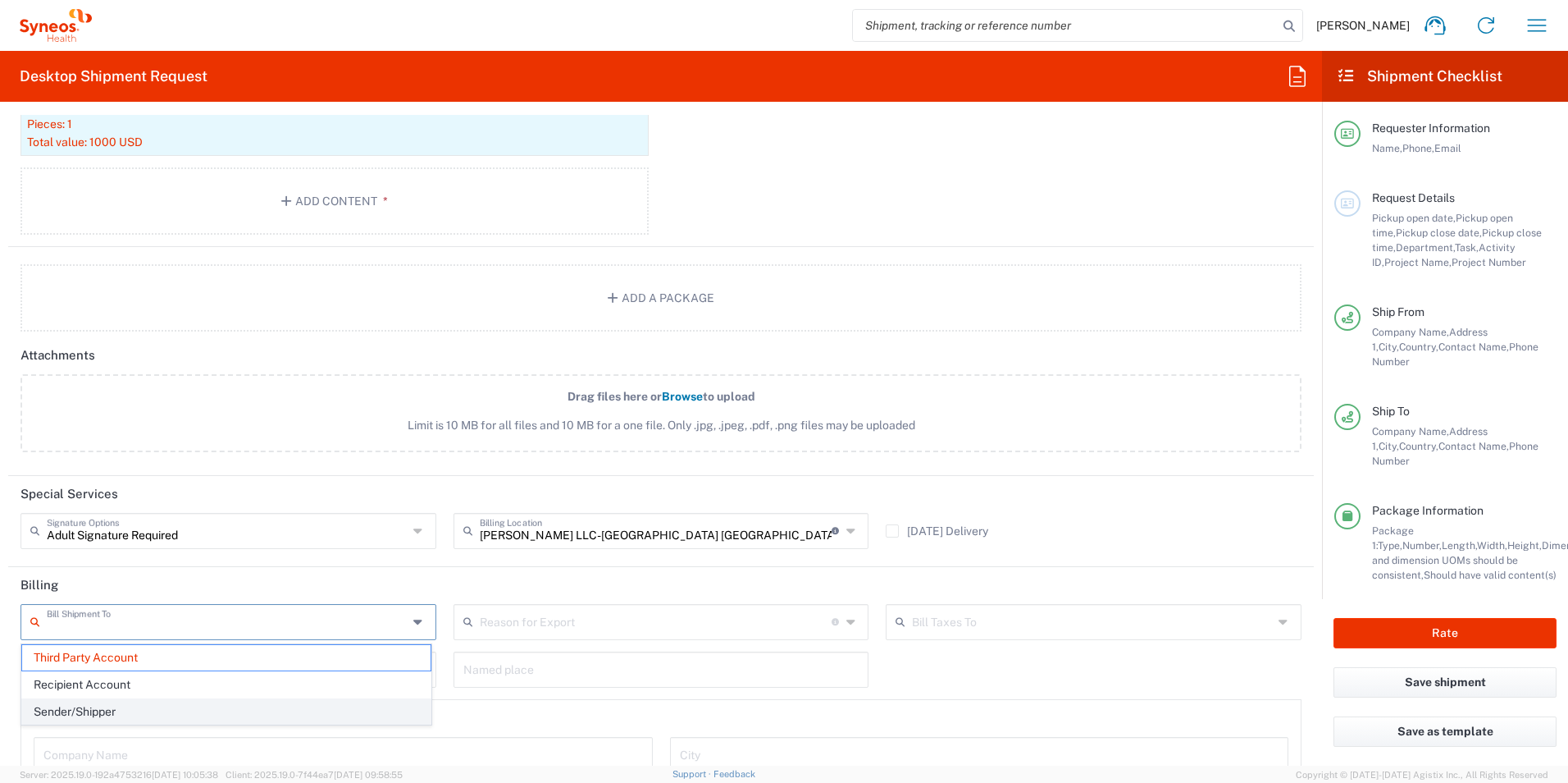
click at [322, 723] on span "Sender/Shipper" at bounding box center [226, 712] width 409 height 26
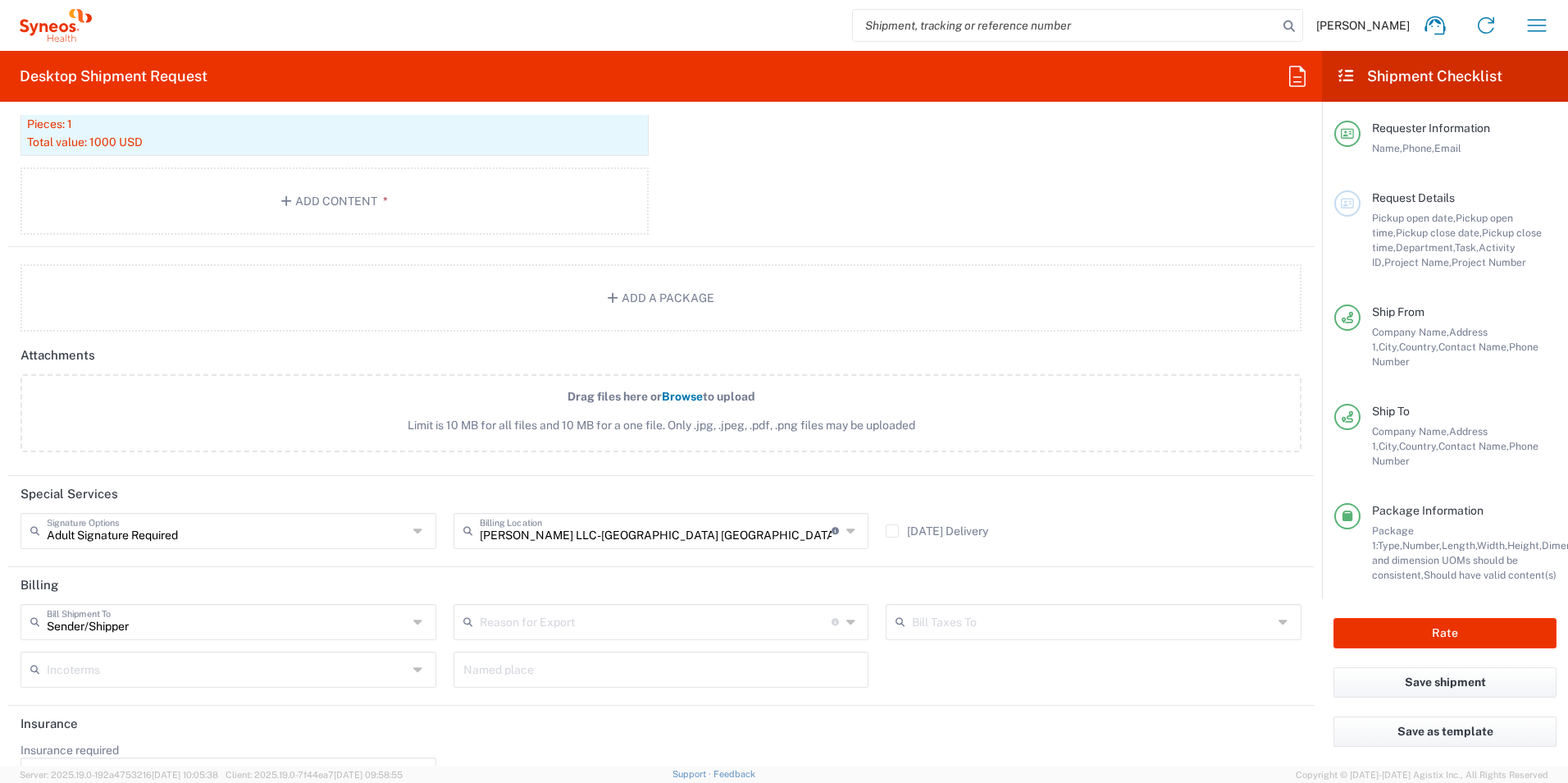
type input "Sender/Shipper"
drag, startPoint x: 391, startPoint y: 625, endPoint x: -14, endPoint y: 631, distance: 405.0
click at [0, 631] on html "[PERSON_NAME] Home Shipment estimator Shipment tracking Desktop shipment reques…" at bounding box center [784, 392] width 1568 height 783
click at [213, 579] on header "Billing" at bounding box center [661, 585] width 1306 height 37
type input "Sender/Shipper"
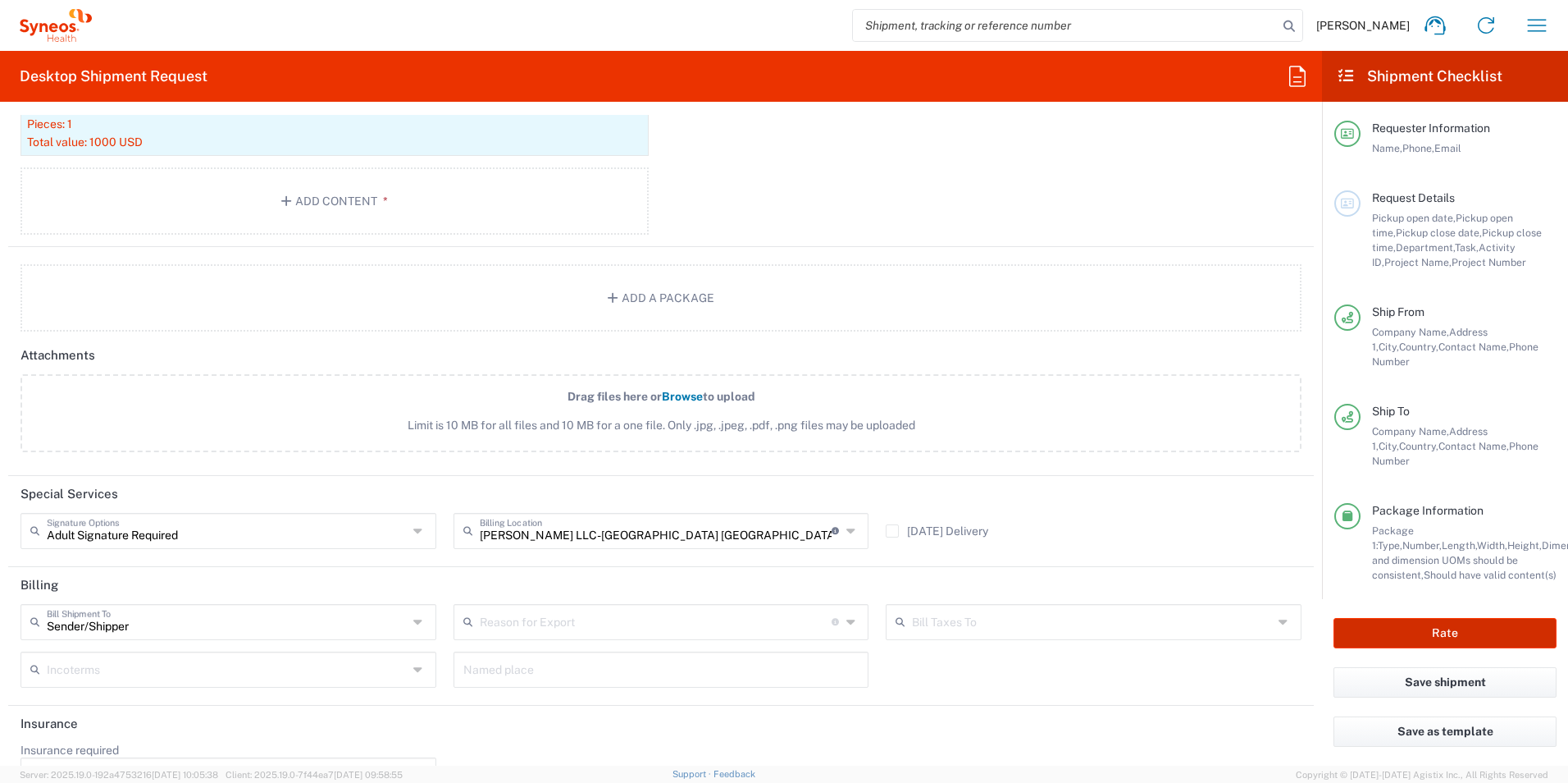
click at [1420, 621] on button "Rate" at bounding box center [1445, 633] width 223 height 30
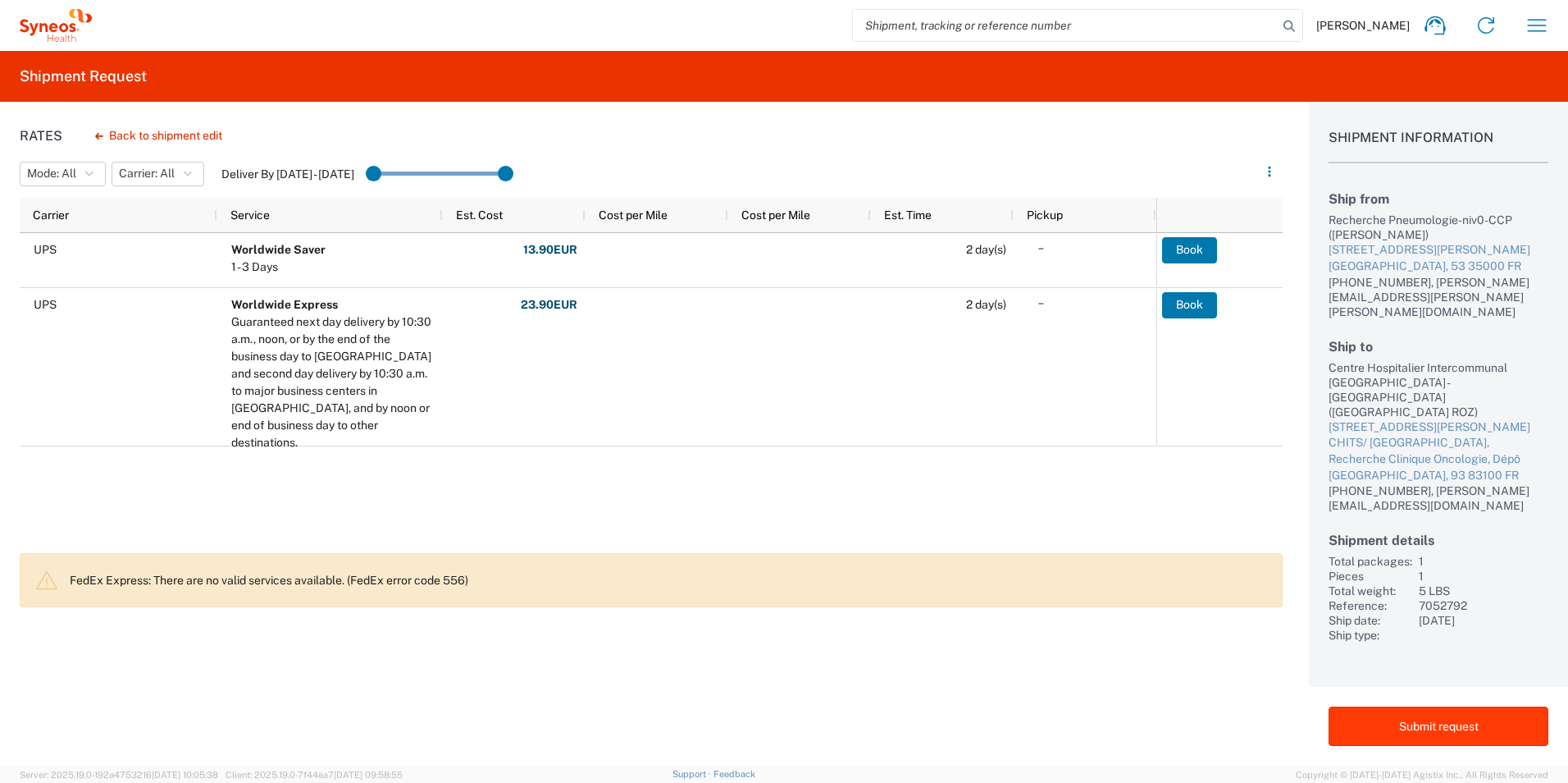
click at [1438, 727] on button "Submit request" at bounding box center [1438, 726] width 219 height 39
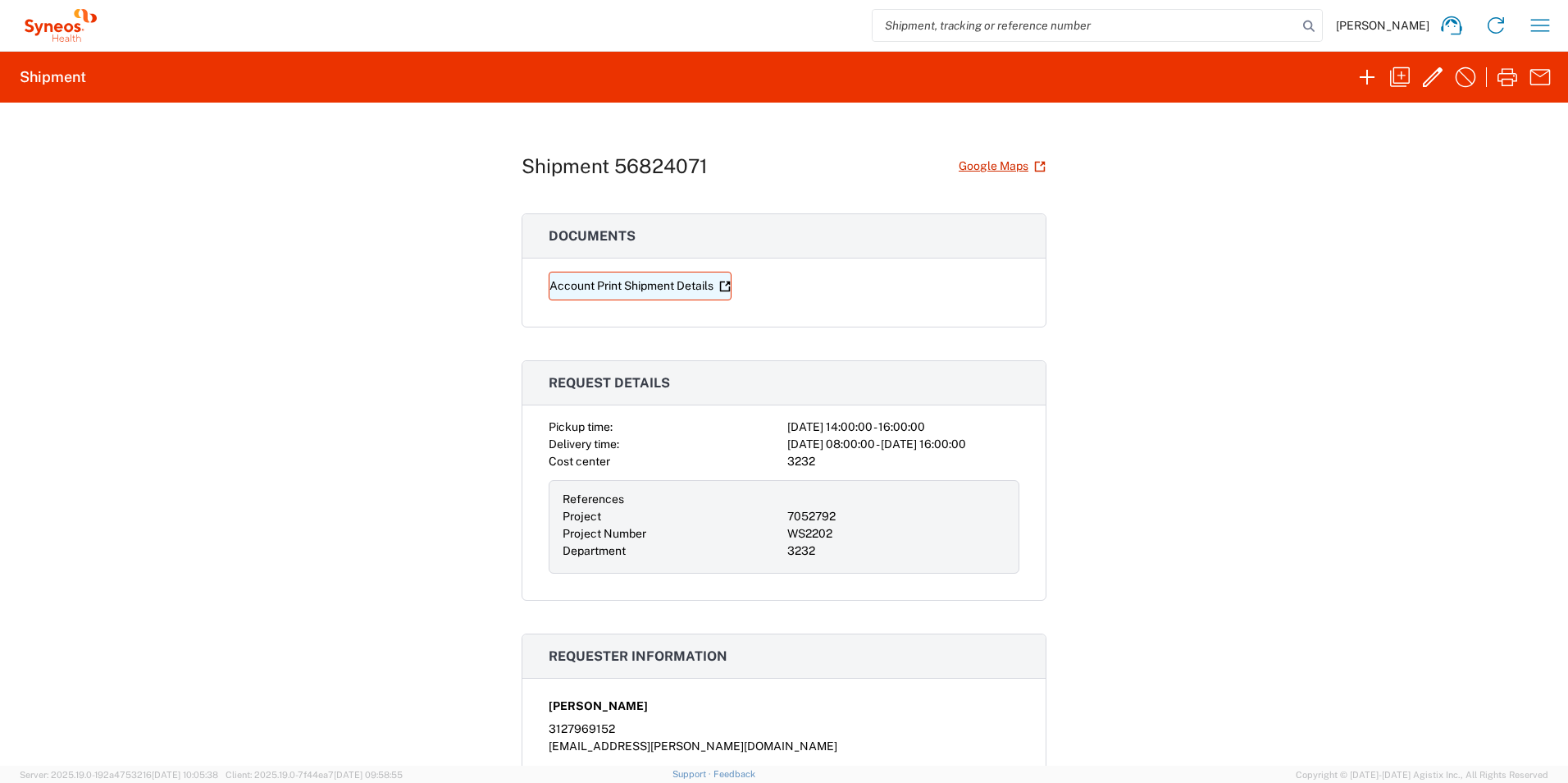
click at [701, 287] on link "Account Print Shipment Details" at bounding box center [640, 285] width 183 height 28
